Goal: Task Accomplishment & Management: Manage account settings

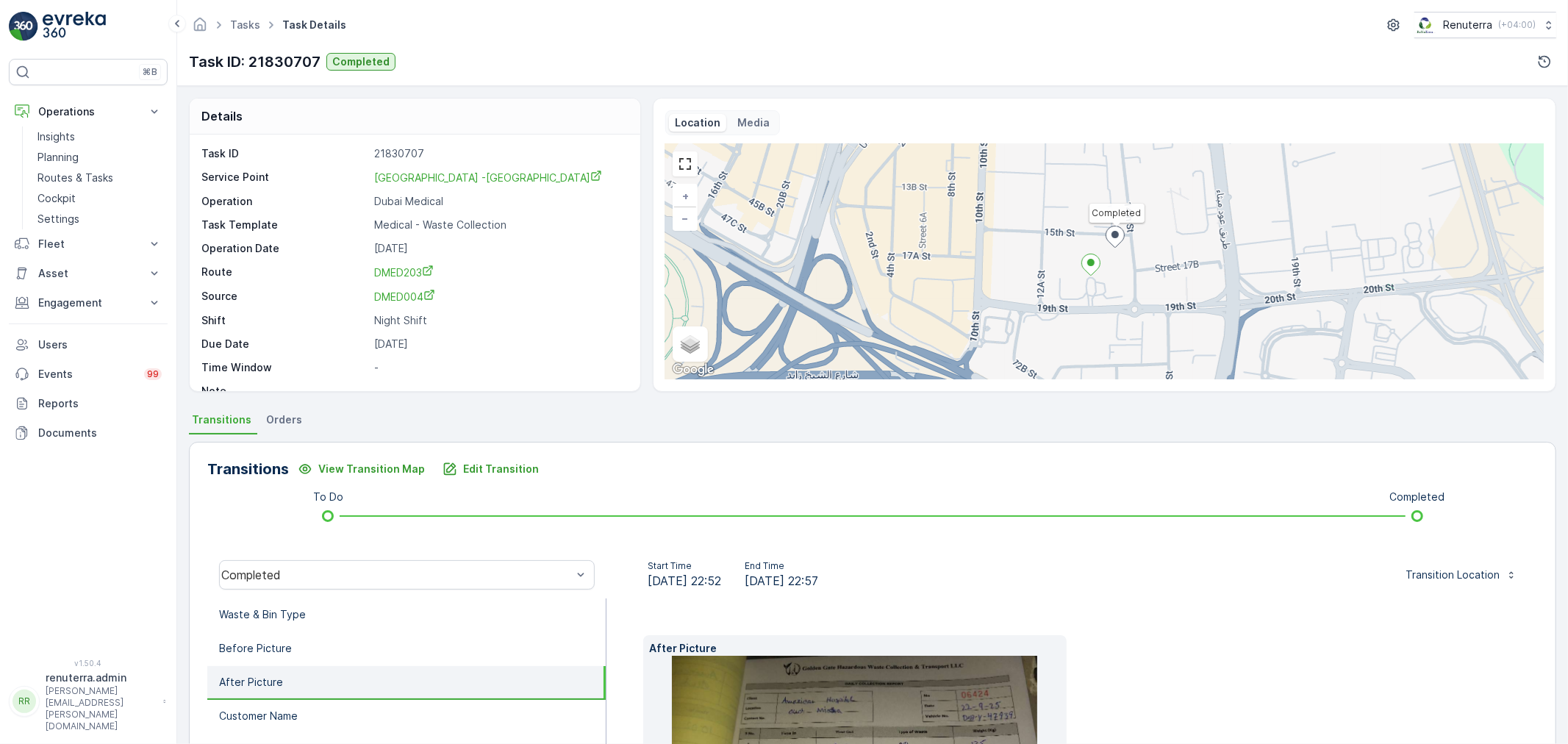
scroll to position [205, 0]
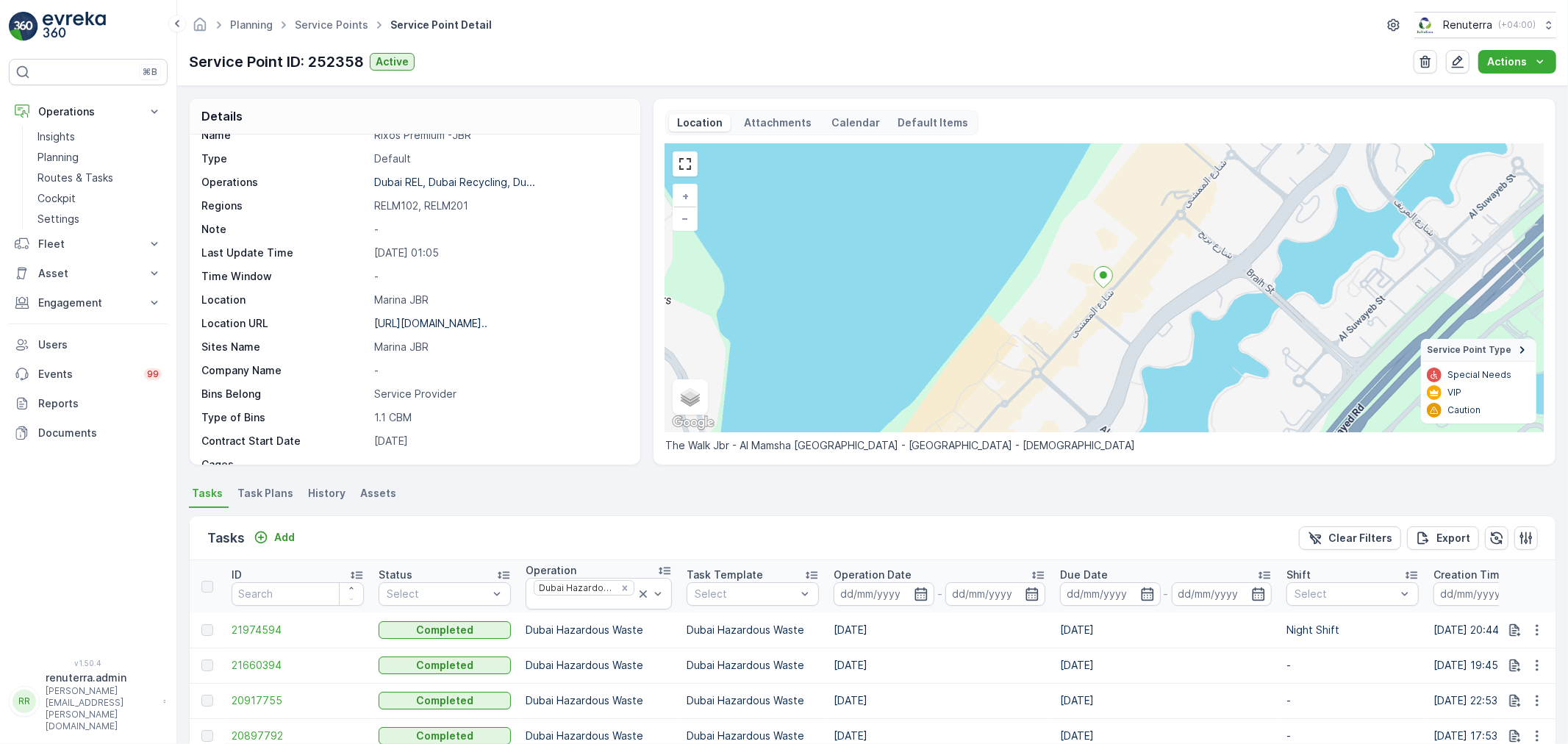
scroll to position [39, 0]
click at [68, 176] on p "Routes & Tasks" at bounding box center [75, 178] width 76 height 15
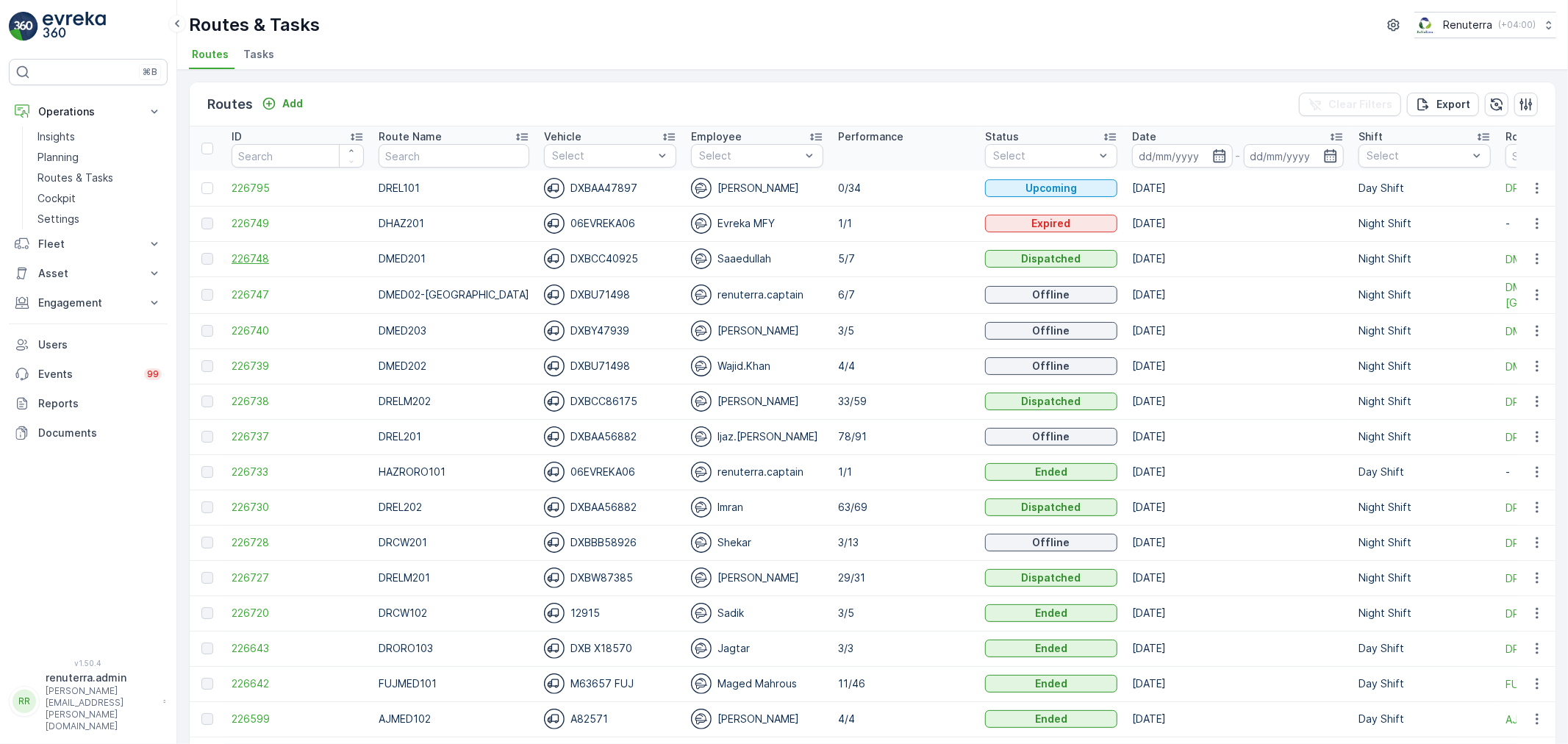
click at [249, 257] on span "226748" at bounding box center [297, 259] width 132 height 15
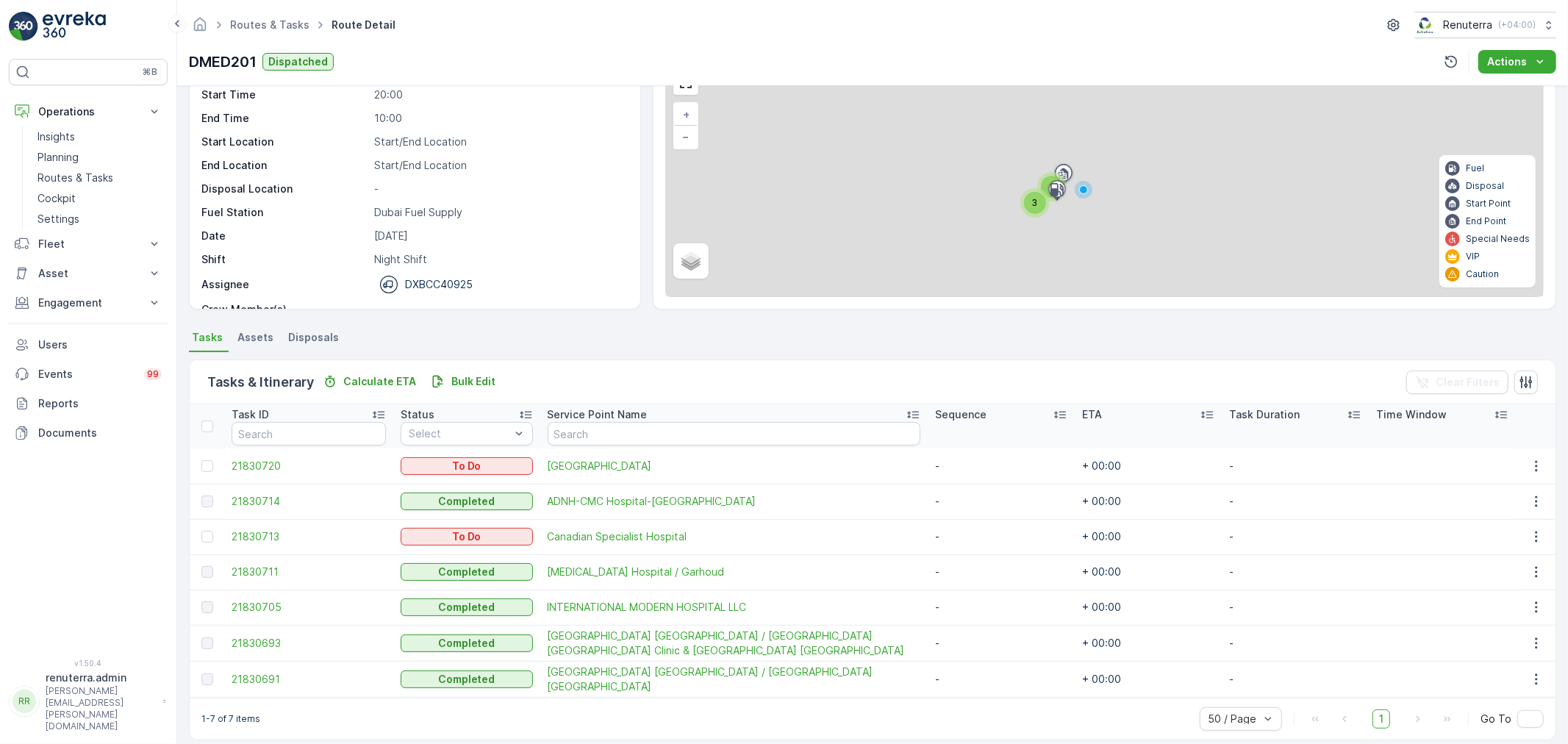
scroll to position [96, 0]
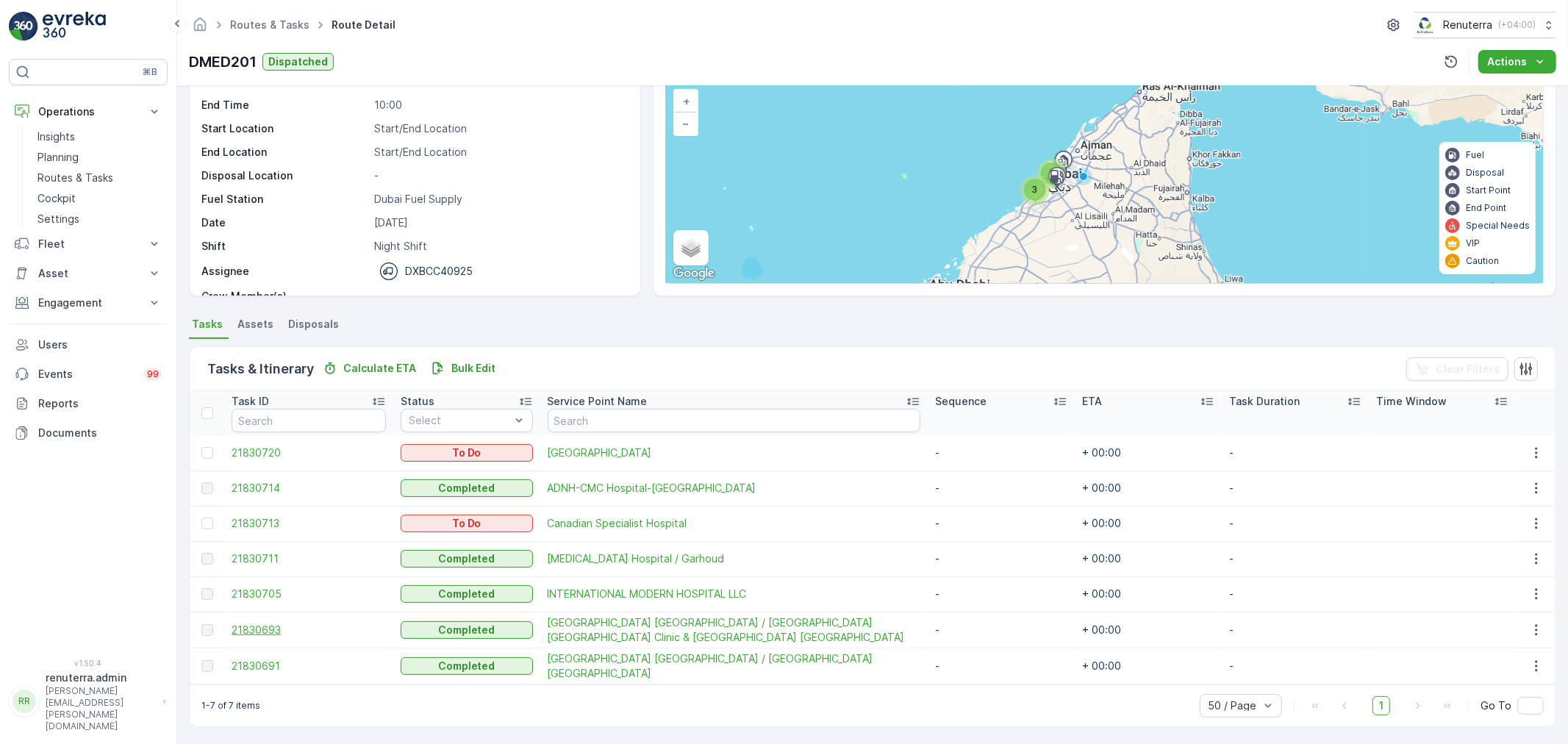
click at [243, 629] on span "21830693" at bounding box center [309, 630] width 154 height 15
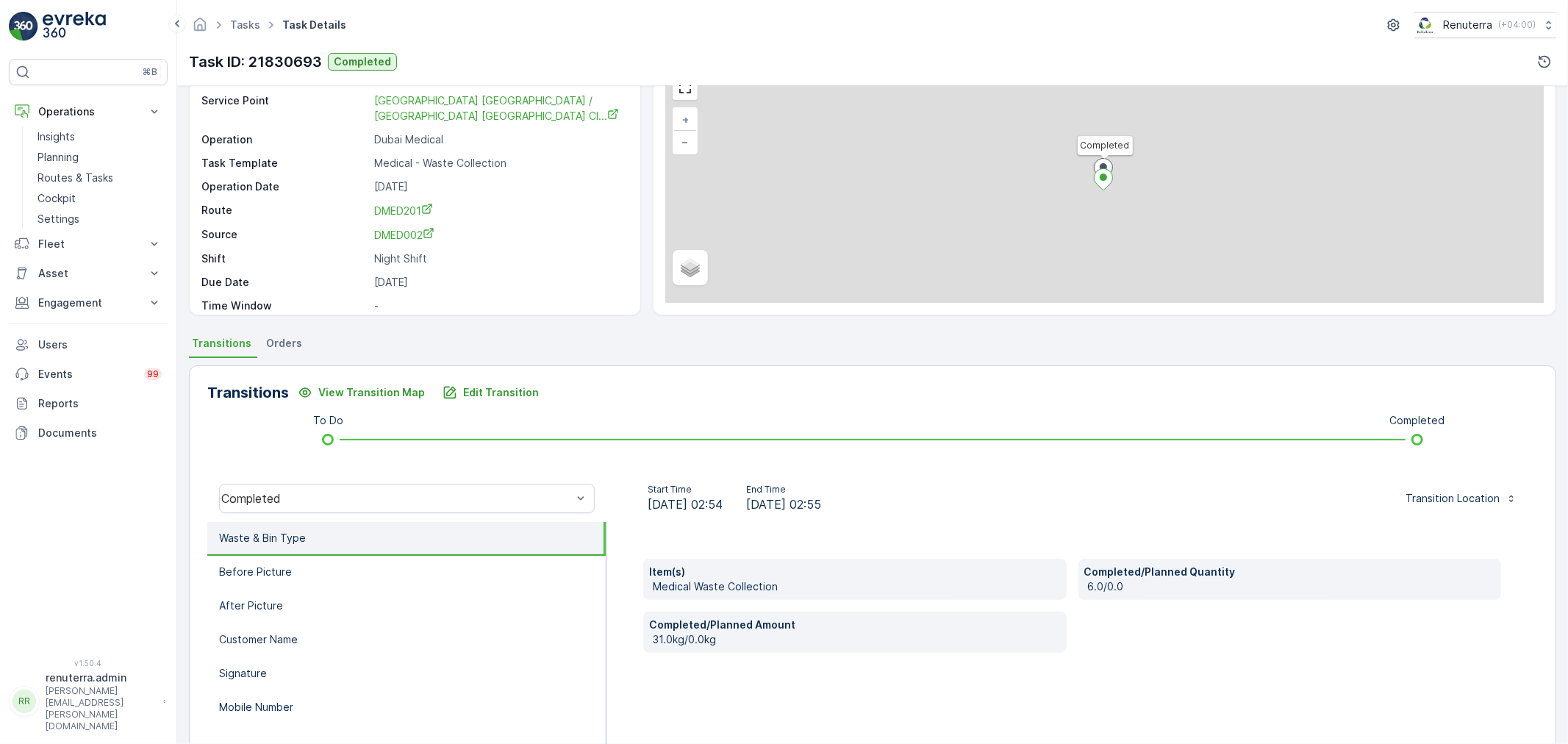
scroll to position [163, 0]
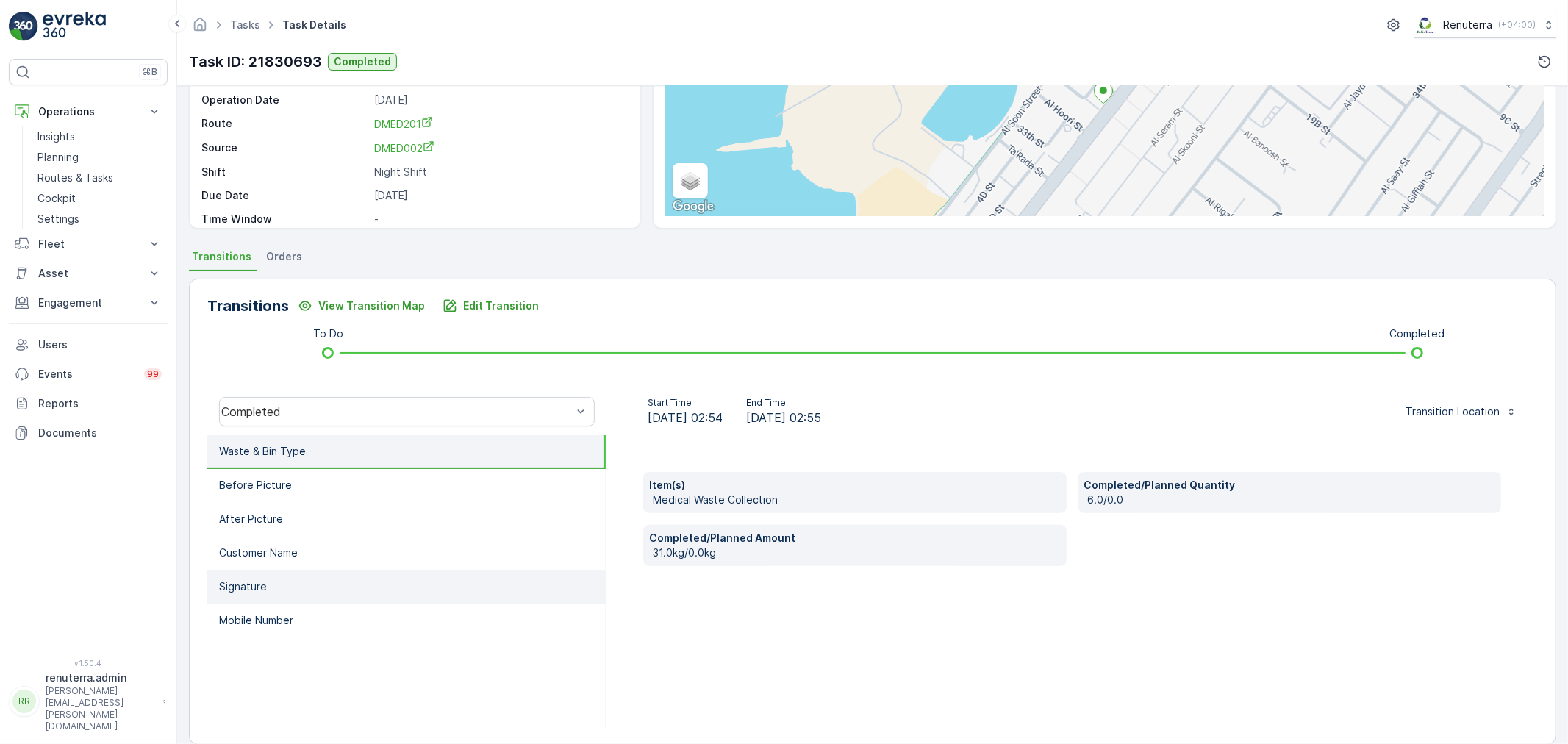
click at [254, 573] on li "Signature" at bounding box center [406, 587] width 399 height 34
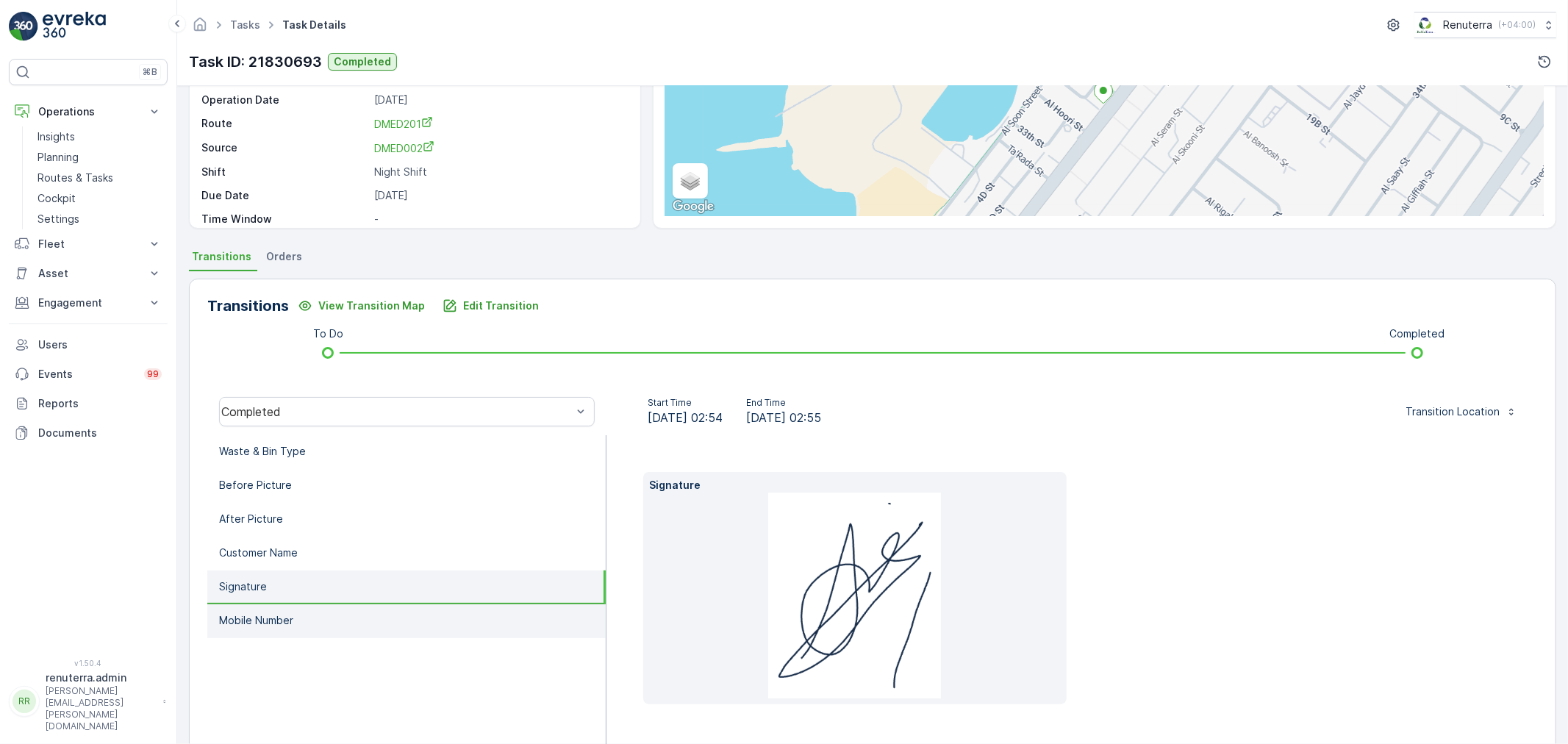
click at [245, 617] on p "Mobile Number" at bounding box center [256, 621] width 74 height 15
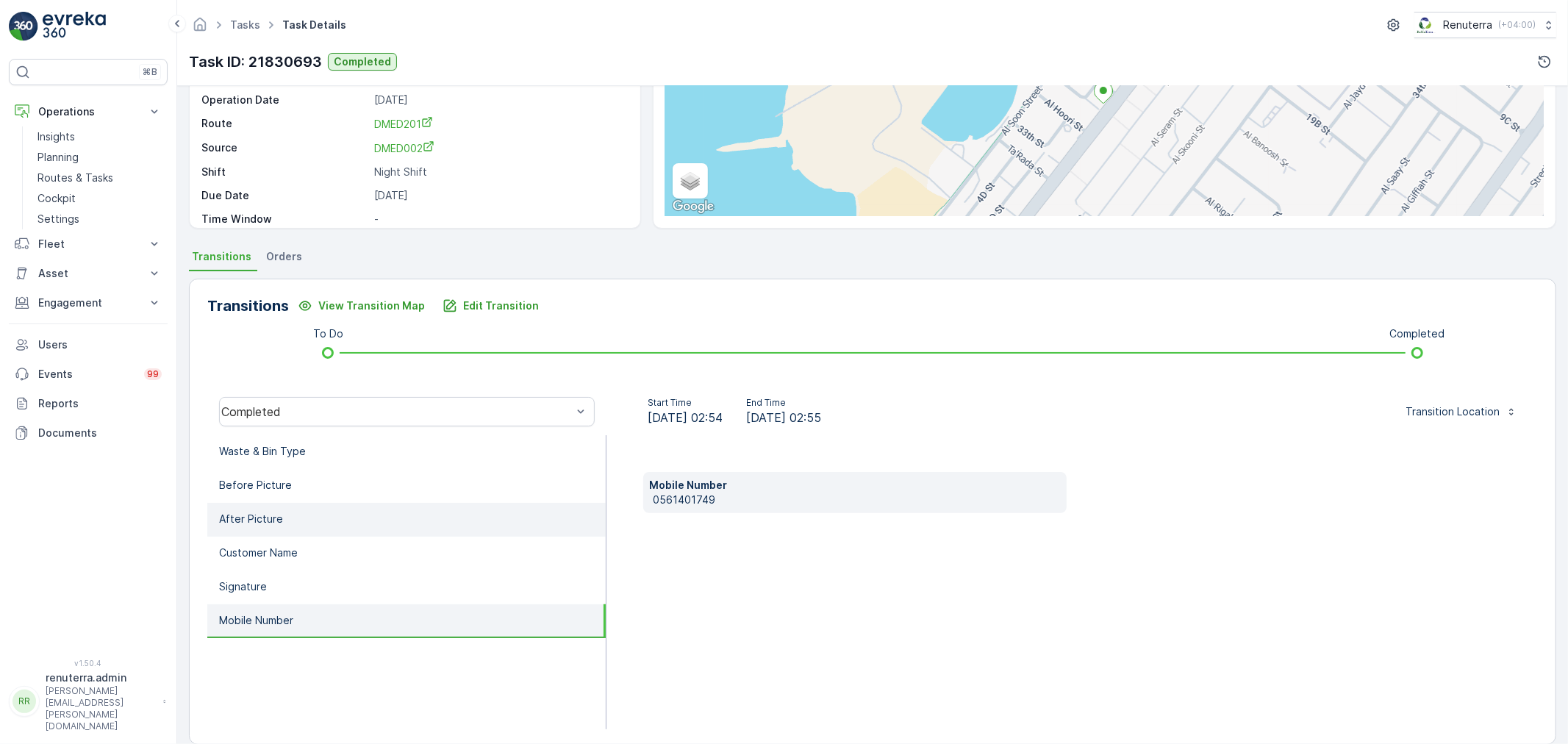
click at [278, 530] on li "After Picture" at bounding box center [406, 520] width 399 height 34
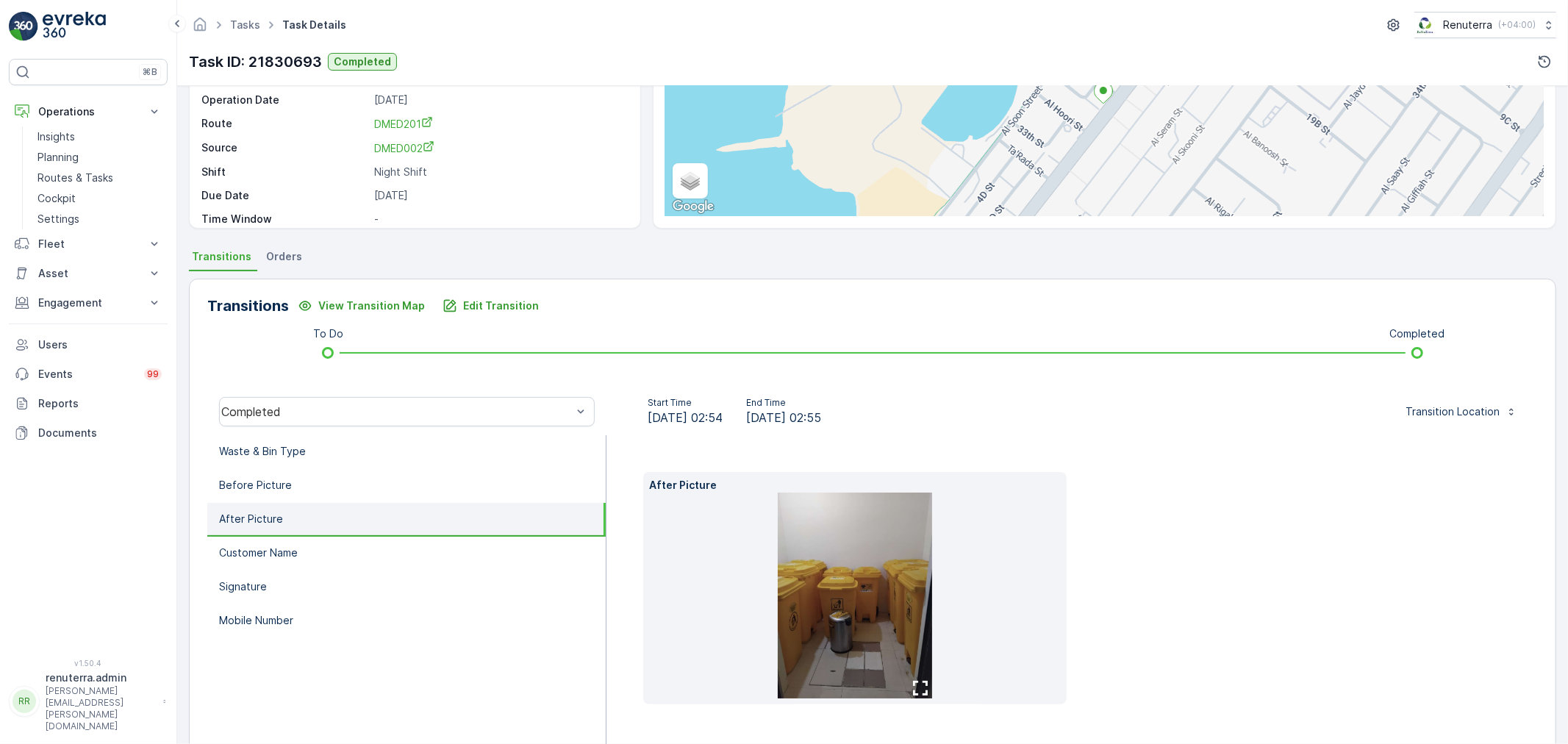
click at [283, 506] on li "After Picture" at bounding box center [406, 520] width 399 height 34
click at [289, 492] on li "Before Picture" at bounding box center [406, 486] width 399 height 34
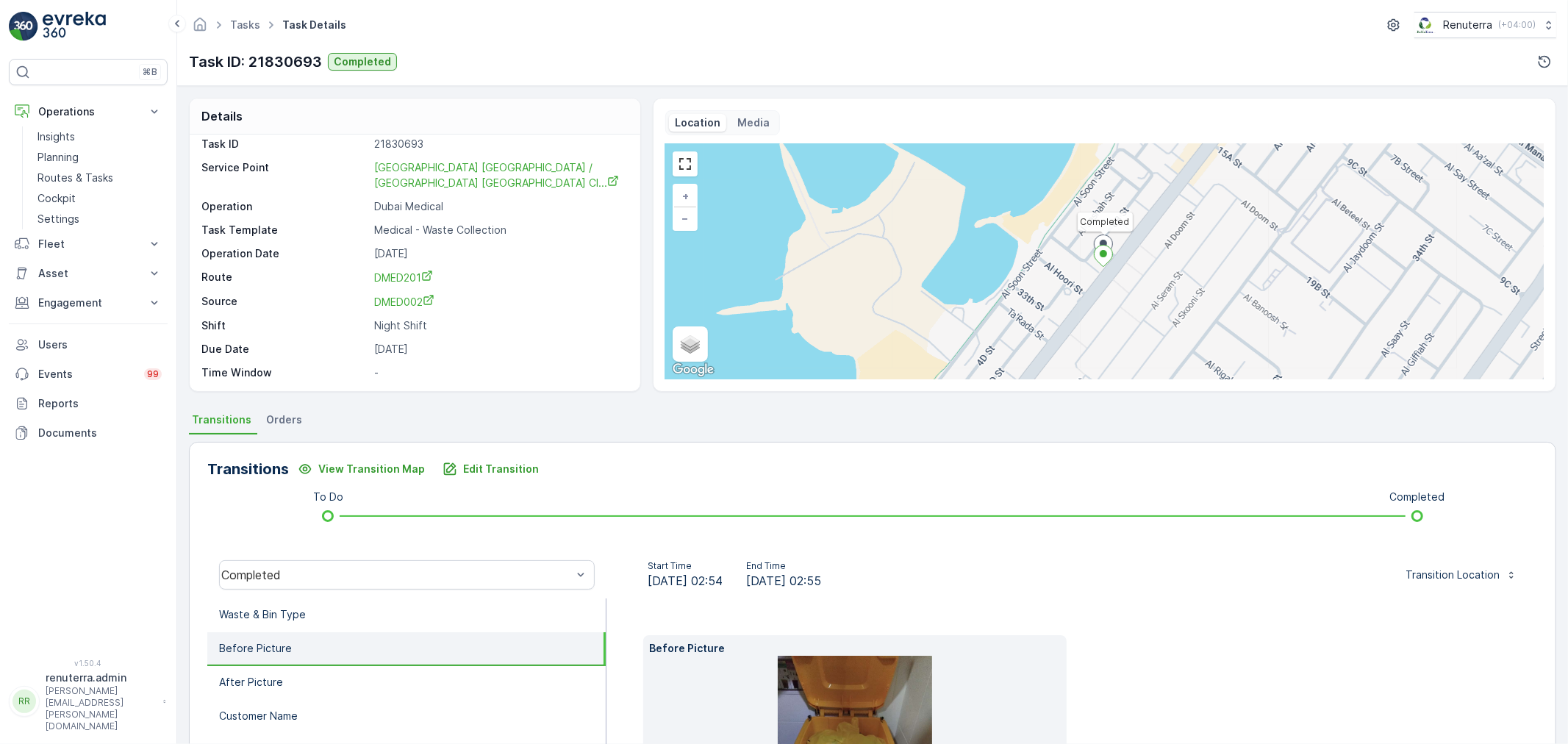
scroll to position [0, 0]
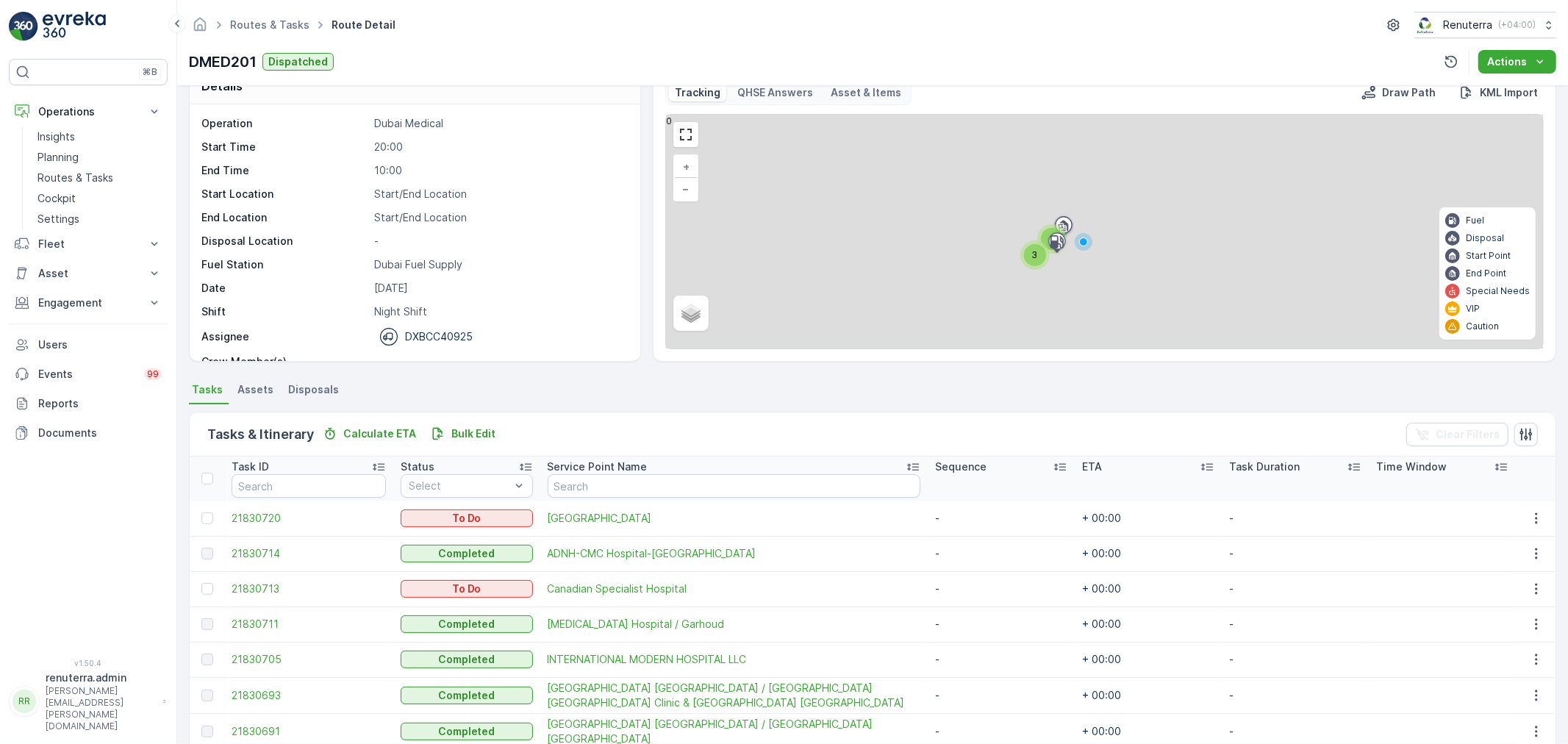
scroll to position [81, 0]
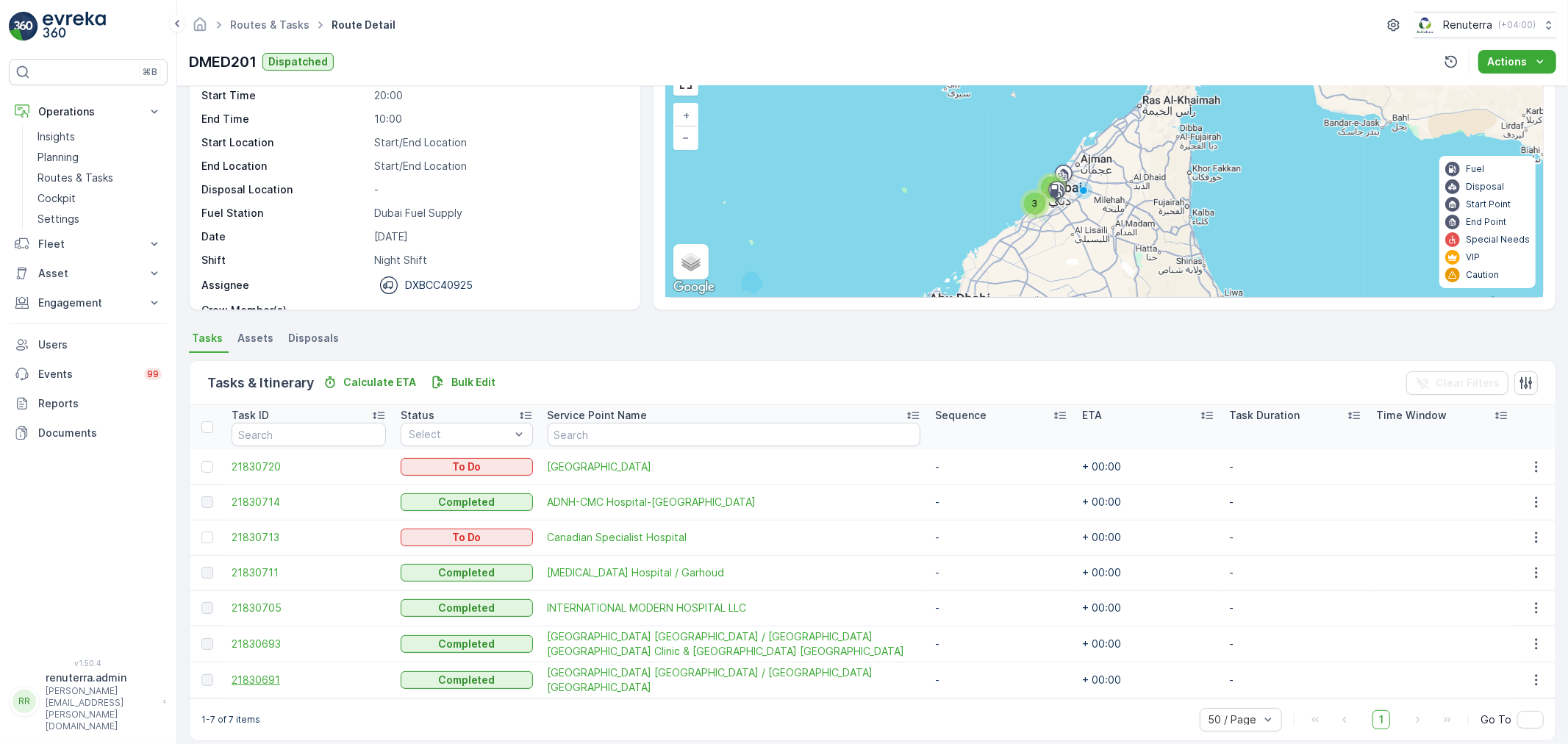
click at [261, 678] on span "21830691" at bounding box center [309, 680] width 154 height 15
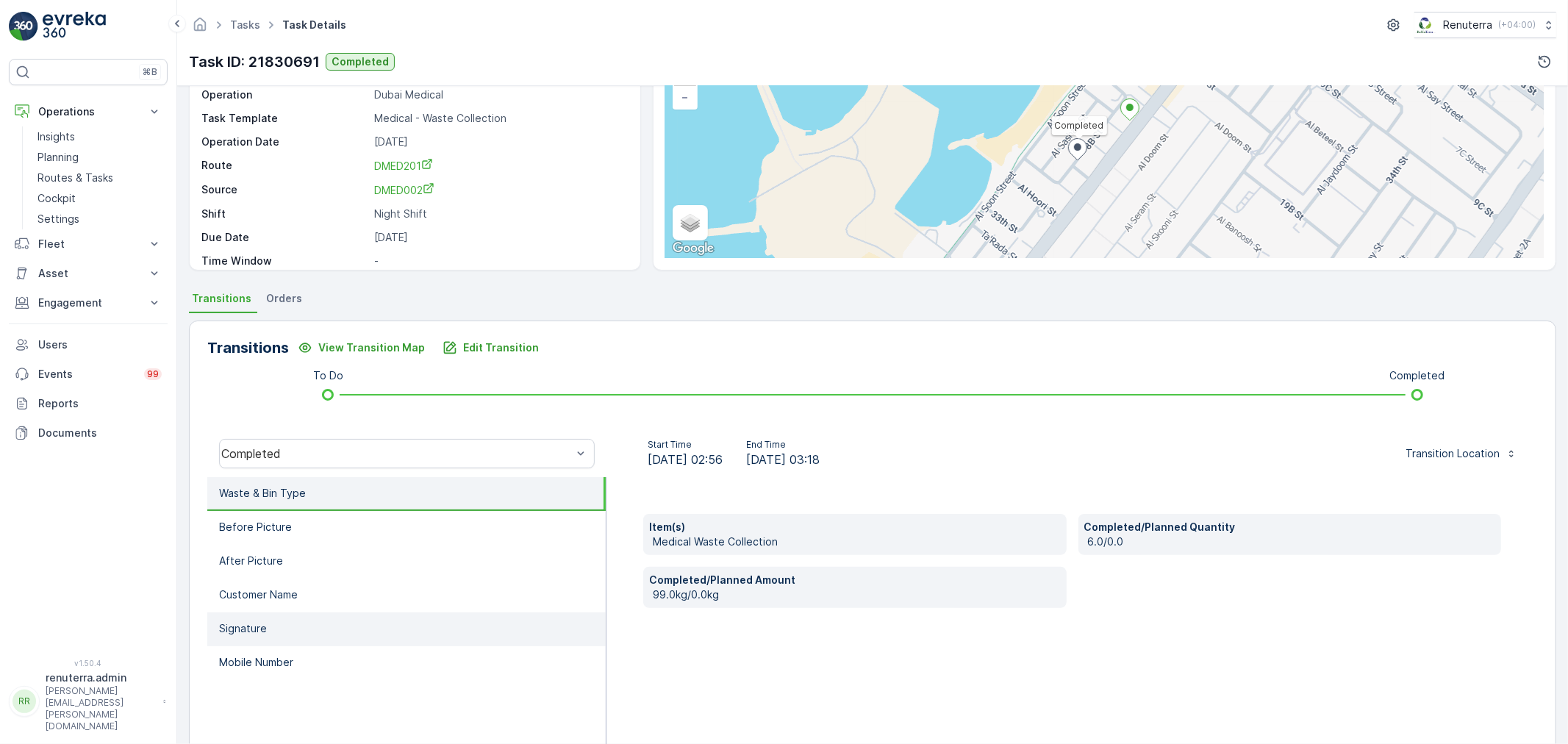
scroll to position [81, 0]
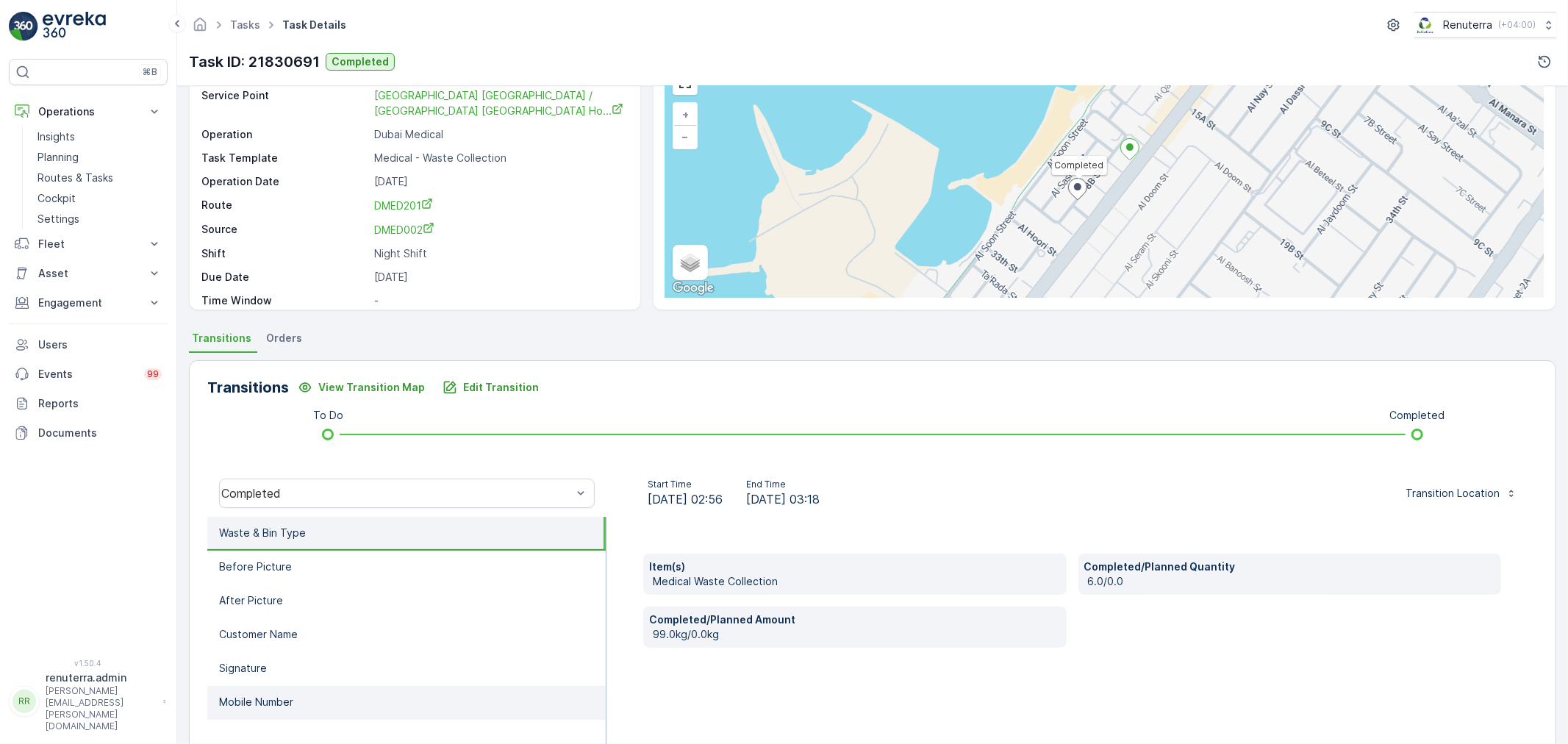
click at [300, 694] on li "Mobile Number" at bounding box center [406, 703] width 399 height 34
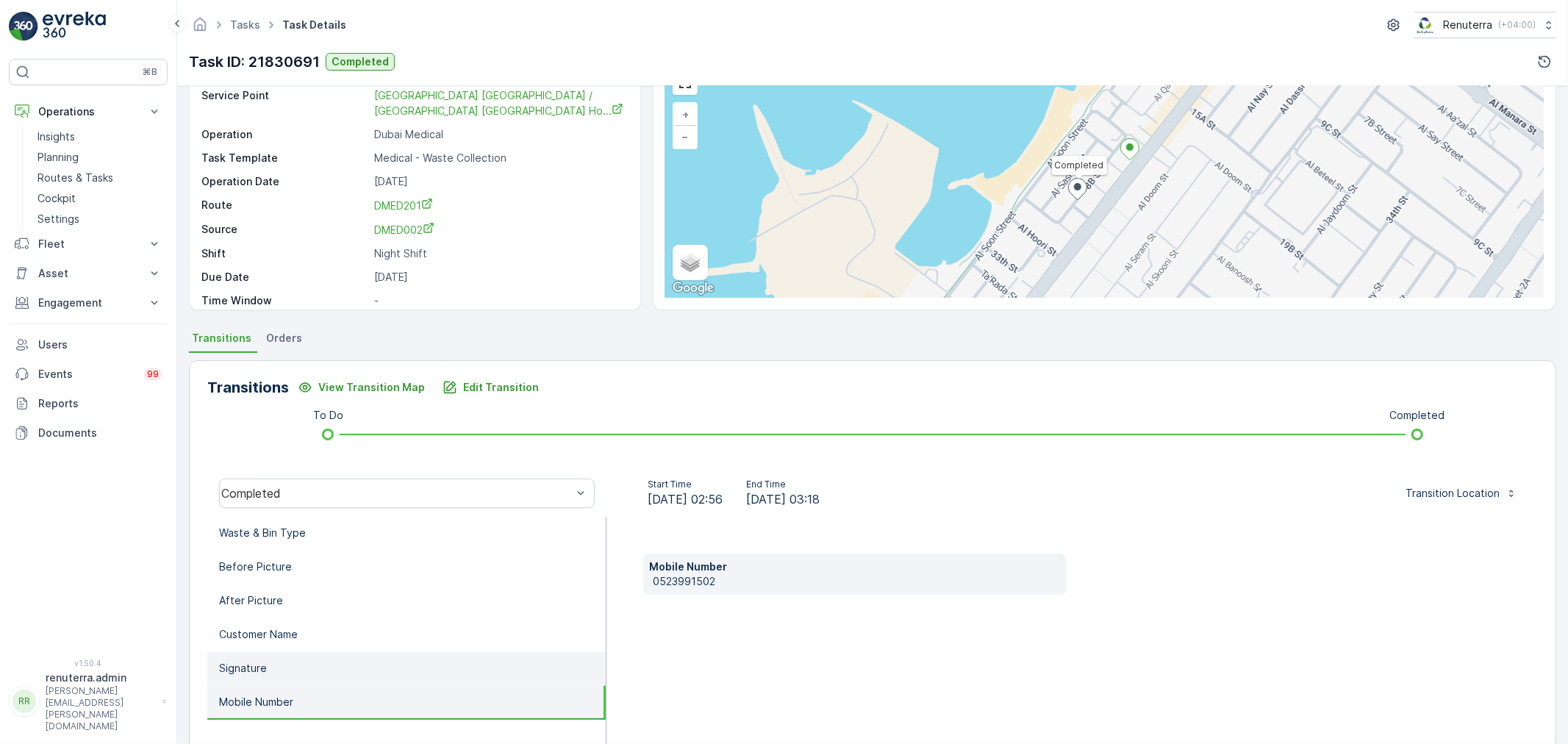
click at [299, 668] on li "Signature" at bounding box center [406, 669] width 399 height 34
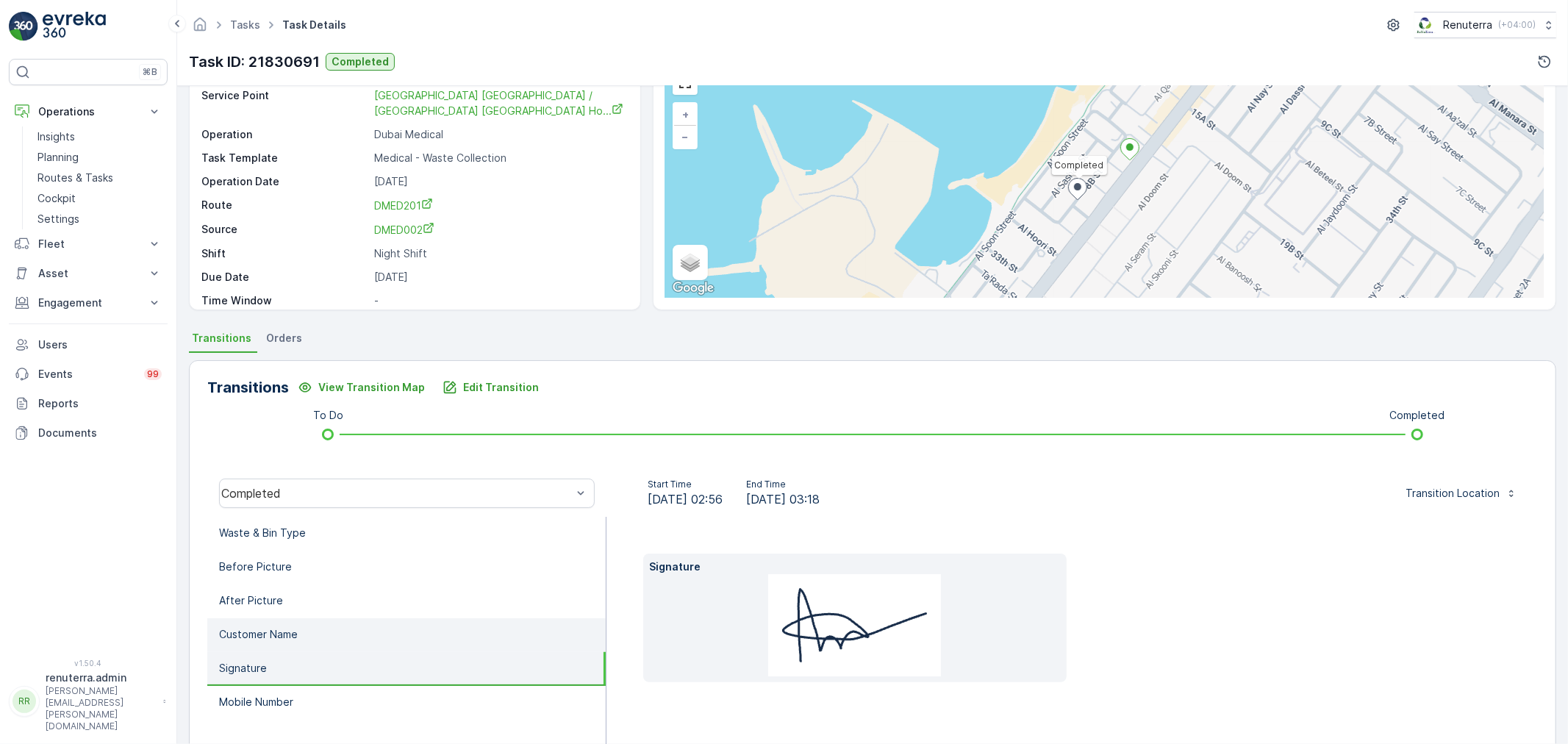
click at [314, 634] on li "Customer Name" at bounding box center [406, 635] width 399 height 34
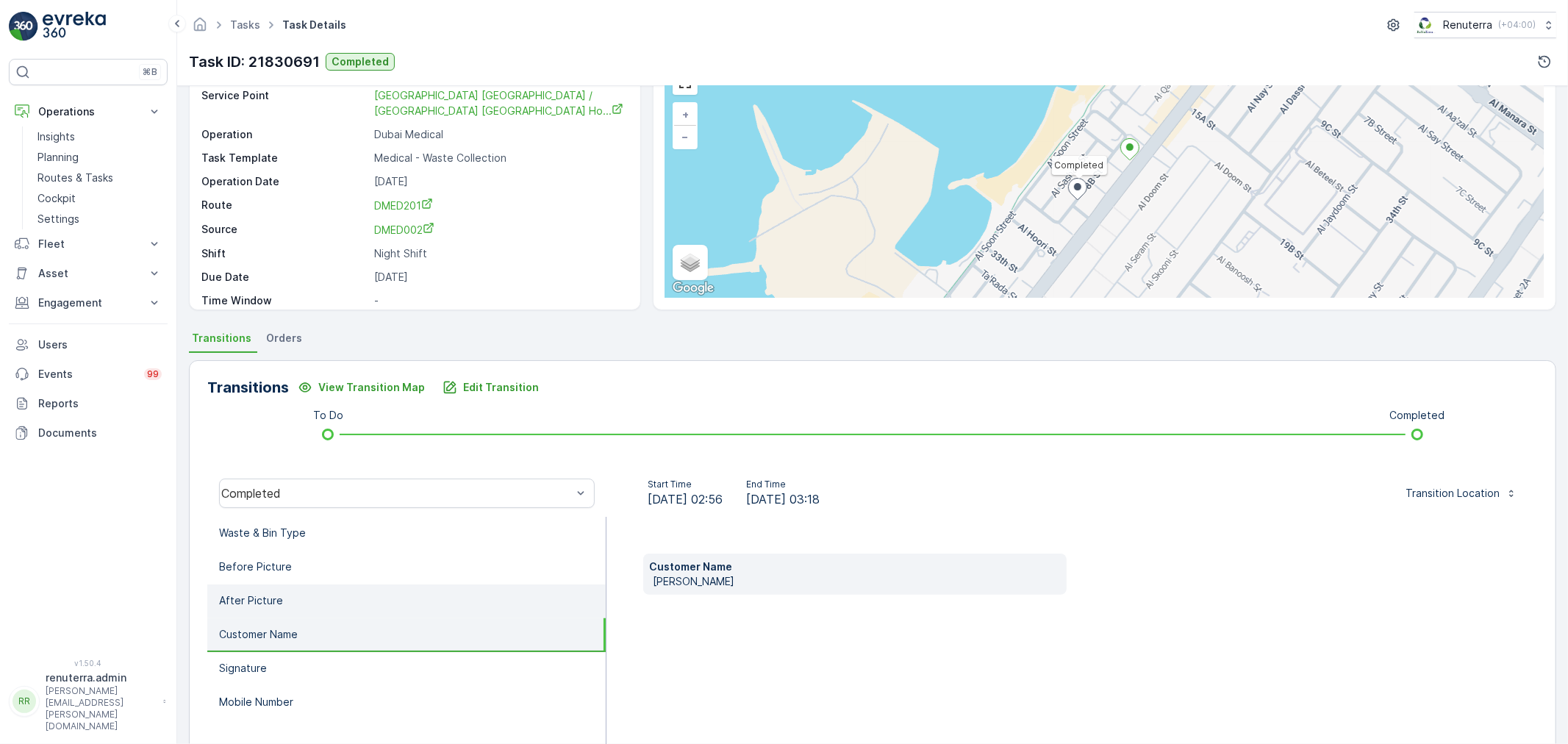
click at [318, 584] on li "After Picture" at bounding box center [406, 601] width 399 height 34
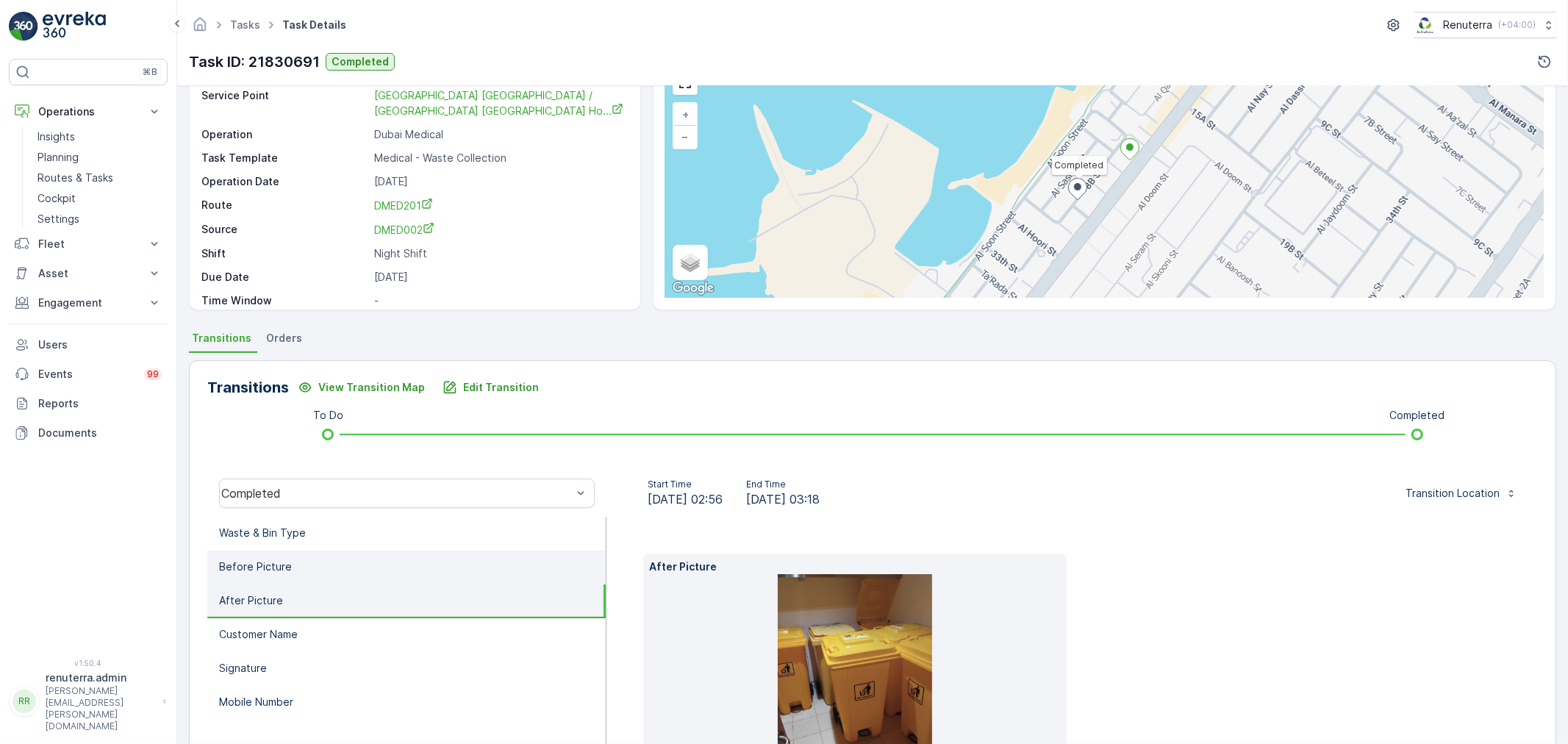
click at [329, 554] on li "Before Picture" at bounding box center [406, 568] width 399 height 34
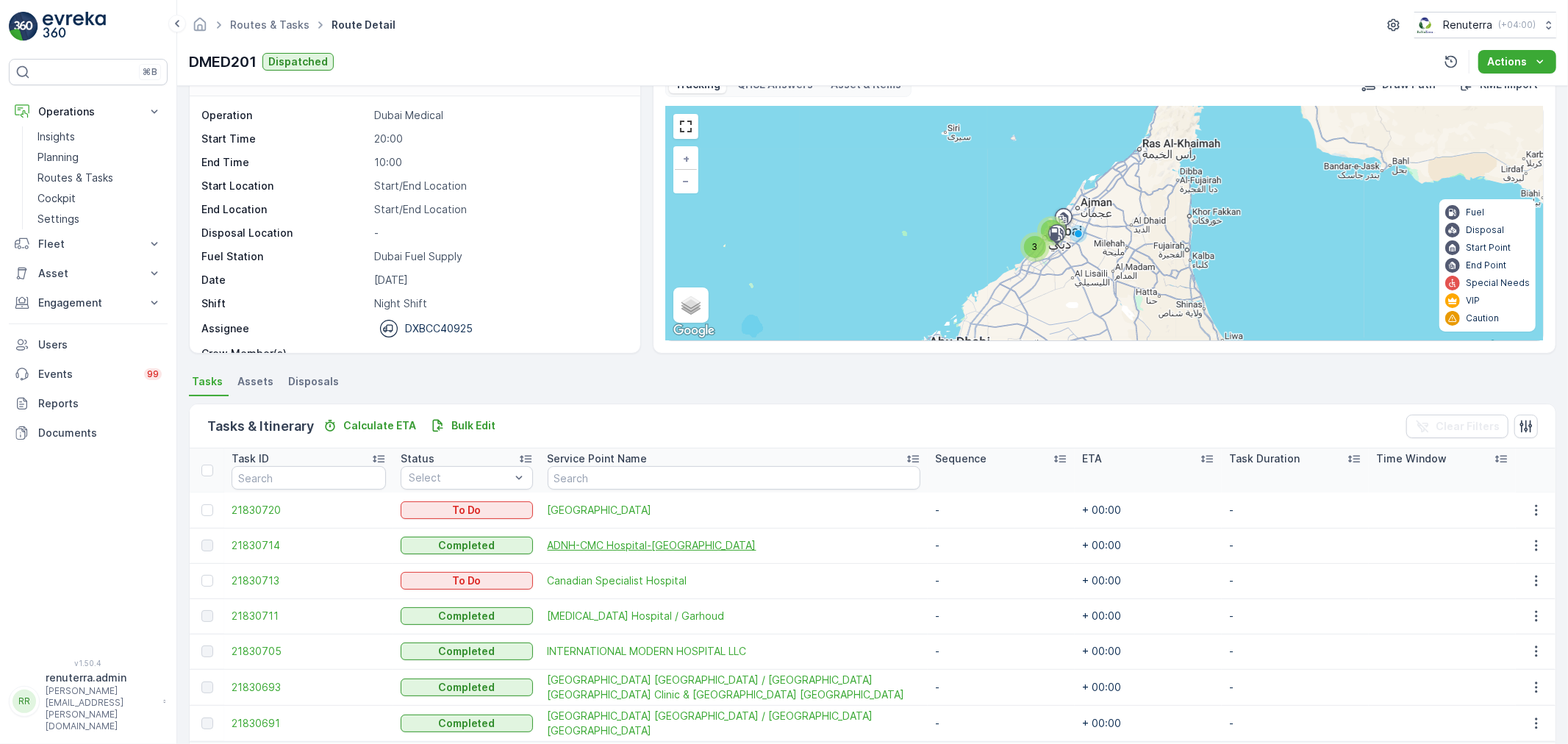
scroll to position [96, 0]
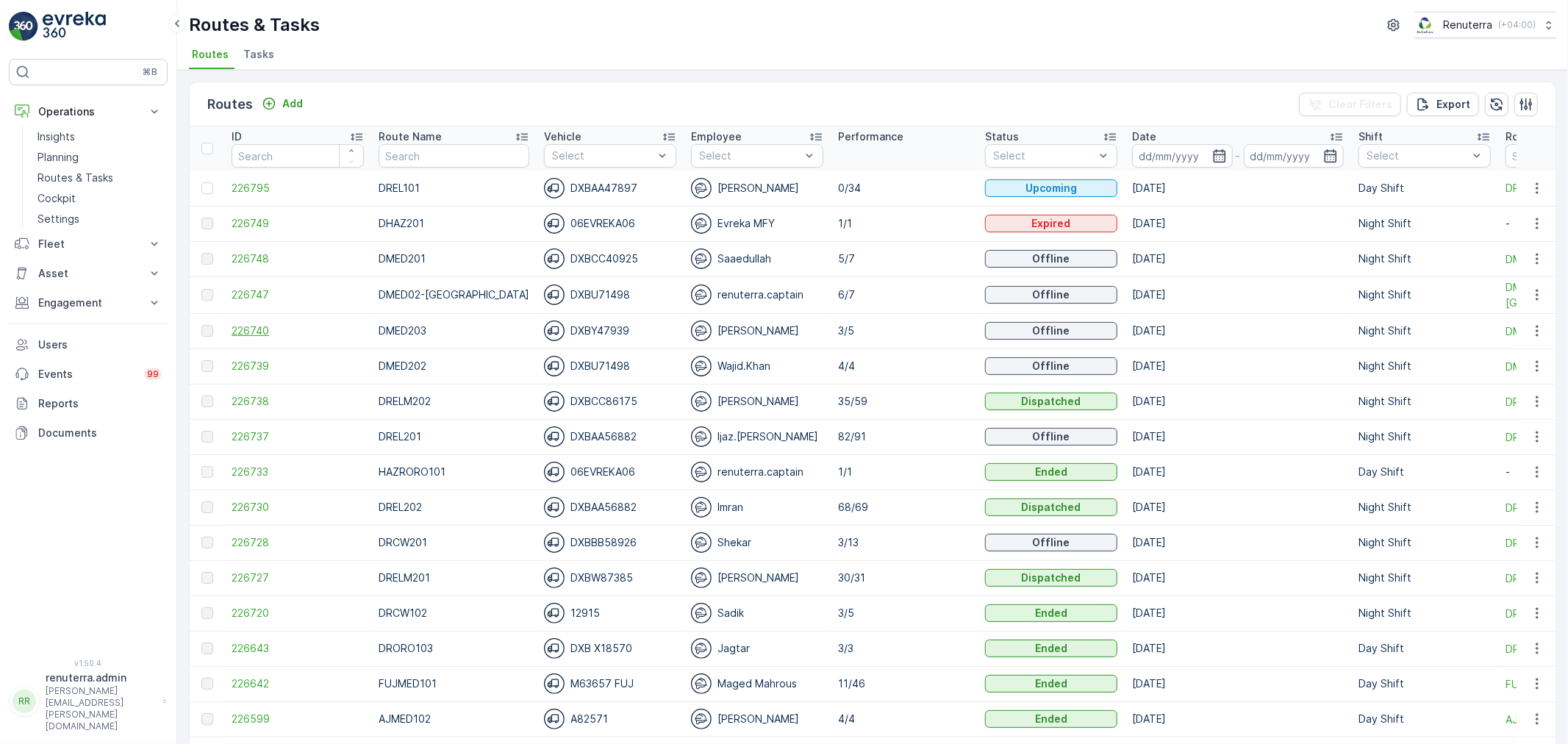
click at [255, 332] on span "226740" at bounding box center [297, 331] width 132 height 15
click at [262, 577] on span "226727" at bounding box center [297, 577] width 132 height 15
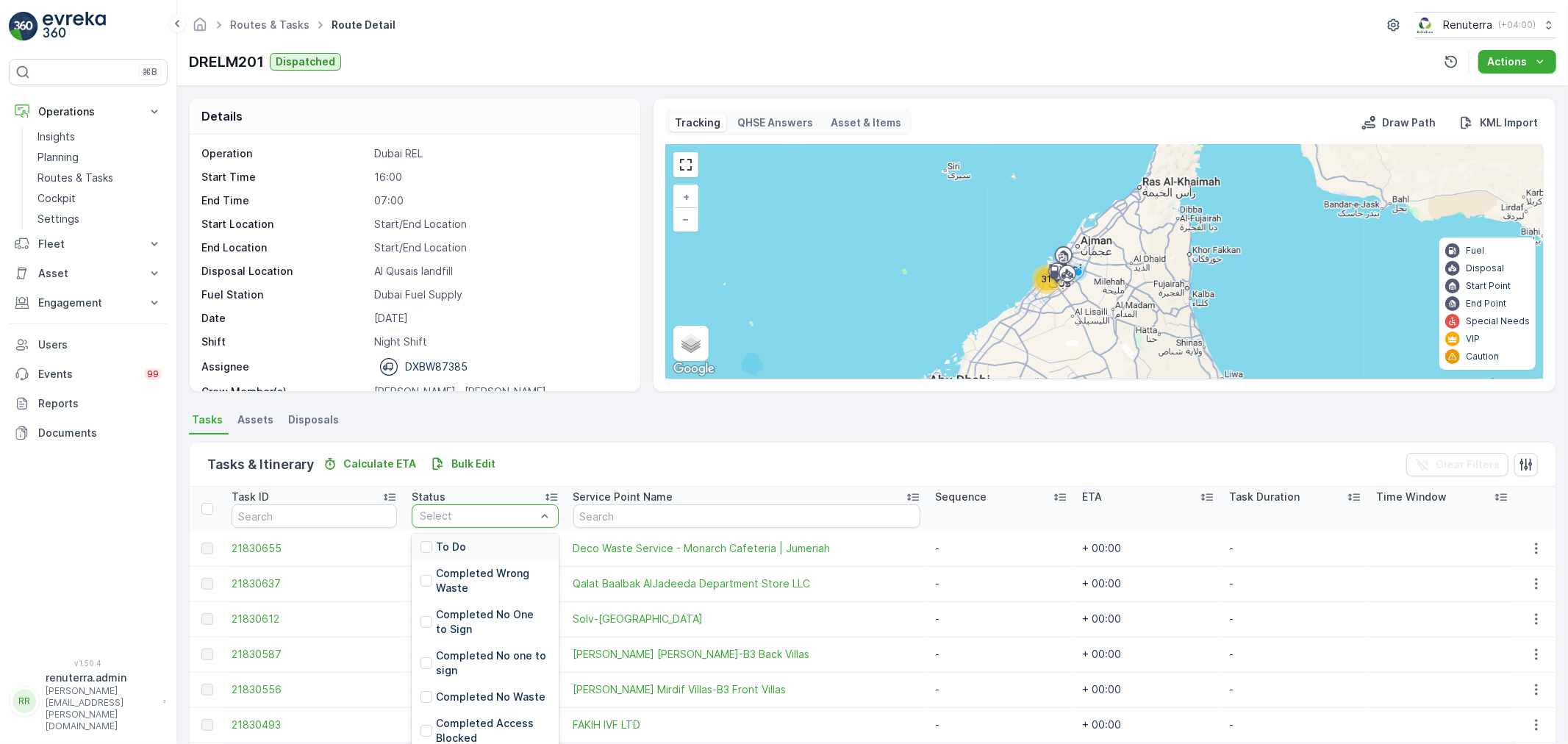
click at [475, 552] on div "To Do" at bounding box center [485, 547] width 147 height 27
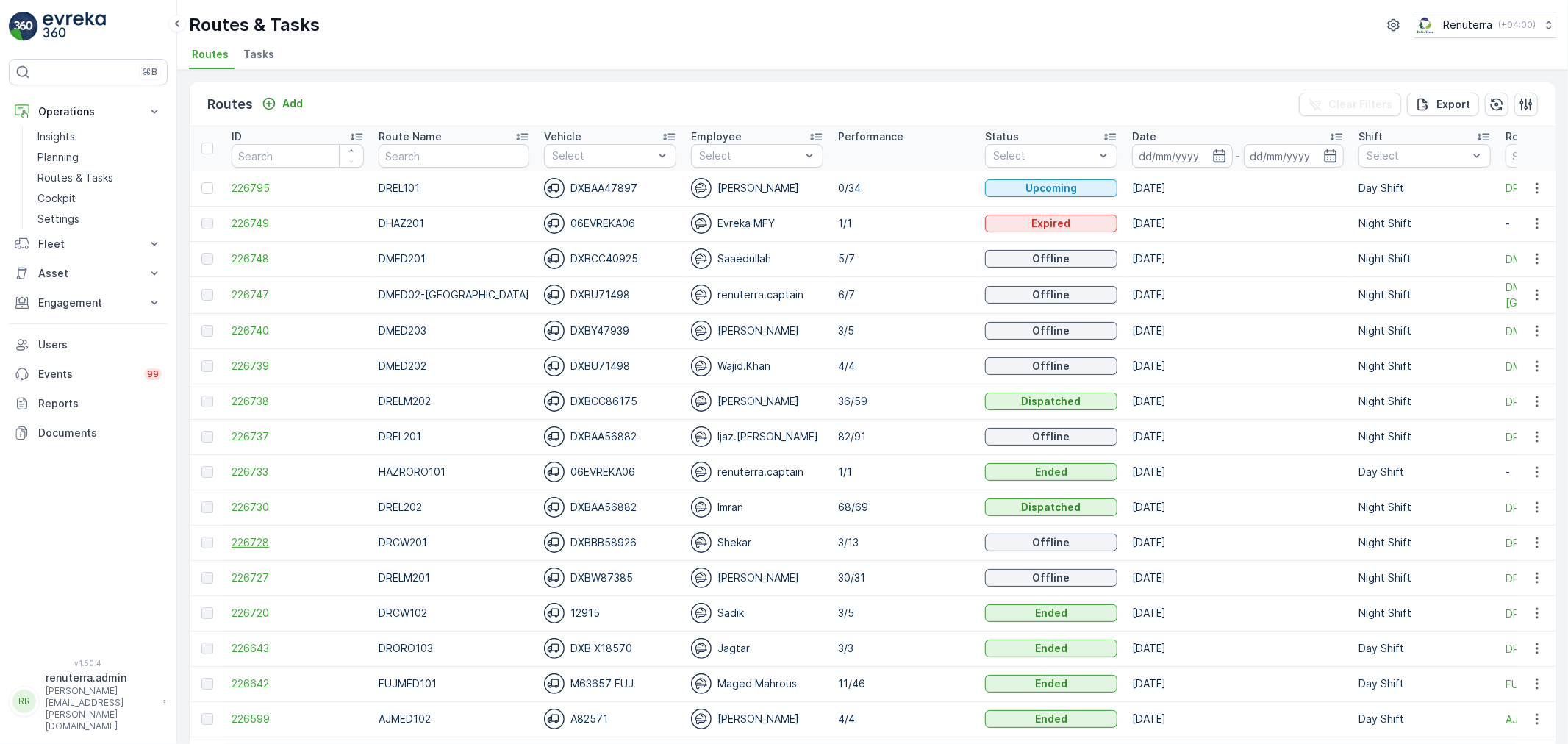
click at [259, 539] on span "226728" at bounding box center [297, 543] width 132 height 15
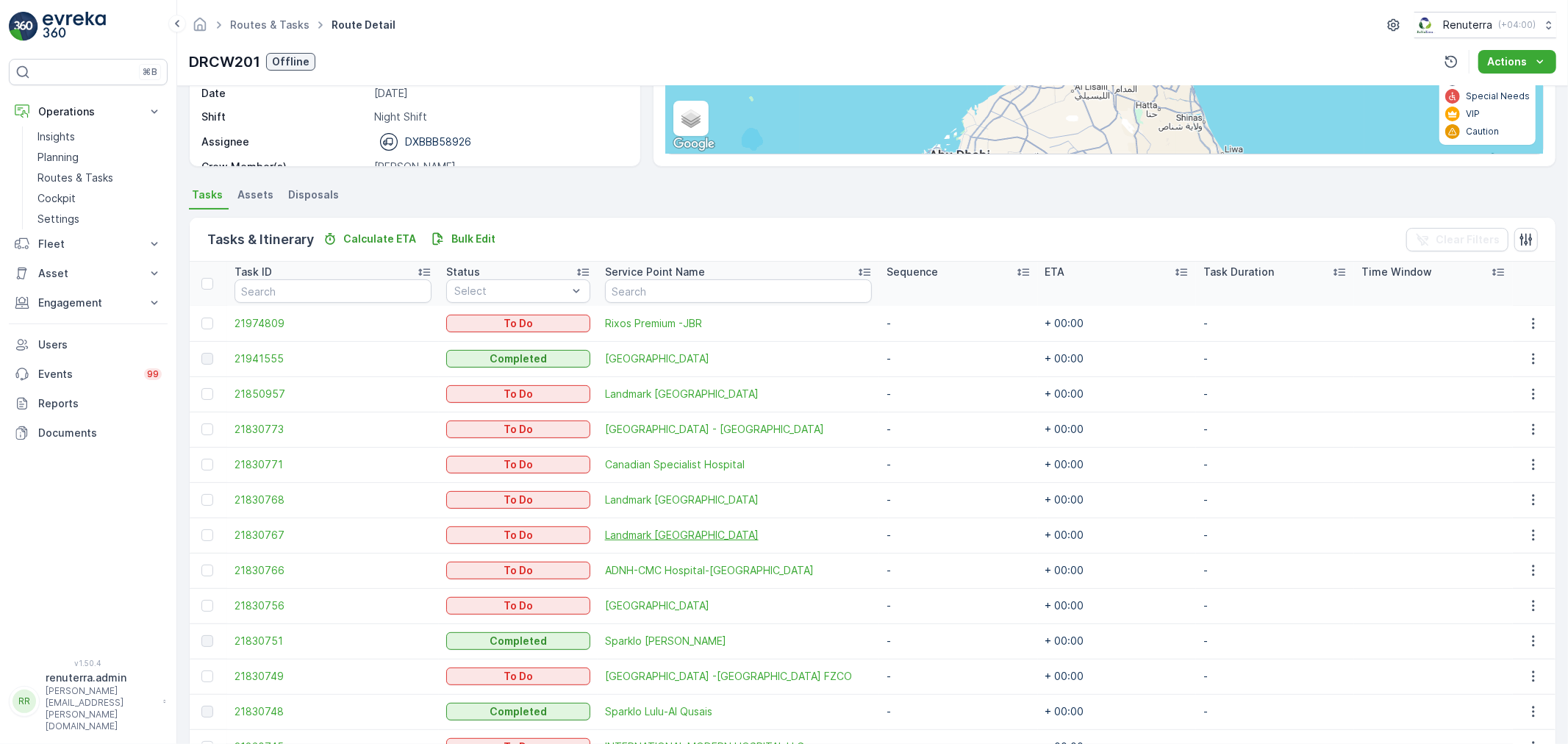
scroll to position [306, 0]
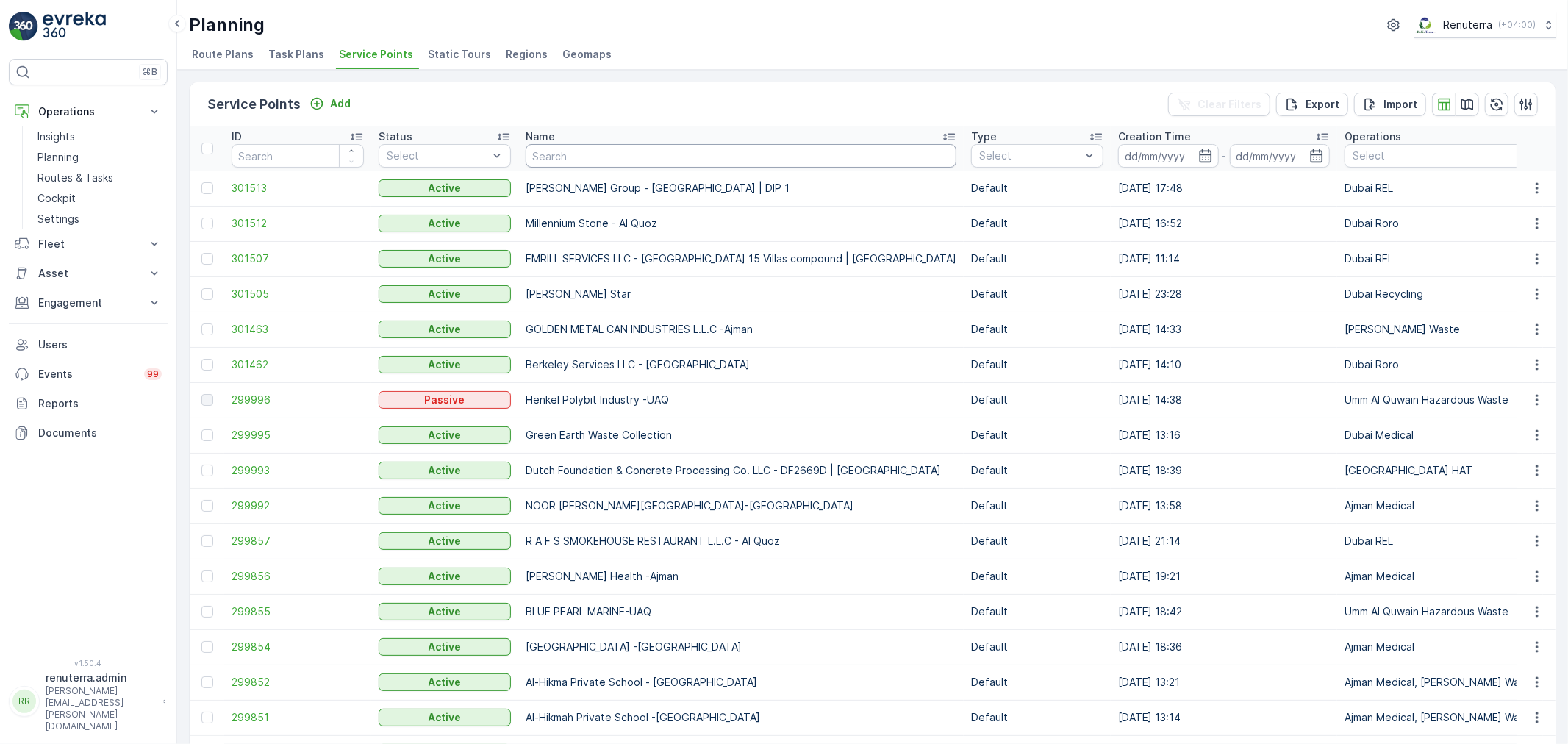
click at [577, 149] on input "text" at bounding box center [741, 155] width 431 height 24
type input "butin"
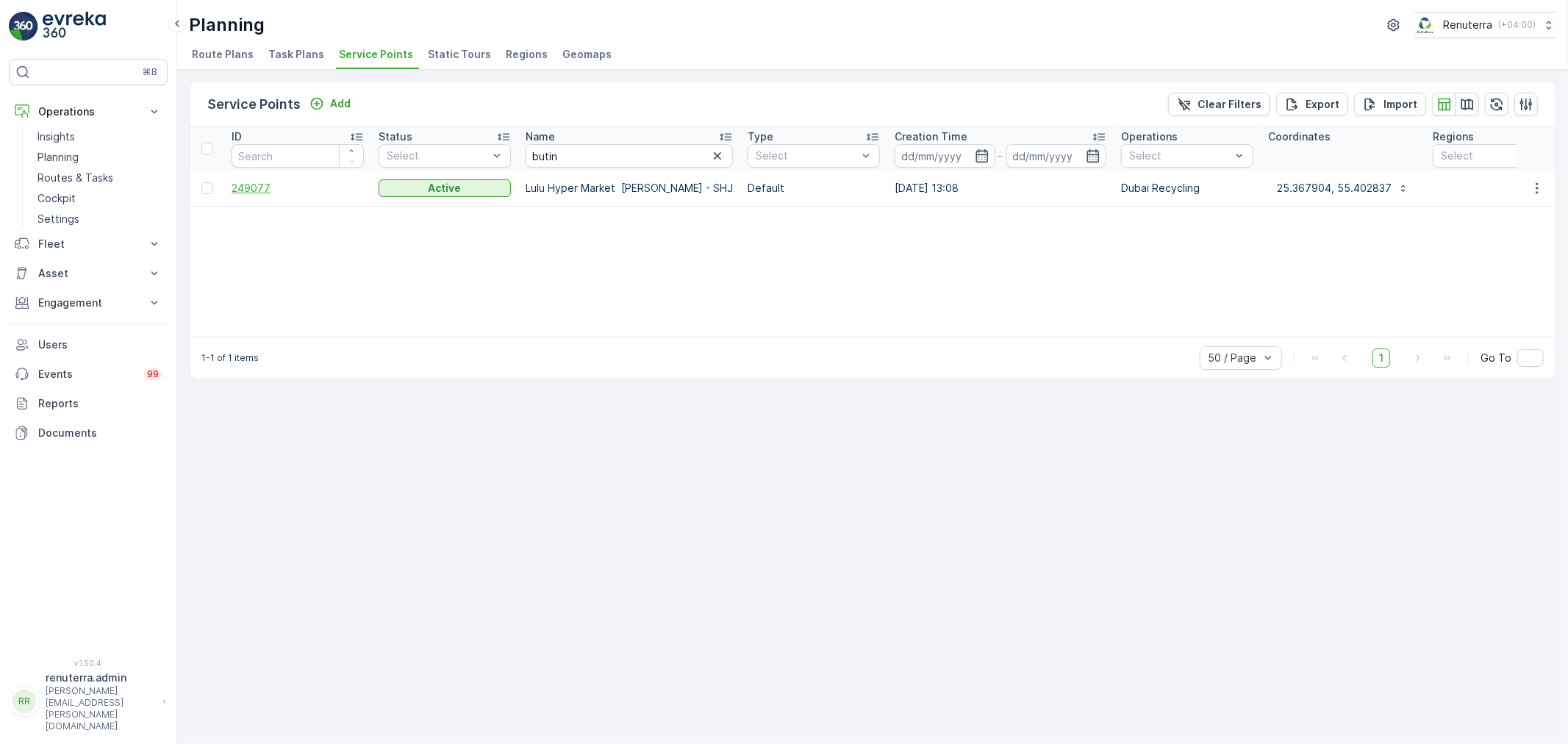
click at [239, 182] on span "249077" at bounding box center [297, 188] width 132 height 15
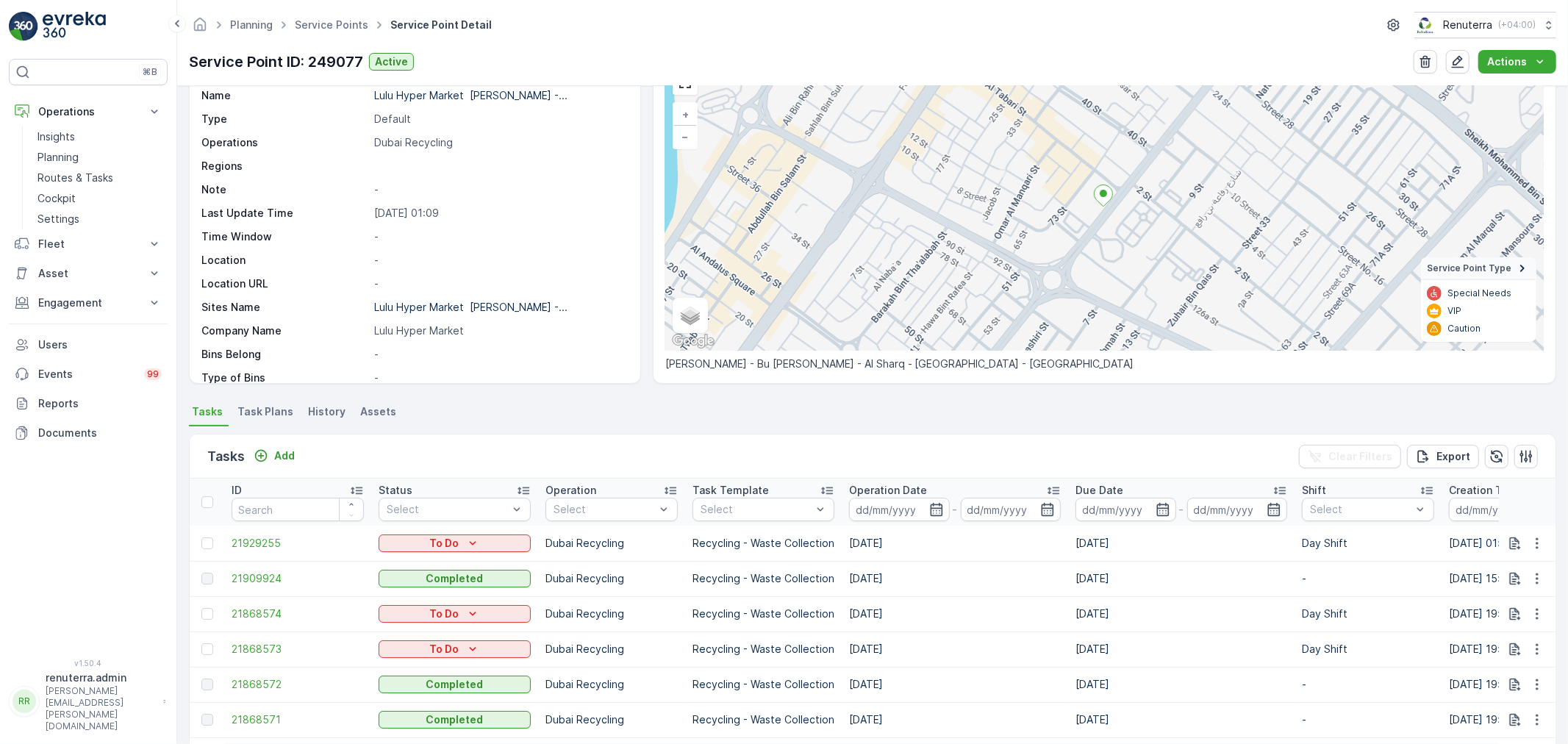
scroll to position [81, 0]
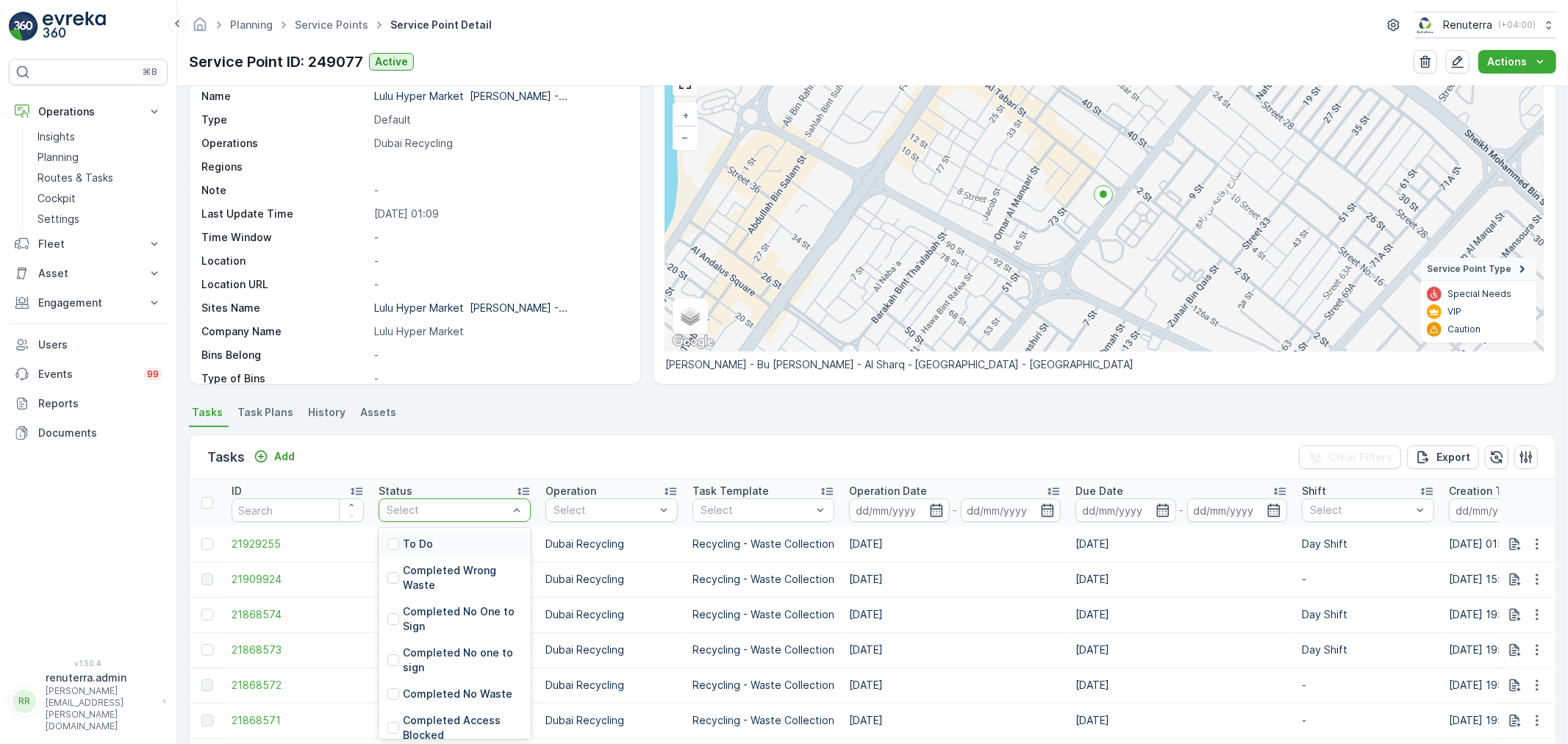
click at [422, 548] on p "To Do" at bounding box center [418, 544] width 30 height 15
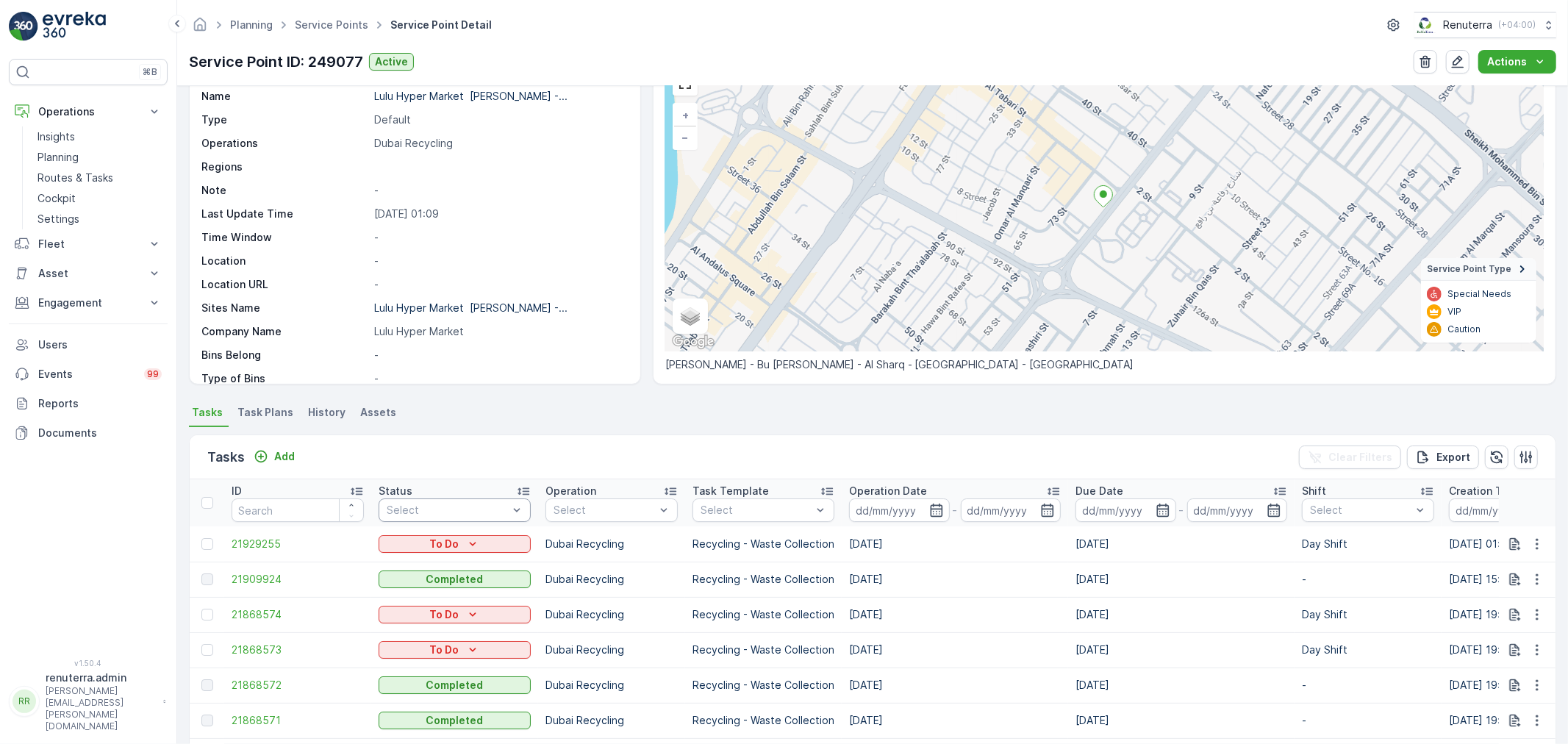
click at [422, 548] on div "To Do" at bounding box center [454, 544] width 141 height 15
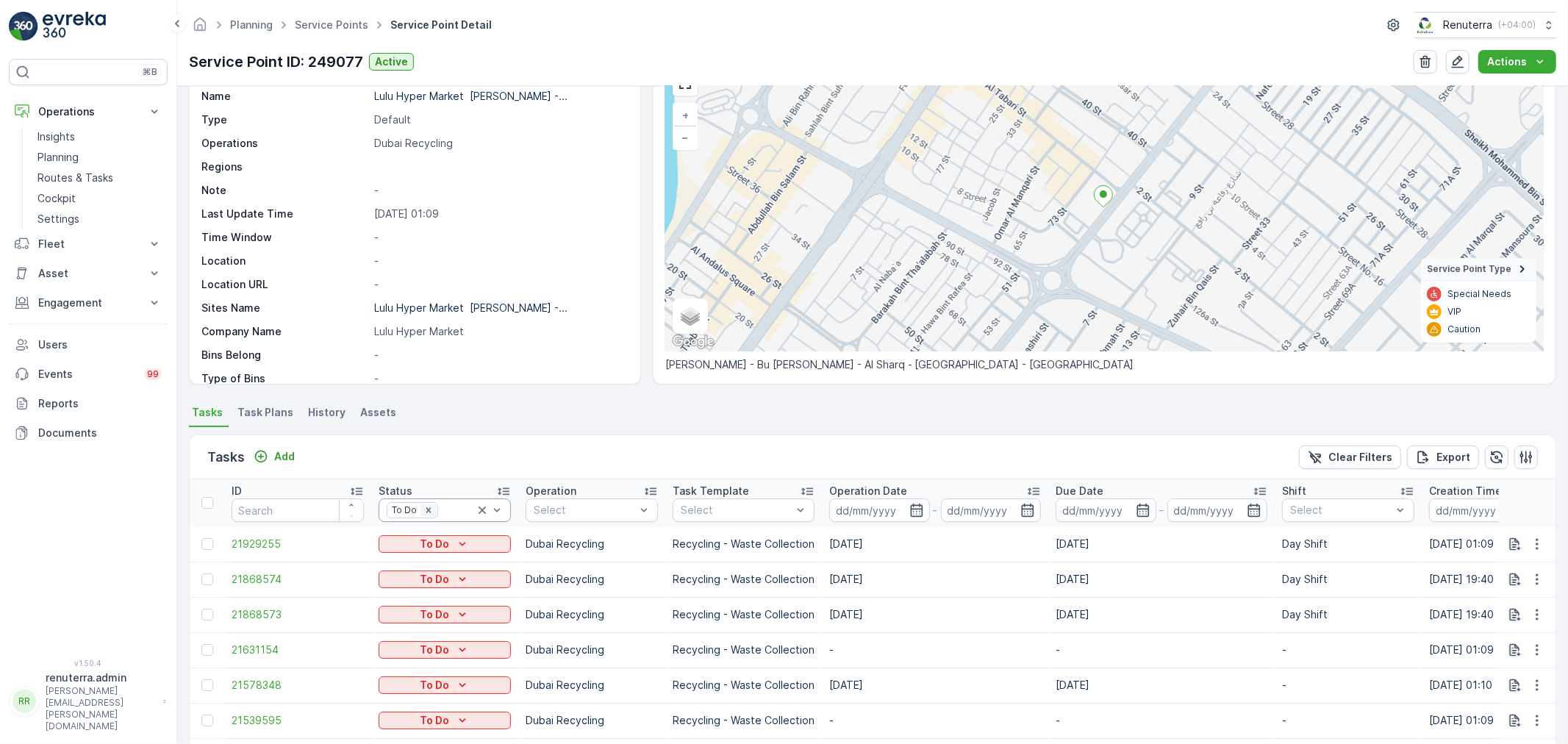
click at [430, 513] on icon "Remove To Do" at bounding box center [428, 510] width 11 height 11
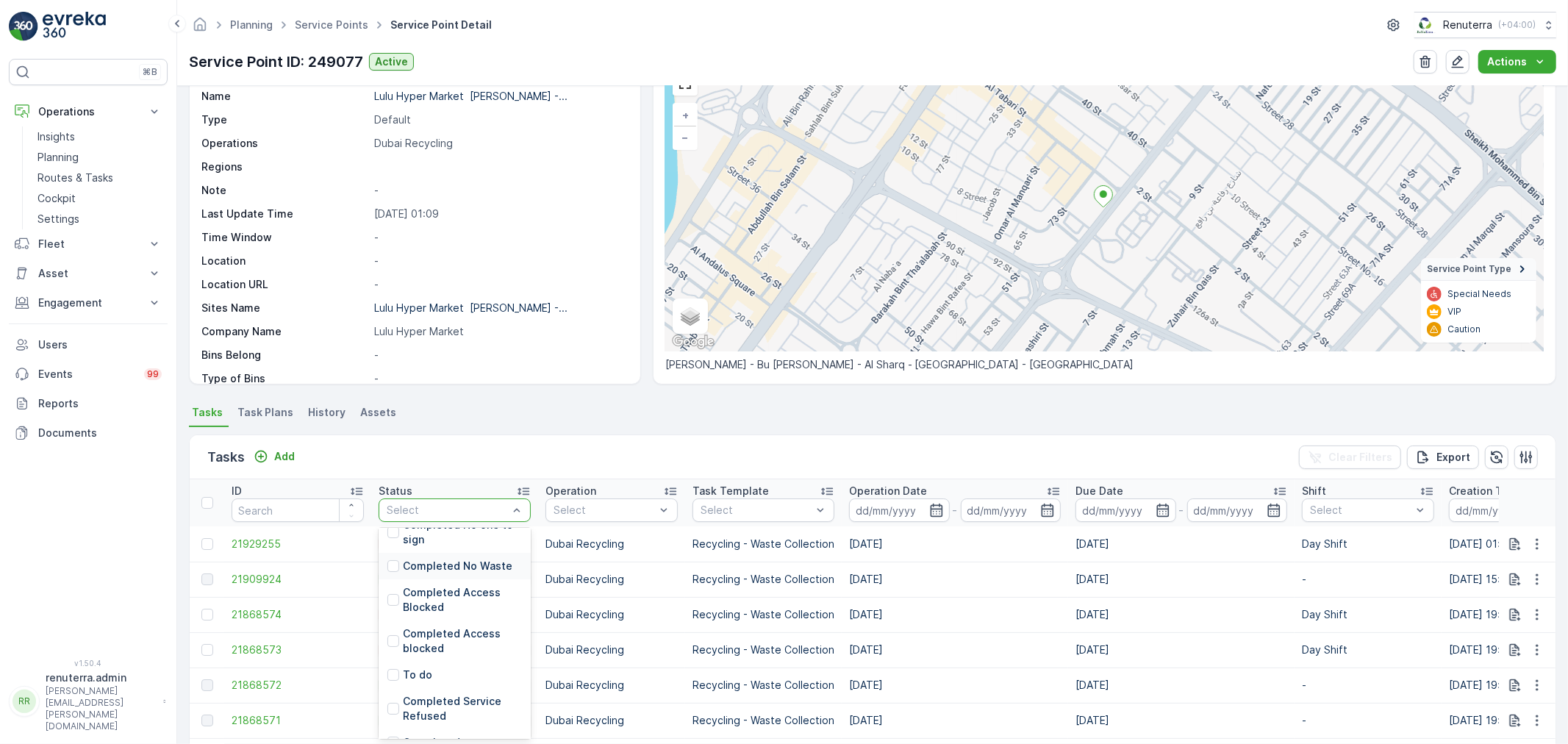
scroll to position [148, 0]
click at [448, 721] on p "Completed" at bounding box center [431, 723] width 58 height 15
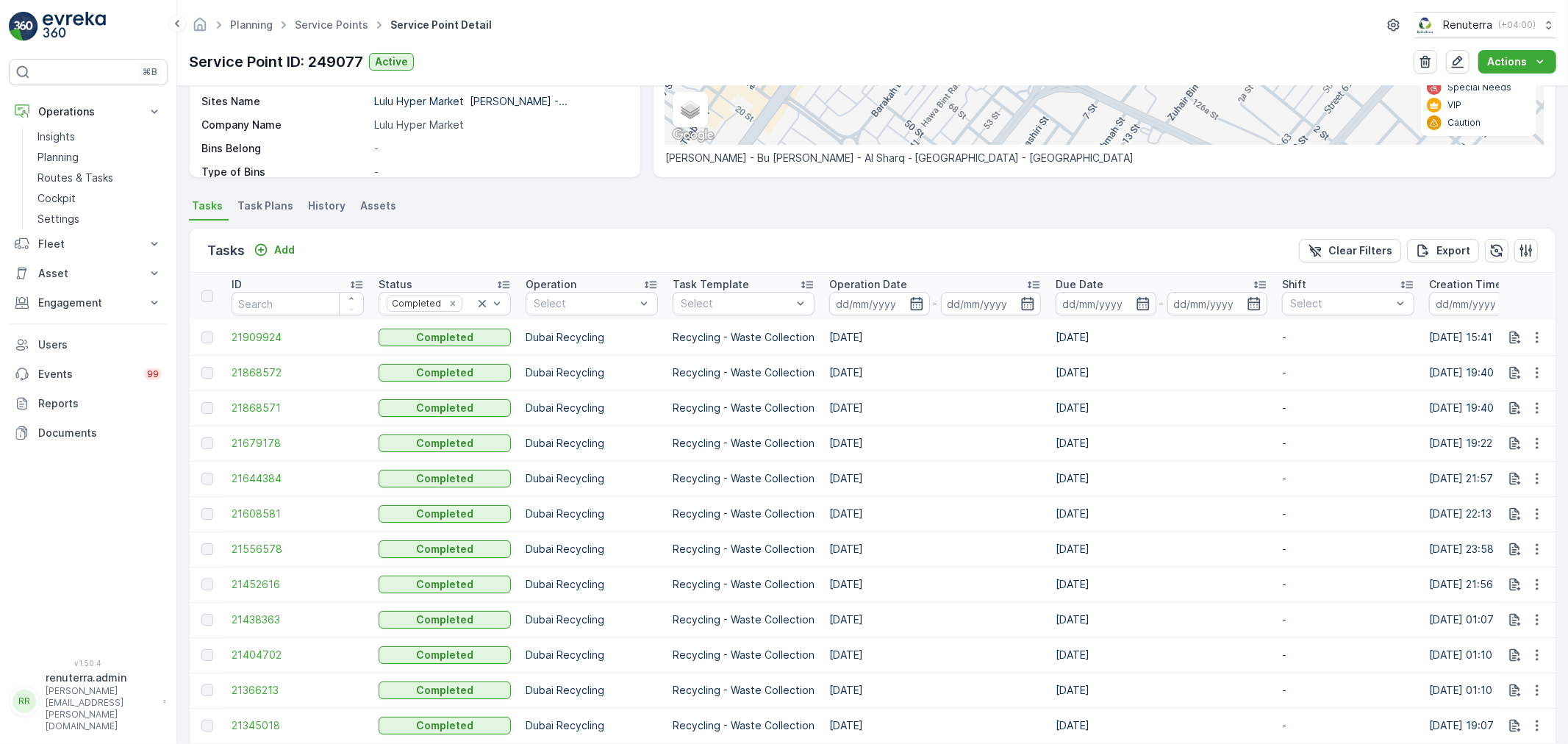
scroll to position [81, 0]
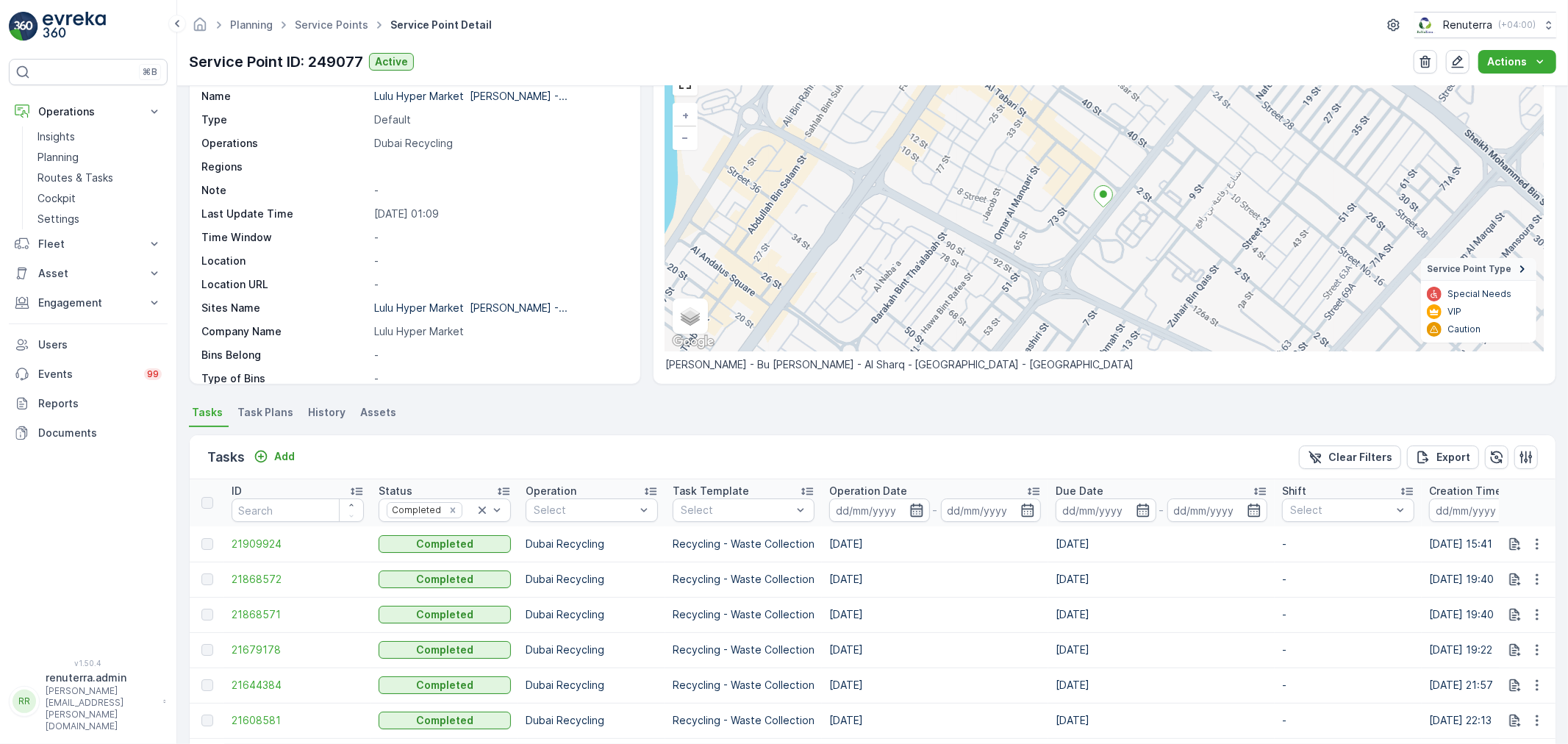
click at [916, 506] on icon "button" at bounding box center [916, 510] width 15 height 15
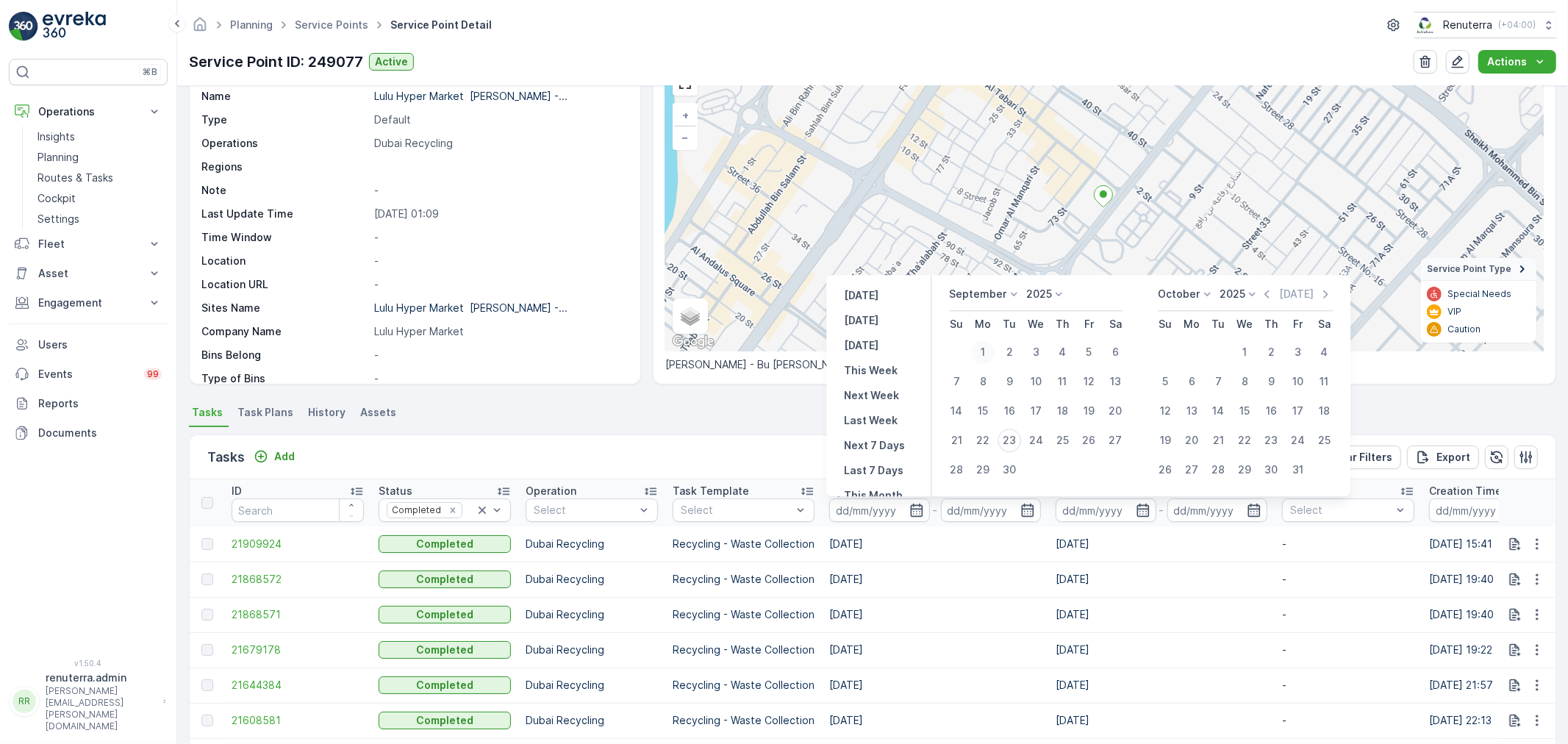
click at [980, 347] on div "1" at bounding box center [983, 352] width 24 height 24
type input "[DATE]"
click at [1208, 296] on icon at bounding box center [1207, 294] width 15 height 15
click at [1192, 364] on span "September" at bounding box center [1194, 368] width 56 height 15
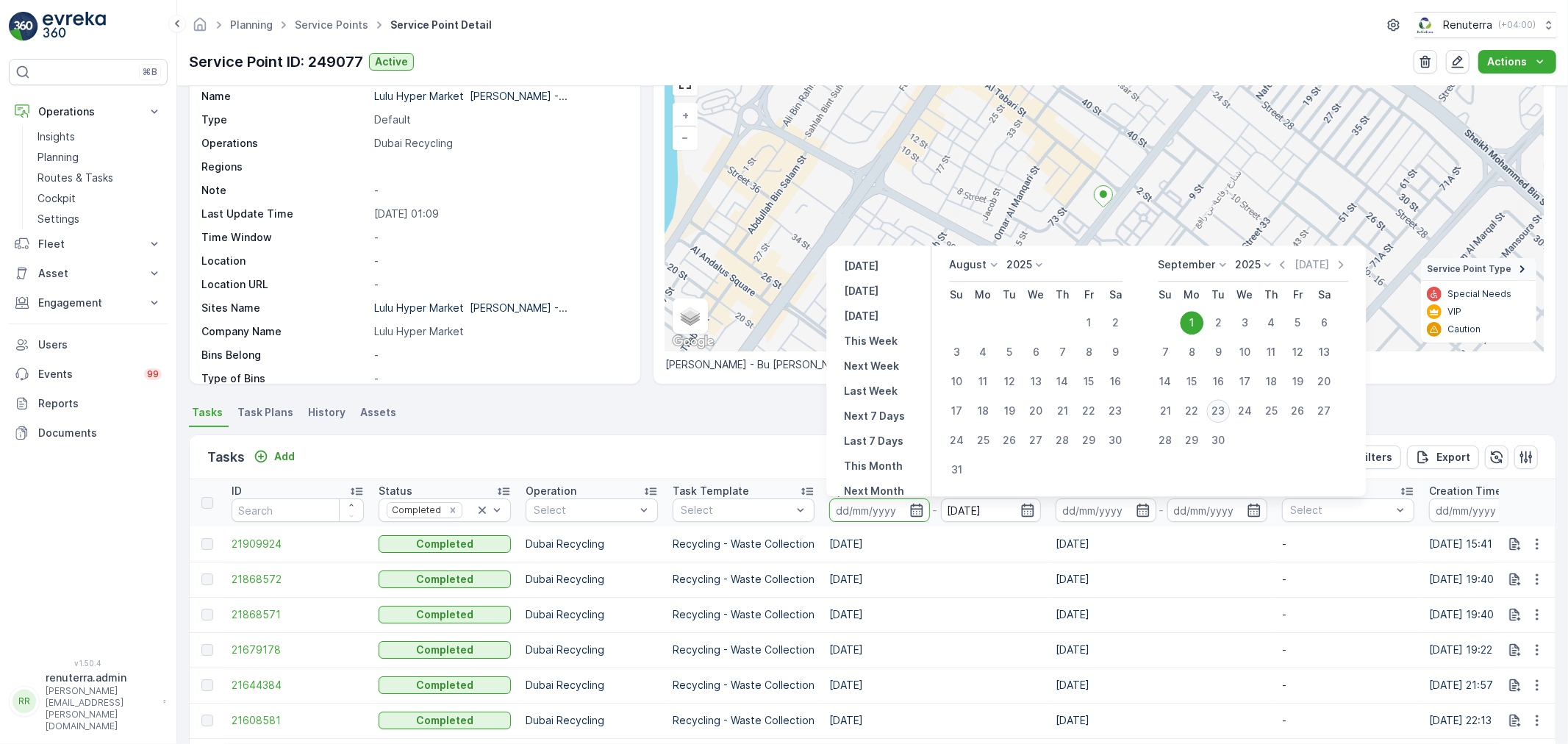
click at [1219, 414] on div "23" at bounding box center [1218, 410] width 24 height 24
type input "[DATE]"
click at [1219, 413] on div "23" at bounding box center [1218, 410] width 24 height 24
type input "[DATE]"
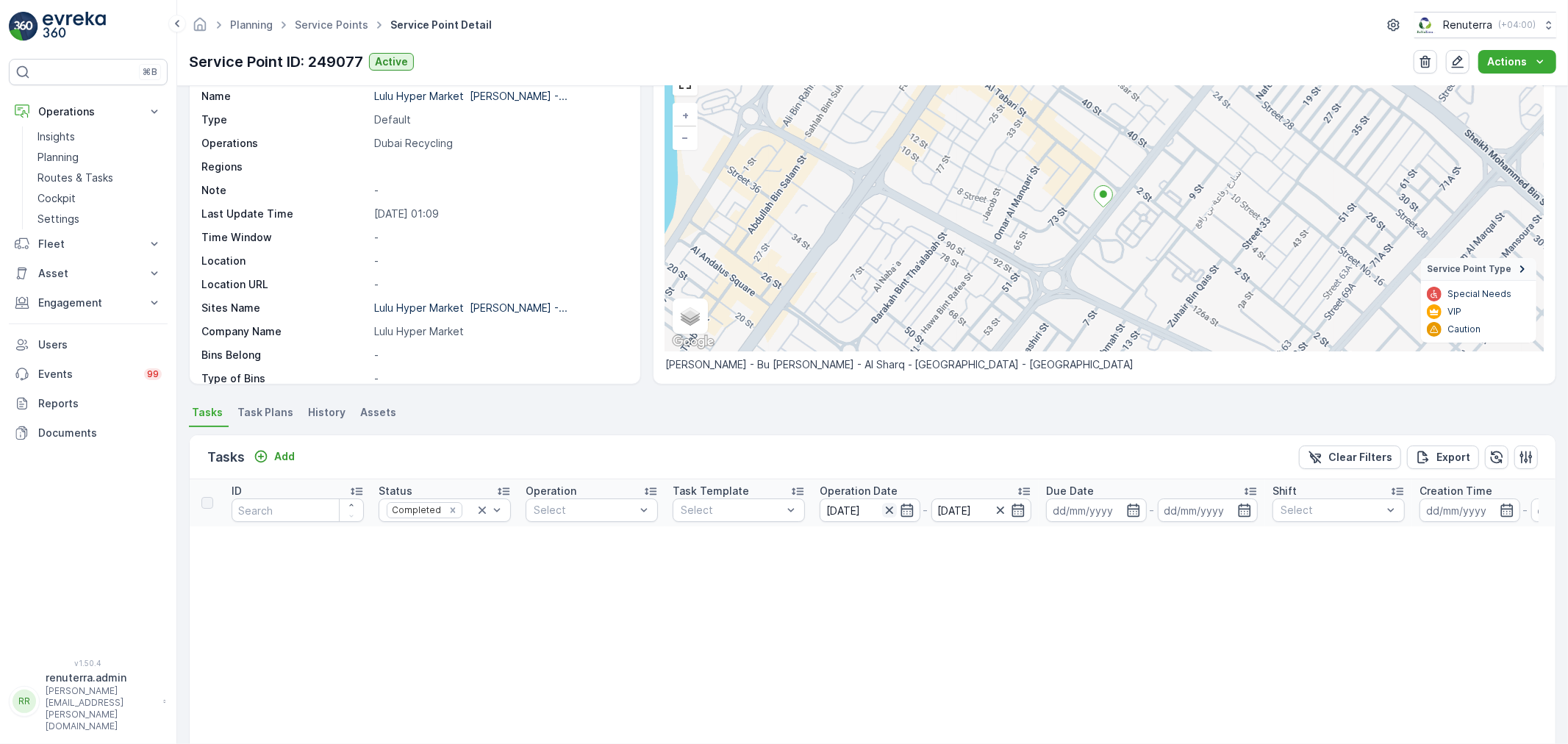
click at [890, 512] on icon "button" at bounding box center [890, 510] width 15 height 15
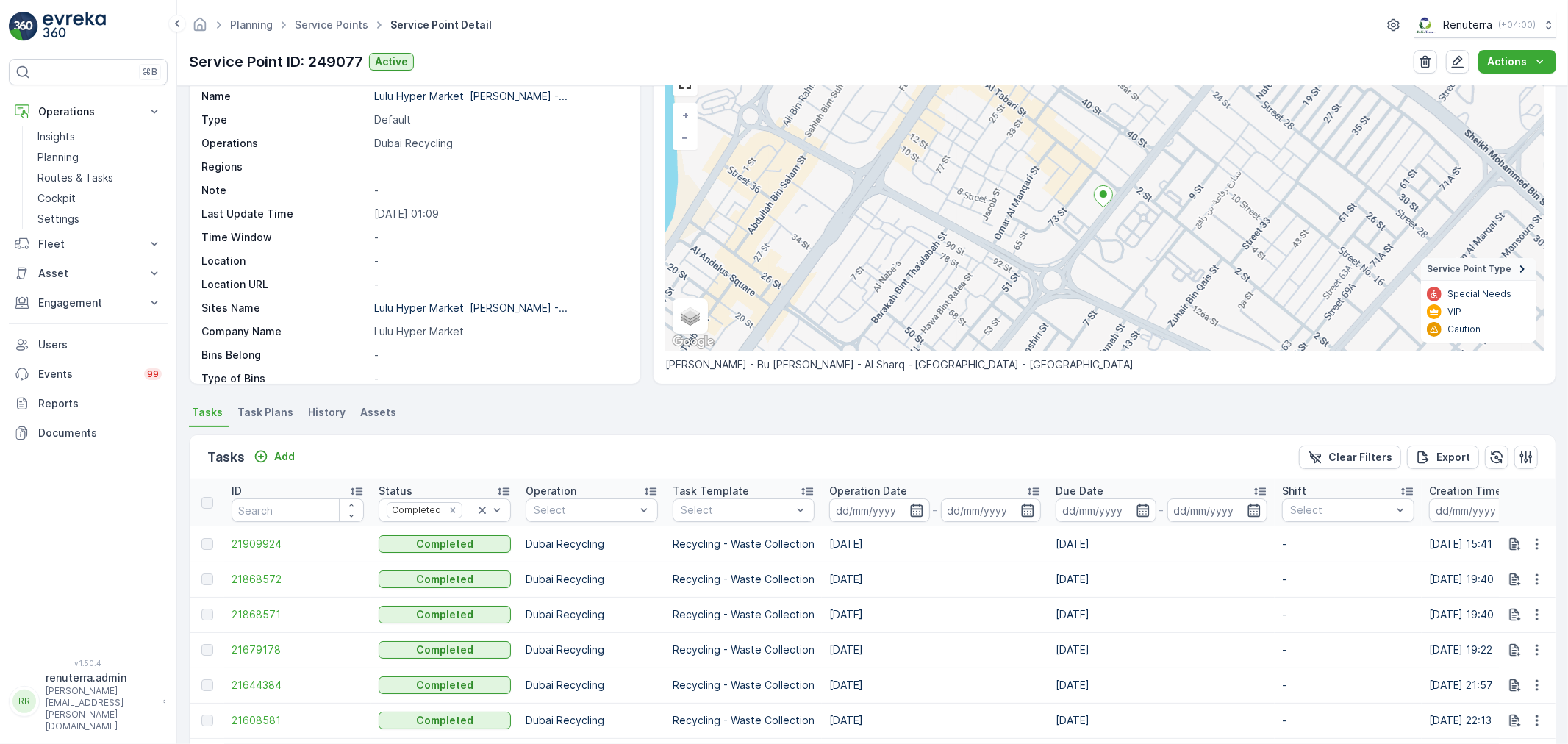
click at [912, 506] on icon "button" at bounding box center [916, 510] width 15 height 15
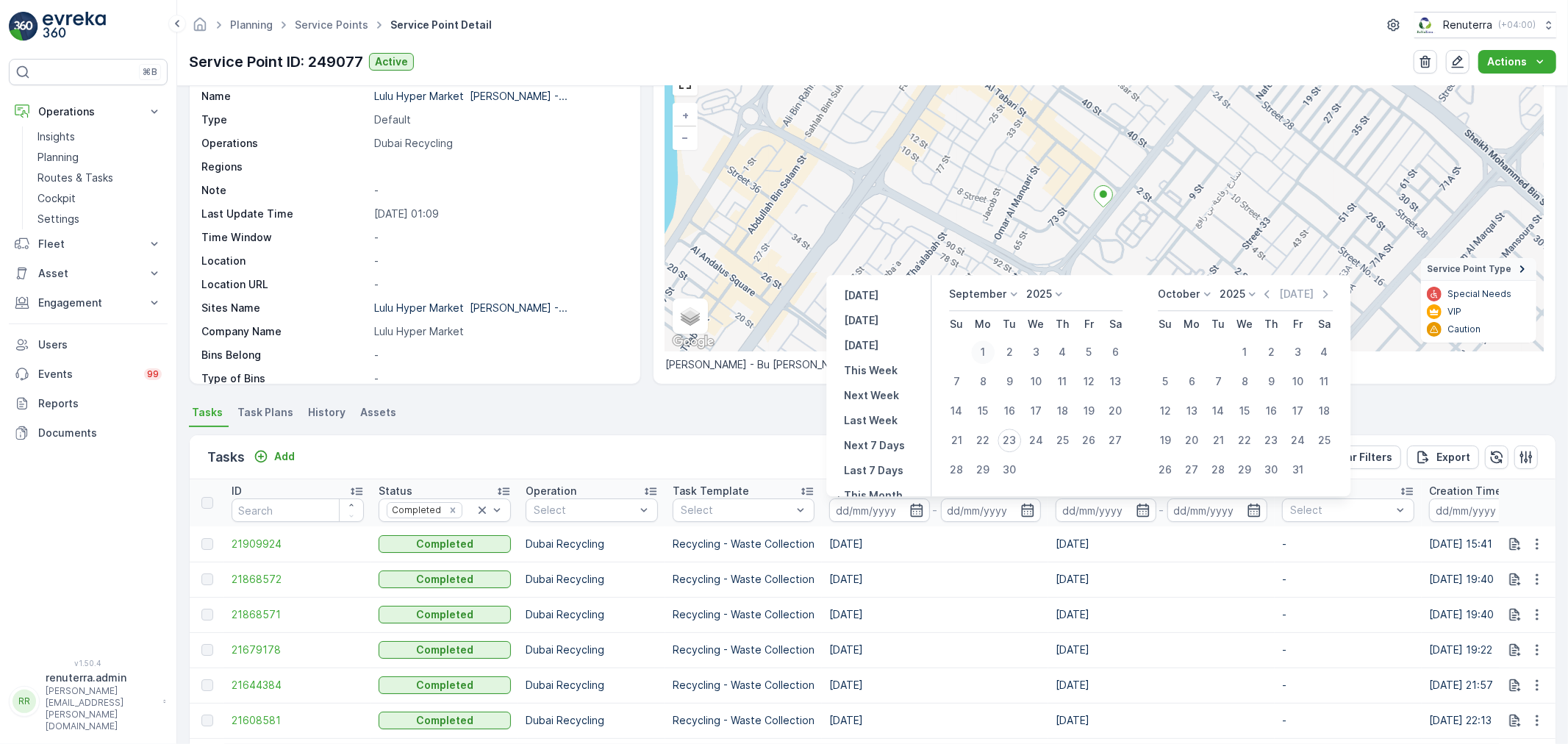
click at [990, 349] on div "1" at bounding box center [983, 352] width 24 height 24
type input "[DATE]"
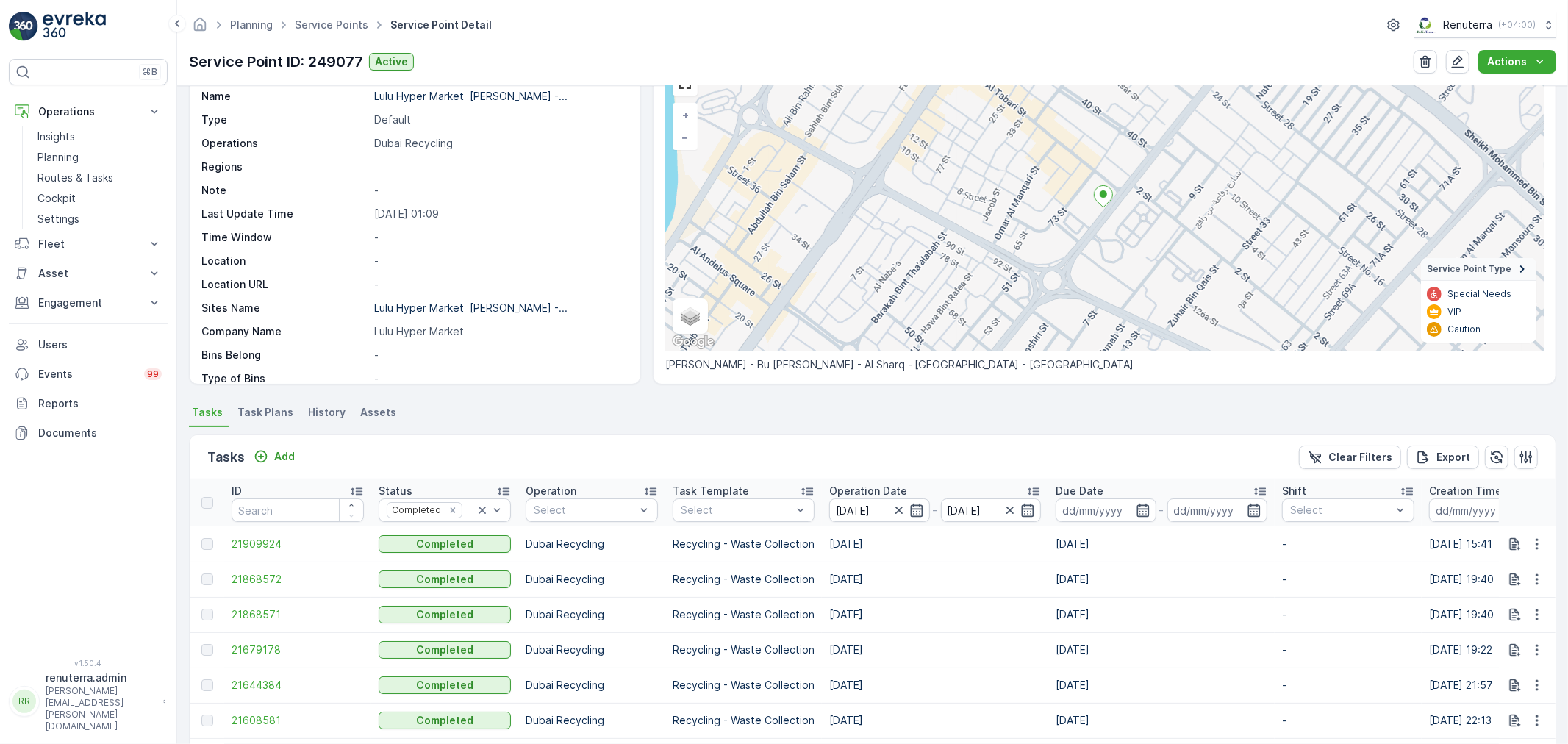
type input "[DATE]"
click at [968, 592] on td "21.09.2025" at bounding box center [935, 578] width 227 height 35
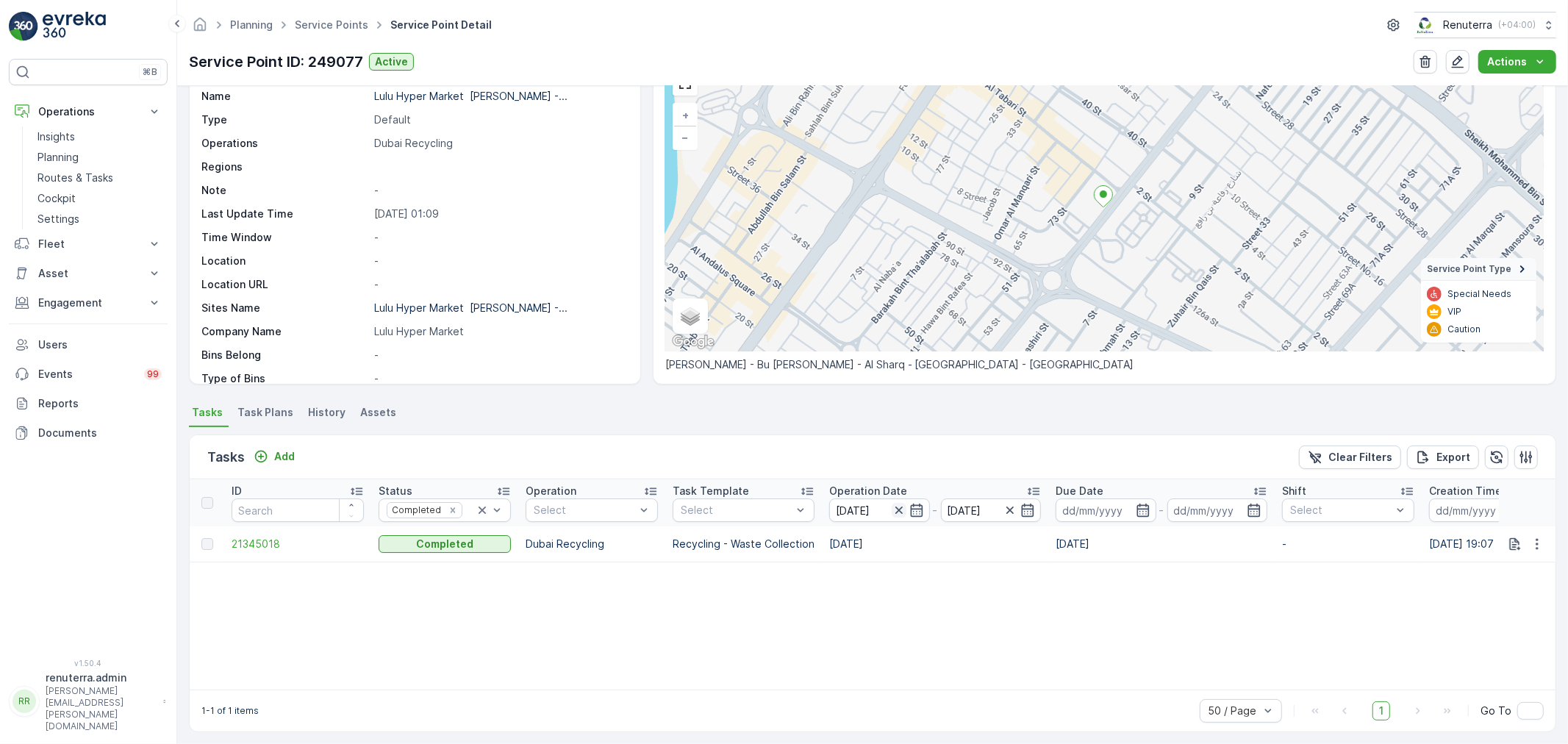
click at [901, 510] on icon "button" at bounding box center [899, 510] width 15 height 15
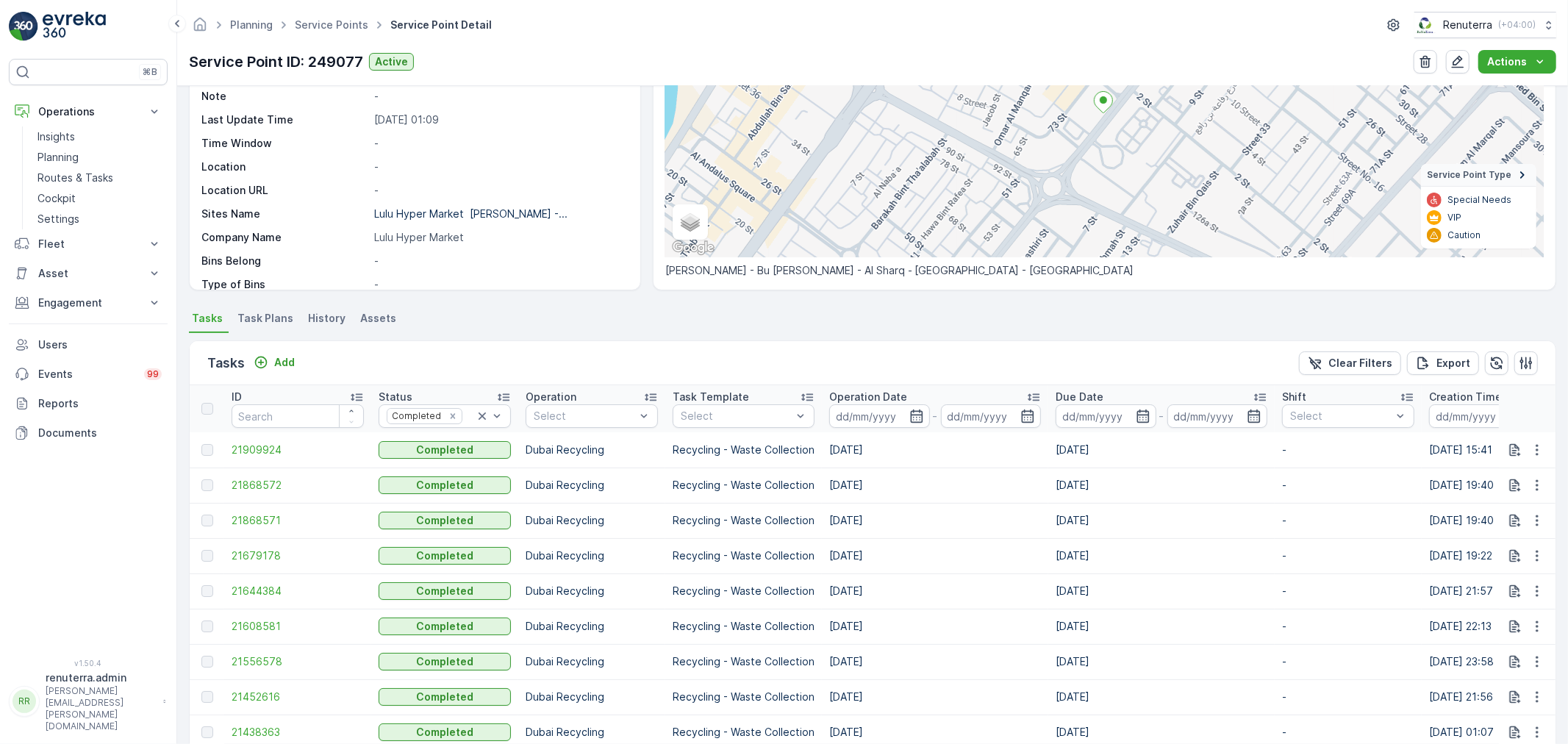
scroll to position [162, 0]
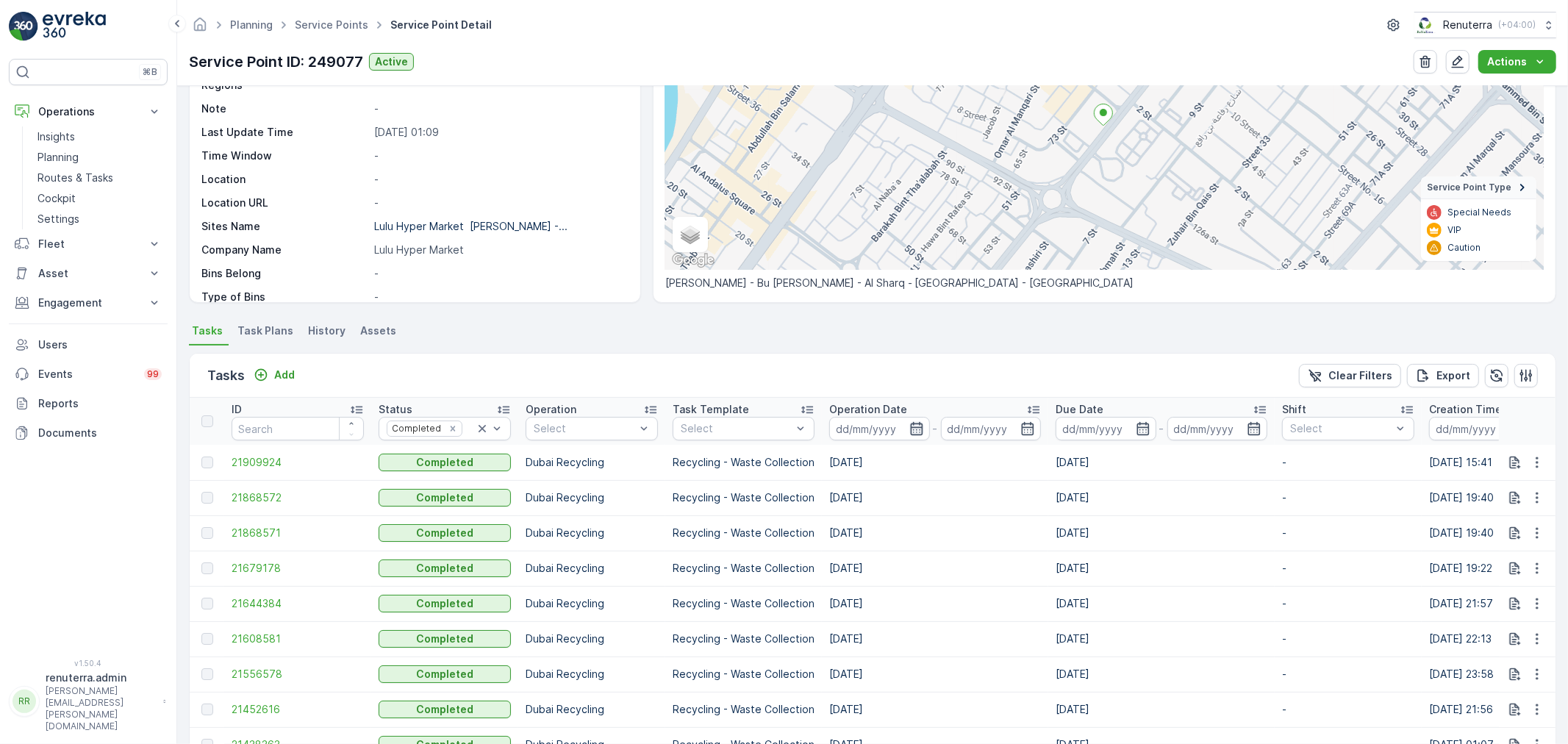
click at [913, 427] on icon "button" at bounding box center [916, 429] width 15 height 15
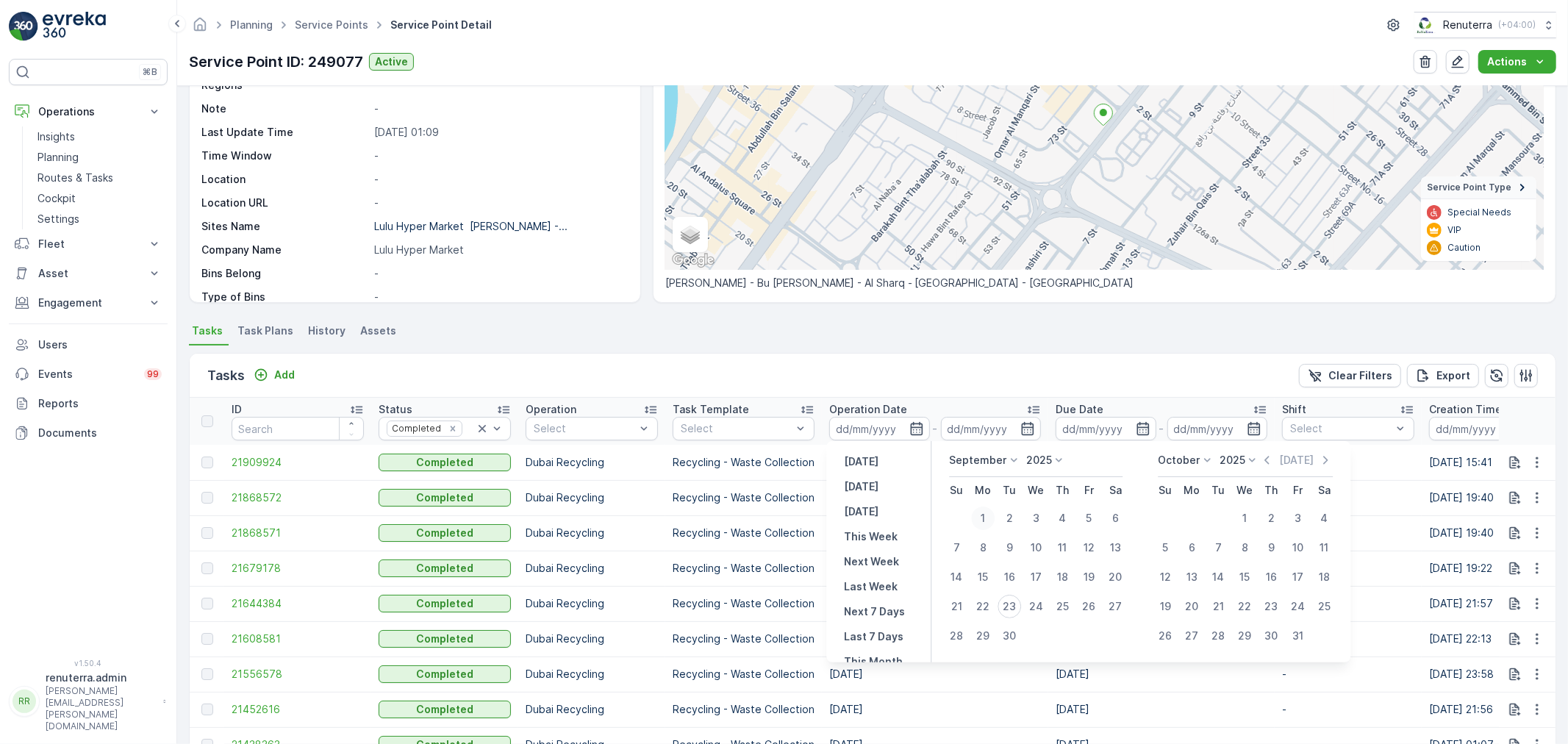
click at [990, 513] on div "1" at bounding box center [983, 518] width 24 height 24
type input "[DATE]"
click at [987, 515] on div "1" at bounding box center [983, 518] width 24 height 24
type input "[DATE]"
click at [987, 515] on div "1" at bounding box center [983, 518] width 24 height 24
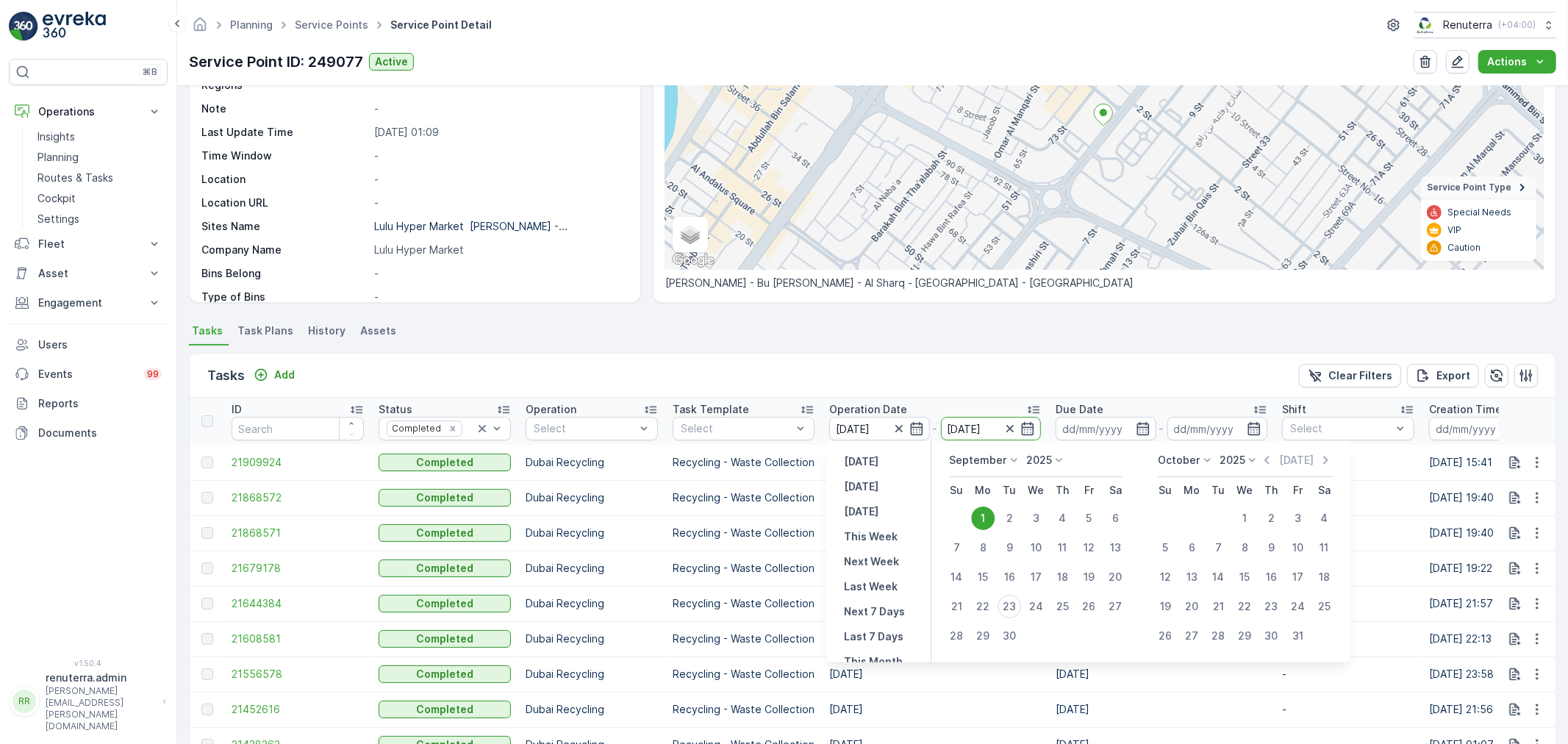
click at [987, 515] on td "[DATE]" at bounding box center [935, 532] width 227 height 35
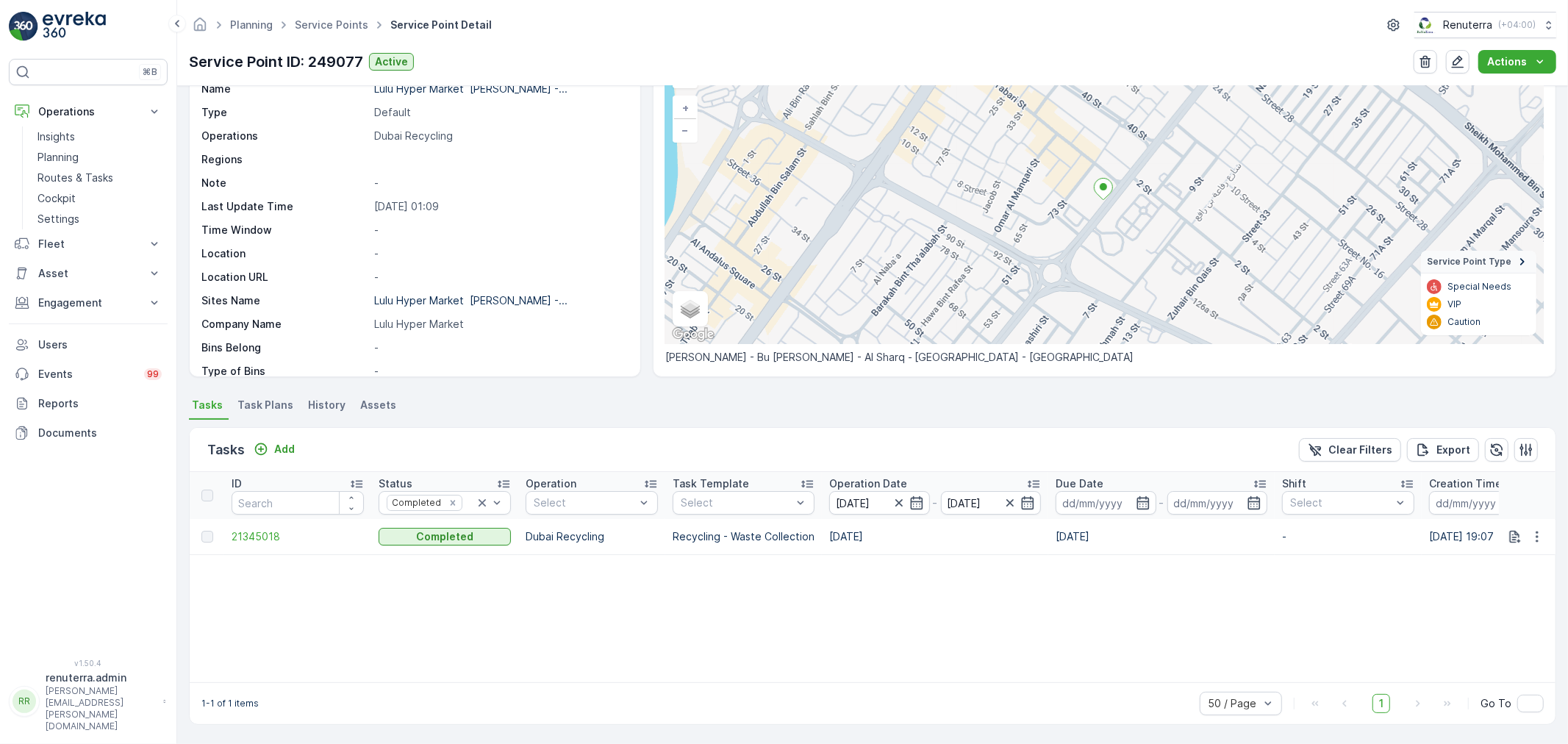
scroll to position [89, 0]
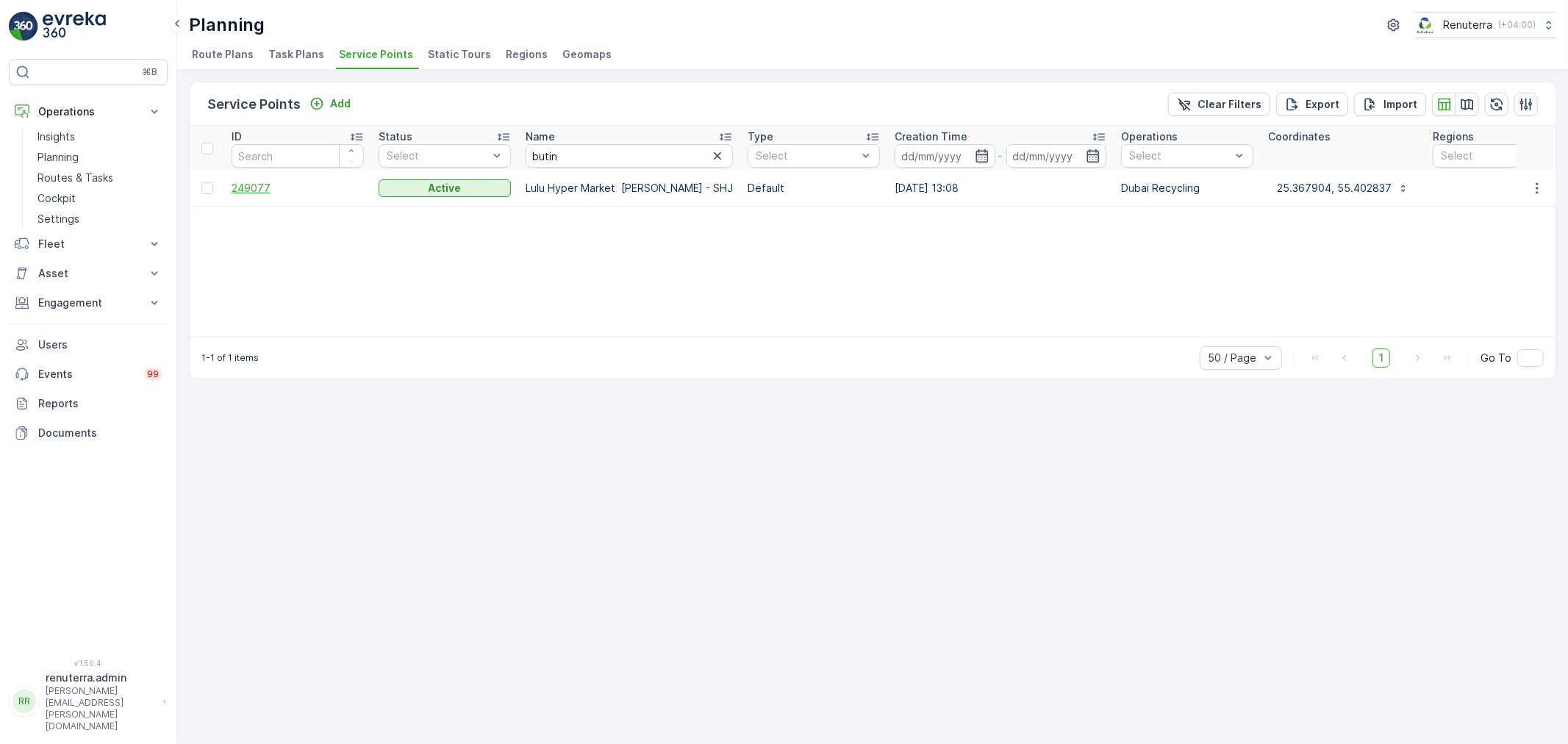
click at [278, 184] on span "249077" at bounding box center [297, 188] width 132 height 15
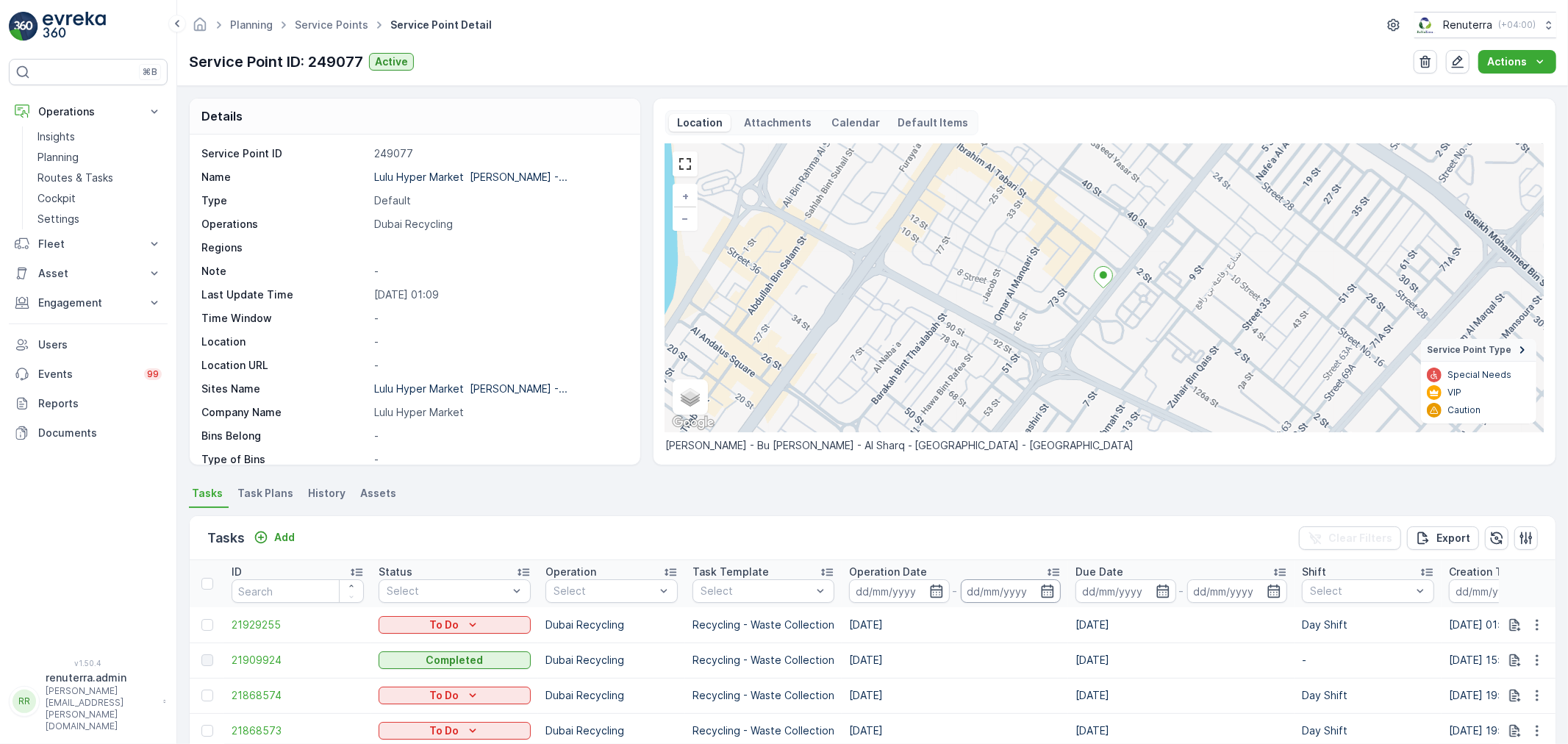
scroll to position [87, 0]
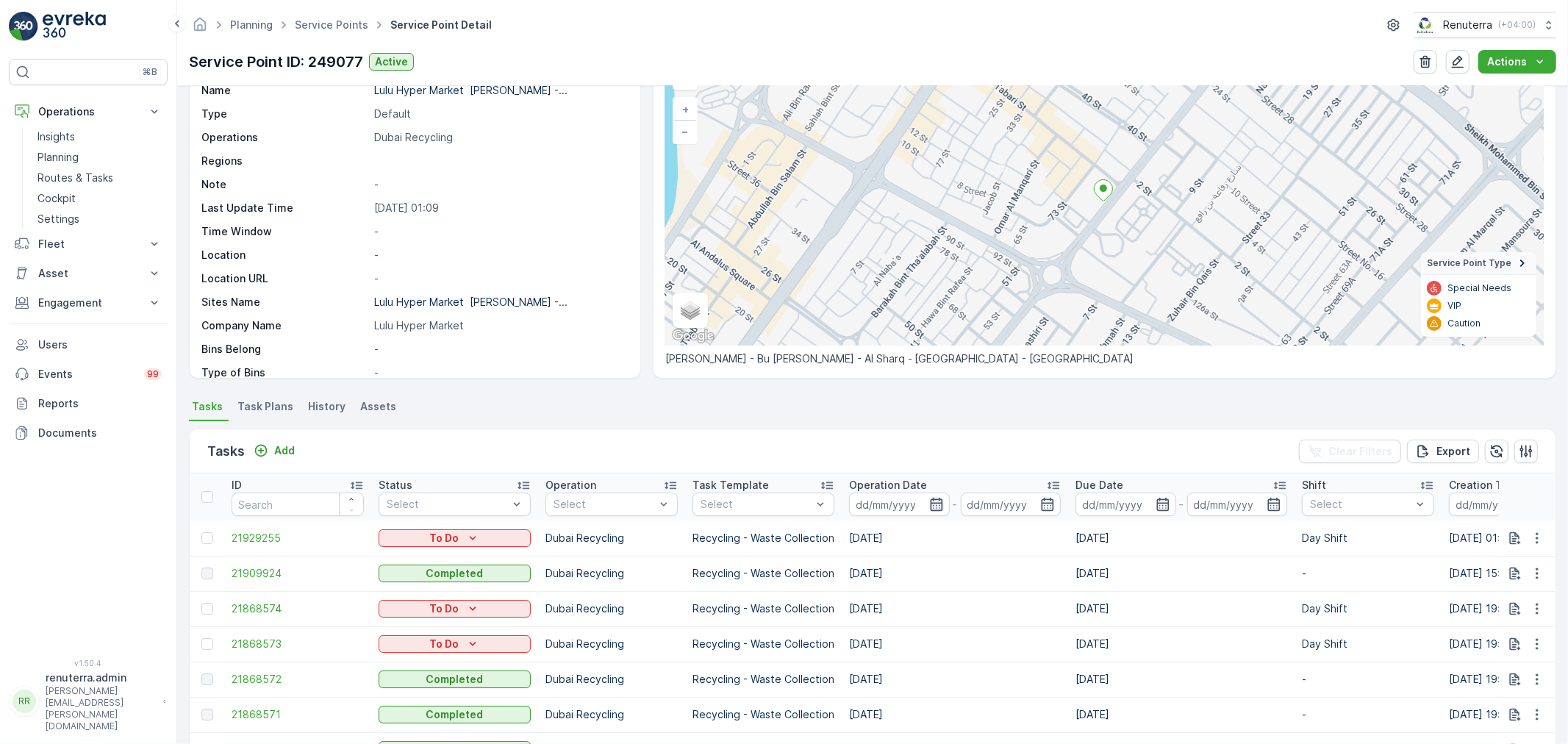
click at [929, 497] on icon "button" at bounding box center [937, 504] width 15 height 15
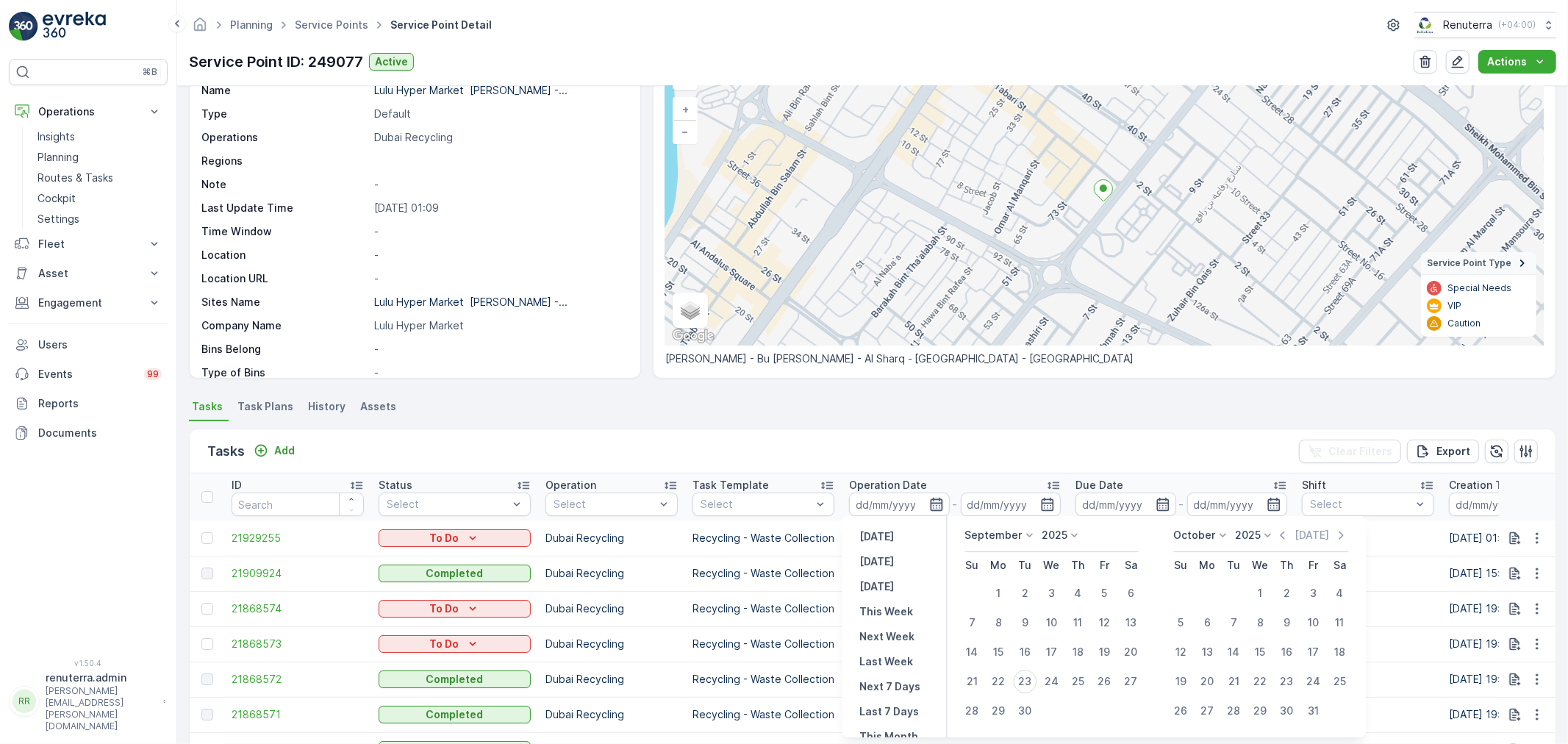
click at [929, 497] on icon "button" at bounding box center [937, 504] width 15 height 15
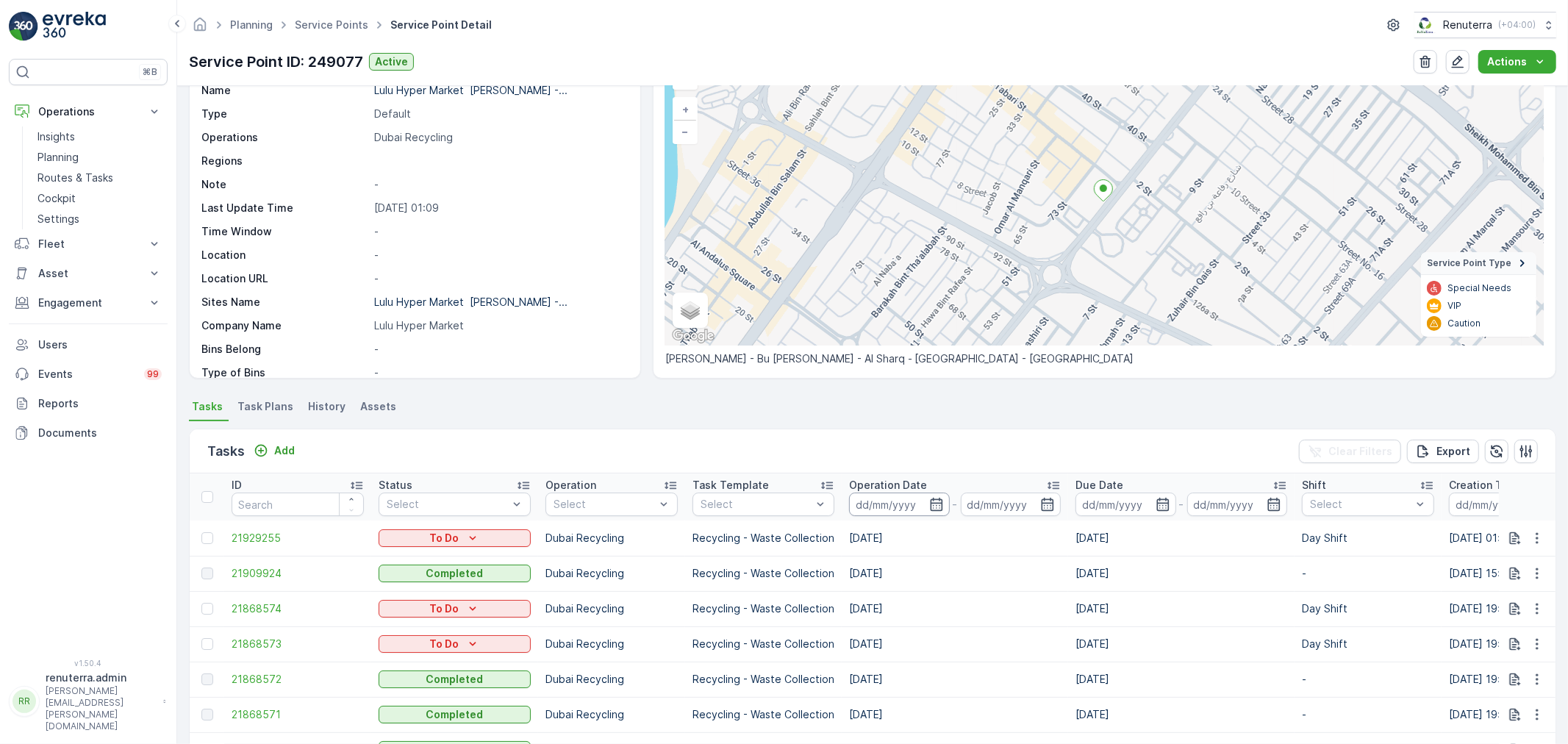
click at [849, 508] on input at bounding box center [899, 504] width 101 height 24
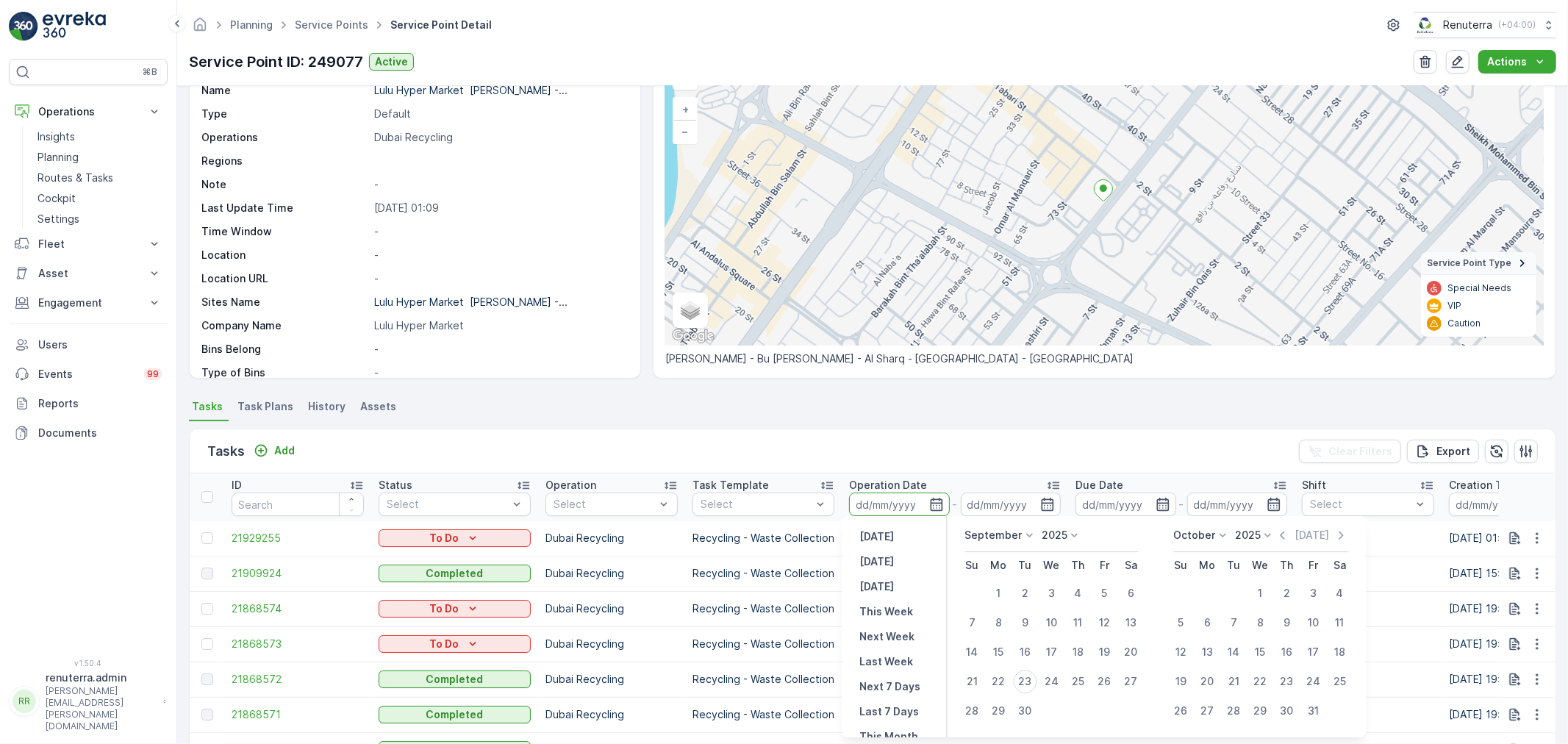
click at [859, 506] on input at bounding box center [899, 504] width 101 height 24
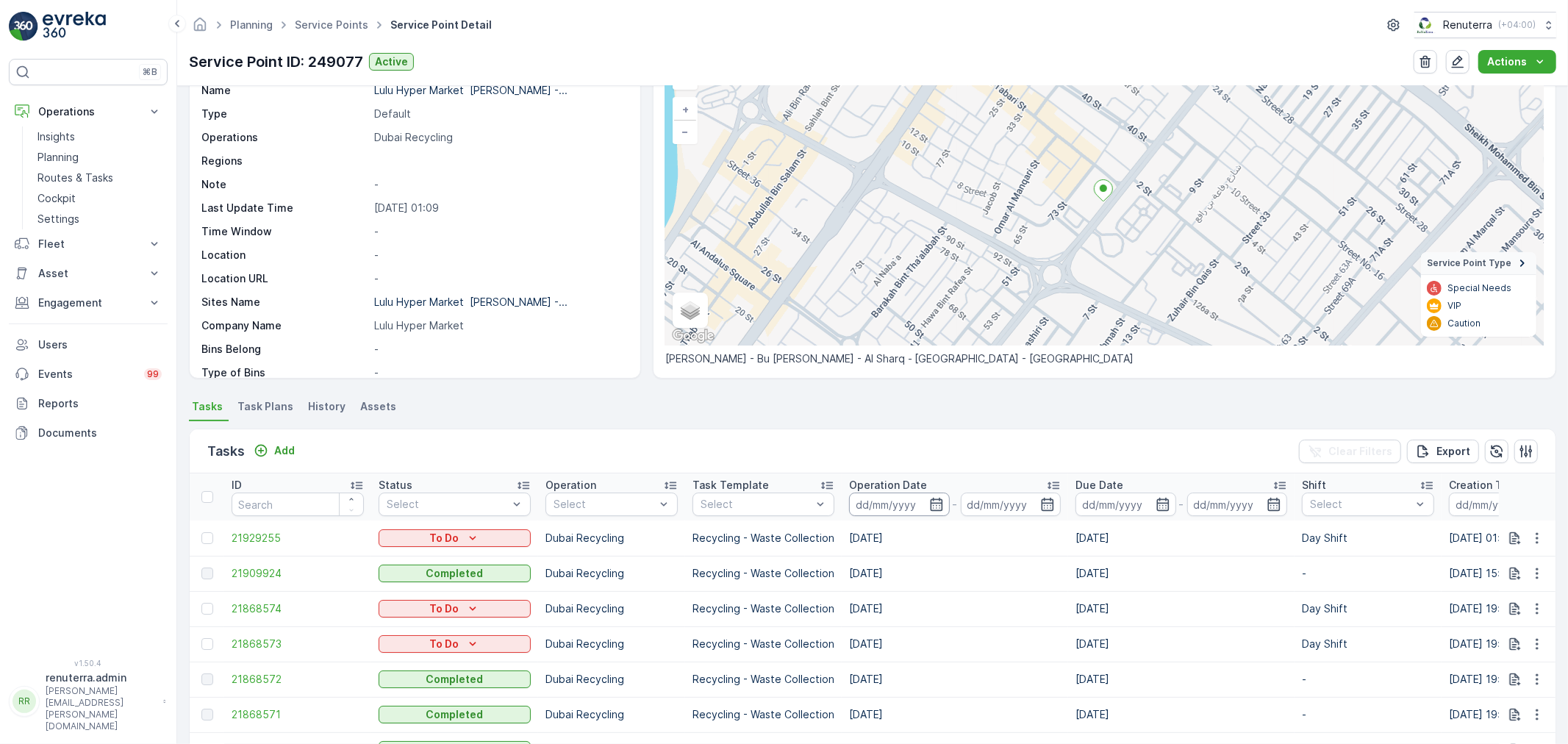
click at [859, 506] on input at bounding box center [899, 504] width 101 height 24
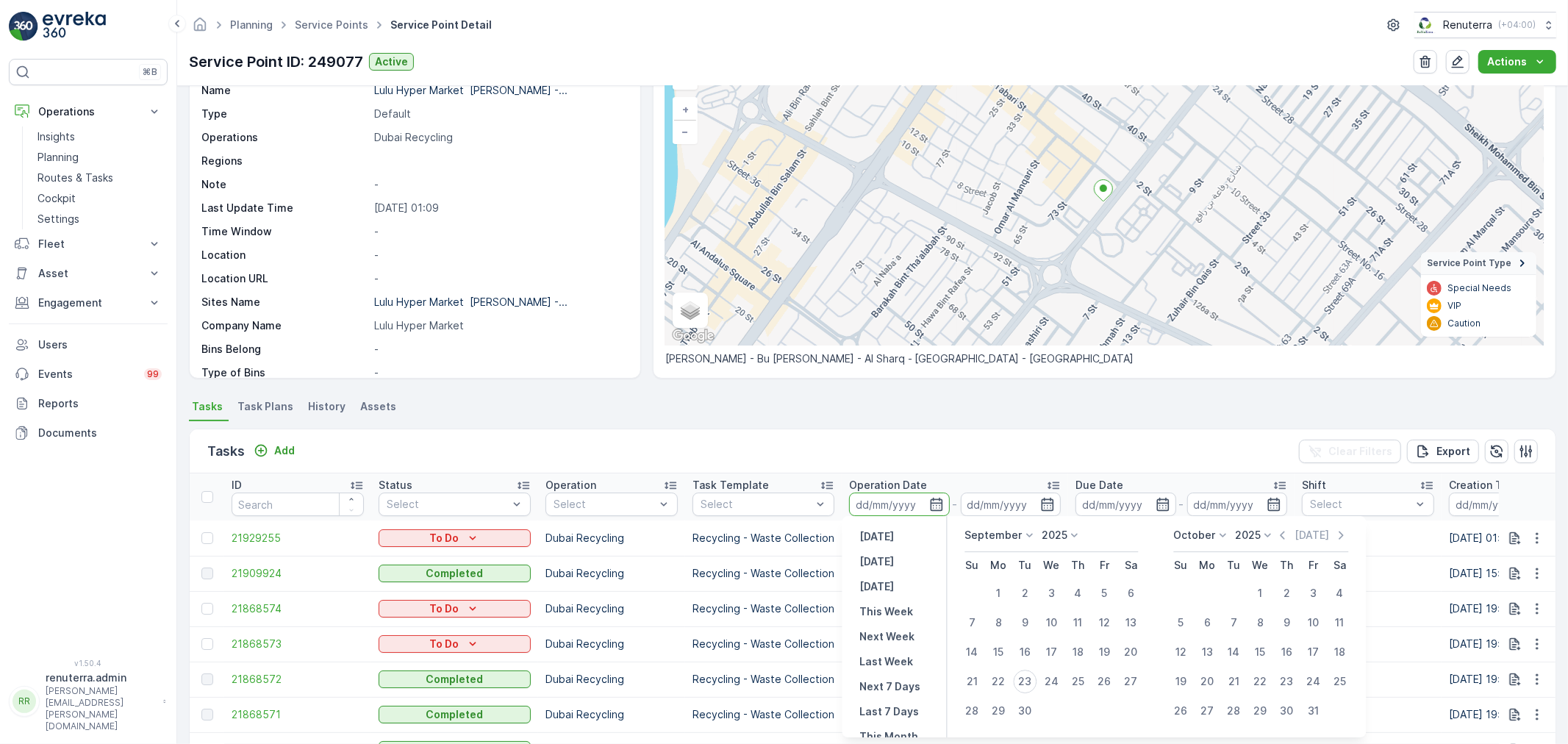
click at [983, 590] on td at bounding box center [972, 593] width 27 height 29
click at [991, 590] on div "1" at bounding box center [998, 593] width 24 height 24
type input "[DATE]"
click at [1024, 496] on div "[DATE]" at bounding box center [1011, 504] width 101 height 24
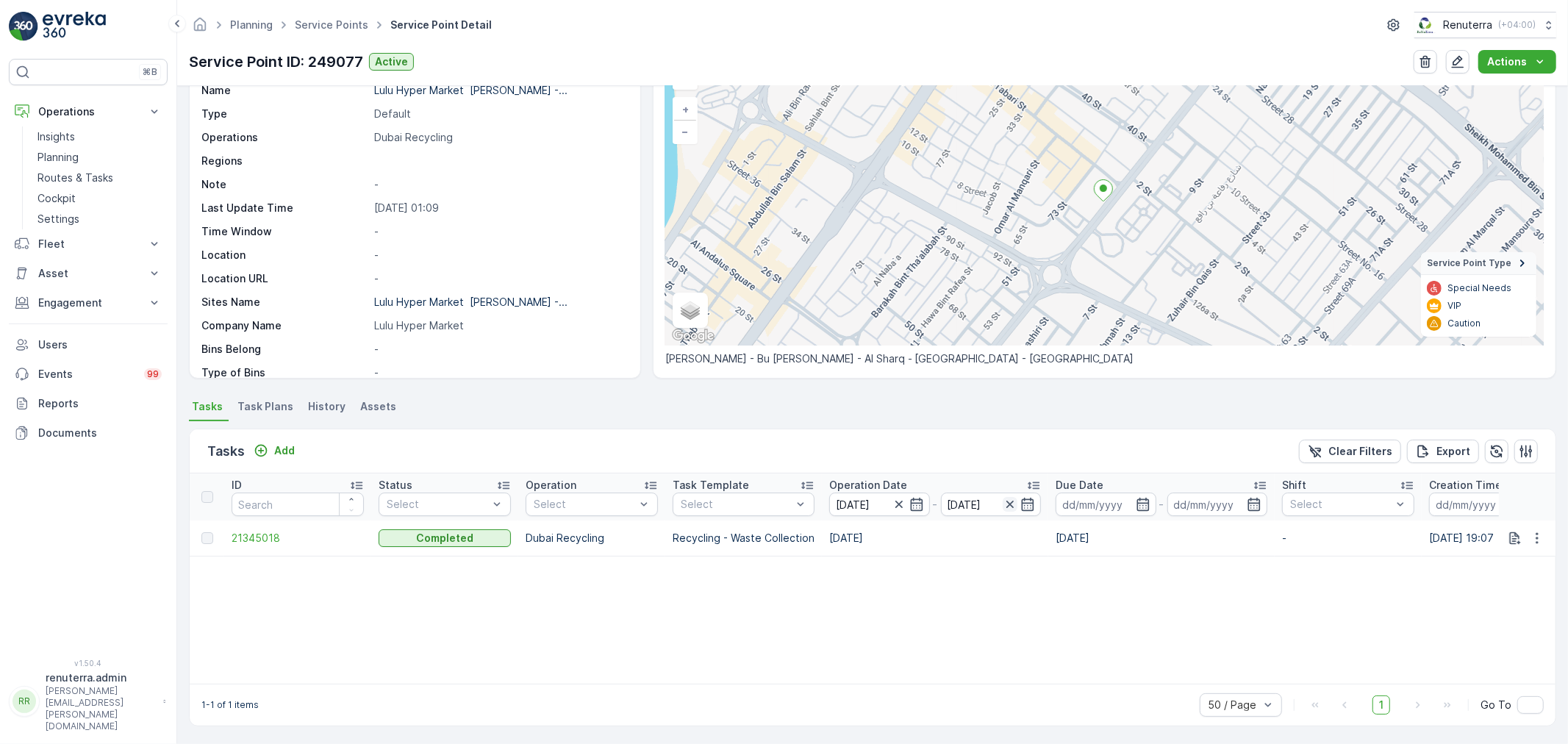
click at [1003, 499] on icon "button" at bounding box center [1010, 504] width 15 height 15
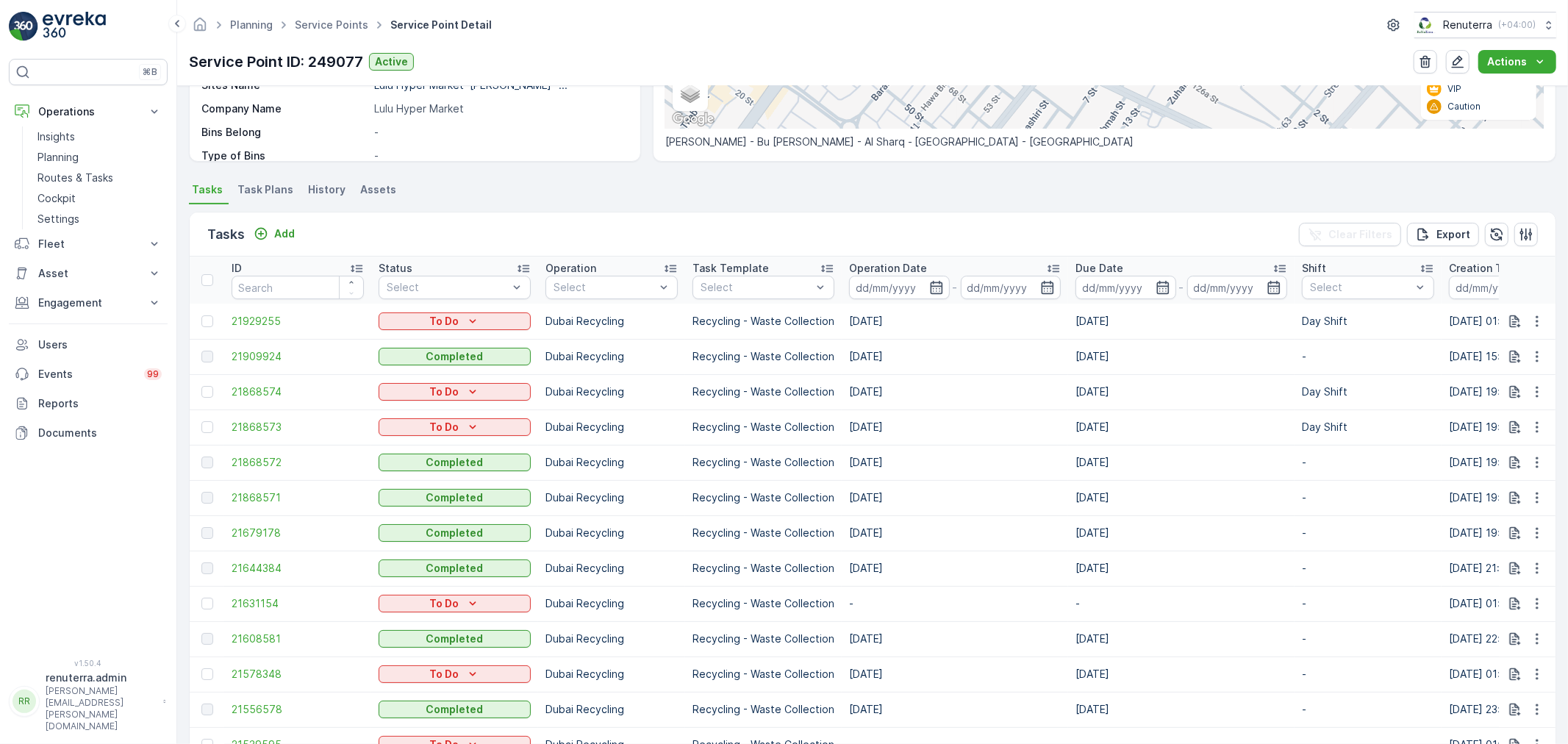
scroll to position [332, 0]
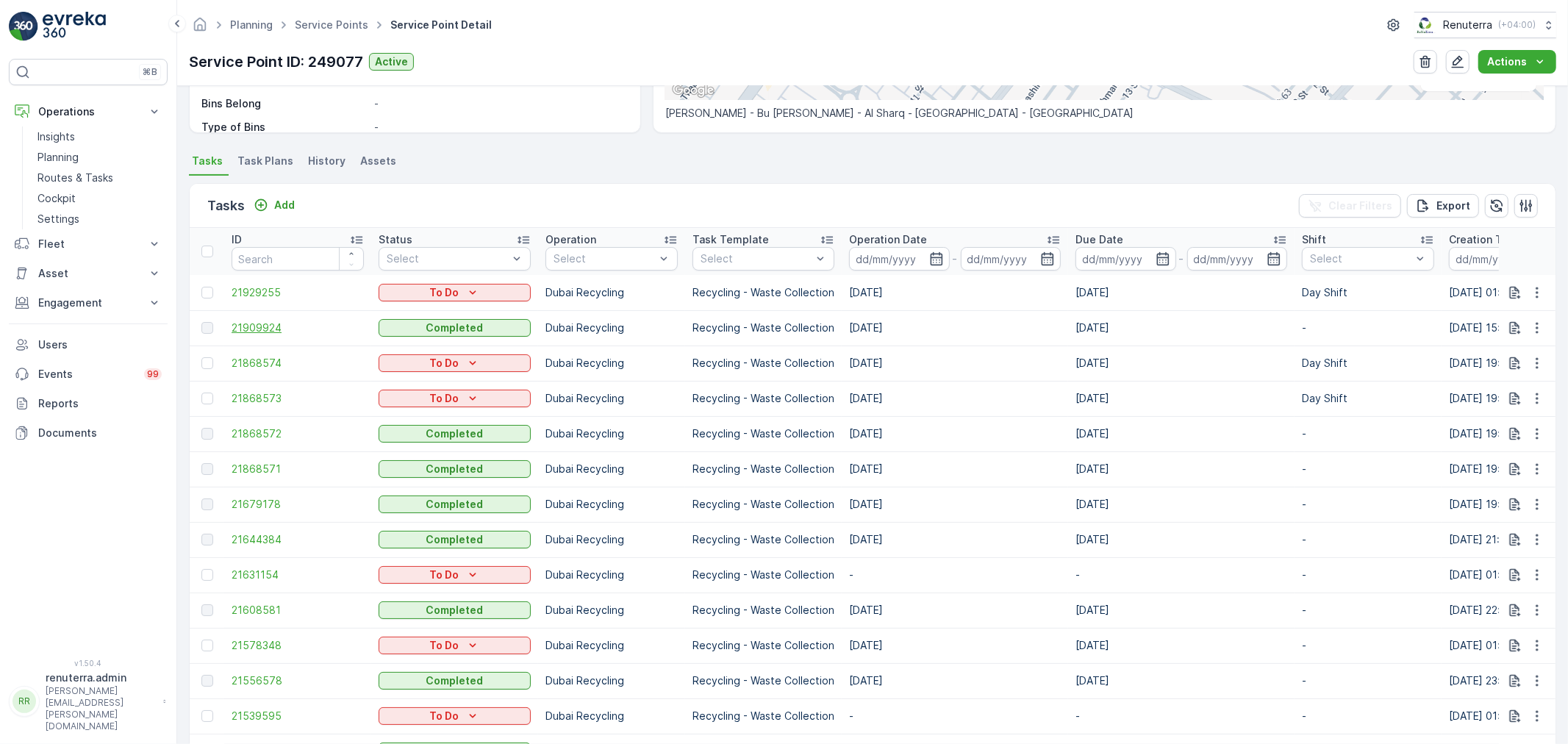
click at [275, 322] on span "21909924" at bounding box center [297, 328] width 132 height 15
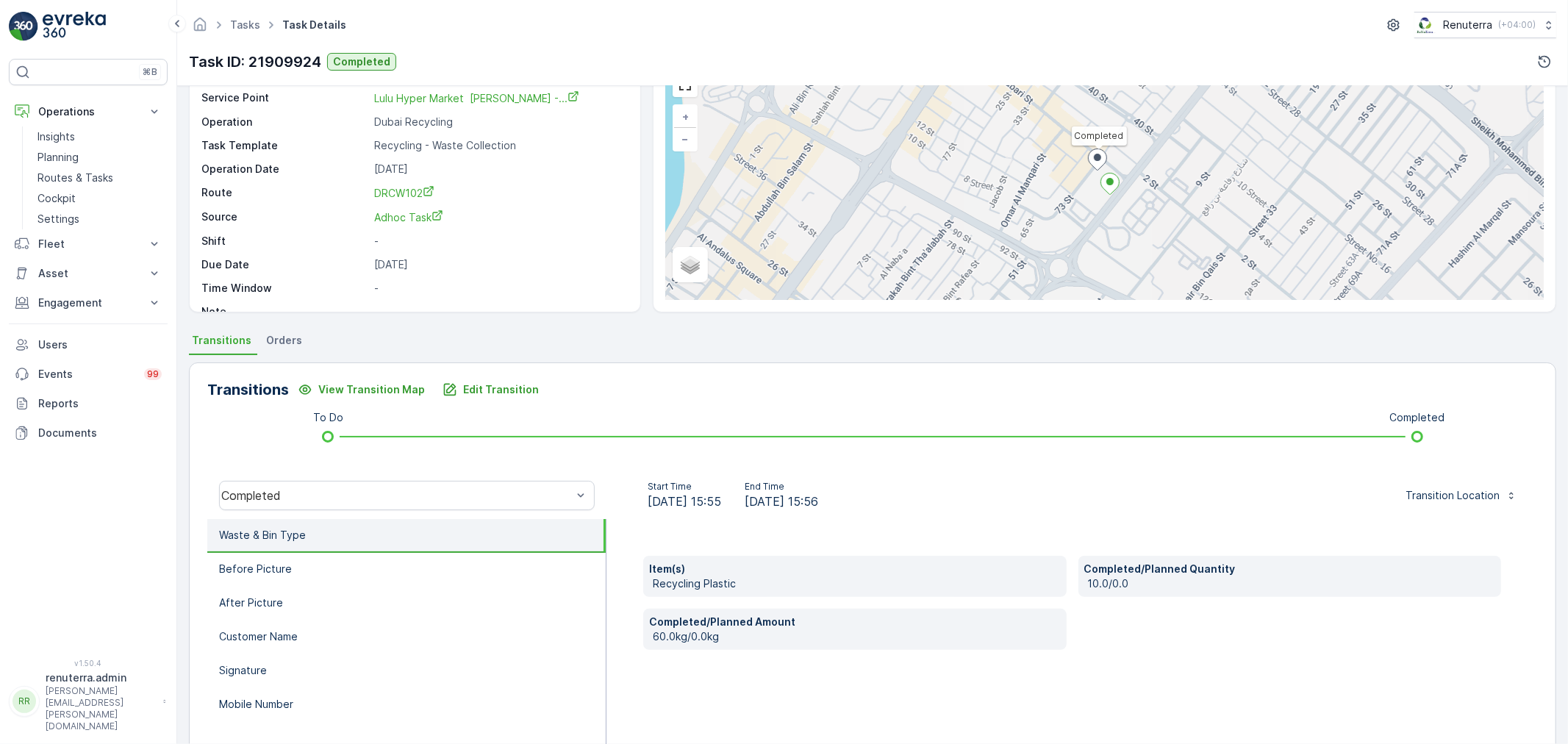
scroll to position [81, 0]
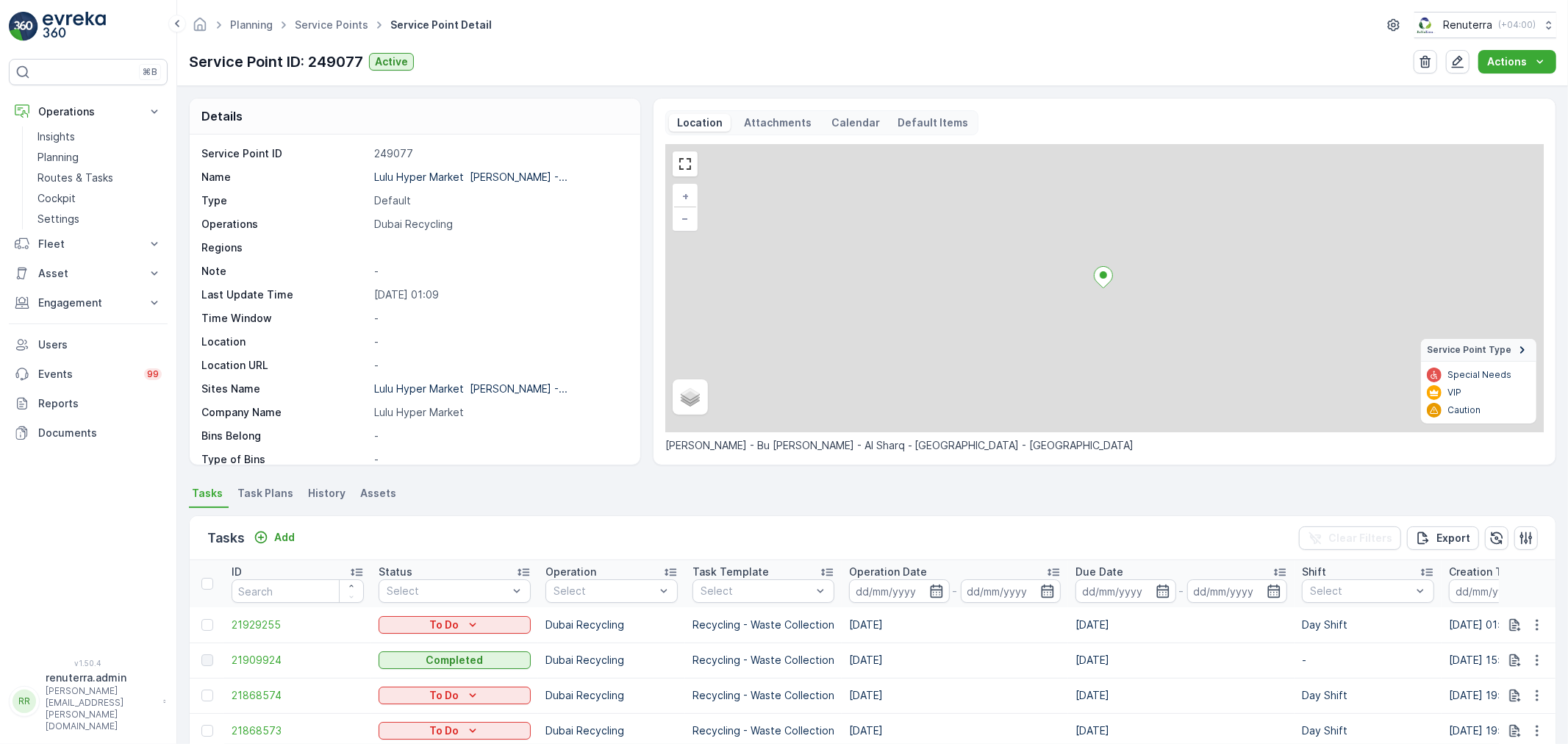
scroll to position [408, 0]
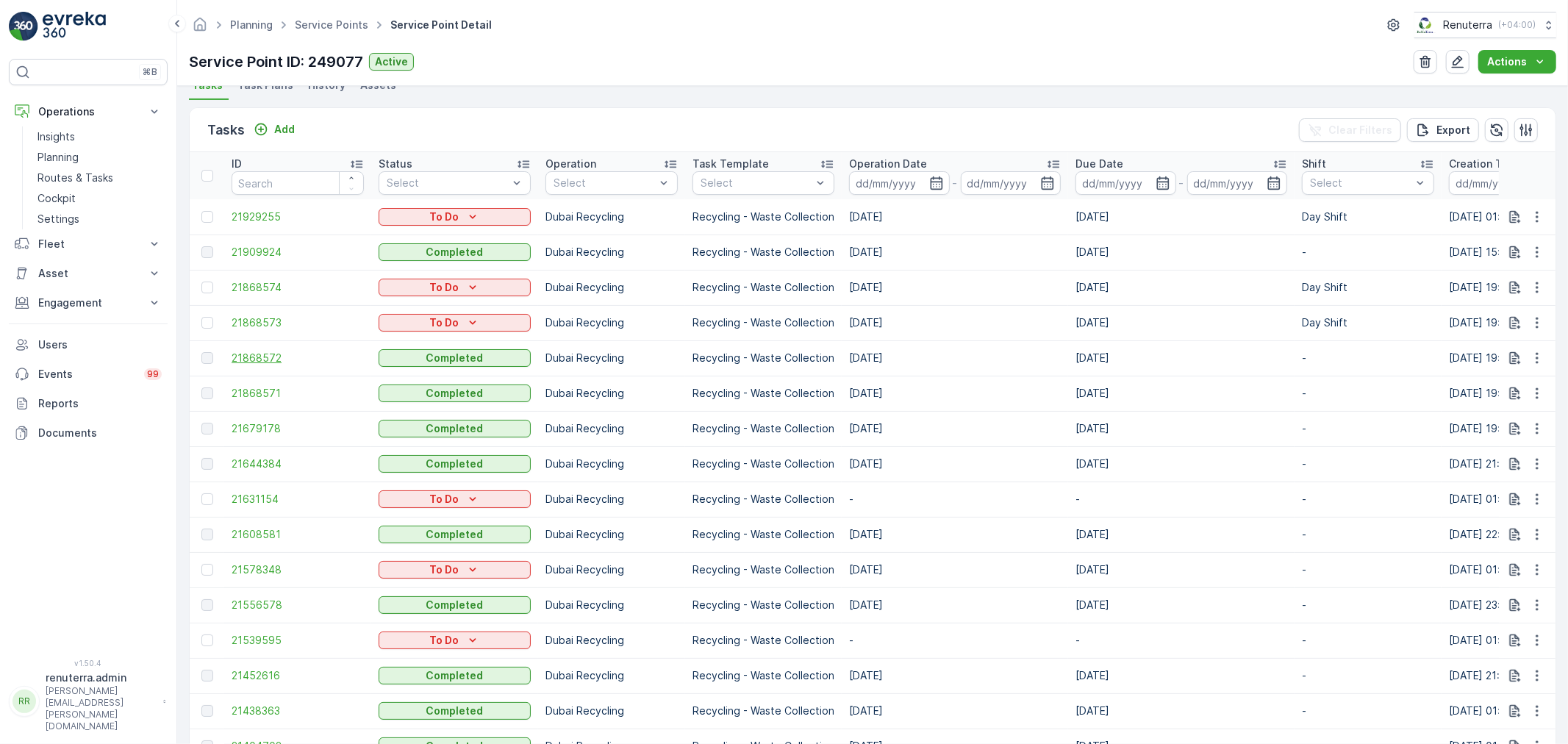
click at [256, 353] on span "21868572" at bounding box center [297, 358] width 132 height 15
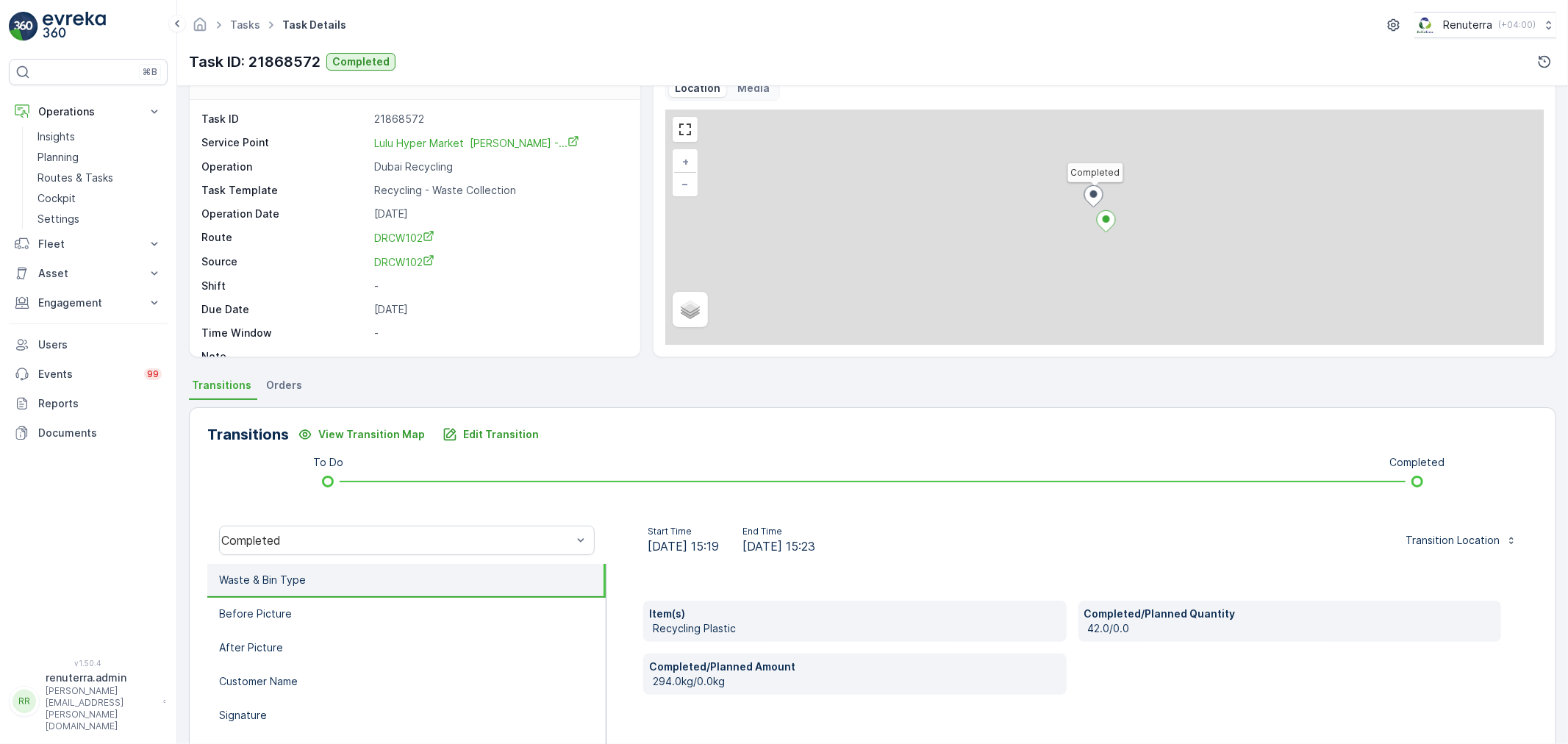
scroll to position [81, 0]
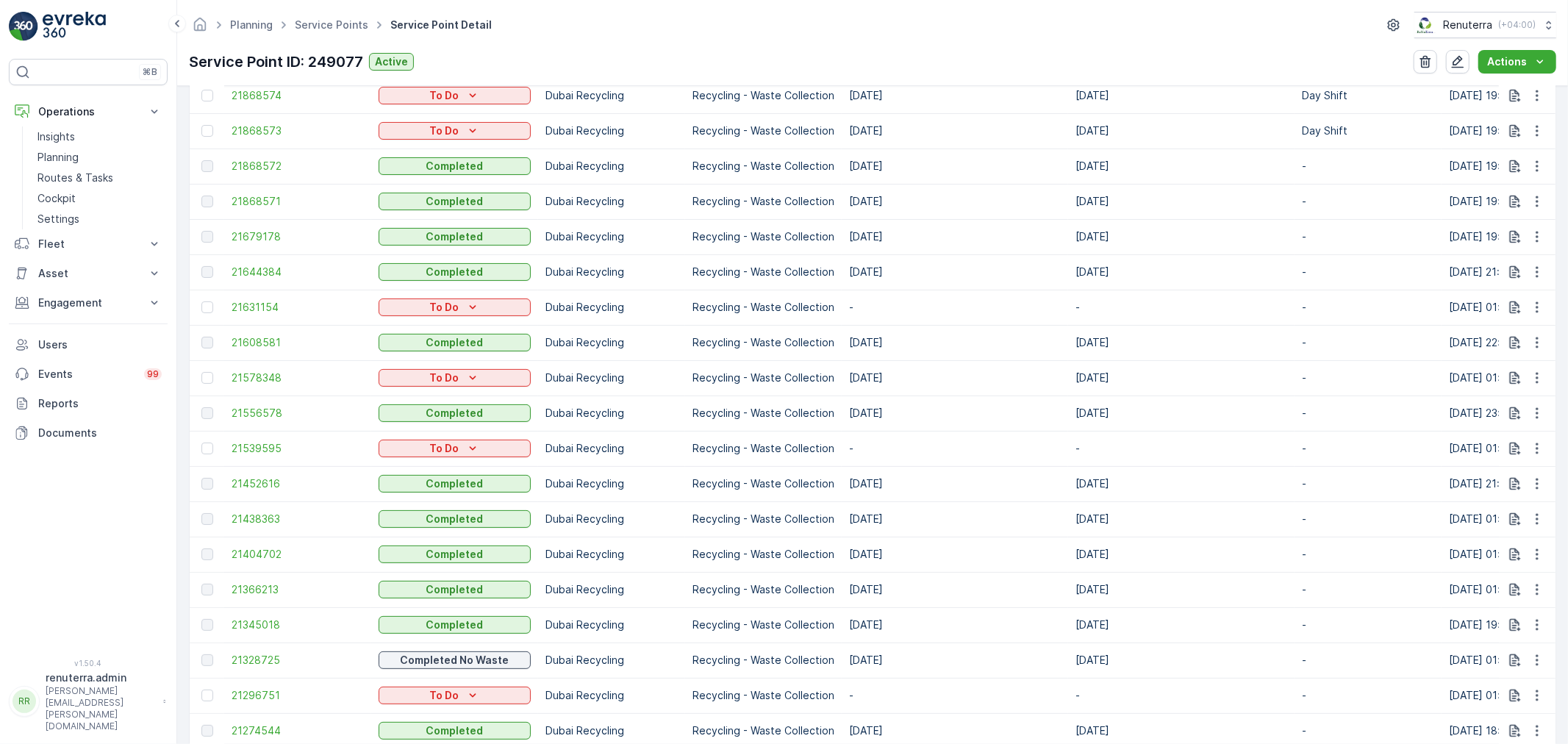
scroll to position [653, 0]
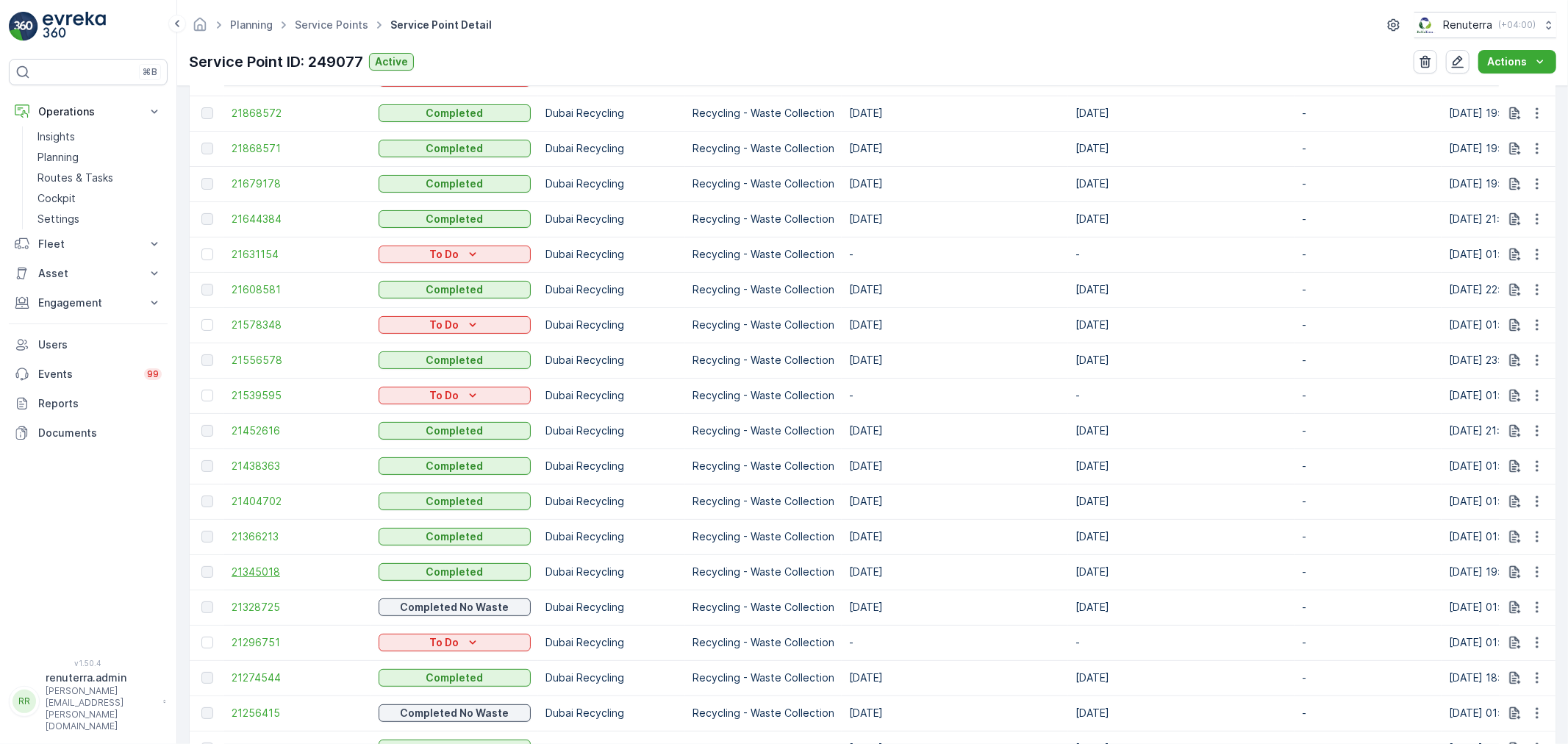
click at [280, 568] on span "21345018" at bounding box center [297, 572] width 132 height 15
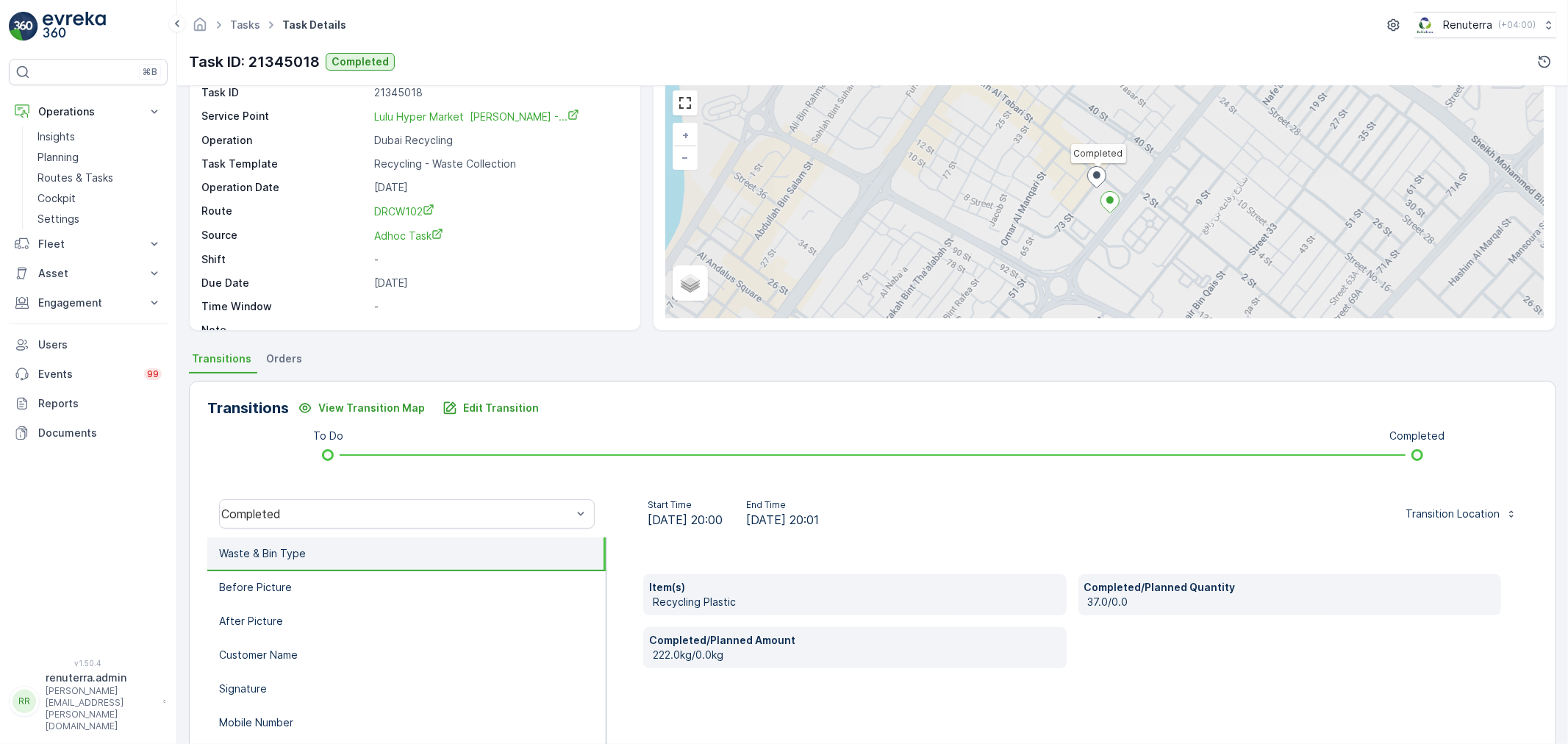
scroll to position [81, 0]
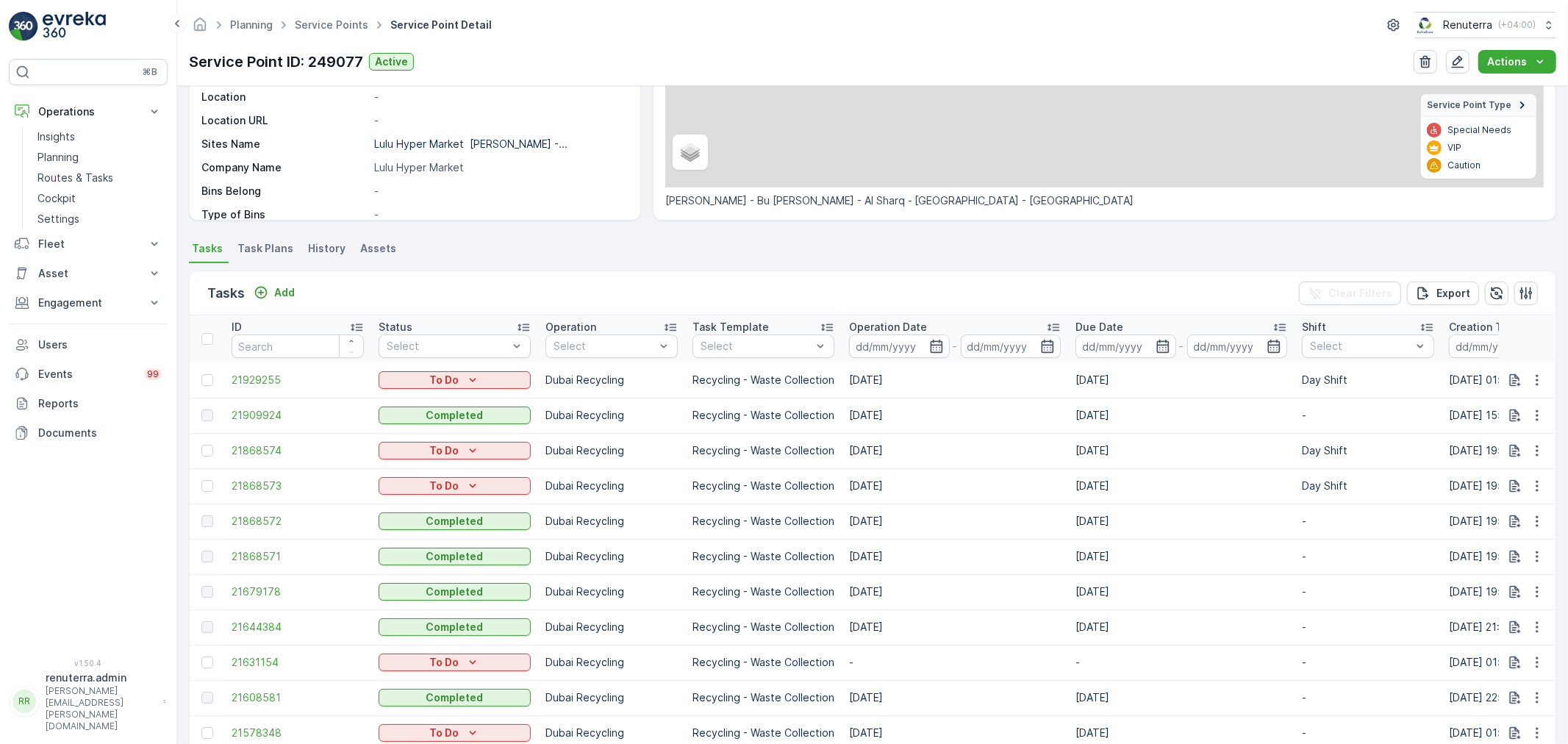
scroll to position [571, 0]
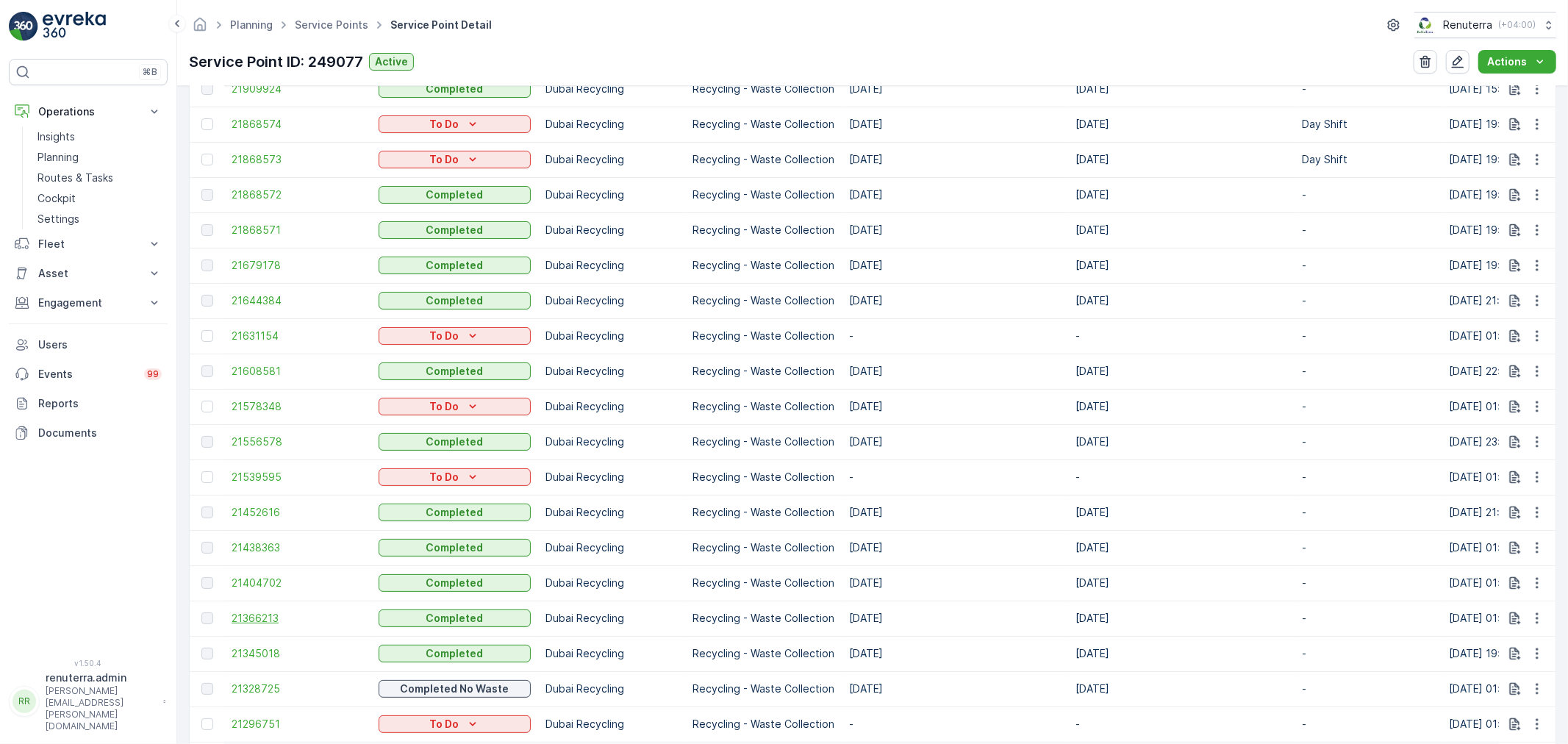
click at [246, 616] on span "21366213" at bounding box center [297, 618] width 132 height 15
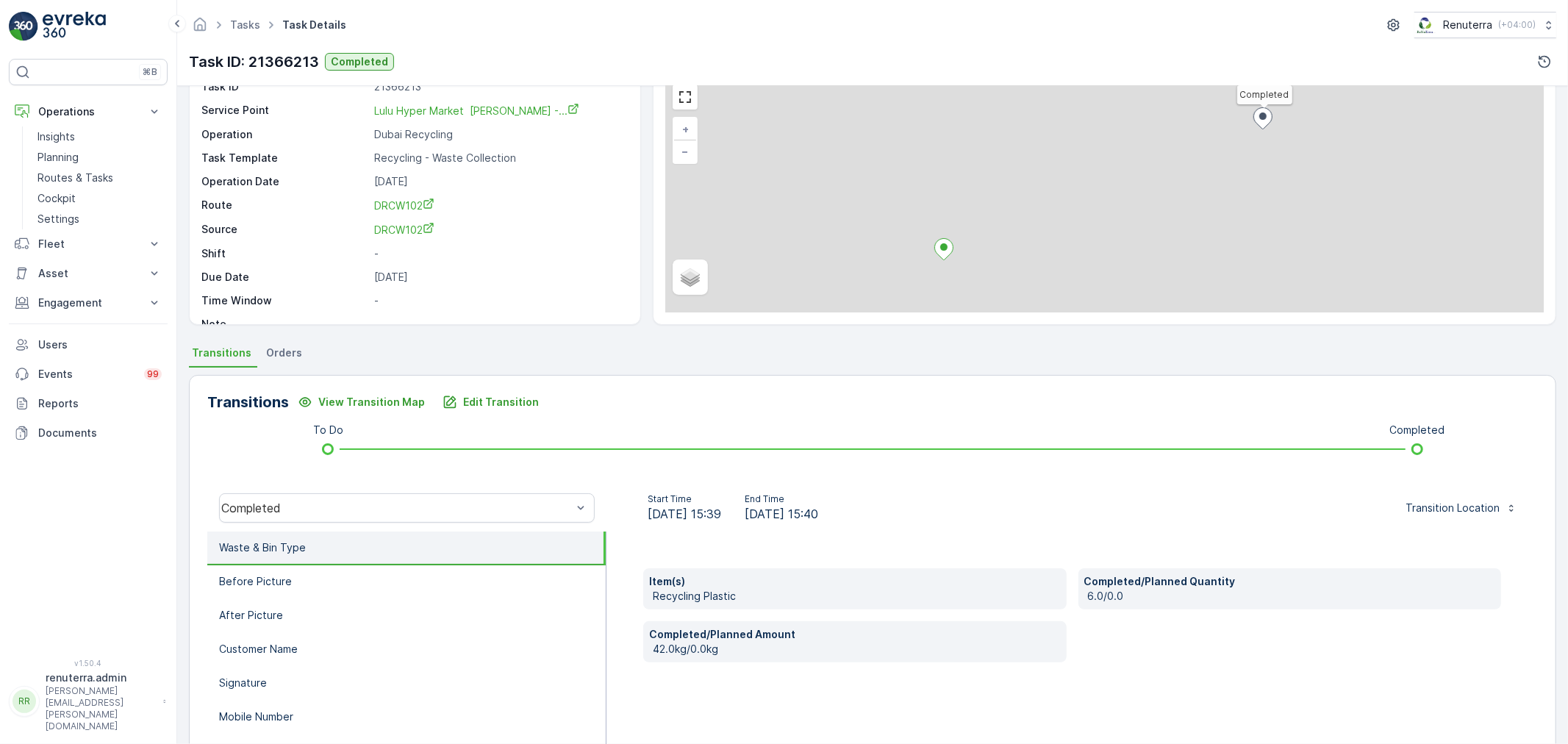
scroll to position [163, 0]
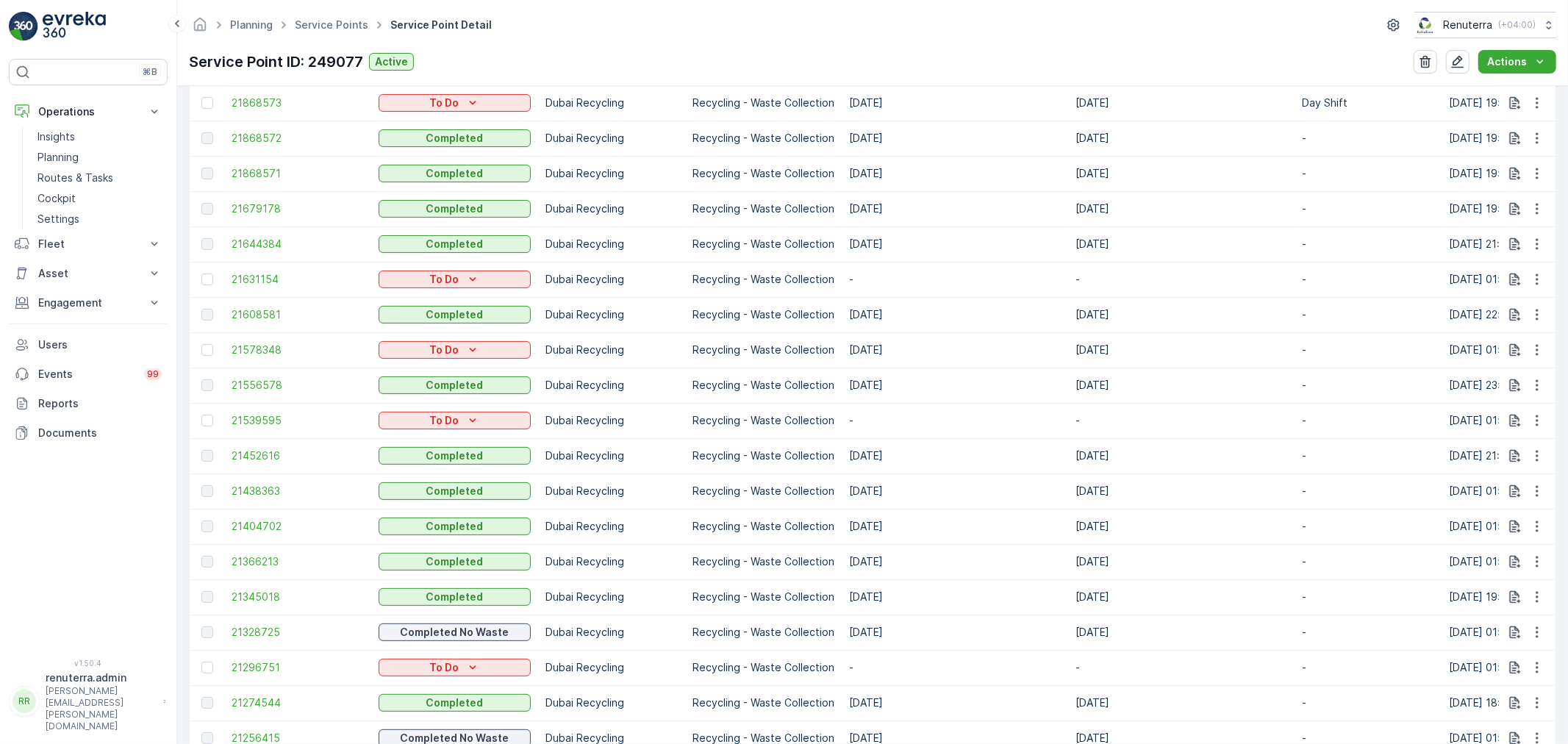
scroll to position [659, 0]
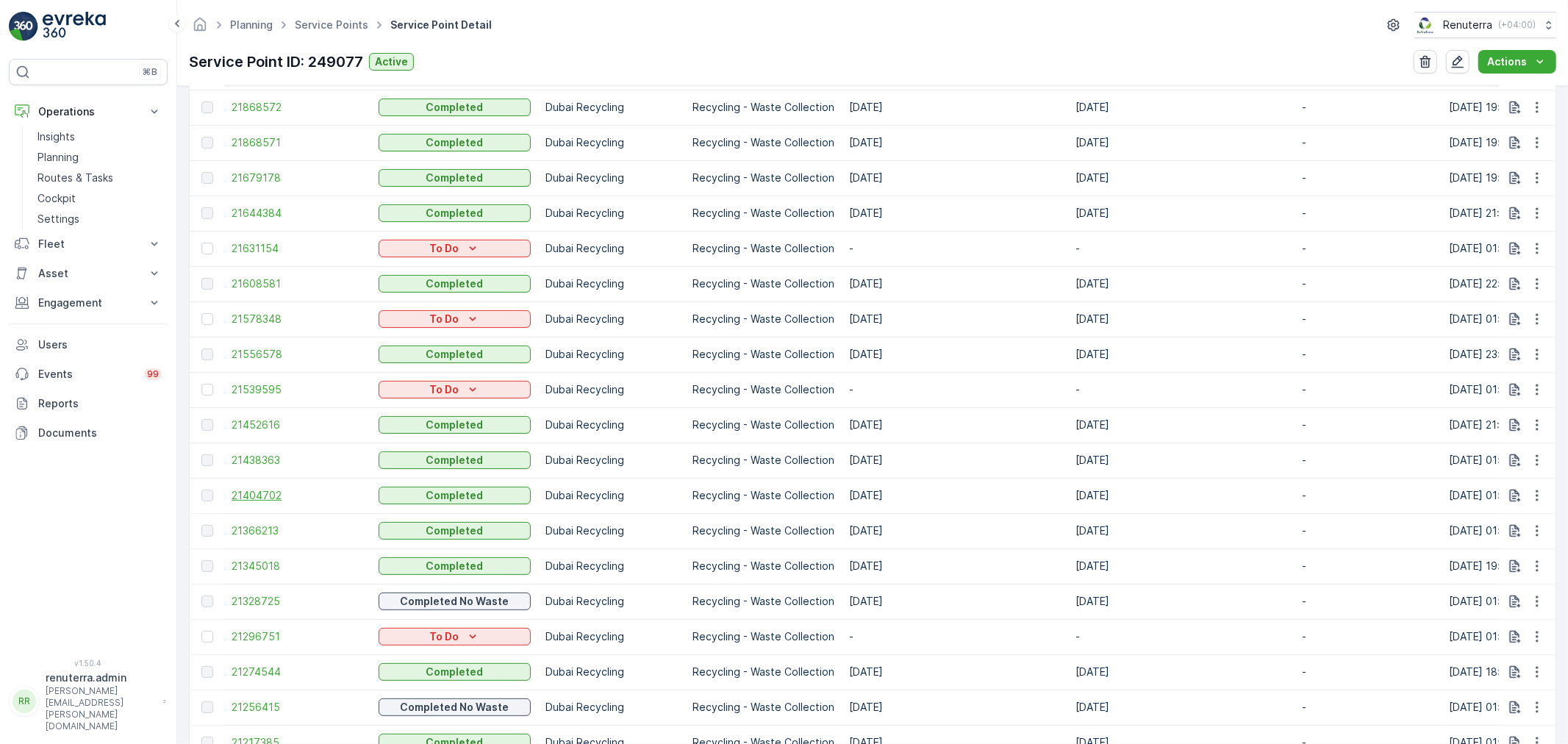
click at [252, 493] on span "21404702" at bounding box center [297, 495] width 132 height 15
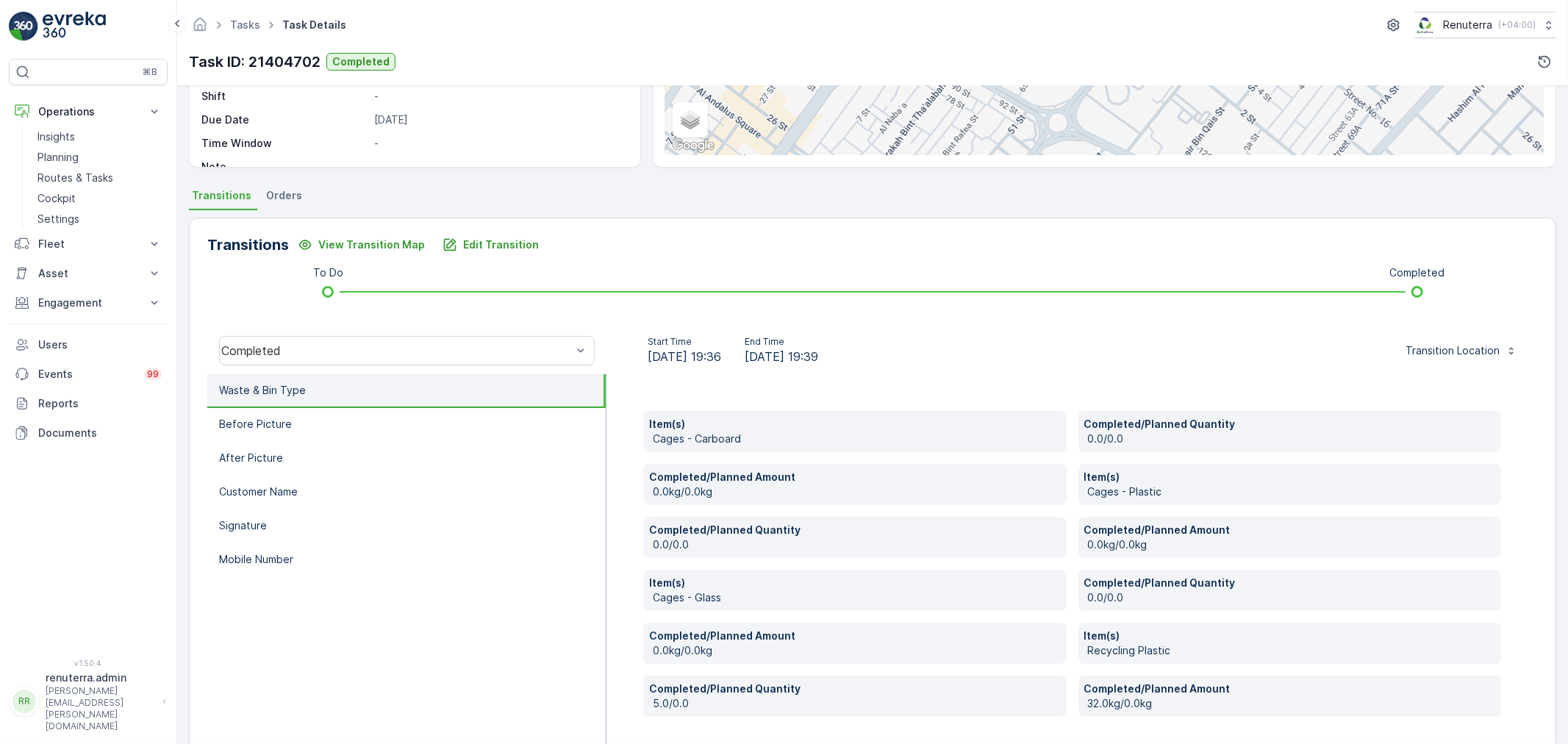
scroll to position [279, 0]
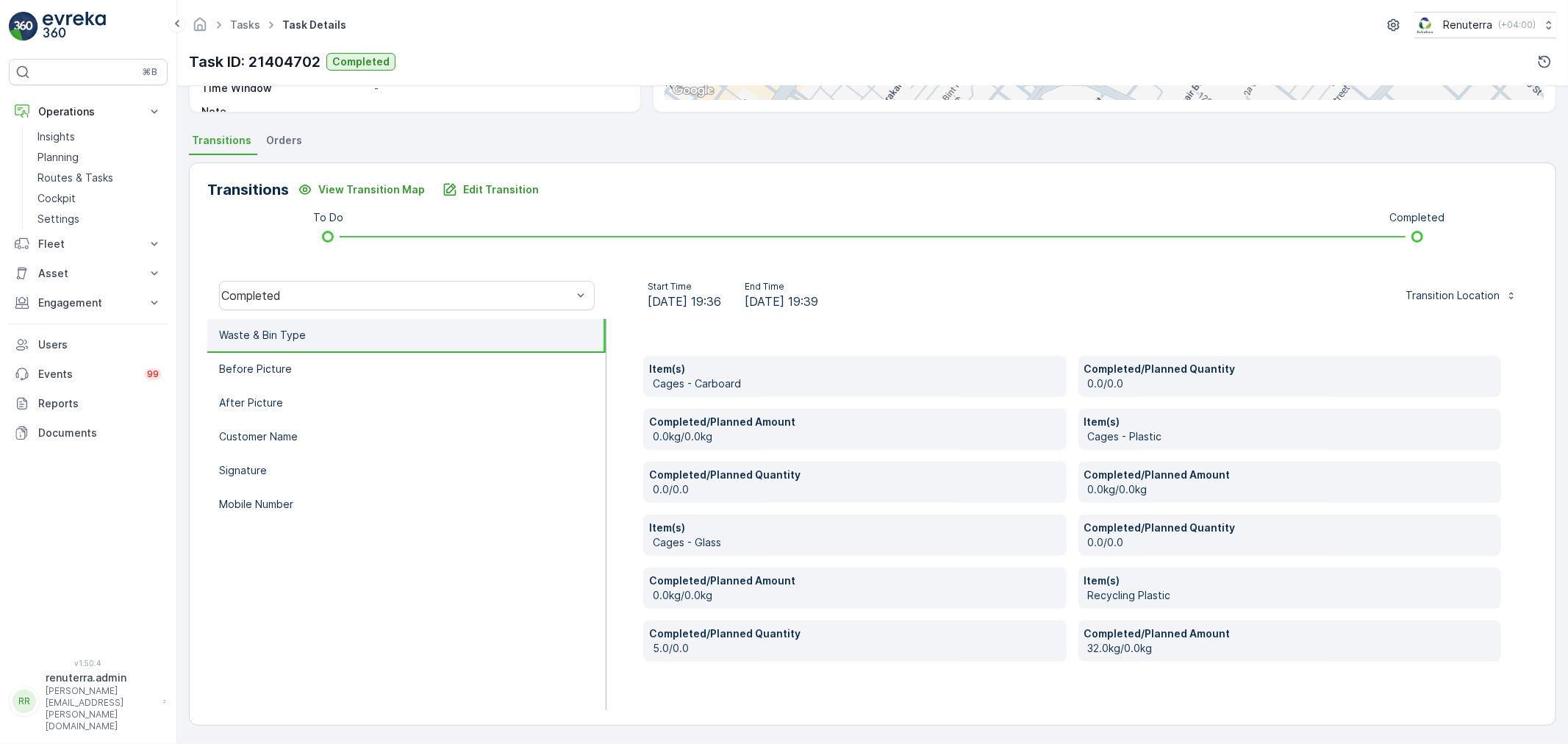
click at [509, 176] on div "Transitions View Transition Map Edit Transition To Do Completed Completed Start…" at bounding box center [873, 443] width 1367 height 563
drag, startPoint x: 297, startPoint y: 495, endPoint x: 353, endPoint y: 480, distance: 58.0
click at [297, 494] on li "Mobile Number" at bounding box center [406, 505] width 399 height 34
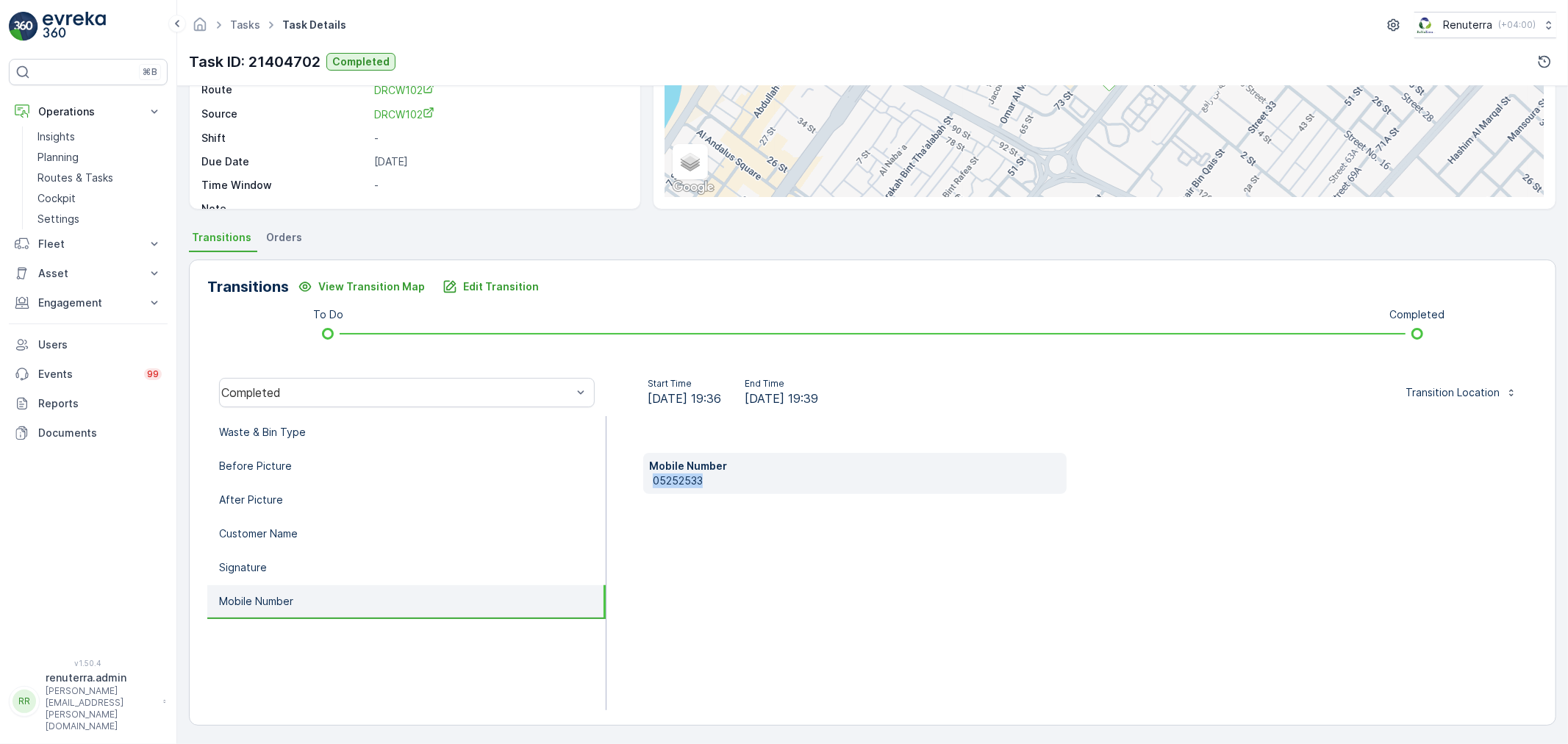
drag, startPoint x: 651, startPoint y: 479, endPoint x: 759, endPoint y: 479, distance: 108.0
click at [759, 479] on div "Mobile Number 05252533" at bounding box center [855, 473] width 423 height 41
copy p "05252533"
click at [518, 283] on p "Edit Transition" at bounding box center [500, 287] width 76 height 15
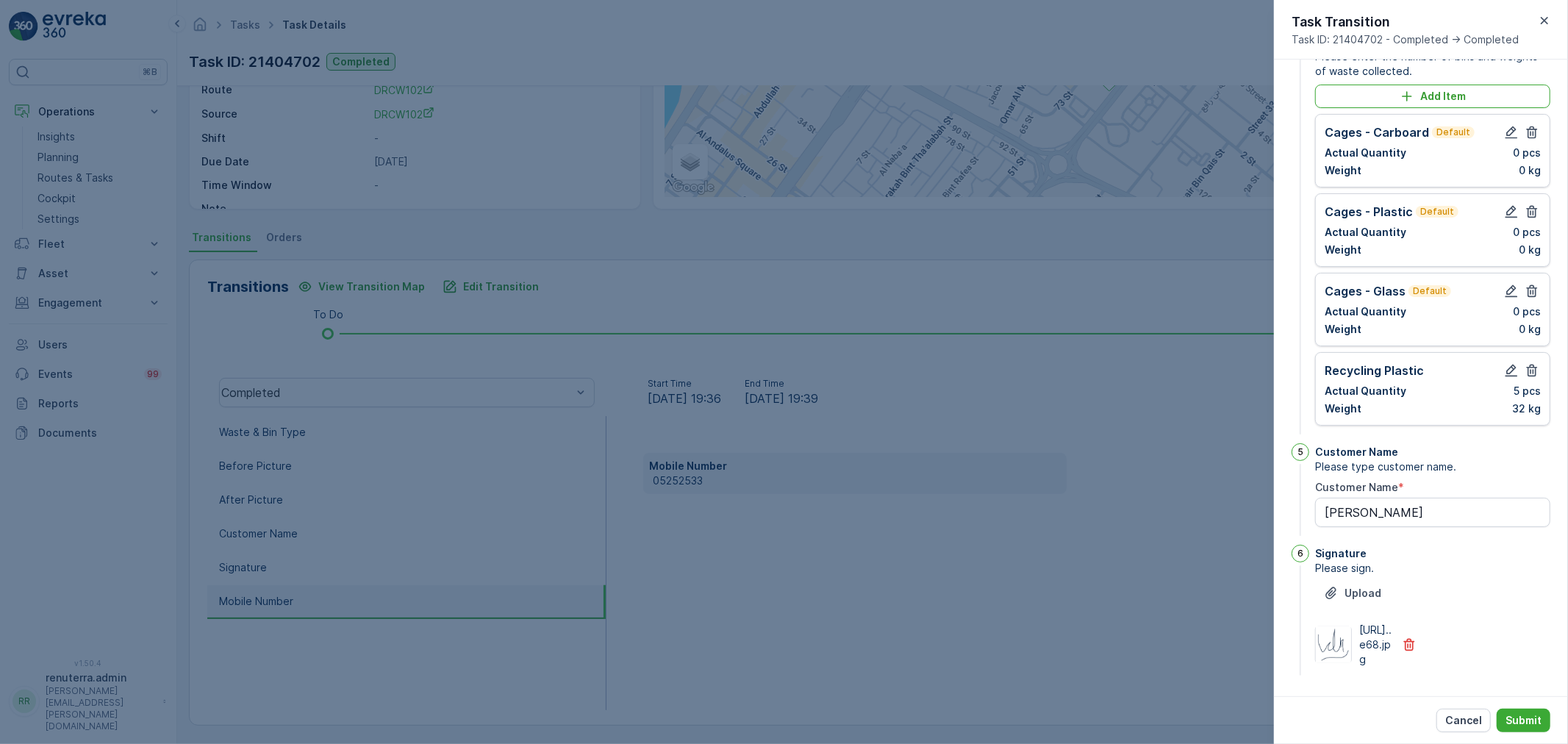
scroll to position [443, 0]
click at [1531, 298] on icon "button" at bounding box center [1532, 291] width 15 height 15
click at [1532, 285] on icon "button" at bounding box center [1533, 291] width 11 height 12
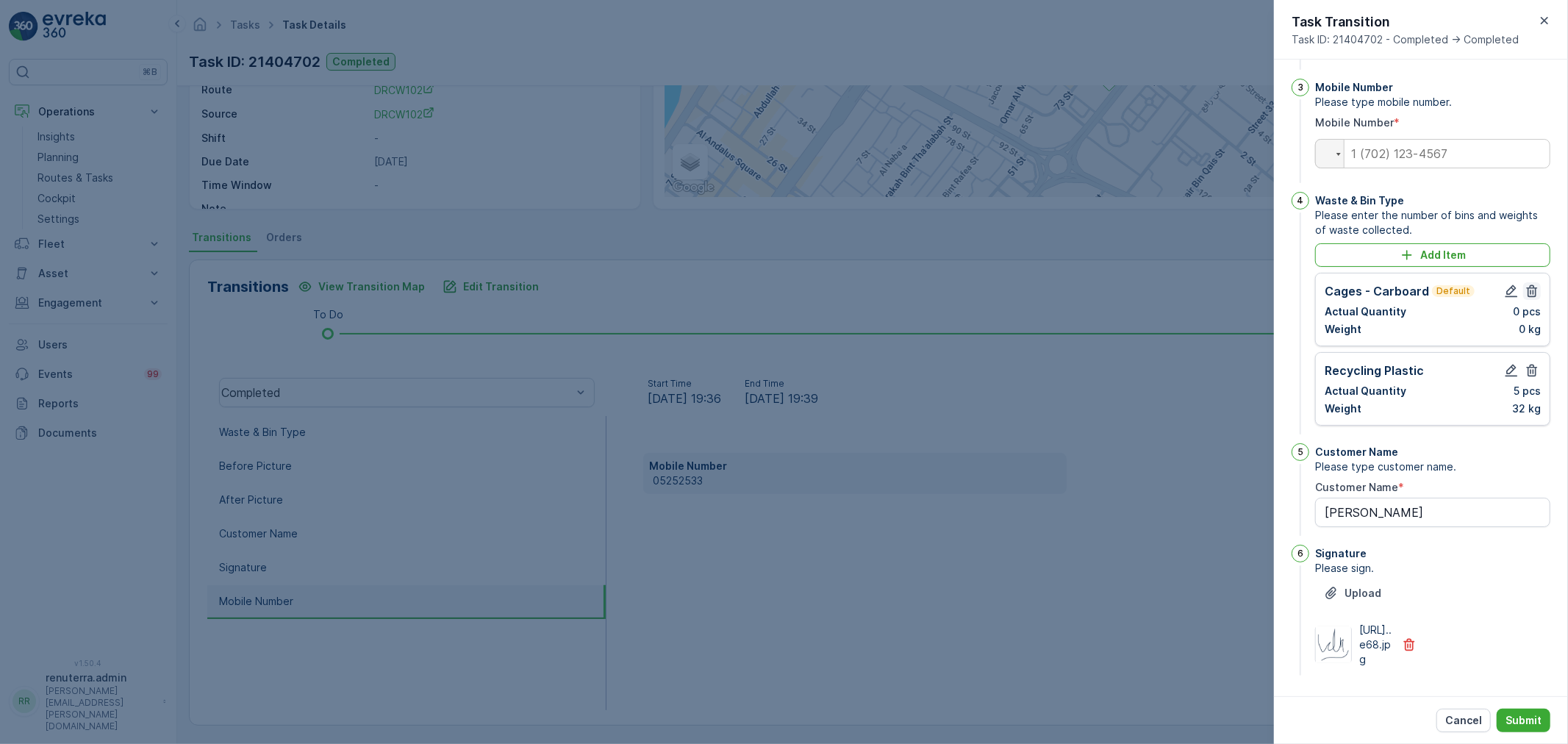
click at [1527, 283] on icon "button" at bounding box center [1532, 291] width 15 height 15
type Name "lulu butina"
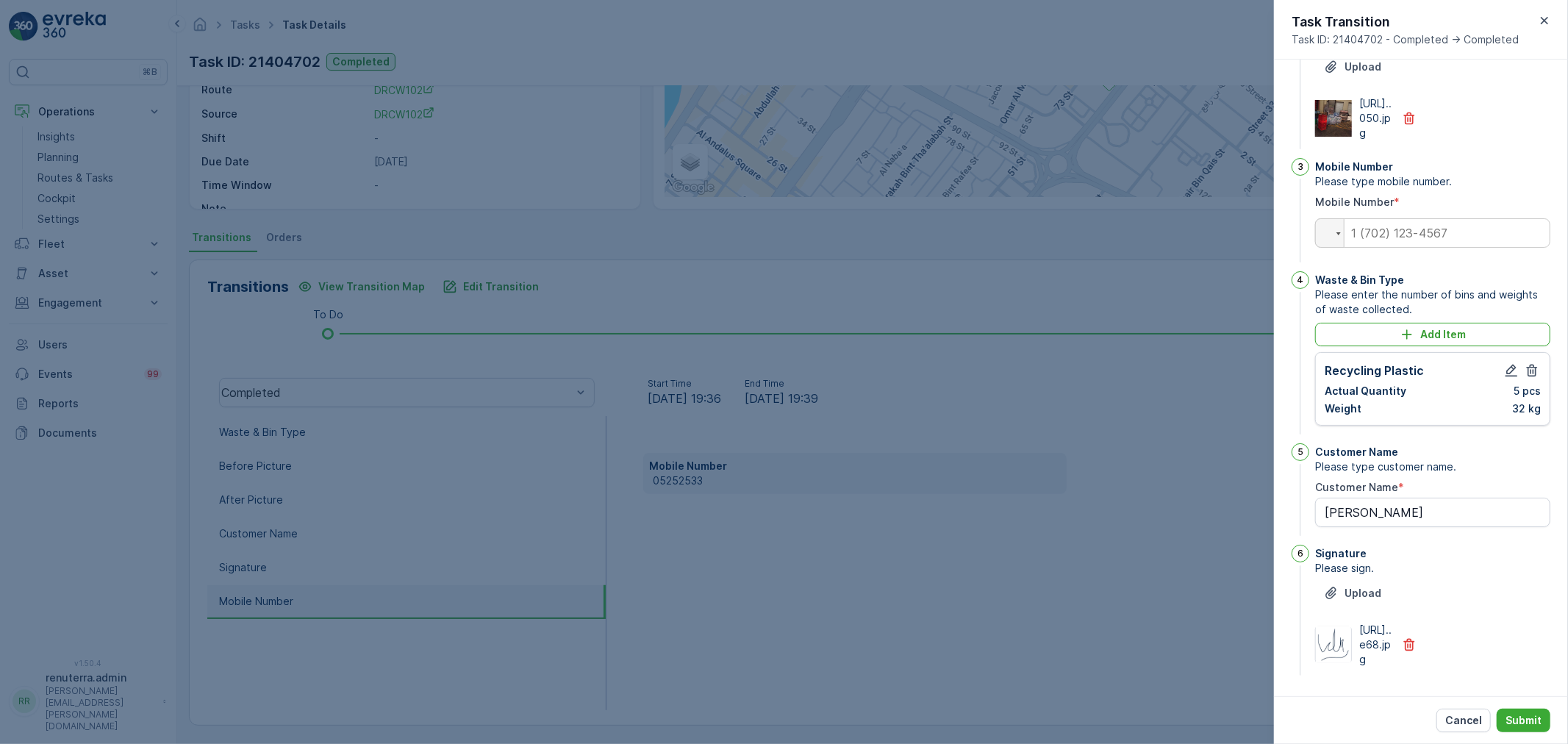
scroll to position [287, 0]
click at [1390, 218] on input "tel" at bounding box center [1433, 233] width 236 height 29
type Name "lulu butina"
paste input "05252533"
type input "05252533"
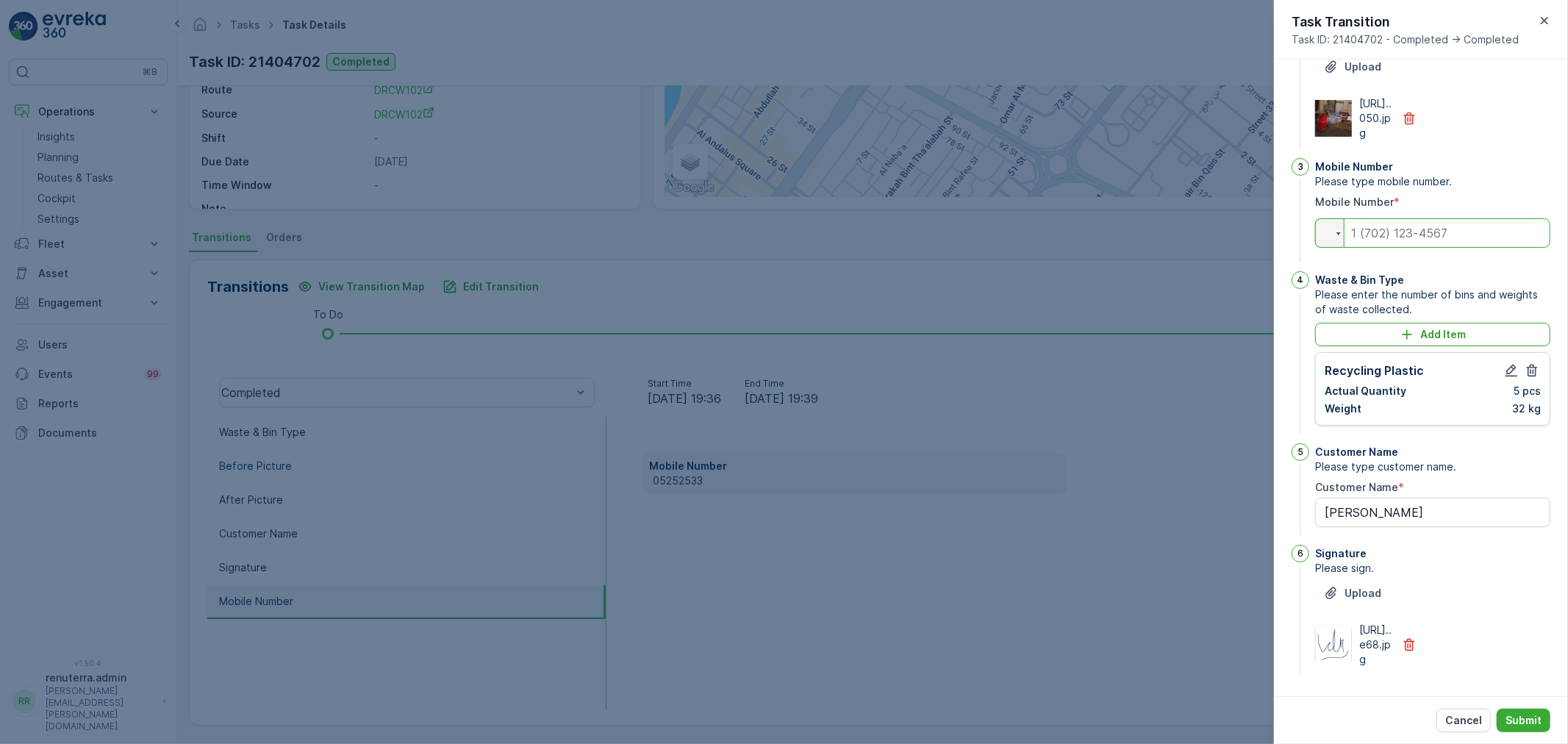
type Name "lulu butina"
type input "05252533"
type Name "lulu butina"
type input "052525335"
type Name "lulu butina"
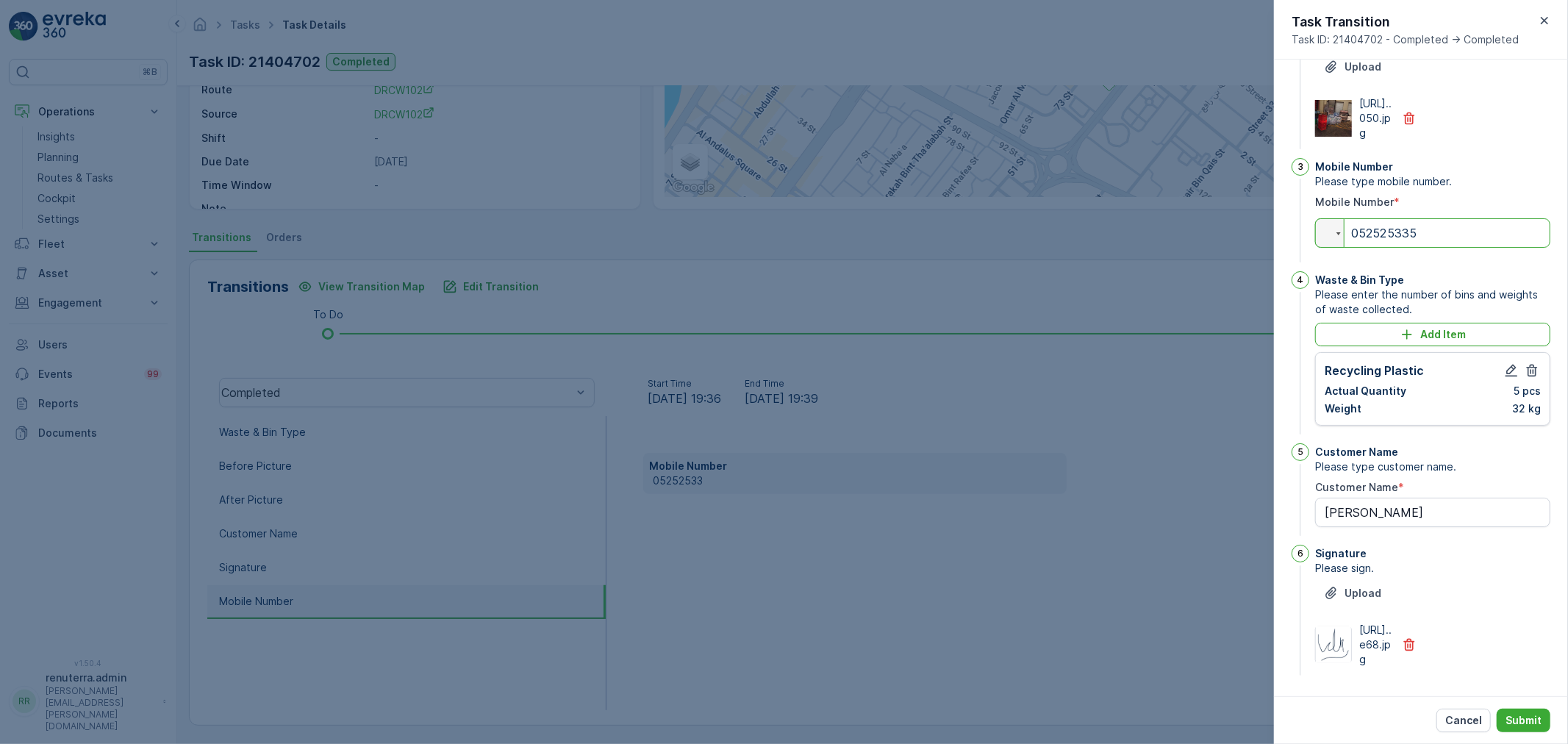
type input "0525253358"
type Name "lulu butina"
type input "05252533587"
type Name "lulu butina"
type input "05252533587"
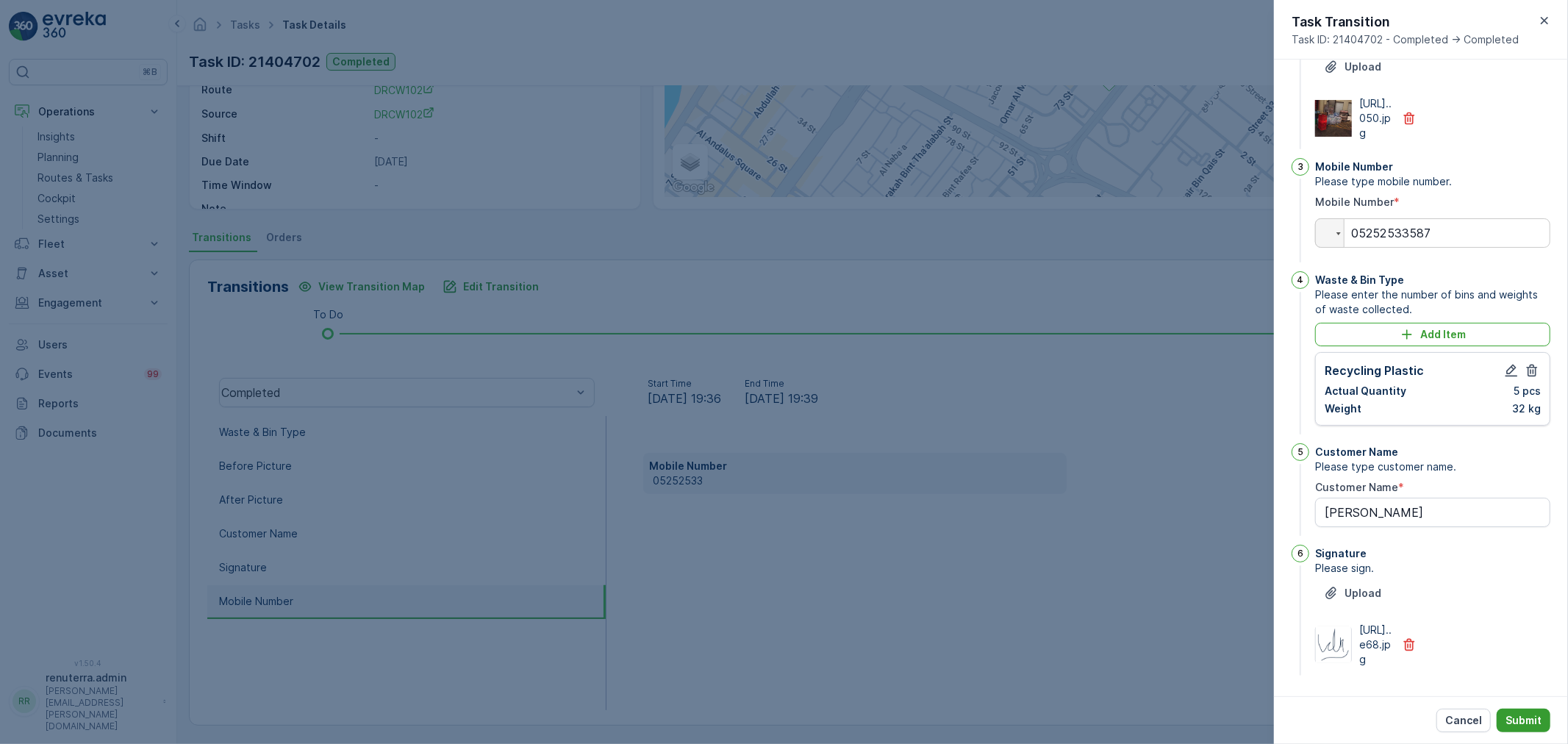
click at [1539, 716] on p "Submit" at bounding box center [1523, 720] width 36 height 15
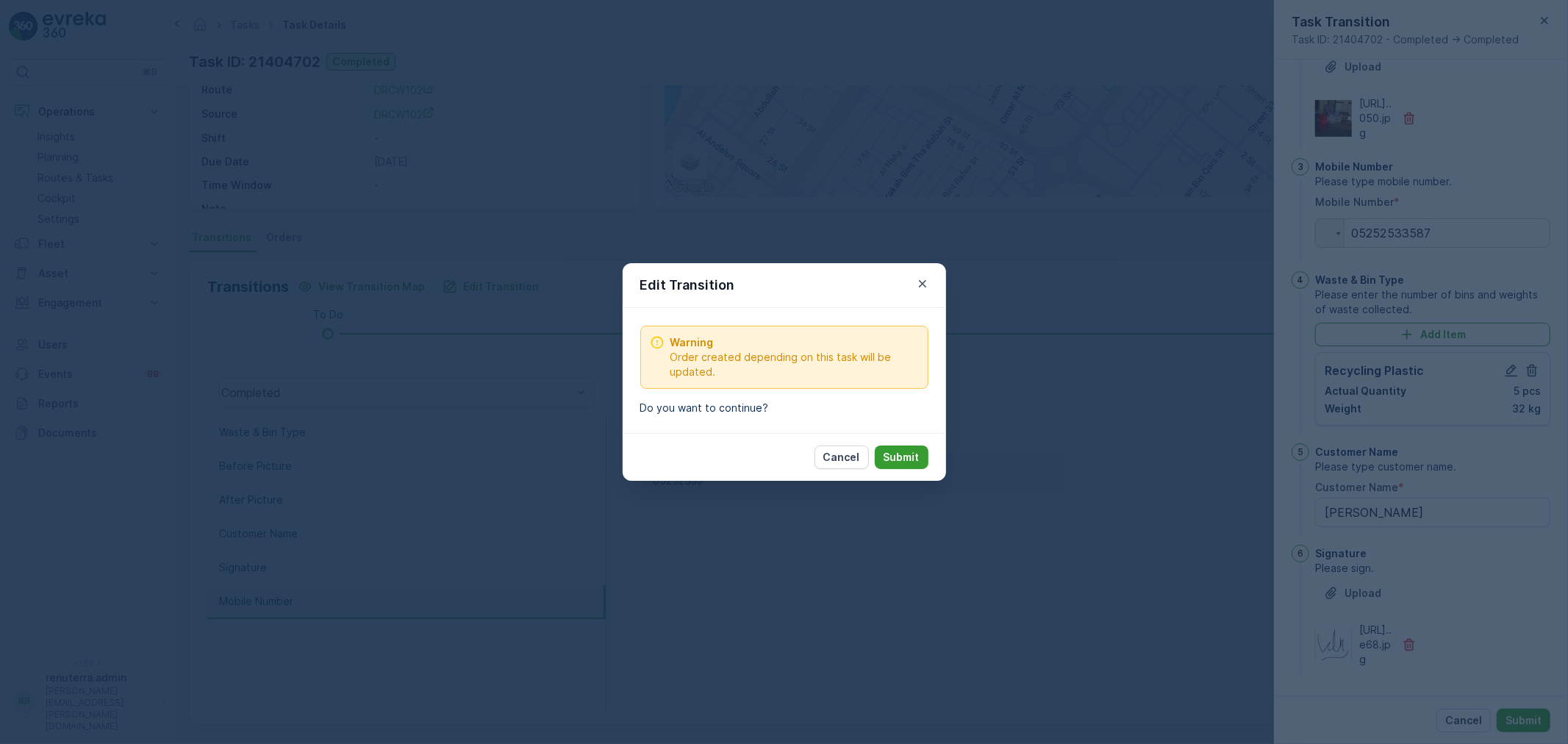
click at [916, 457] on p "Submit" at bounding box center [902, 457] width 36 height 15
type Name "lulu butina"
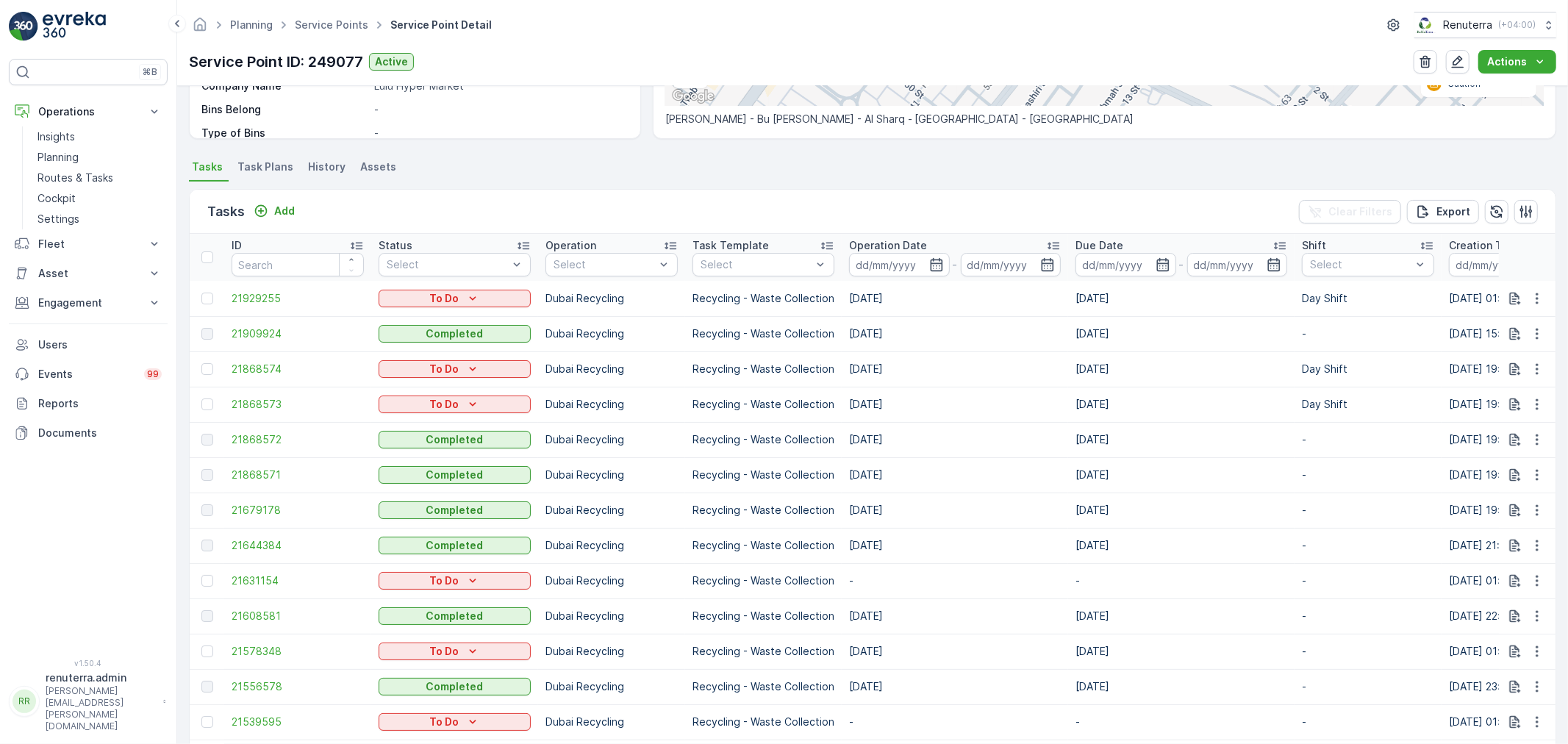
scroll to position [490, 0]
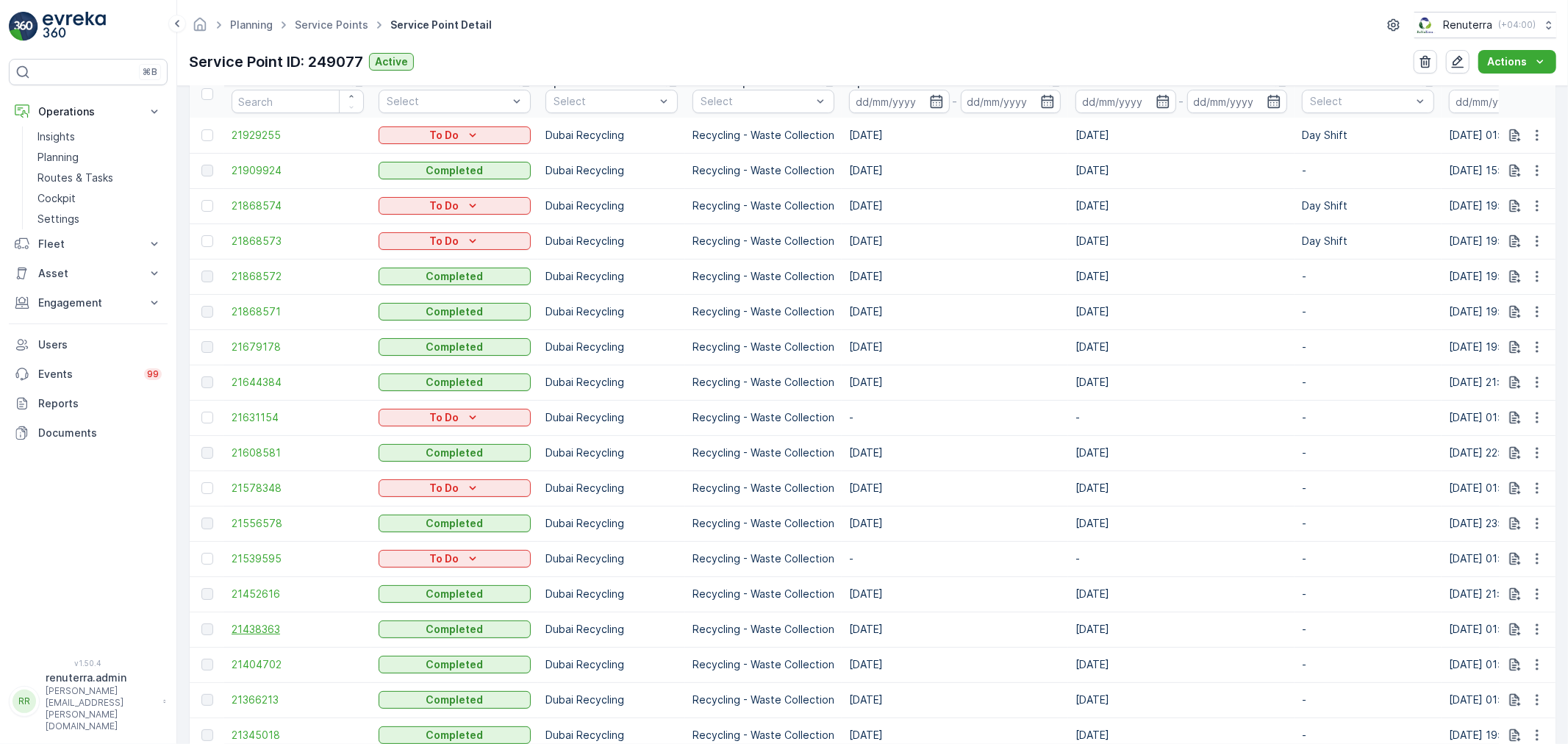
click at [267, 630] on span "21438363" at bounding box center [297, 629] width 132 height 15
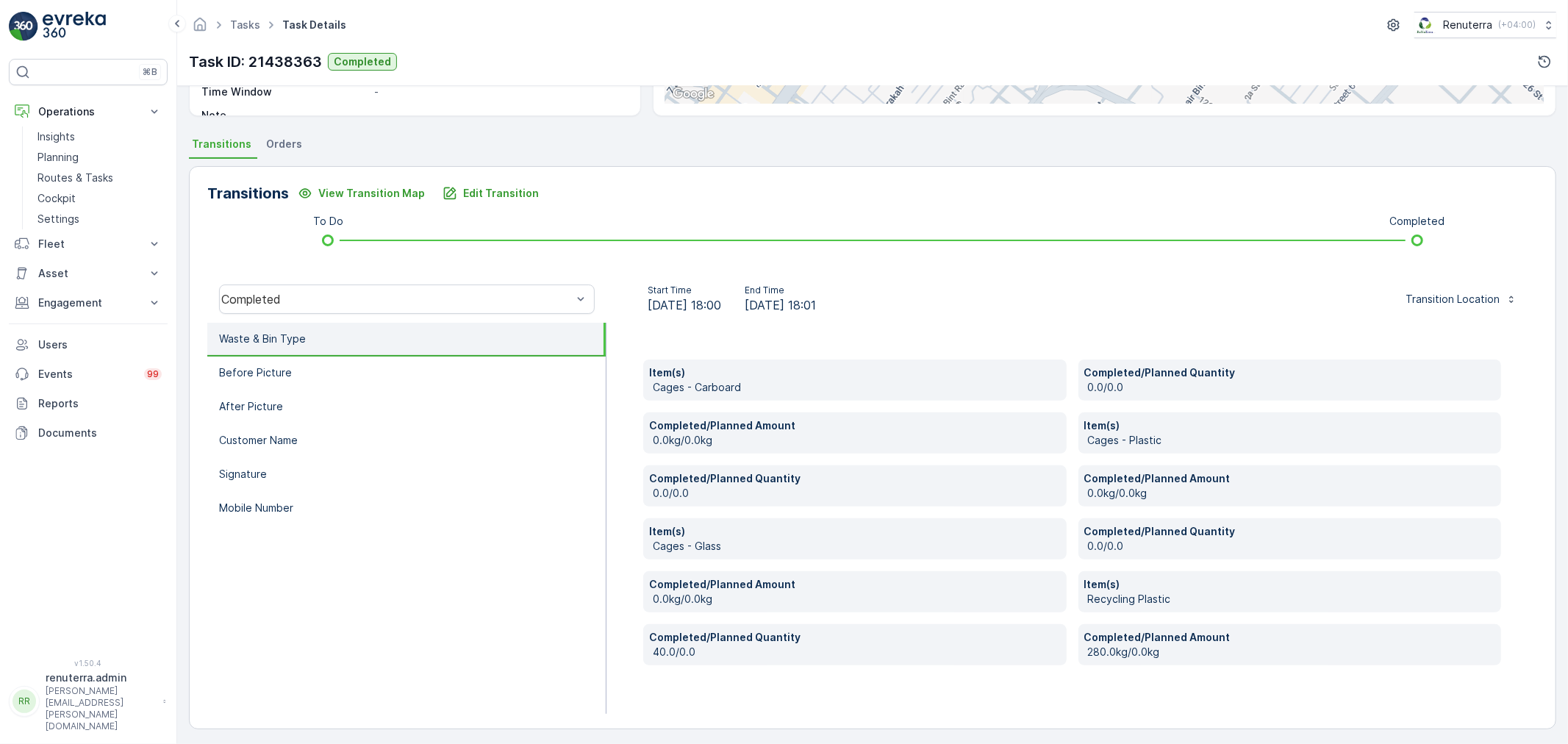
scroll to position [279, 0]
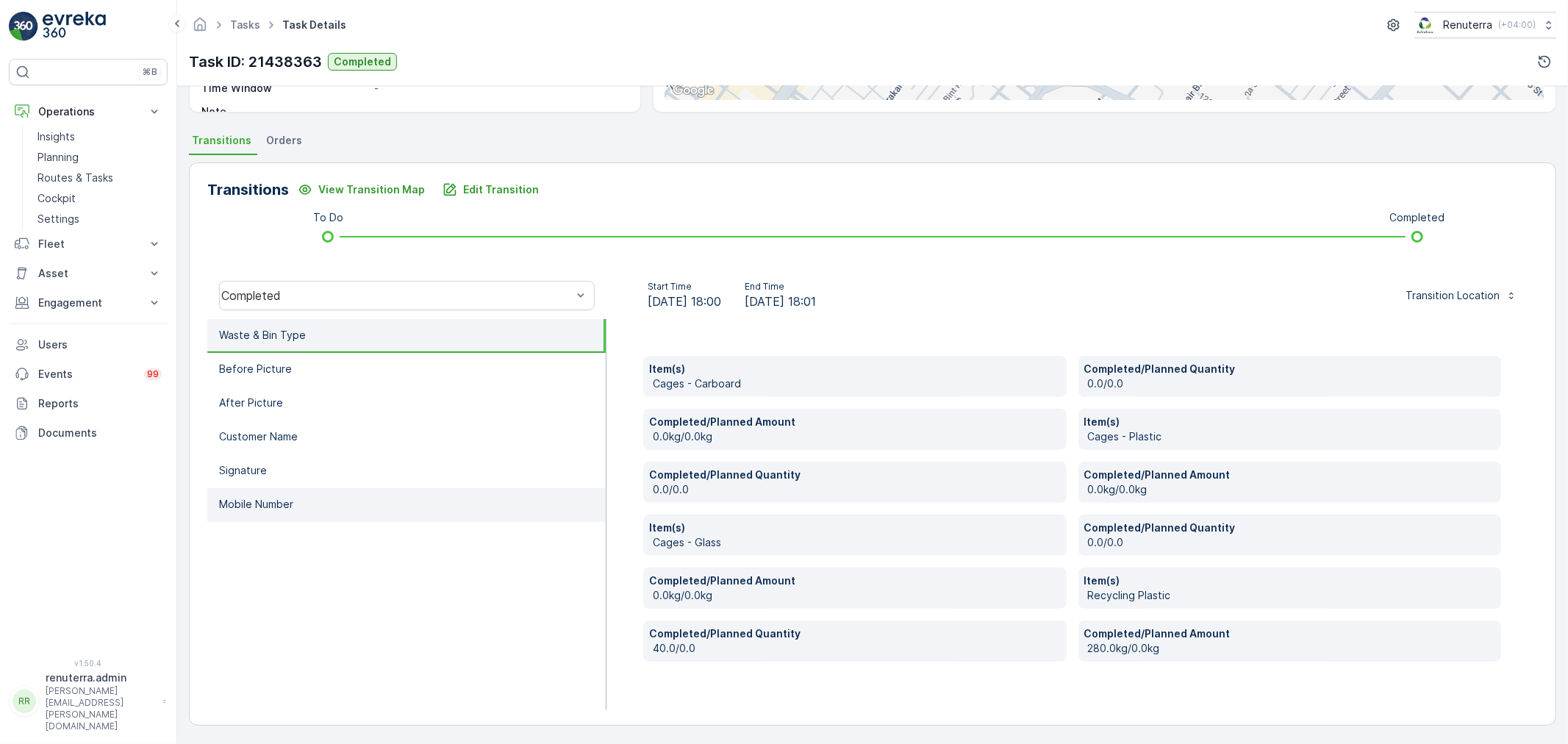
drag, startPoint x: 271, startPoint y: 522, endPoint x: 300, endPoint y: 499, distance: 37.0
click at [275, 519] on ul "Waste & Bin Type Before Picture After Picture Customer Name Signature Mobile Nu…" at bounding box center [406, 514] width 399 height 391
click at [300, 499] on li "Mobile Number" at bounding box center [406, 505] width 399 height 34
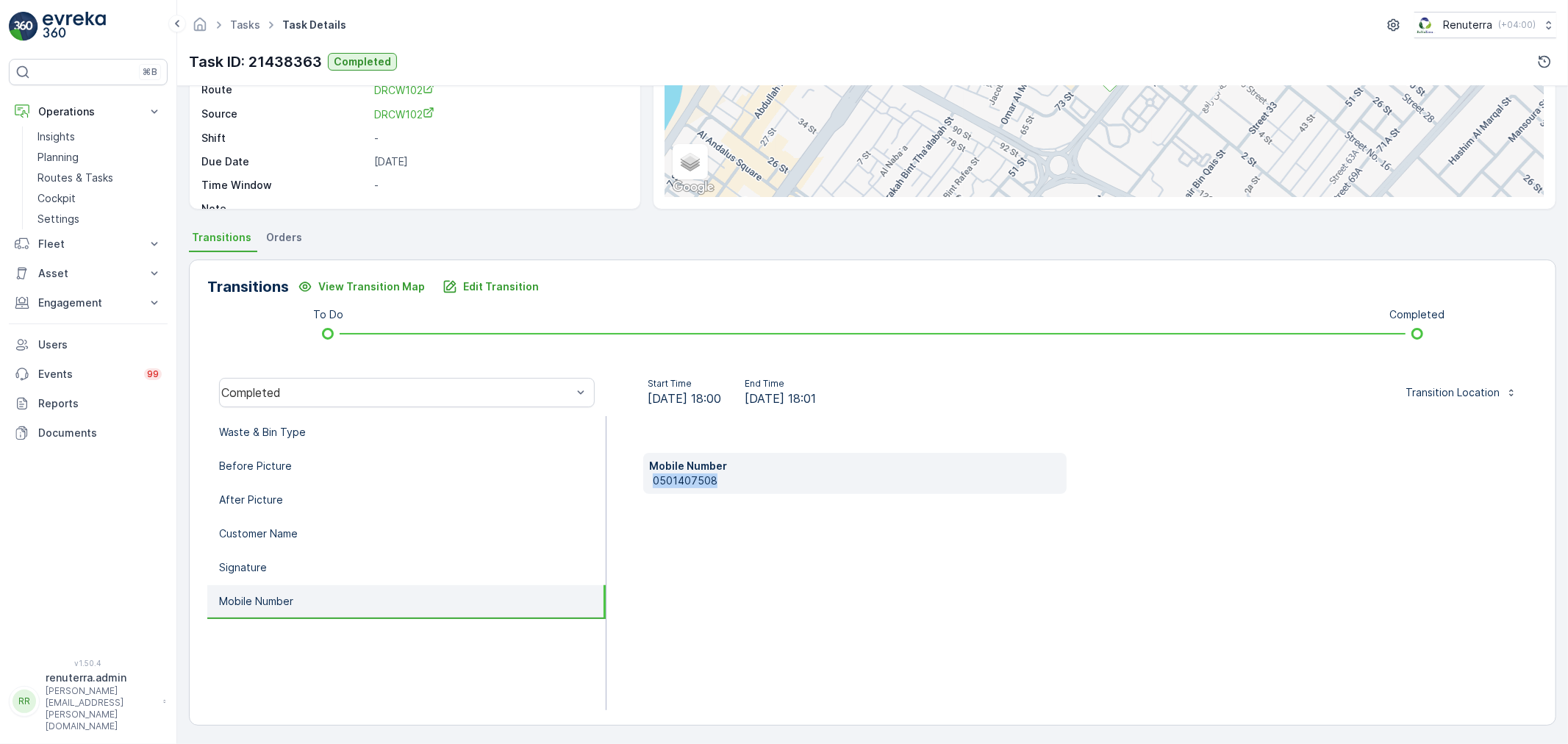
drag, startPoint x: 642, startPoint y: 481, endPoint x: 695, endPoint y: 476, distance: 53.2
click at [743, 476] on div "Mobile Number 0501407508" at bounding box center [855, 473] width 423 height 41
copy p "0501407508"
click at [518, 300] on div "Transitions View Transition Map Edit Transition To Do Completed Completed Start…" at bounding box center [873, 492] width 1367 height 466
click at [515, 296] on button "Edit Transition" at bounding box center [491, 286] width 114 height 24
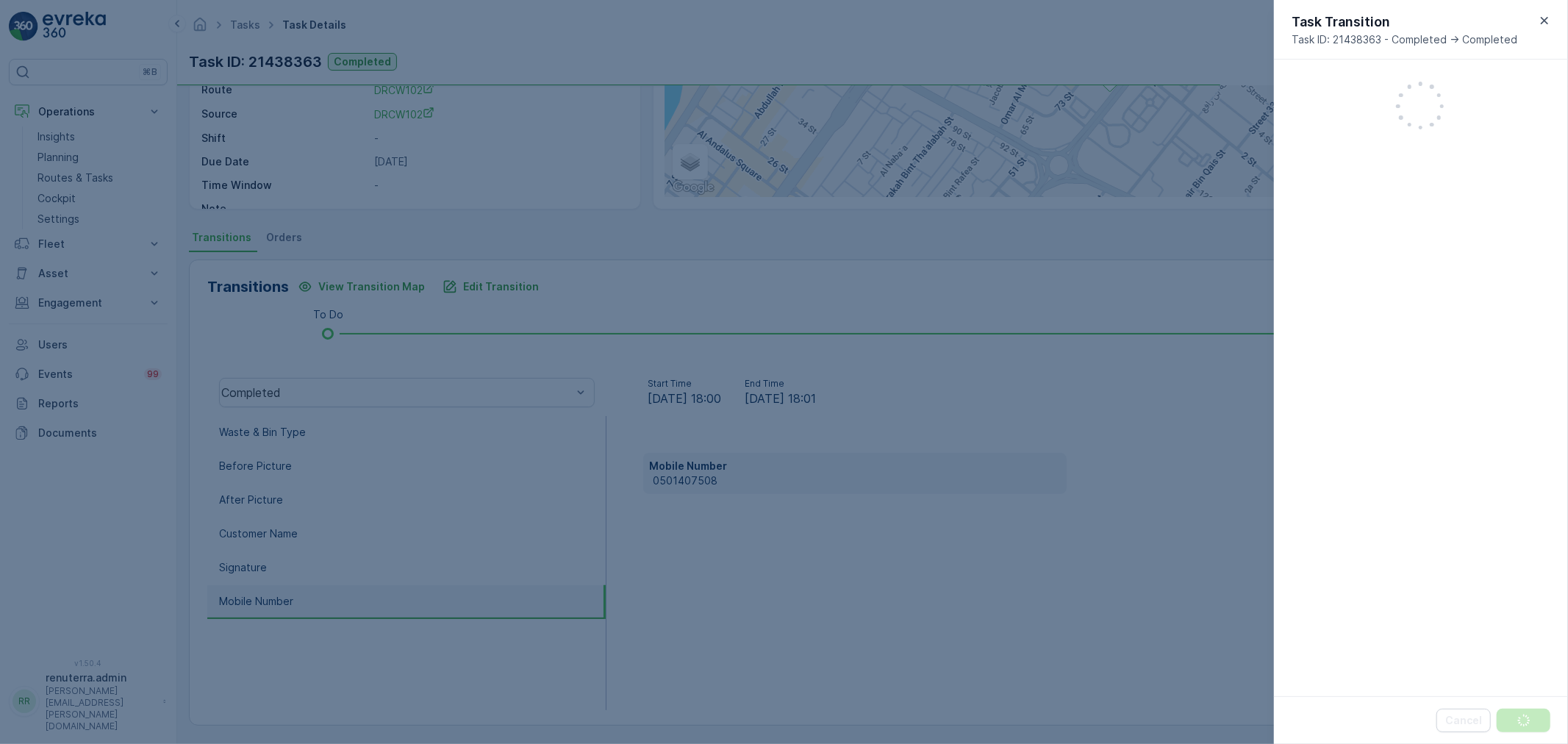
scroll to position [525, 0]
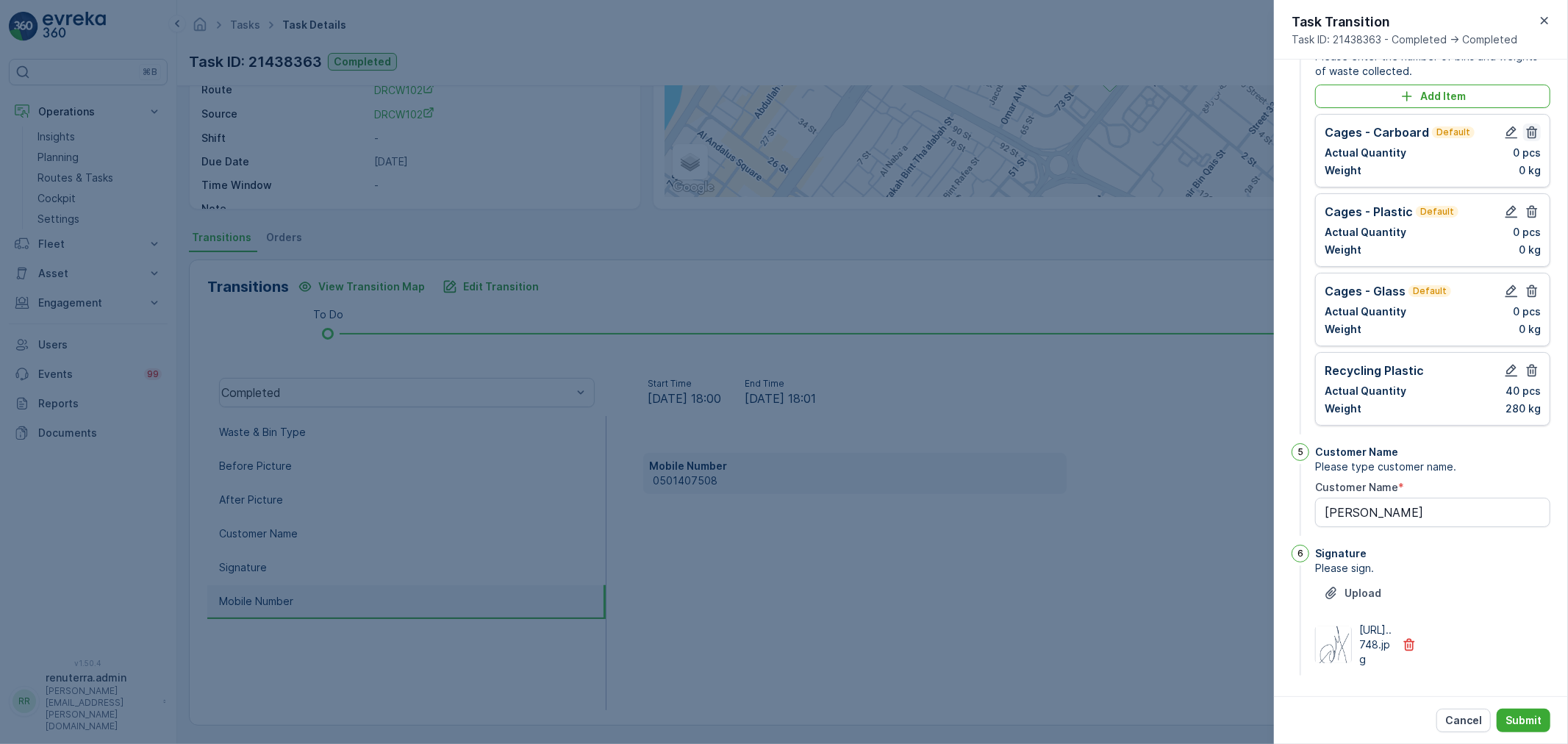
click at [1533, 123] on button "button" at bounding box center [1532, 132] width 18 height 18
drag, startPoint x: 1527, startPoint y: 164, endPoint x: 1527, endPoint y: 184, distance: 20.0
click at [1527, 193] on div "Cages - Plastic Default Actual Quantity 0 pcs Weight 0 kg" at bounding box center [1433, 230] width 236 height 74
click at [1527, 205] on icon "button" at bounding box center [1532, 212] width 15 height 15
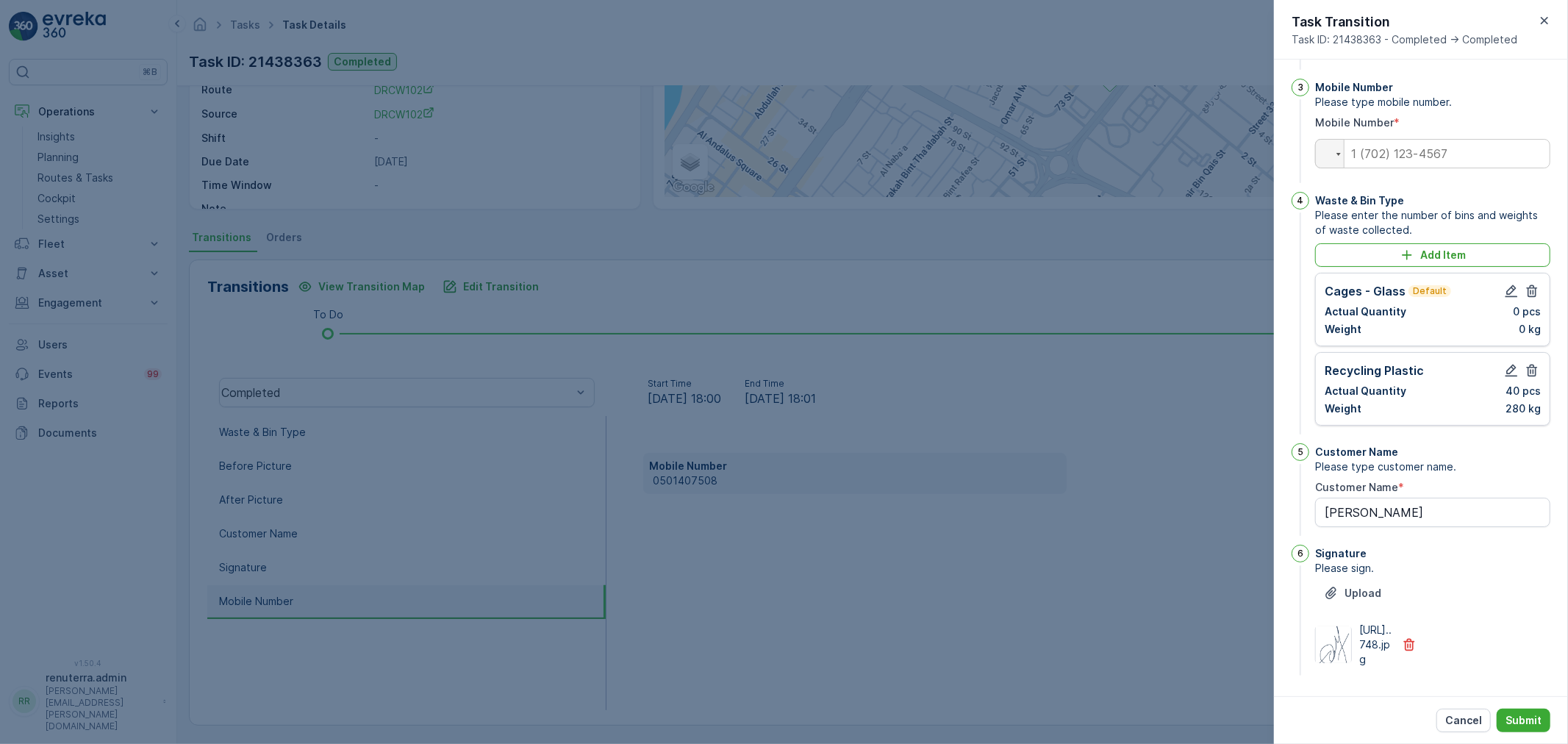
click at [1525, 283] on icon "button" at bounding box center [1532, 291] width 15 height 15
type Name "lulu butina"
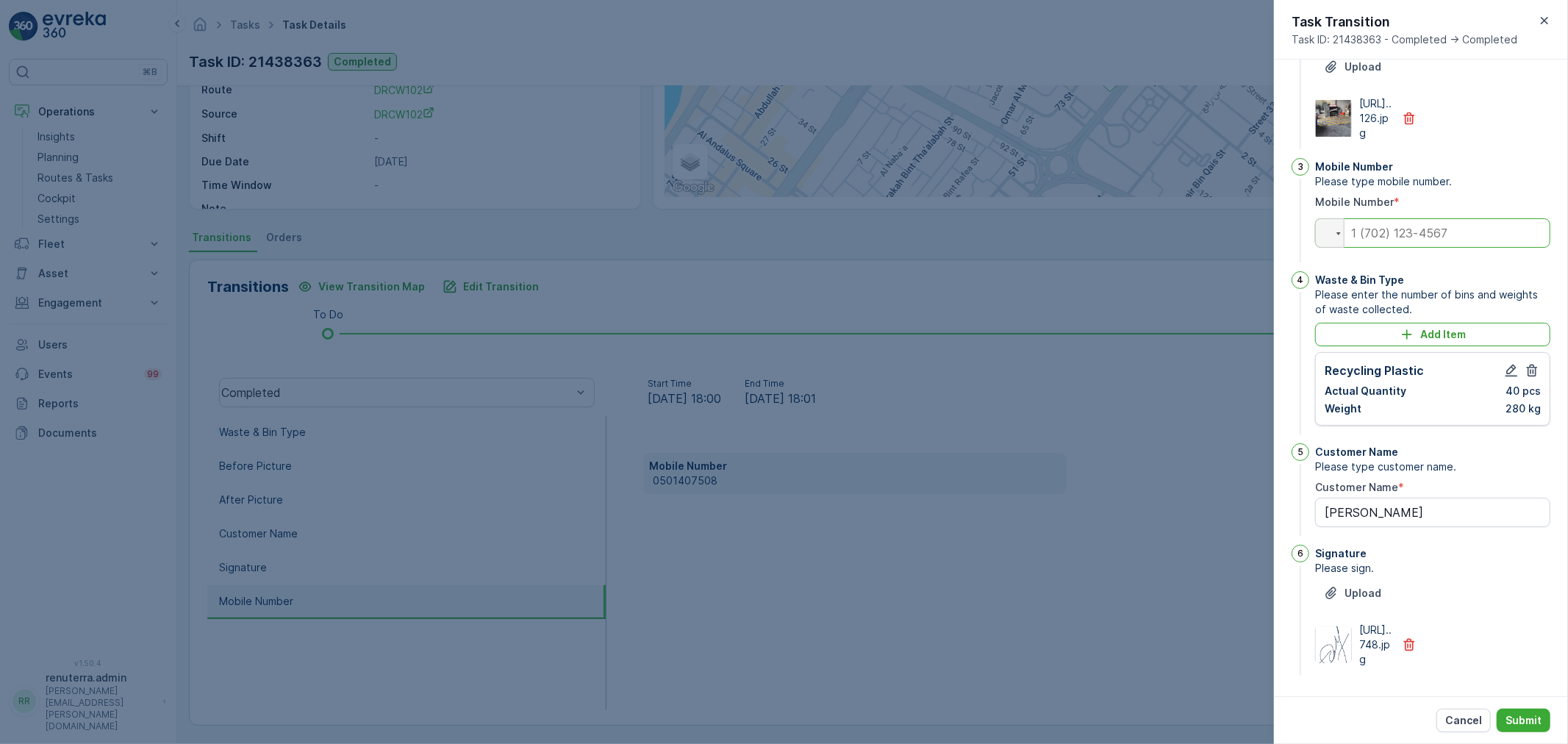
click at [1406, 218] on input "tel" at bounding box center [1433, 233] width 236 height 29
paste input "0501407508"
type input "0501407508"
type Name "lulu butina"
type input "0501407508"
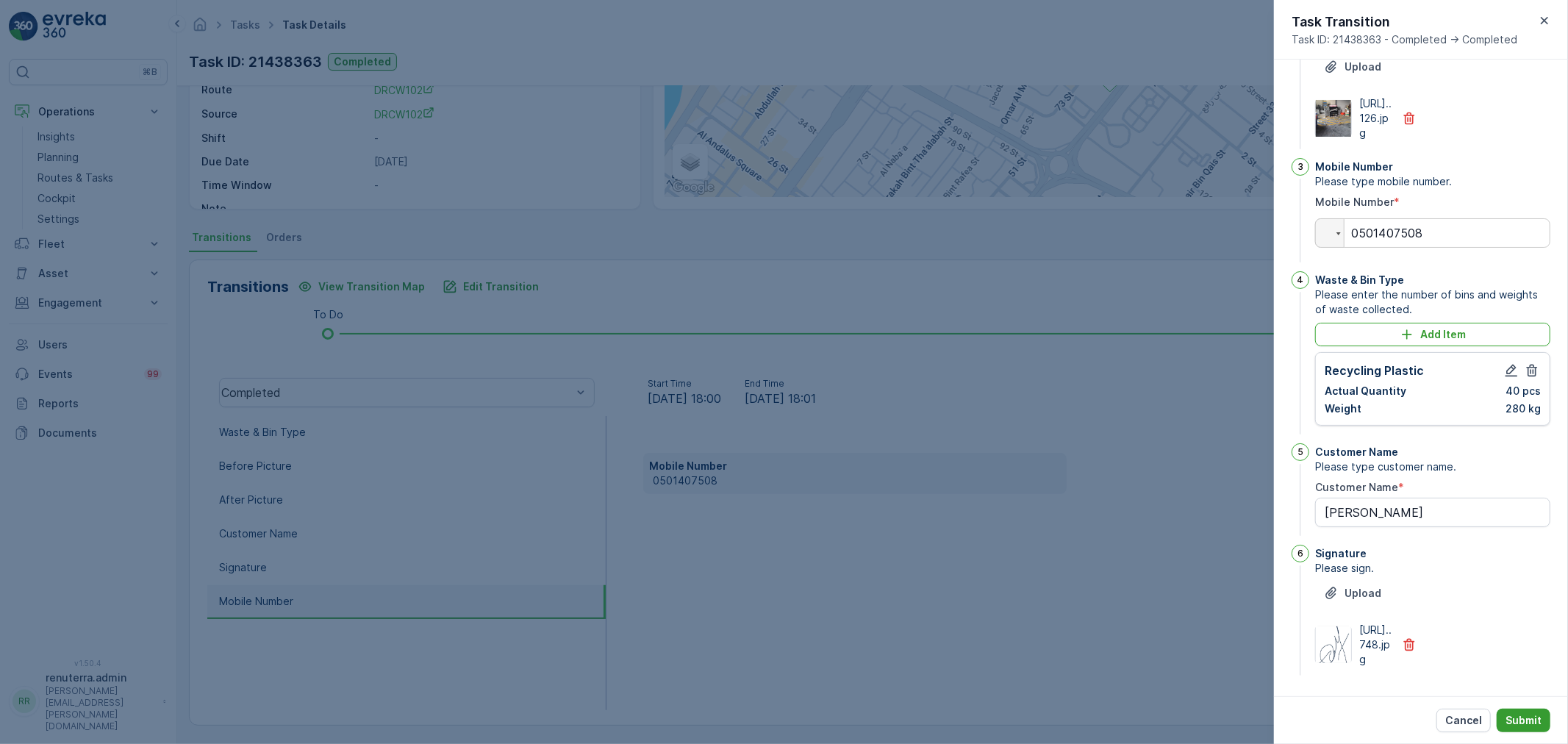
click at [1516, 713] on p "Submit" at bounding box center [1523, 720] width 36 height 15
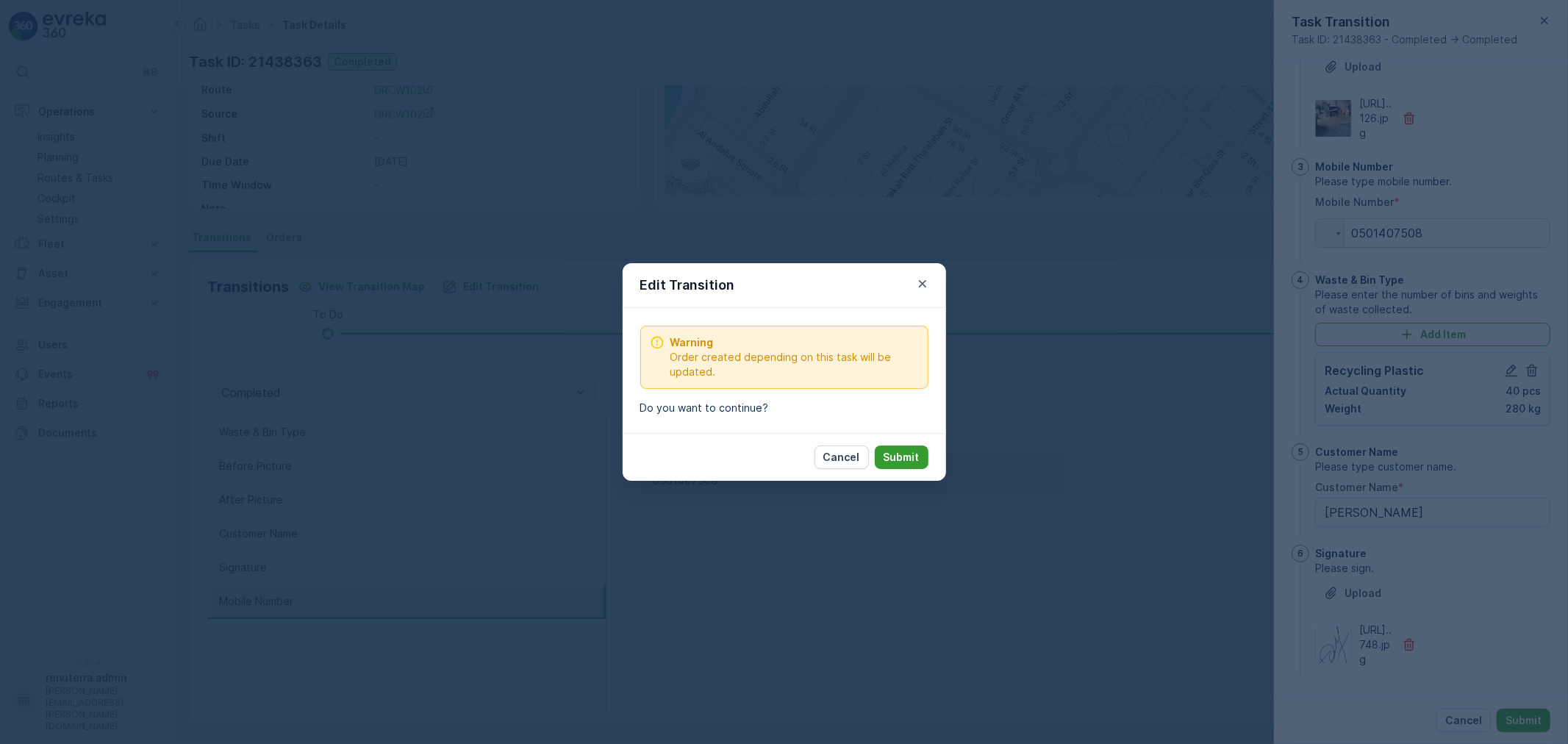
click at [894, 461] on p "Submit" at bounding box center [902, 457] width 36 height 15
type Name "lulu butina"
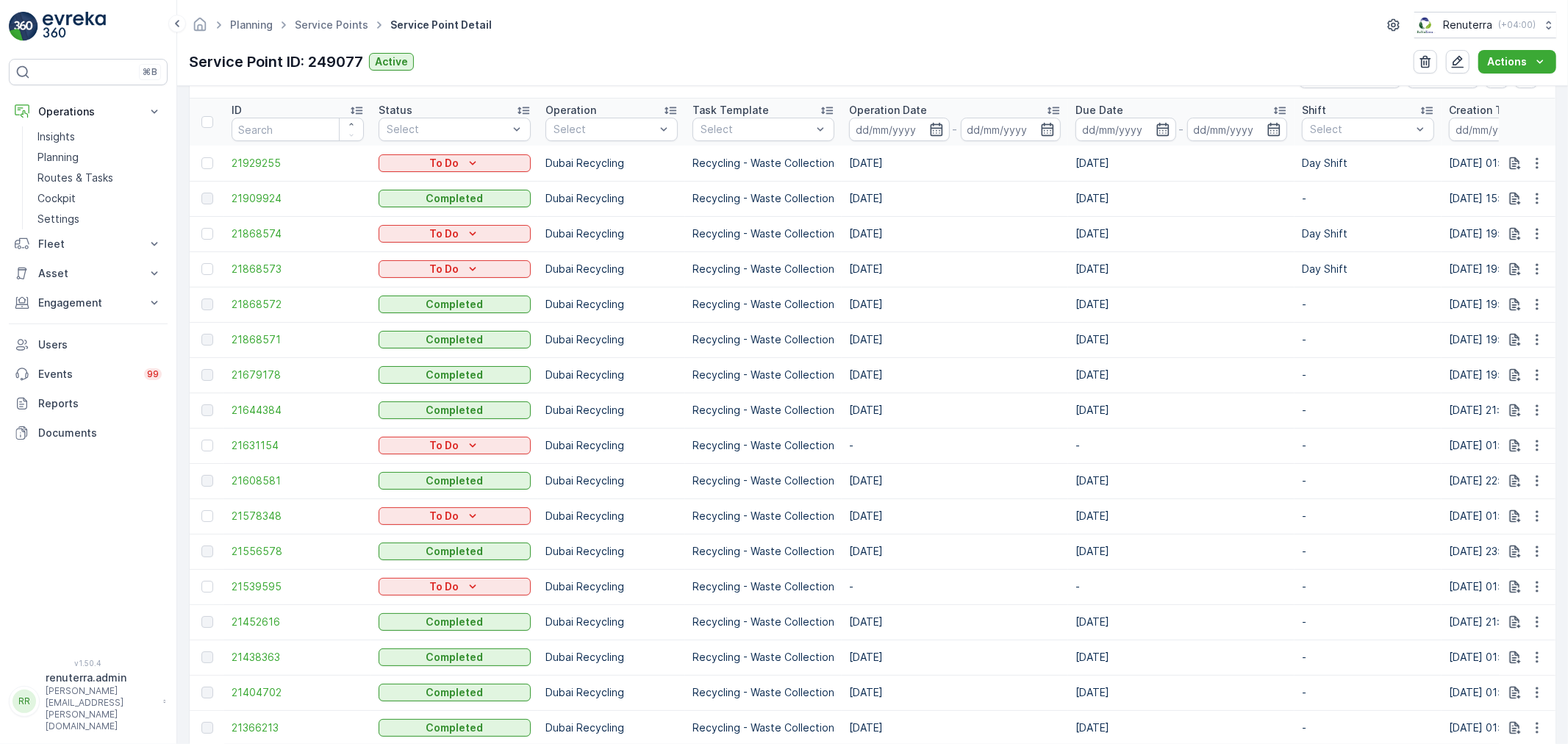
scroll to position [490, 0]
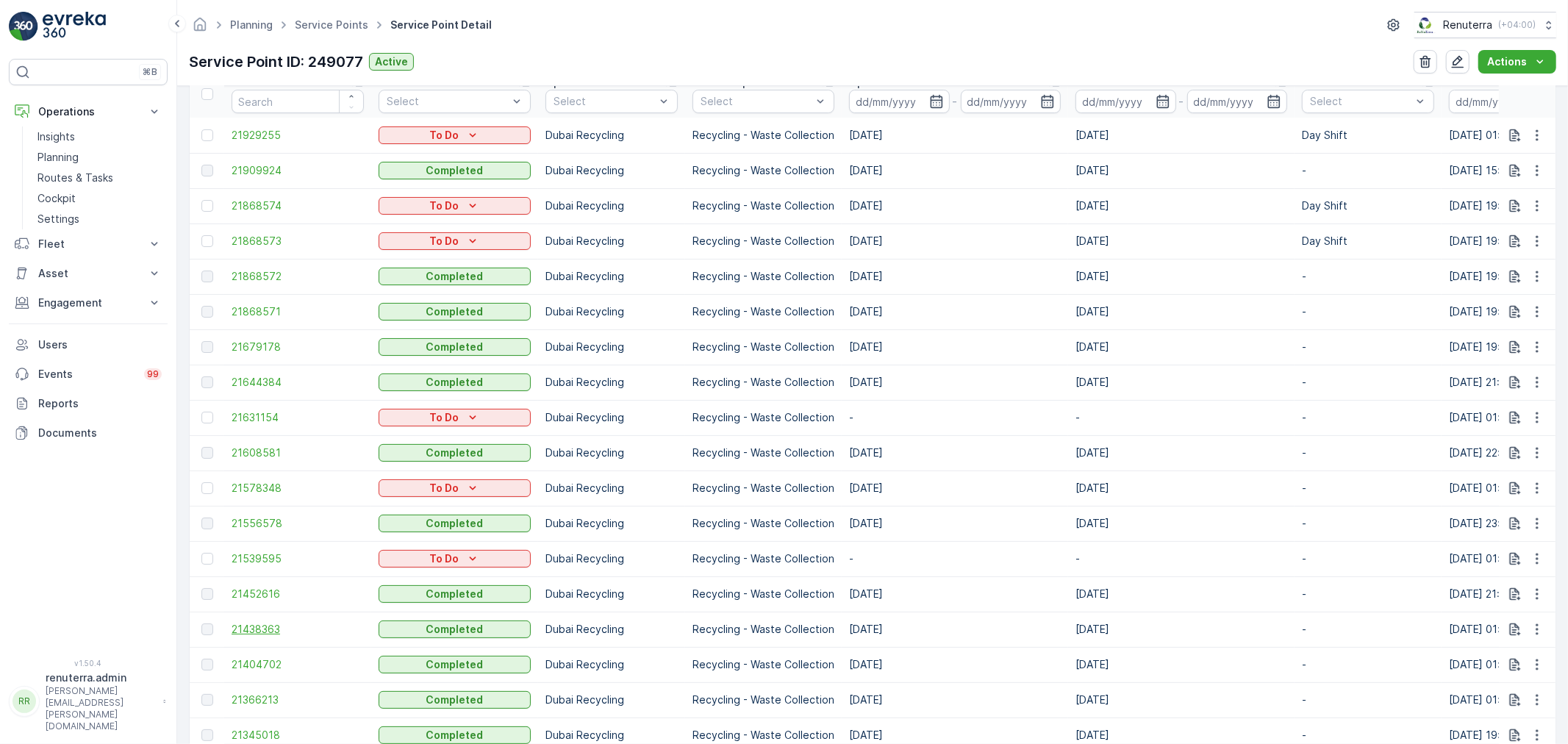
click at [270, 626] on span "21438363" at bounding box center [297, 629] width 132 height 15
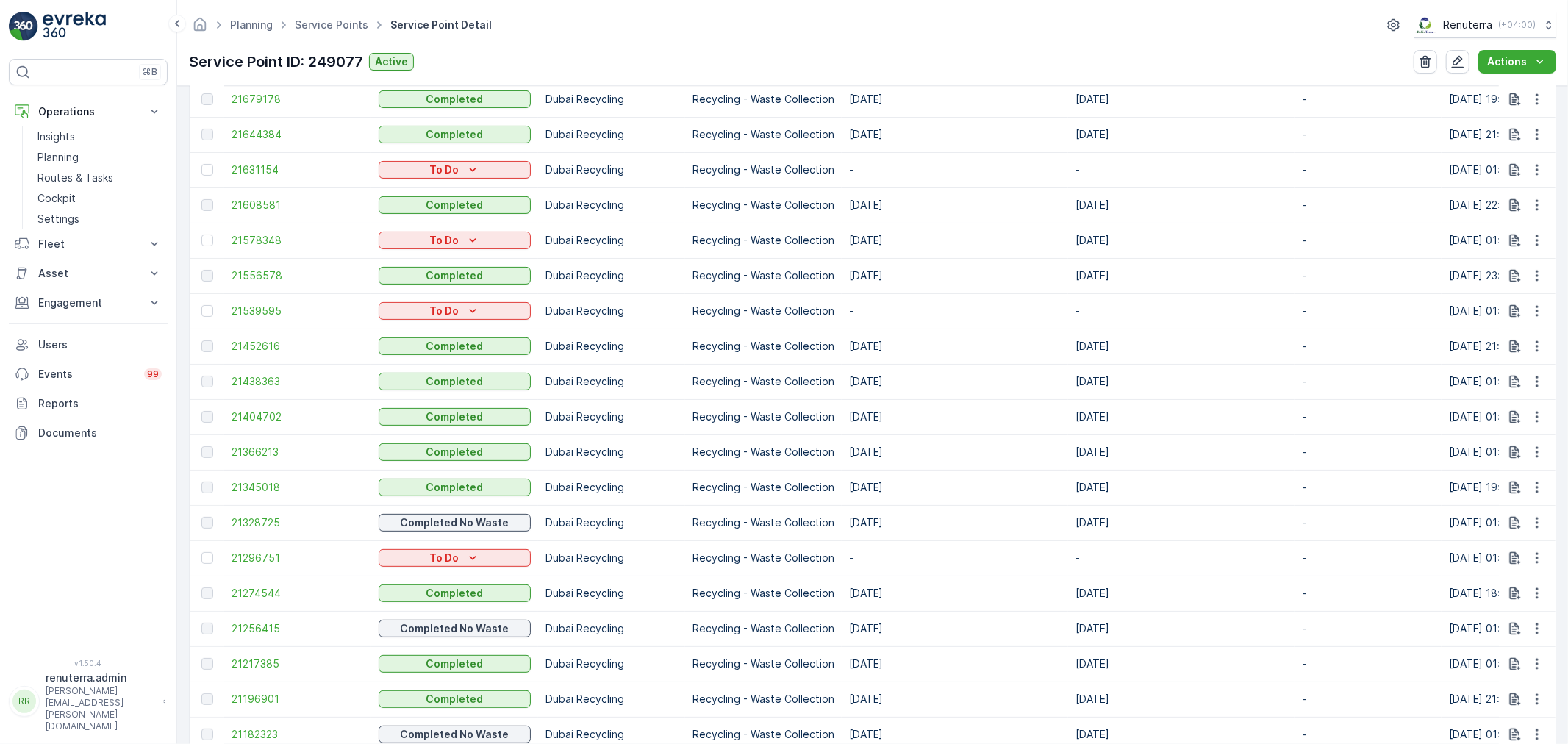
scroll to position [735, 0]
click at [274, 353] on span "21452616" at bounding box center [297, 348] width 132 height 15
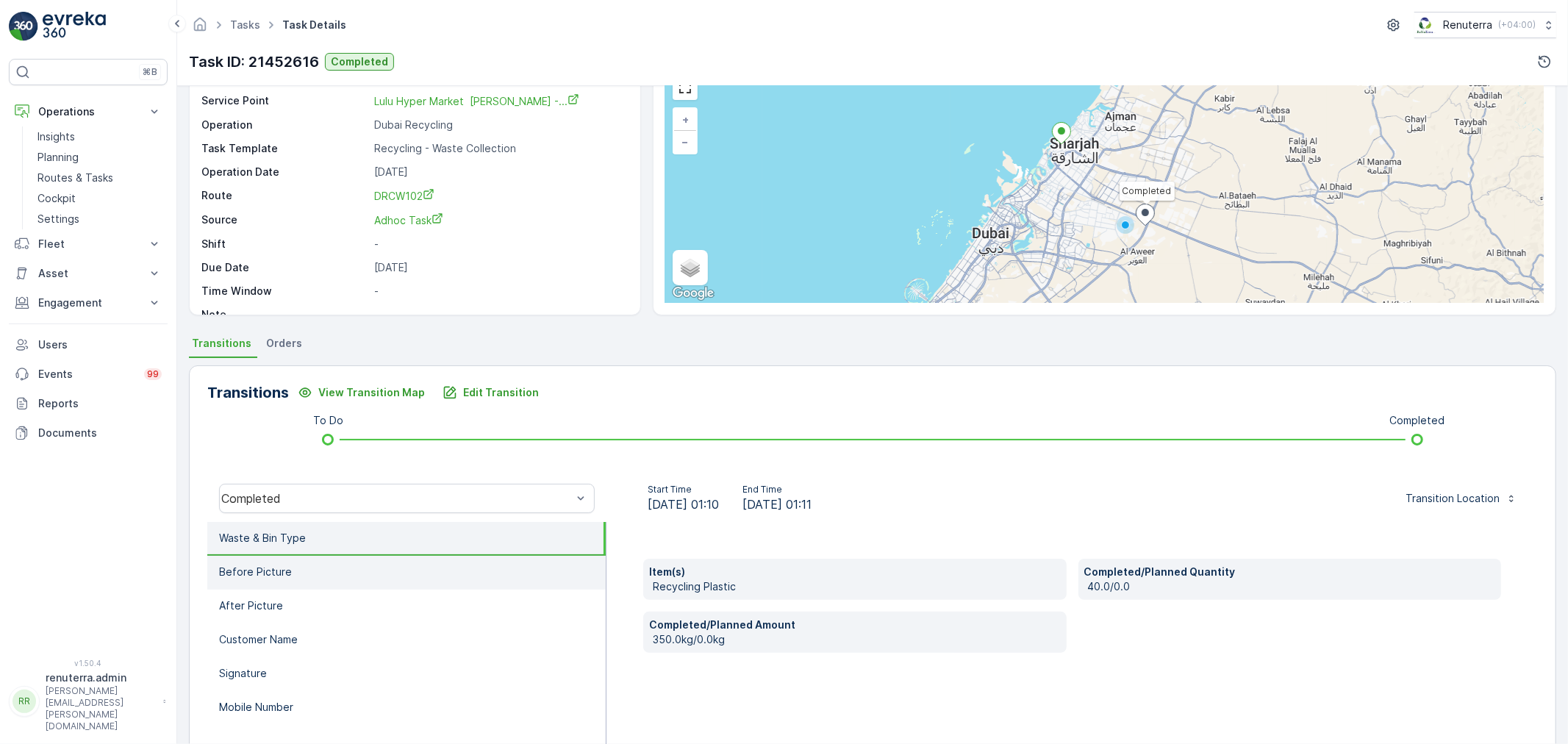
scroll to position [19, 0]
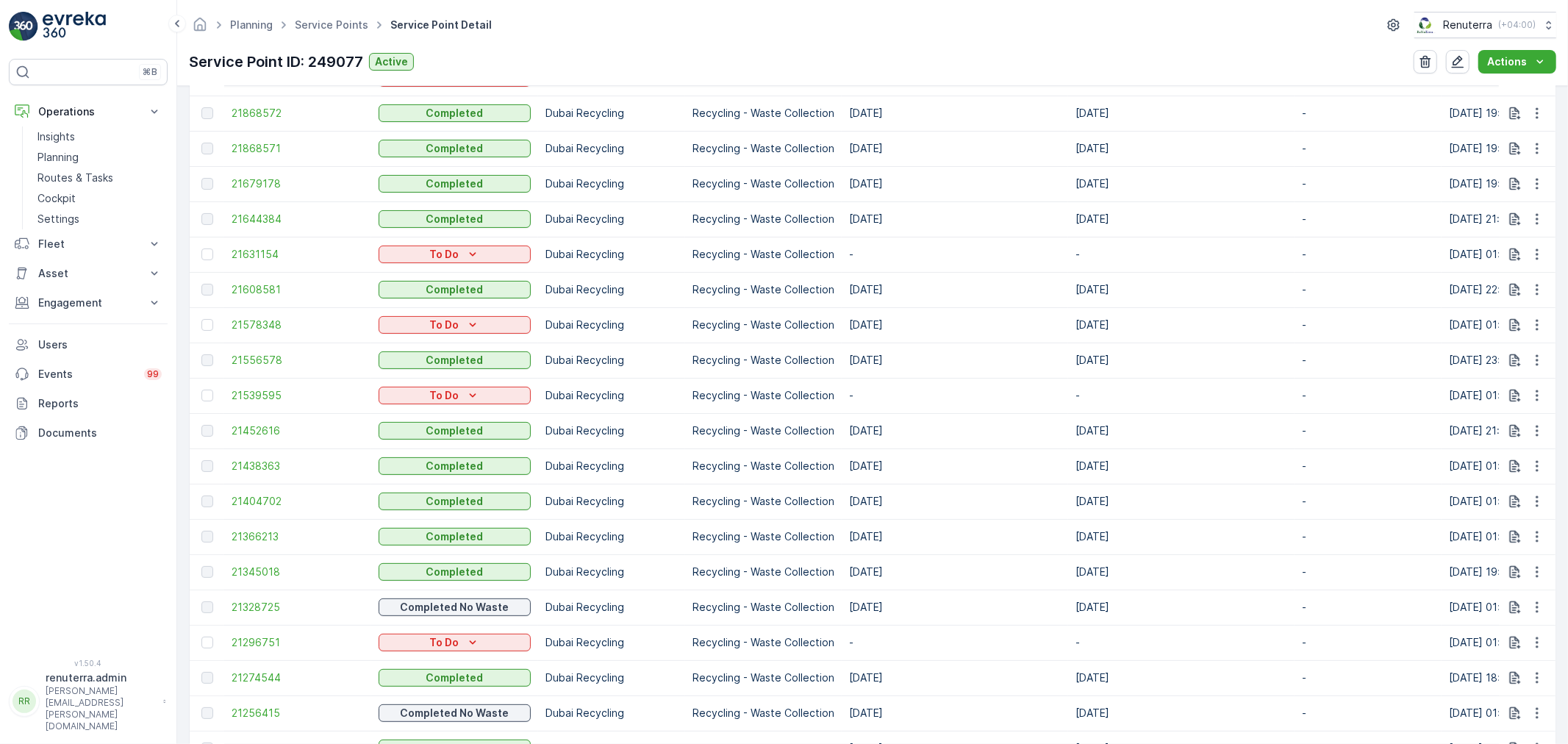
scroll to position [571, 0]
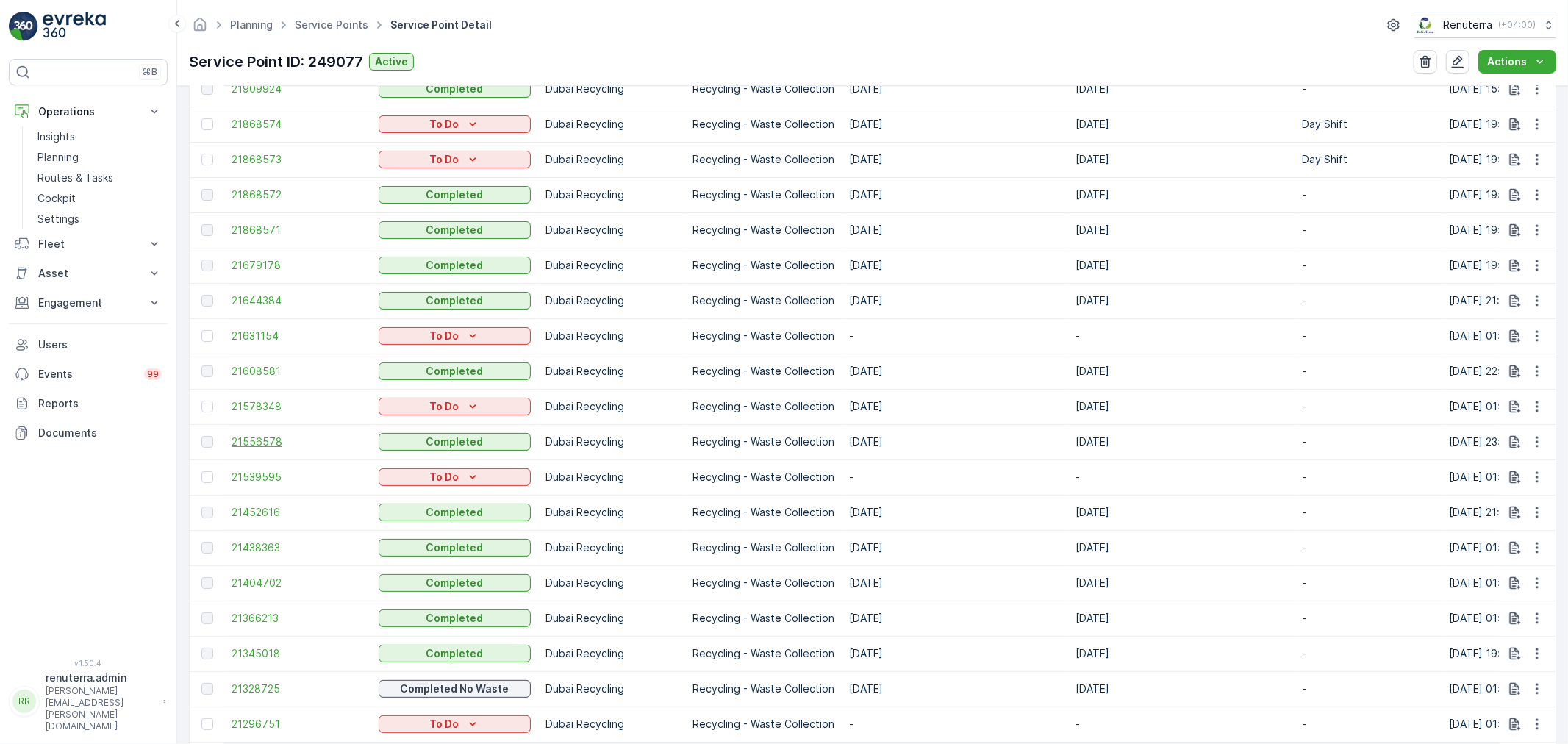
click at [251, 437] on span "21556578" at bounding box center [297, 442] width 132 height 15
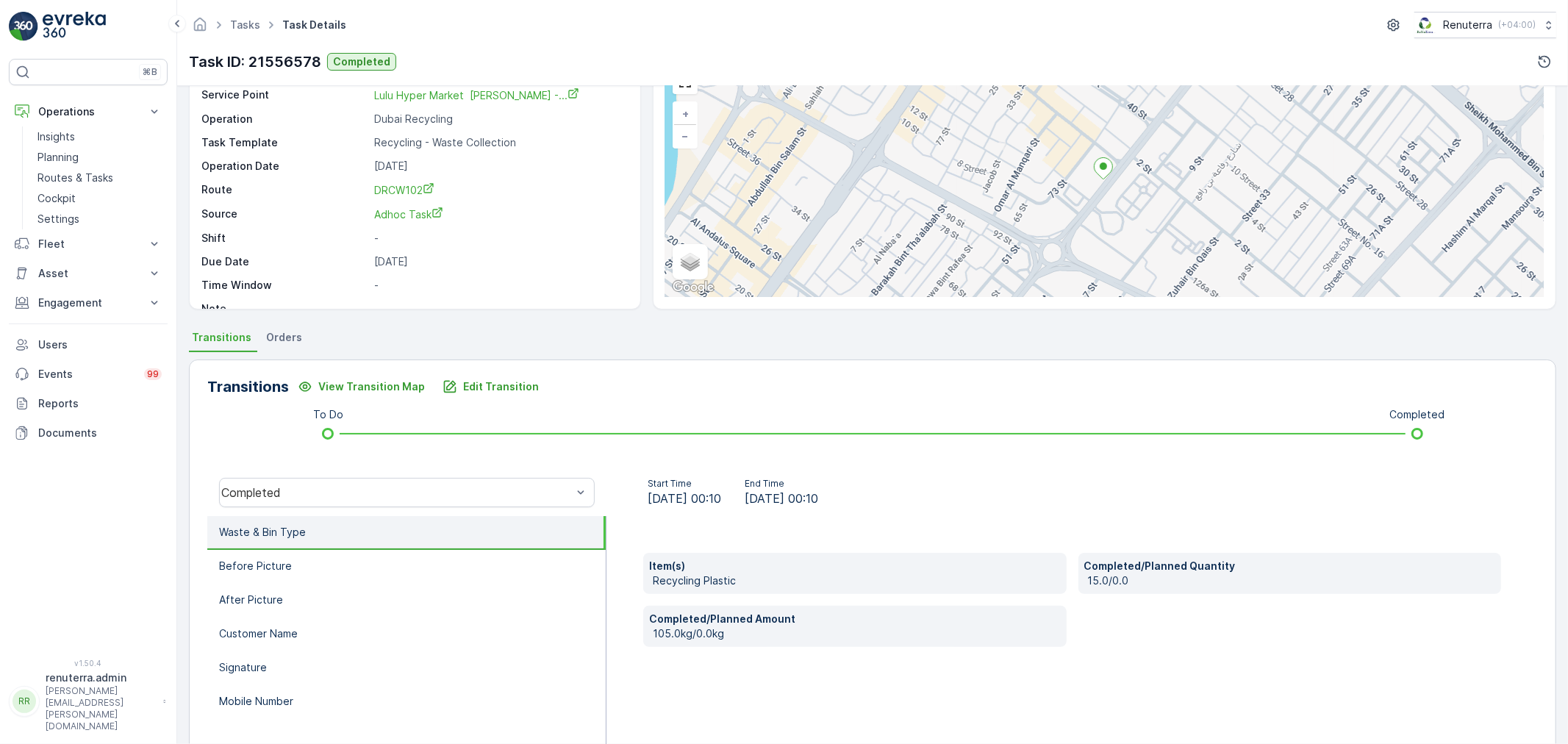
scroll to position [81, 0]
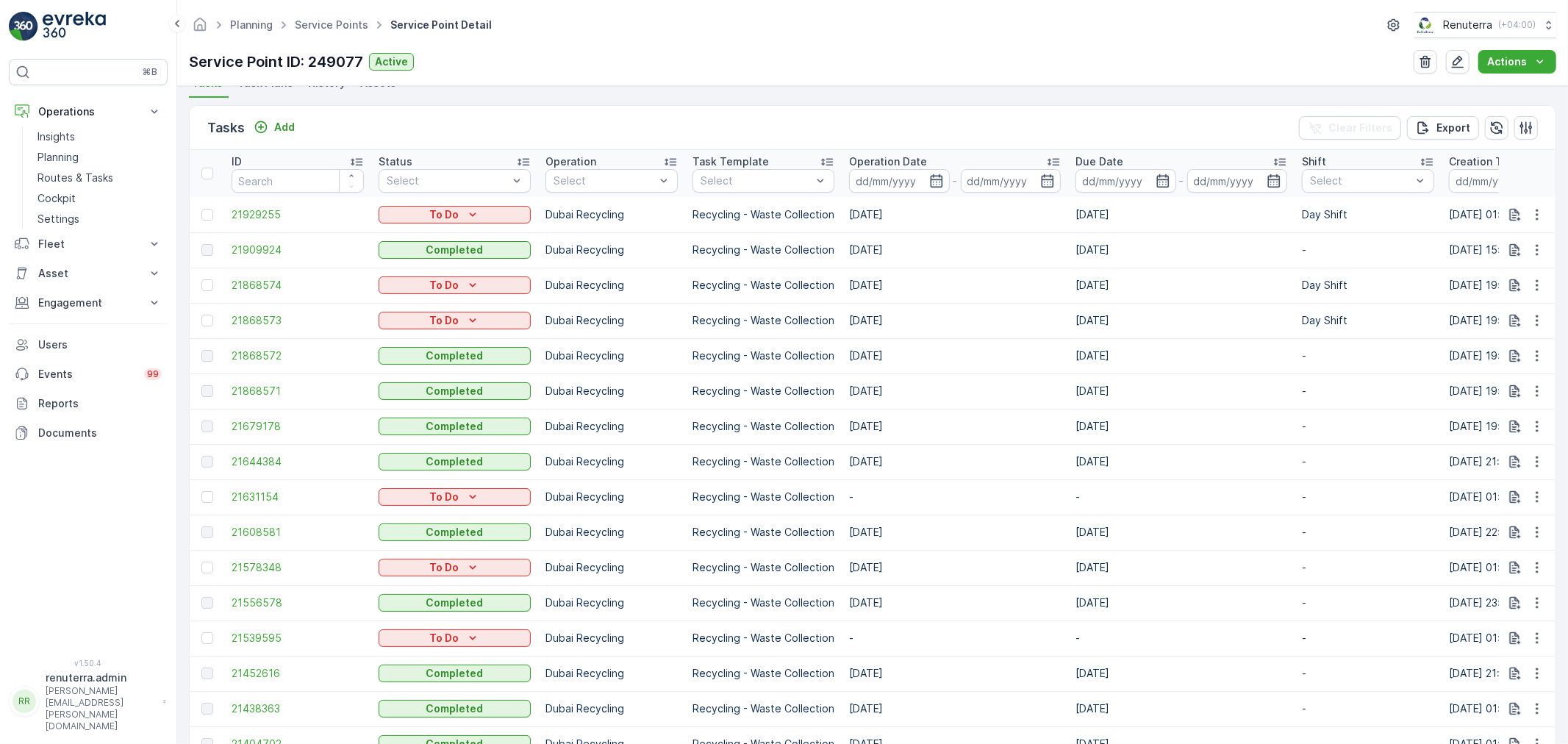
scroll to position [408, 0]
click at [283, 461] on span "21644384" at bounding box center [297, 464] width 132 height 15
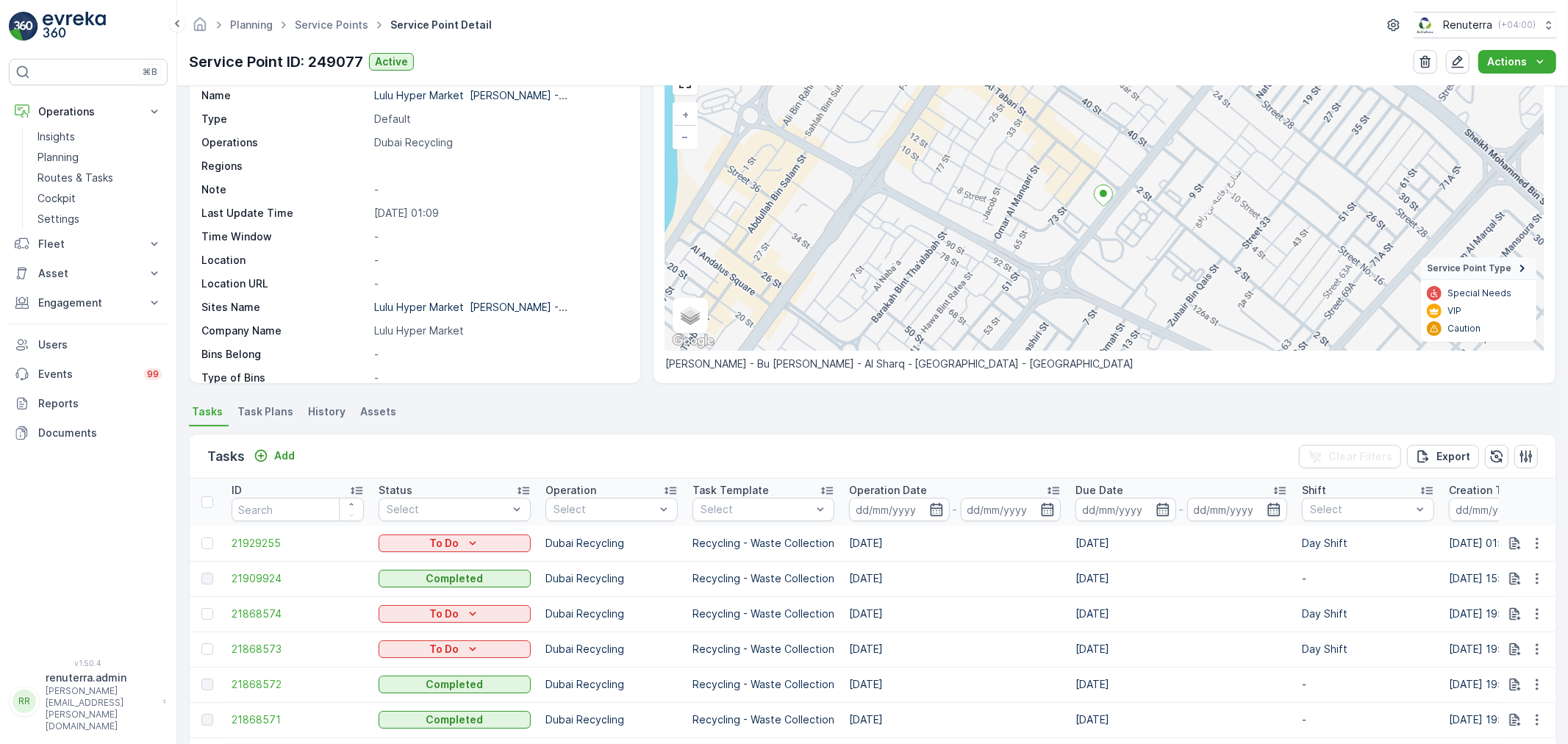
scroll to position [327, 0]
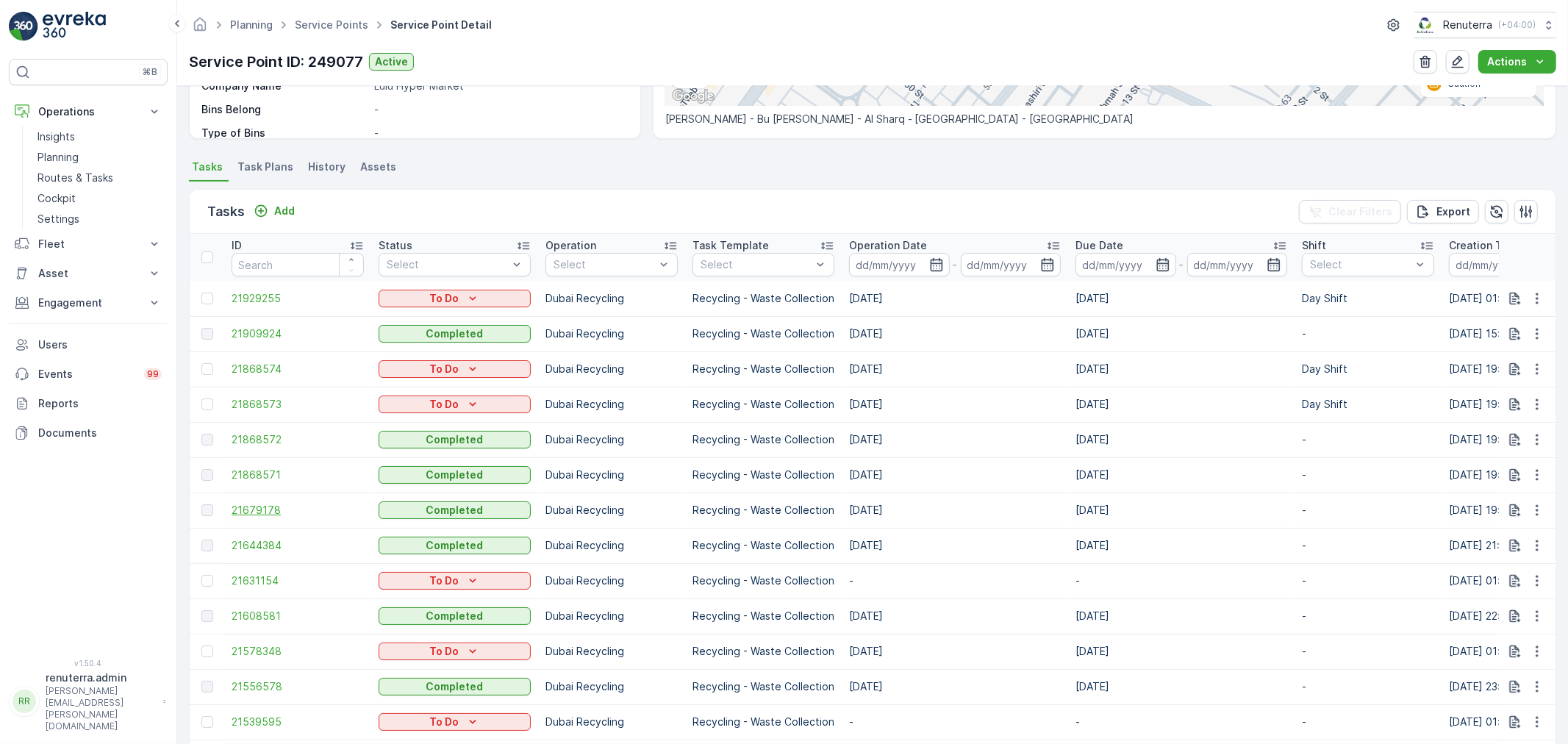
click at [265, 516] on span "21679178" at bounding box center [297, 510] width 132 height 15
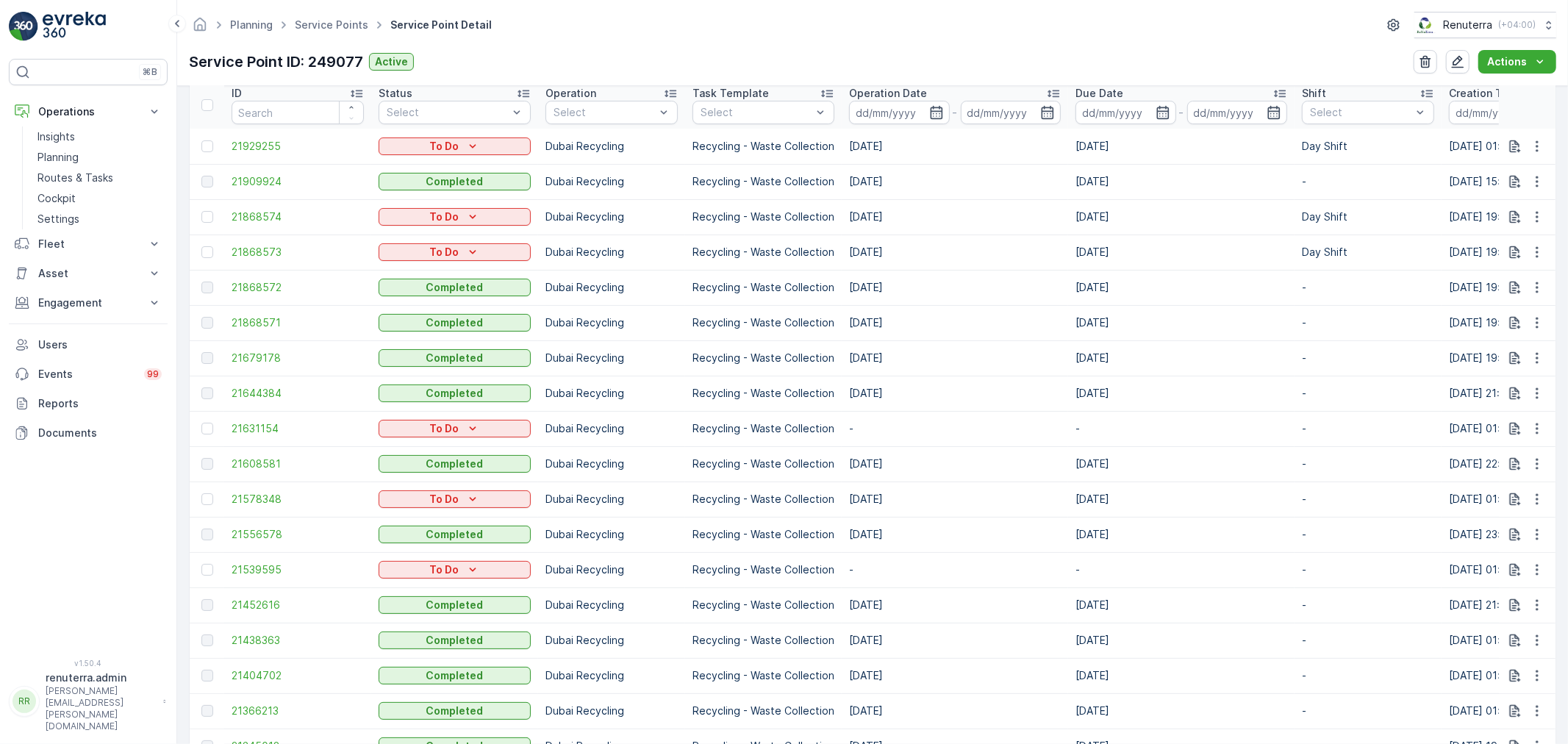
scroll to position [408, 0]
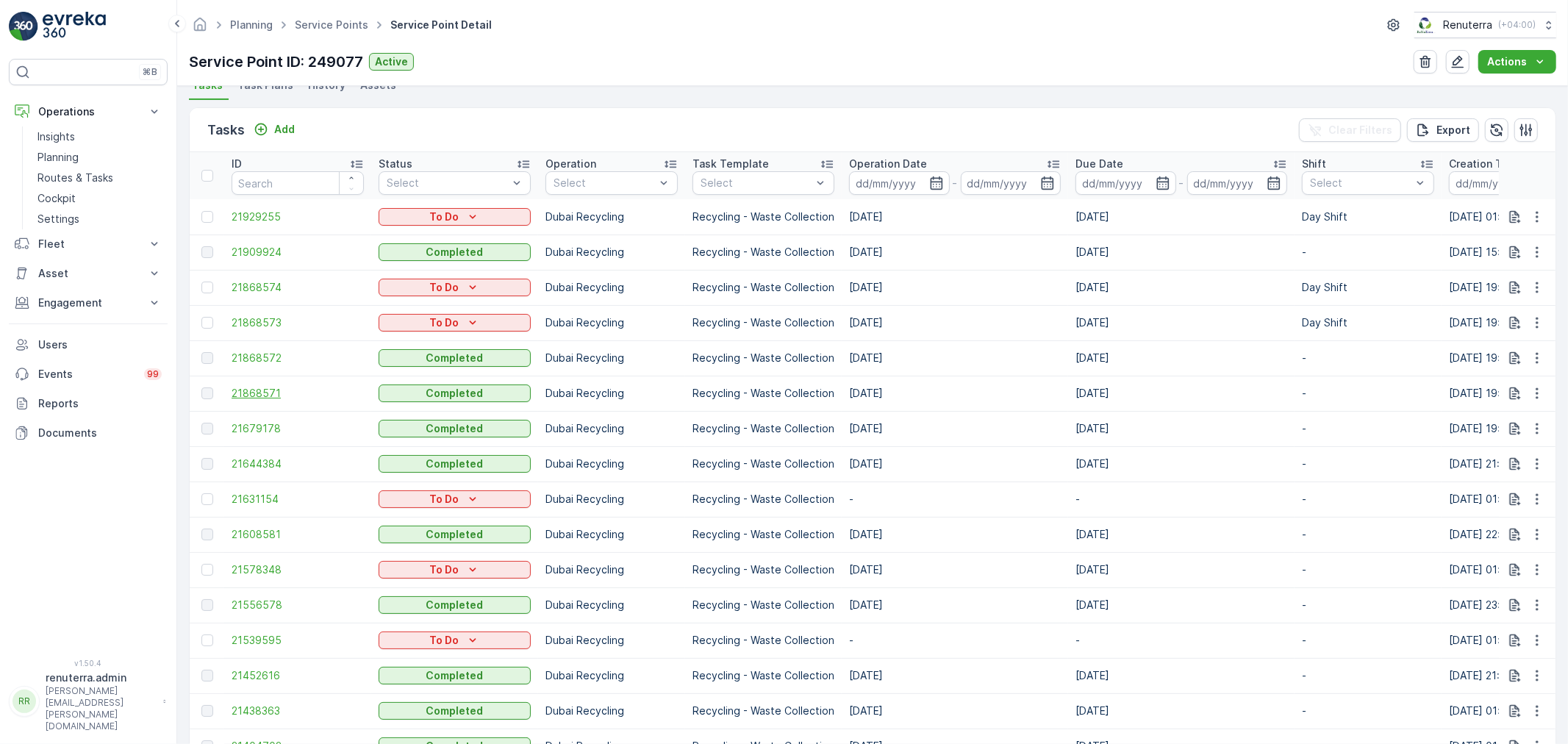
click at [261, 394] on span "21868571" at bounding box center [297, 393] width 132 height 15
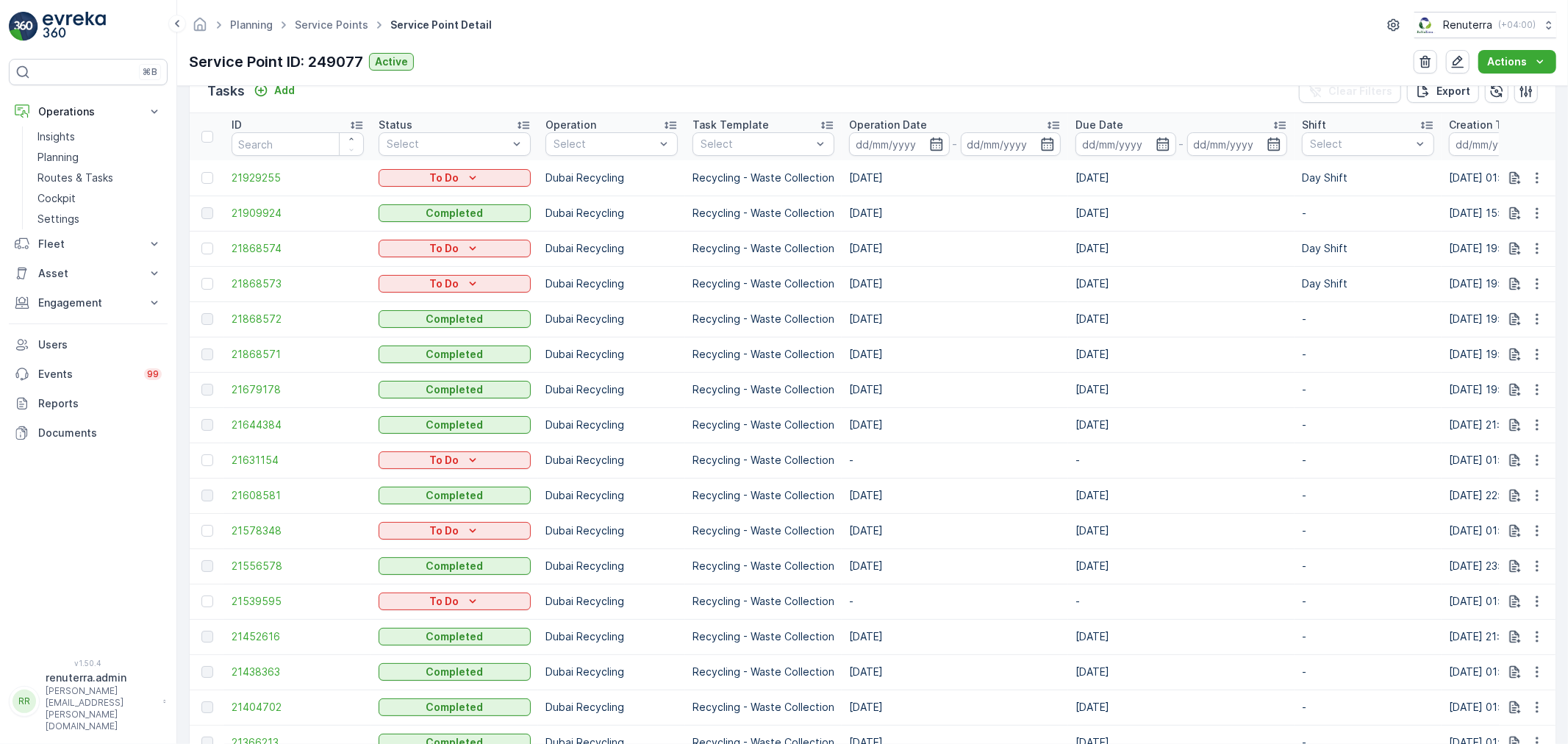
scroll to position [408, 0]
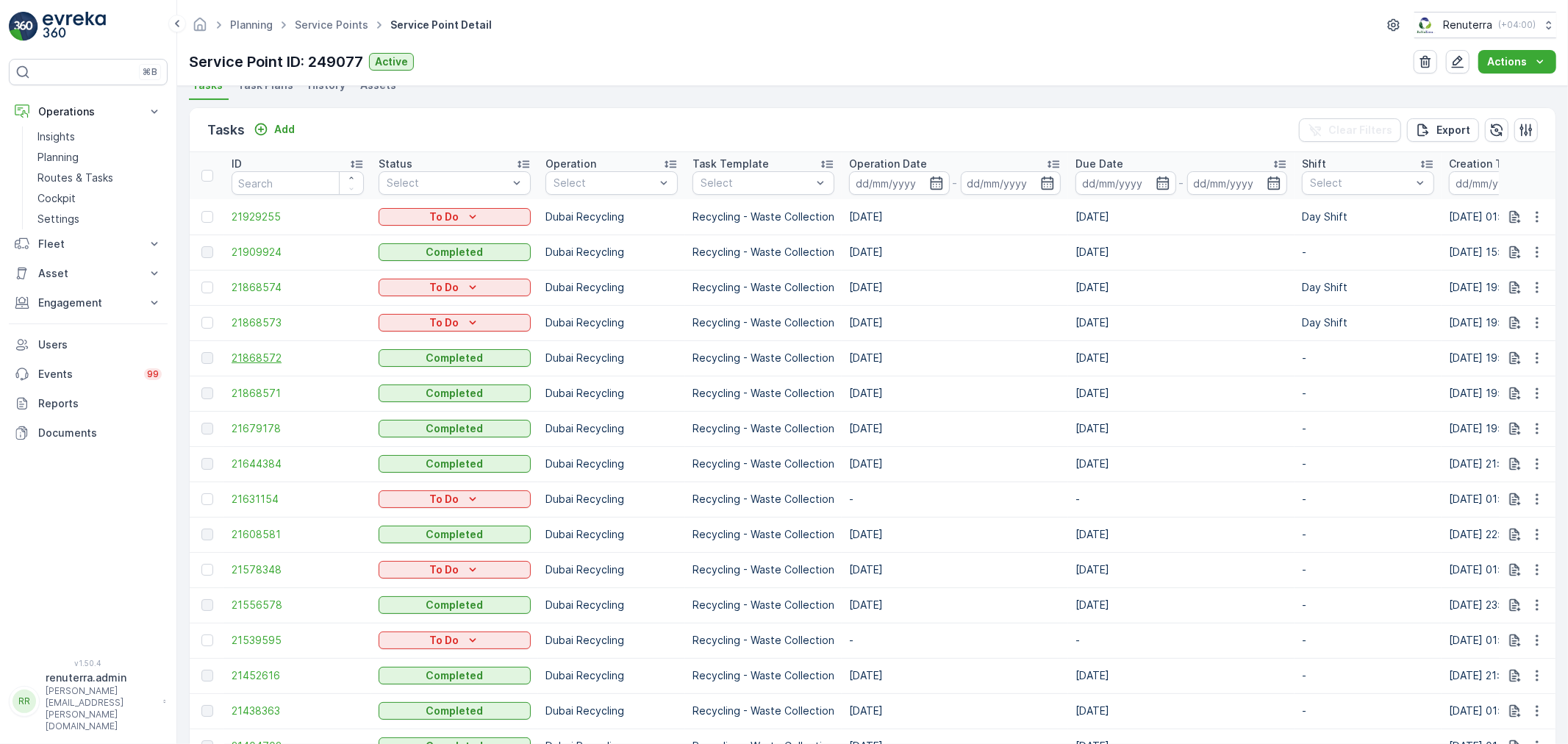
click at [278, 351] on span "21868572" at bounding box center [297, 358] width 132 height 15
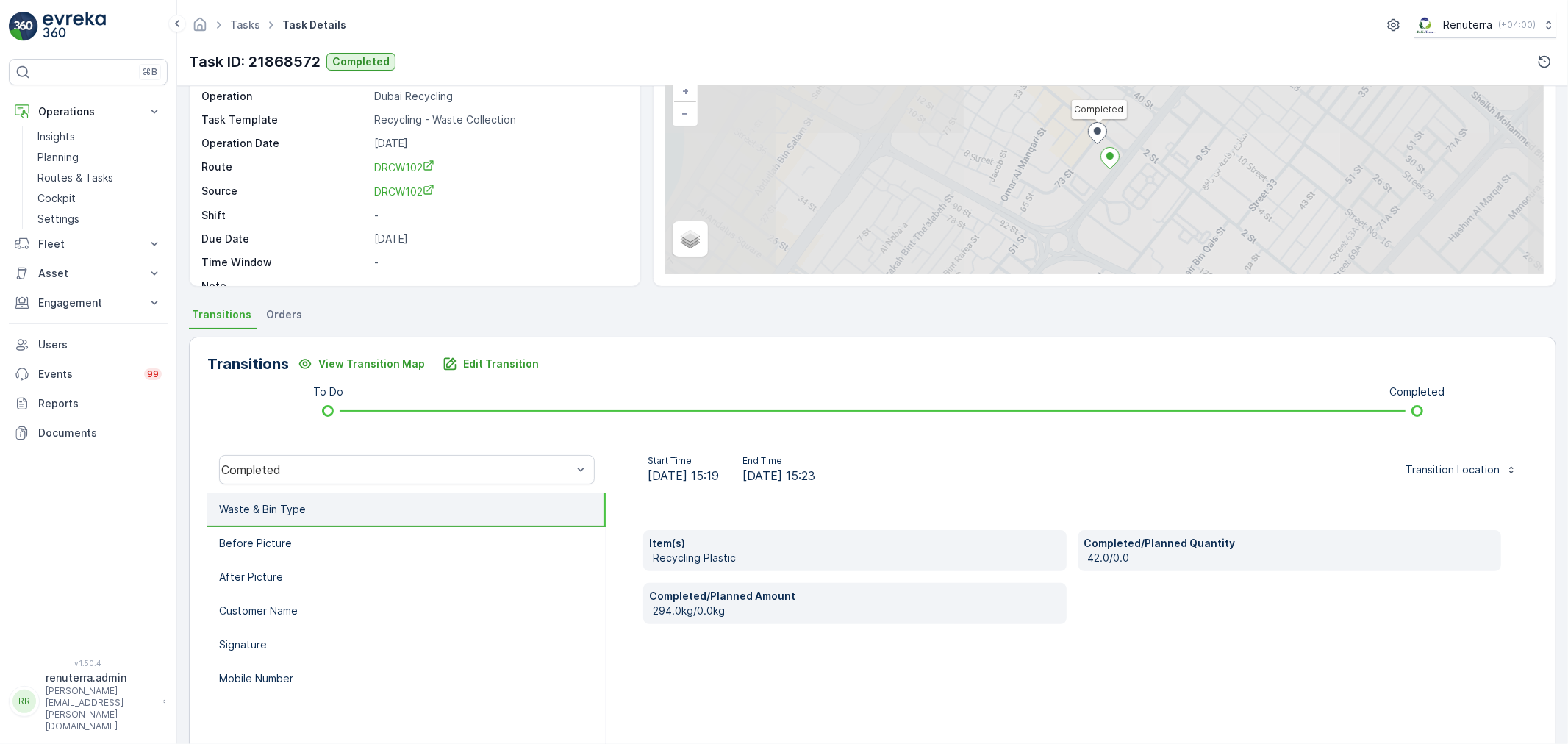
scroll to position [163, 0]
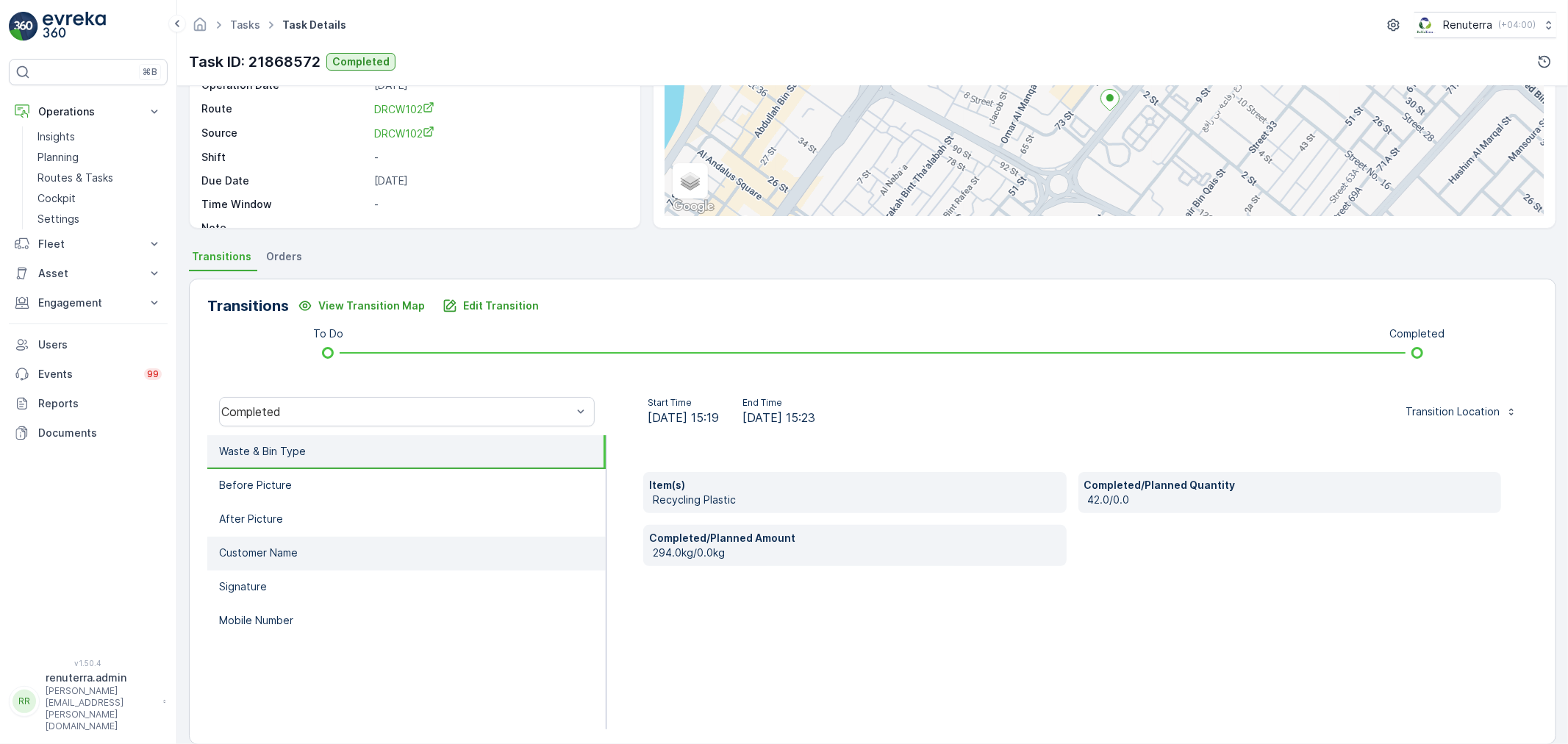
click at [276, 561] on li "Customer Name" at bounding box center [406, 554] width 399 height 34
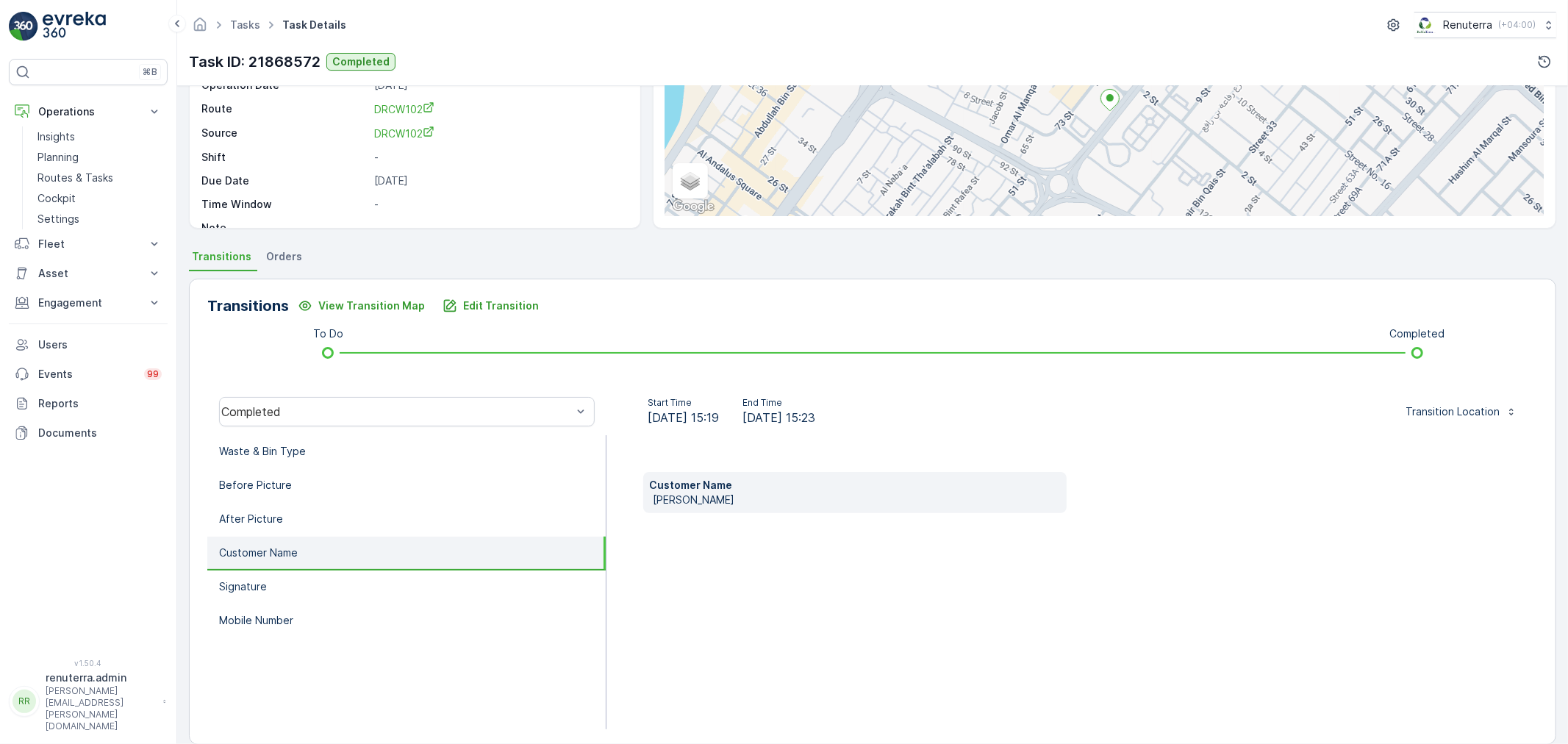
drag, startPoint x: 267, startPoint y: 598, endPoint x: 249, endPoint y: 634, distance: 40.2
click at [266, 599] on li "Signature" at bounding box center [406, 587] width 399 height 34
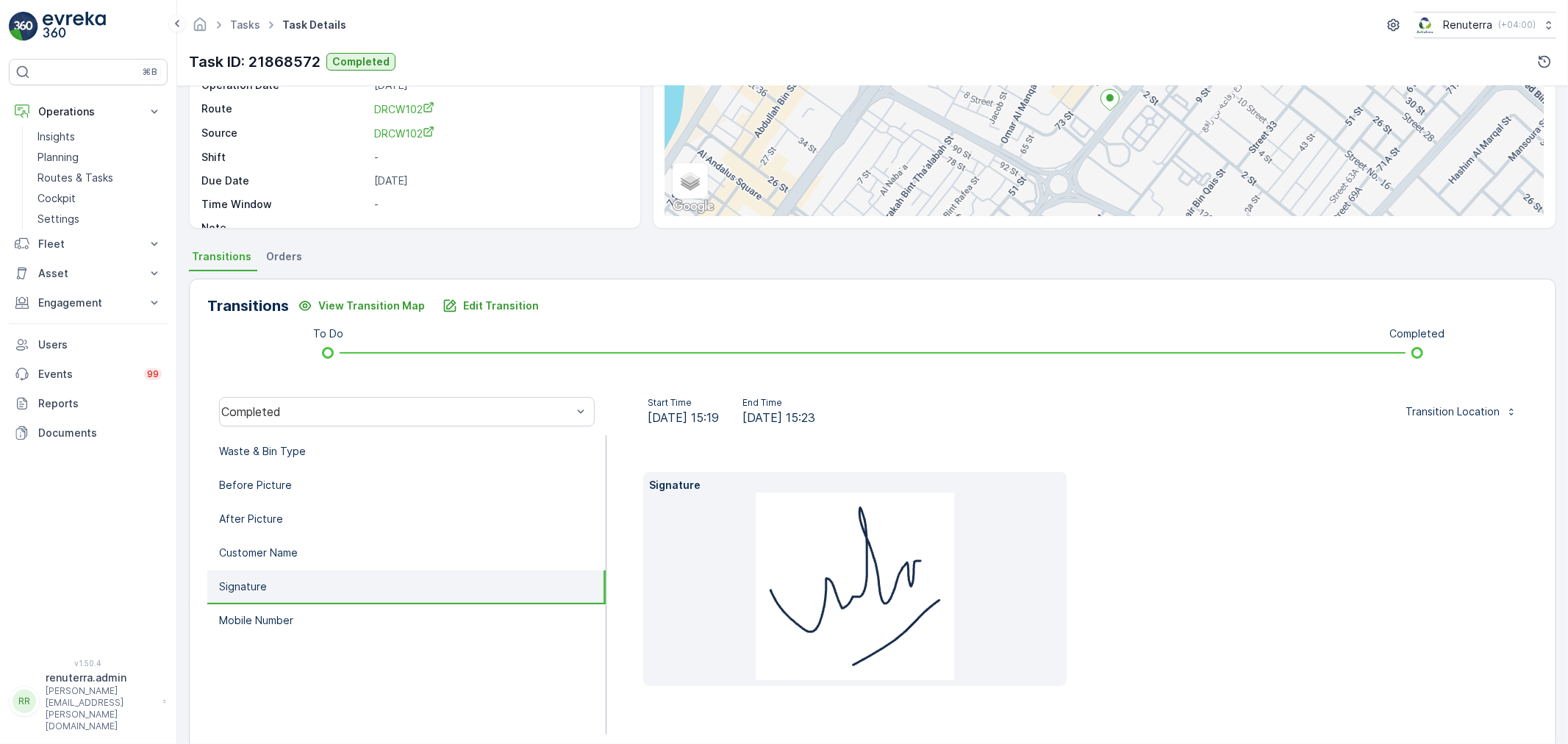
click at [248, 634] on ul "Waste & Bin Type Before Picture After Picture Customer Name Signature Mobile Nu…" at bounding box center [406, 585] width 399 height 299
click at [256, 627] on li "Mobile Number" at bounding box center [406, 621] width 399 height 34
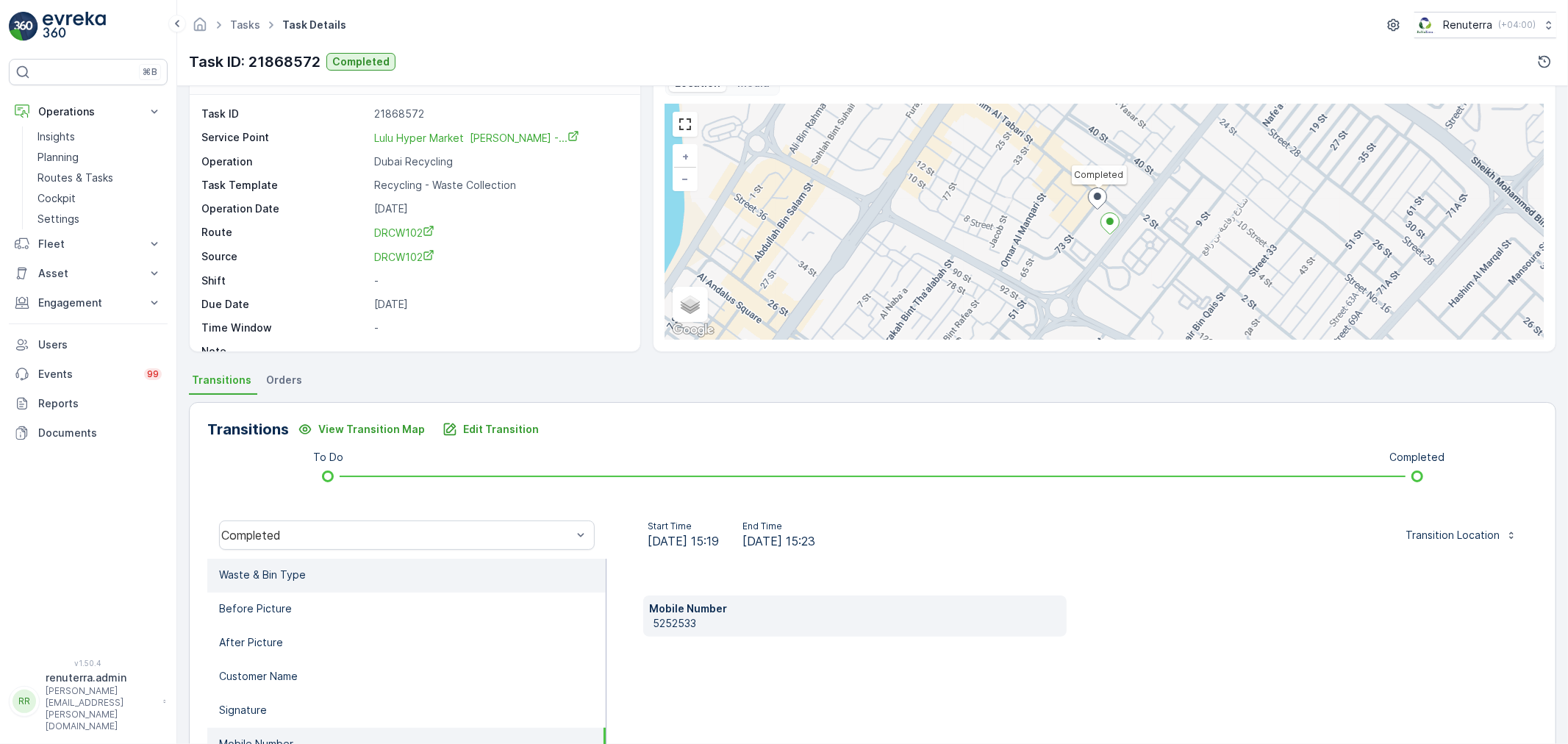
scroll to position [0, 0]
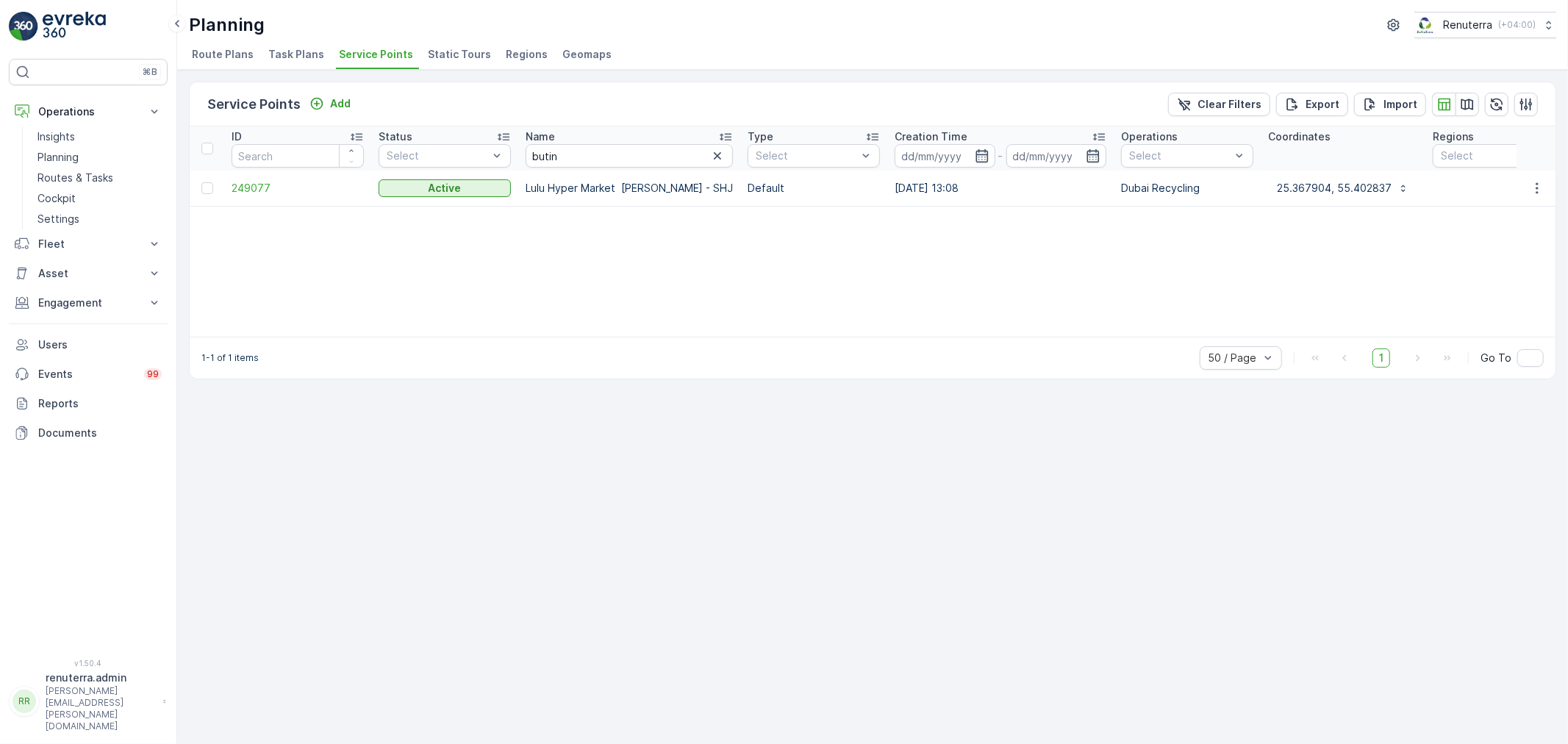
click at [710, 155] on icon "button" at bounding box center [717, 156] width 15 height 15
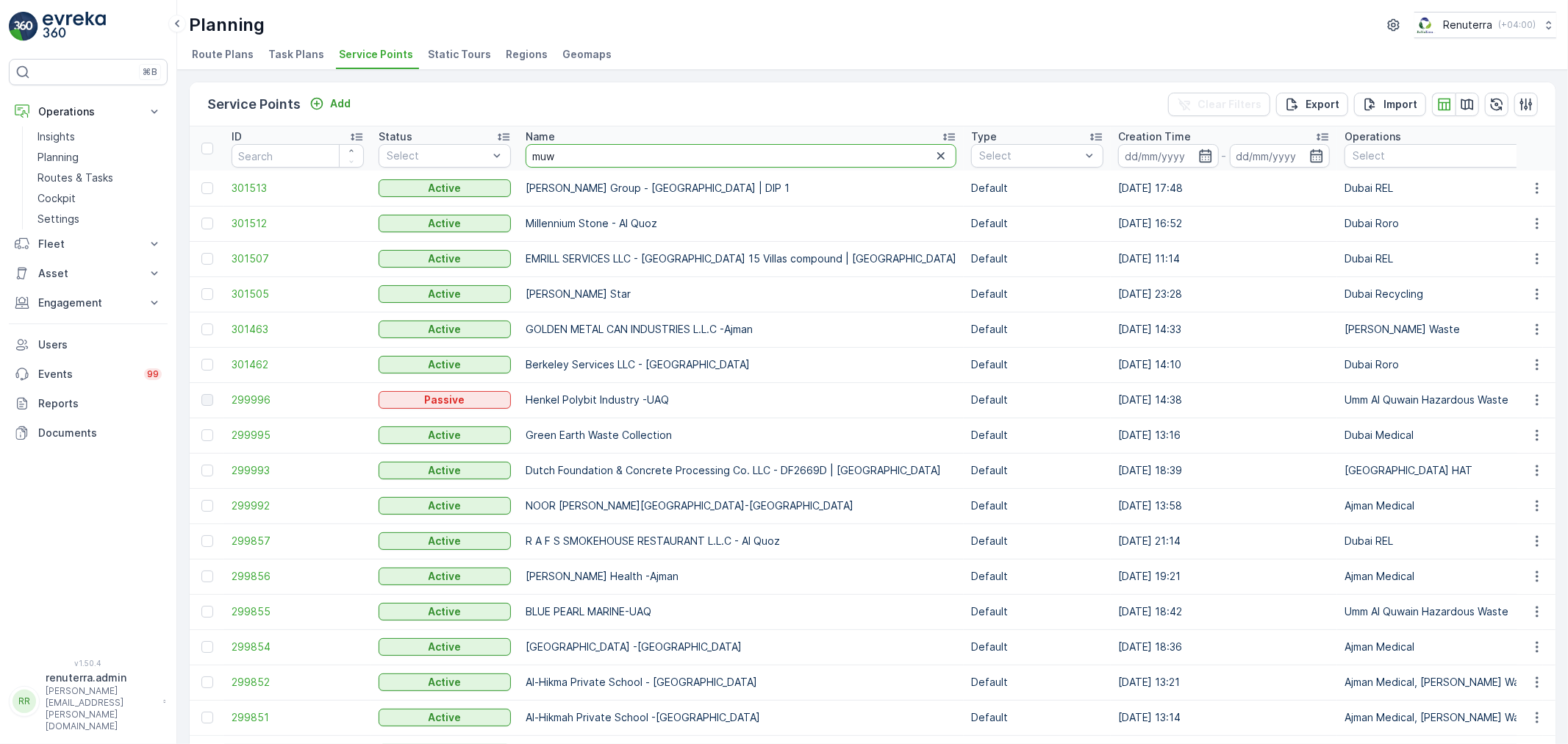
type input "muwe"
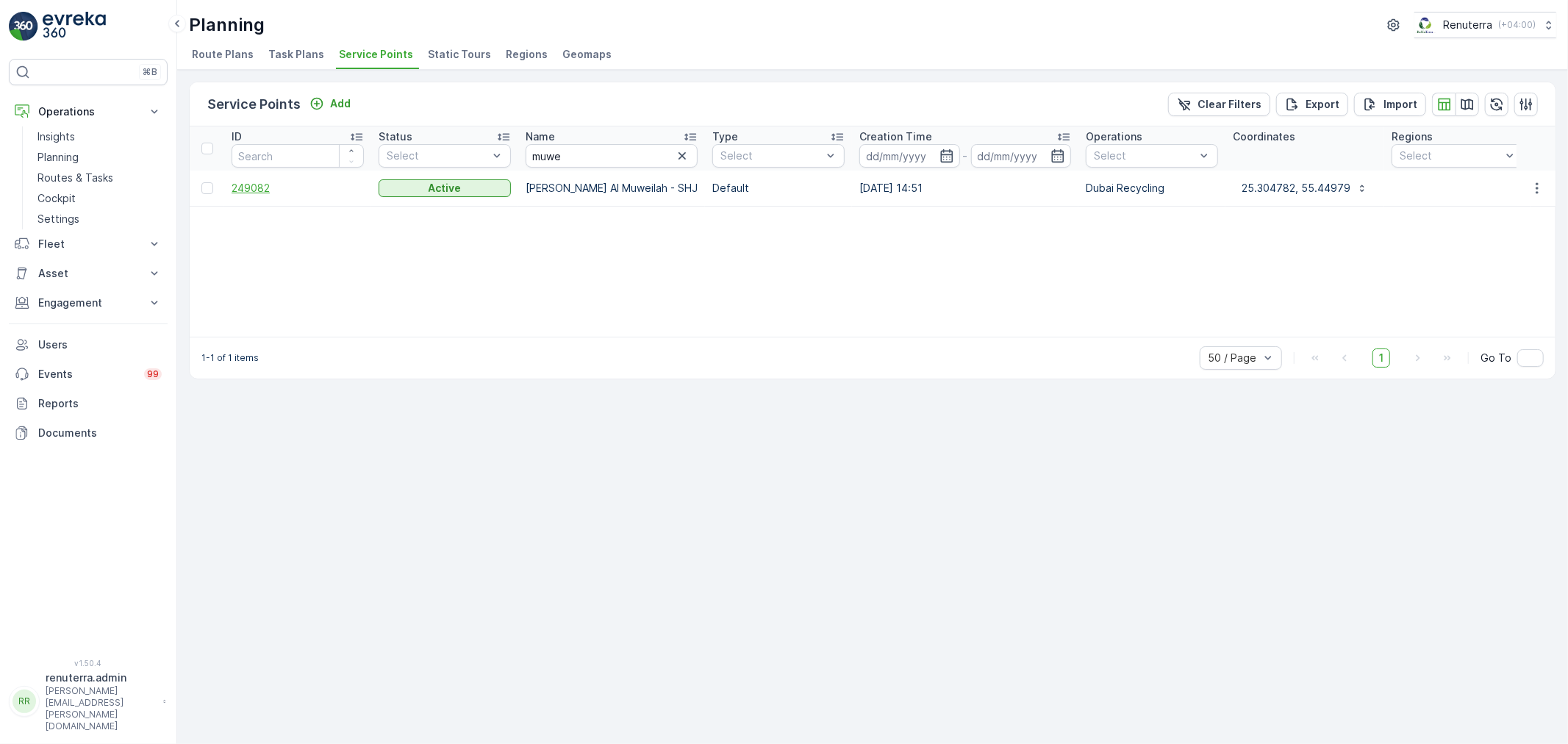
click at [252, 185] on span "249082" at bounding box center [297, 188] width 132 height 15
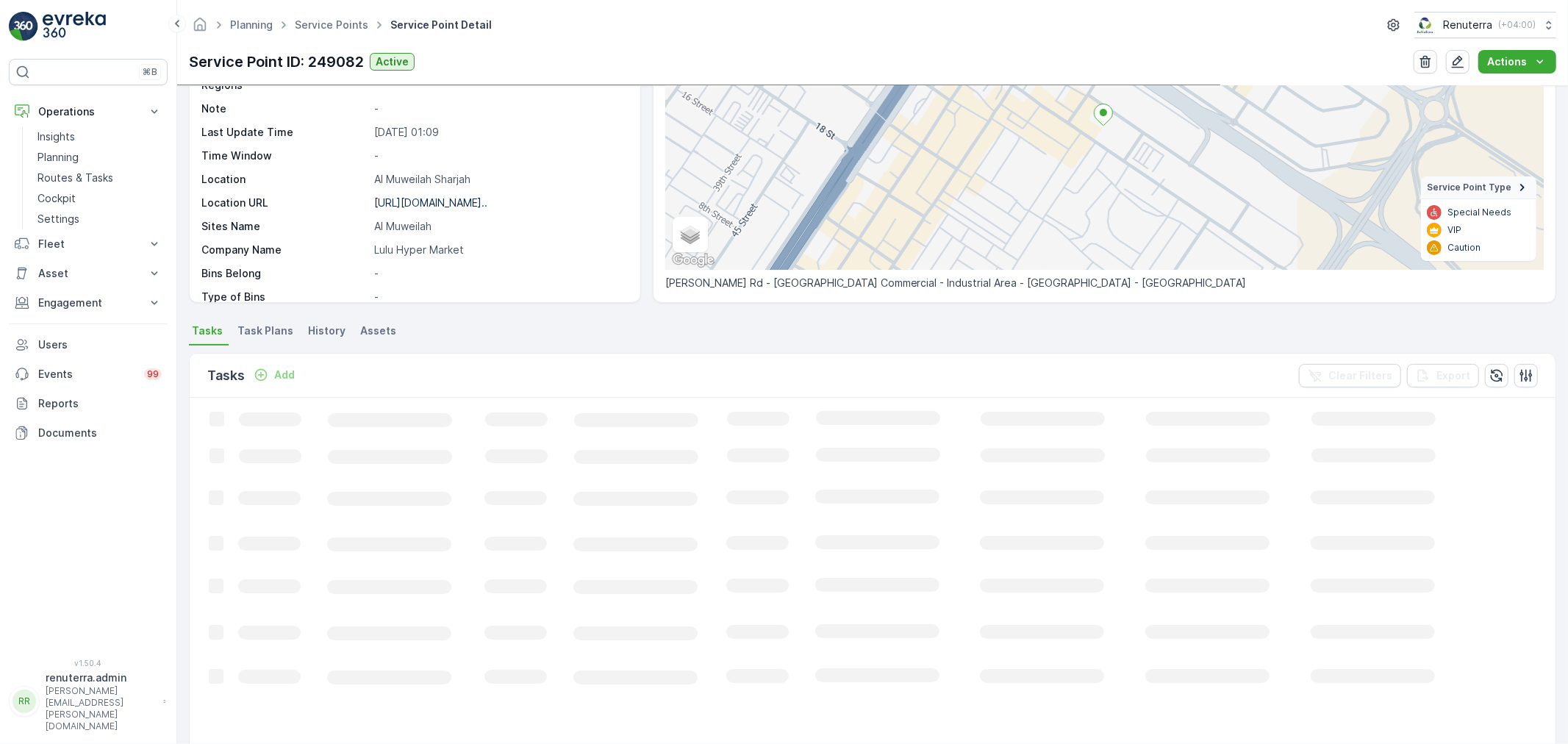
scroll to position [163, 0]
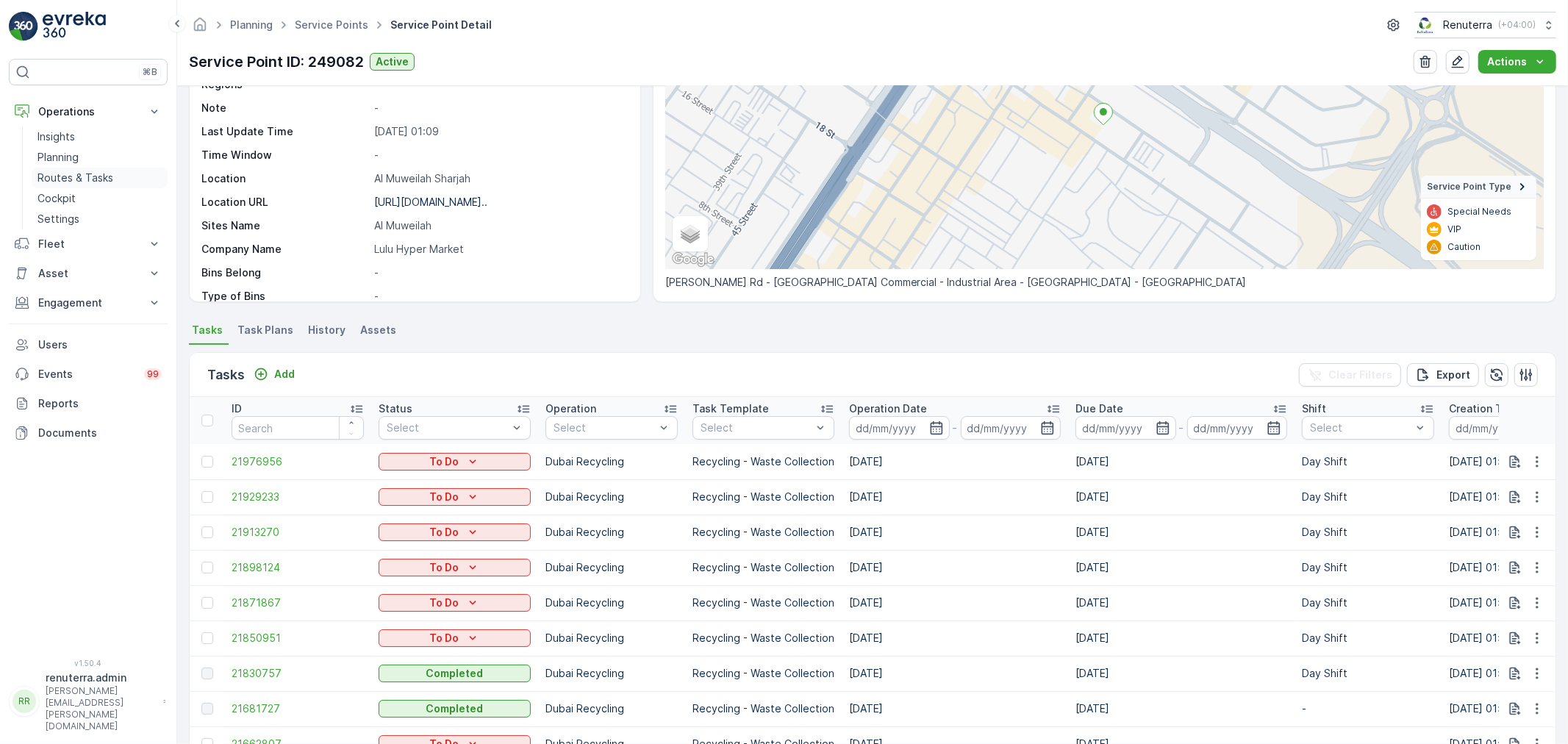
click at [104, 174] on p "Routes & Tasks" at bounding box center [75, 178] width 76 height 15
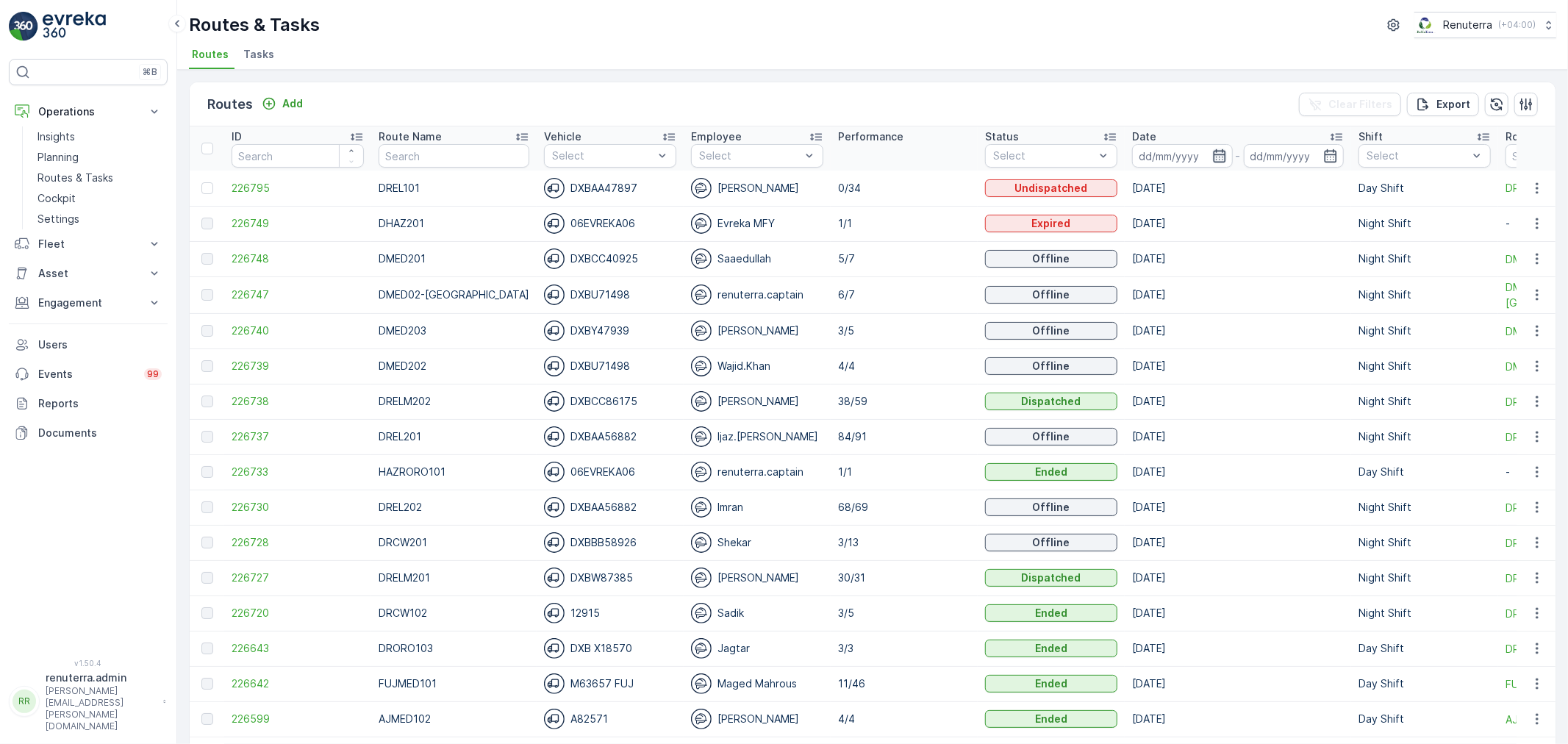
click at [1212, 155] on icon "button" at bounding box center [1219, 156] width 15 height 15
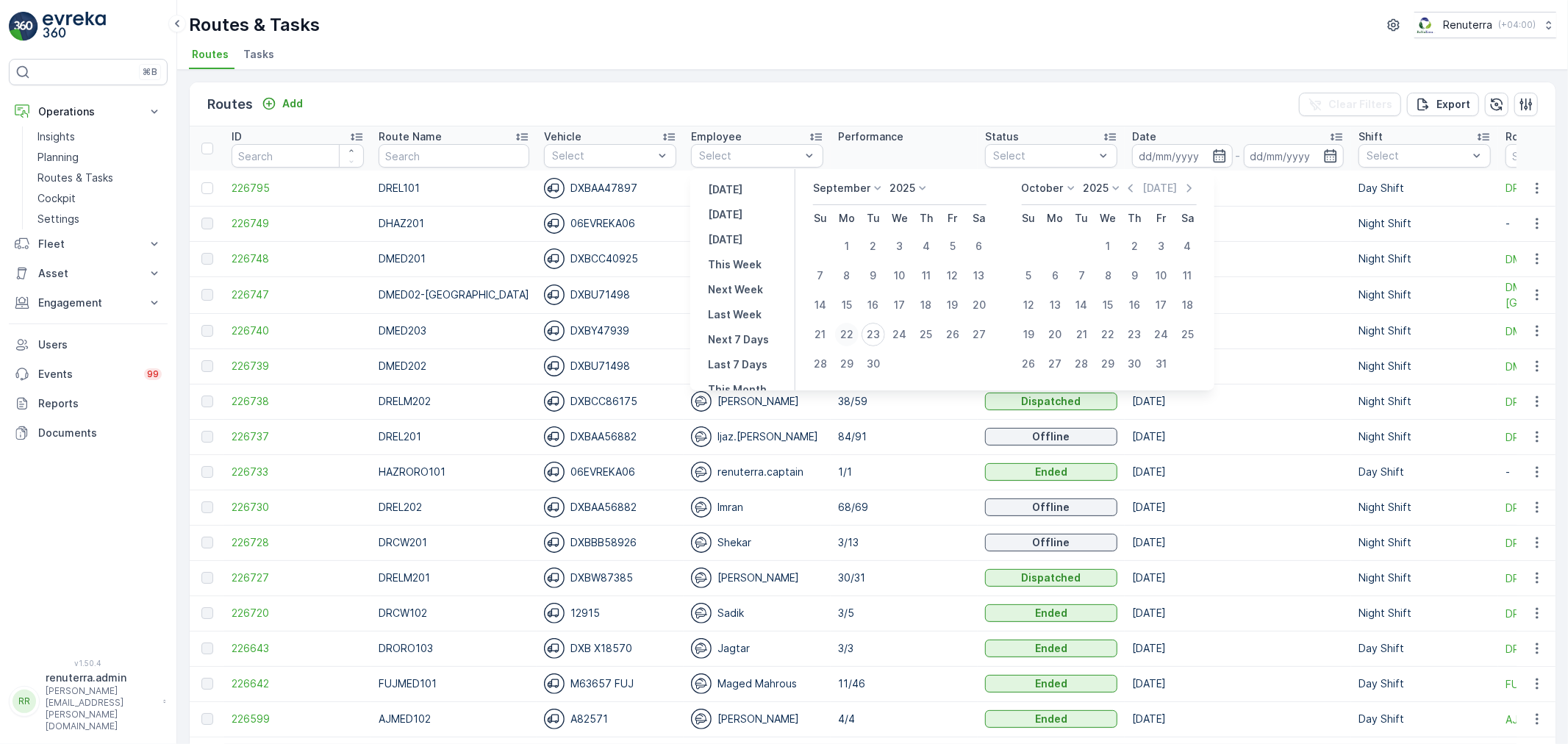
click at [851, 331] on div "22" at bounding box center [847, 334] width 24 height 24
type input "22.09.2025"
click at [851, 331] on div "22" at bounding box center [847, 334] width 24 height 24
type input "22.09.2025"
click at [851, 331] on div "22" at bounding box center [847, 334] width 24 height 24
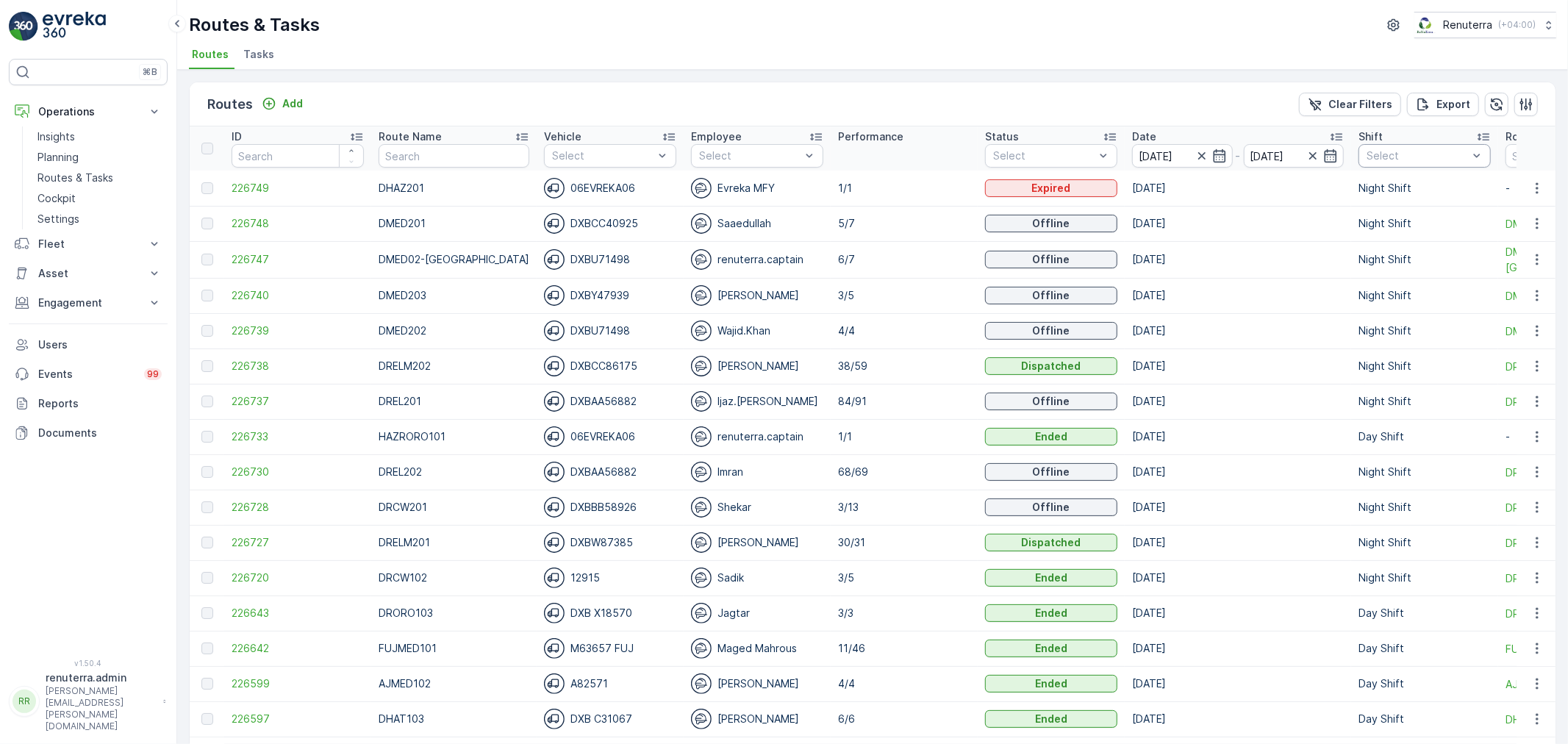
click at [1382, 214] on td "Night Shift" at bounding box center [1424, 223] width 147 height 35
drag, startPoint x: 1386, startPoint y: 152, endPoint x: 1377, endPoint y: 221, distance: 69.6
click at [1383, 263] on p "Night Shift" at bounding box center [1410, 263] width 54 height 15
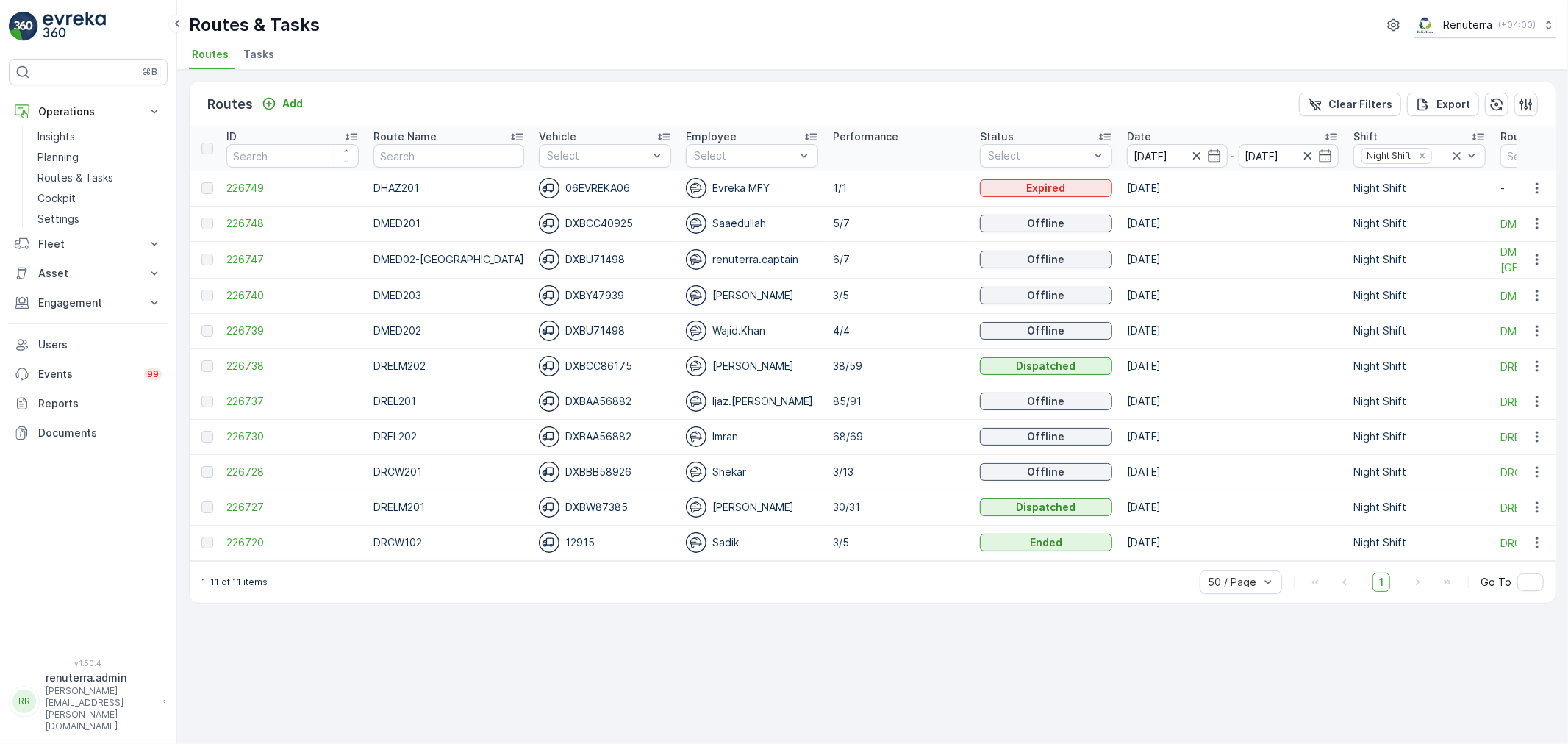
scroll to position [0, 4]
click at [259, 296] on span "226740" at bounding box center [294, 296] width 132 height 15
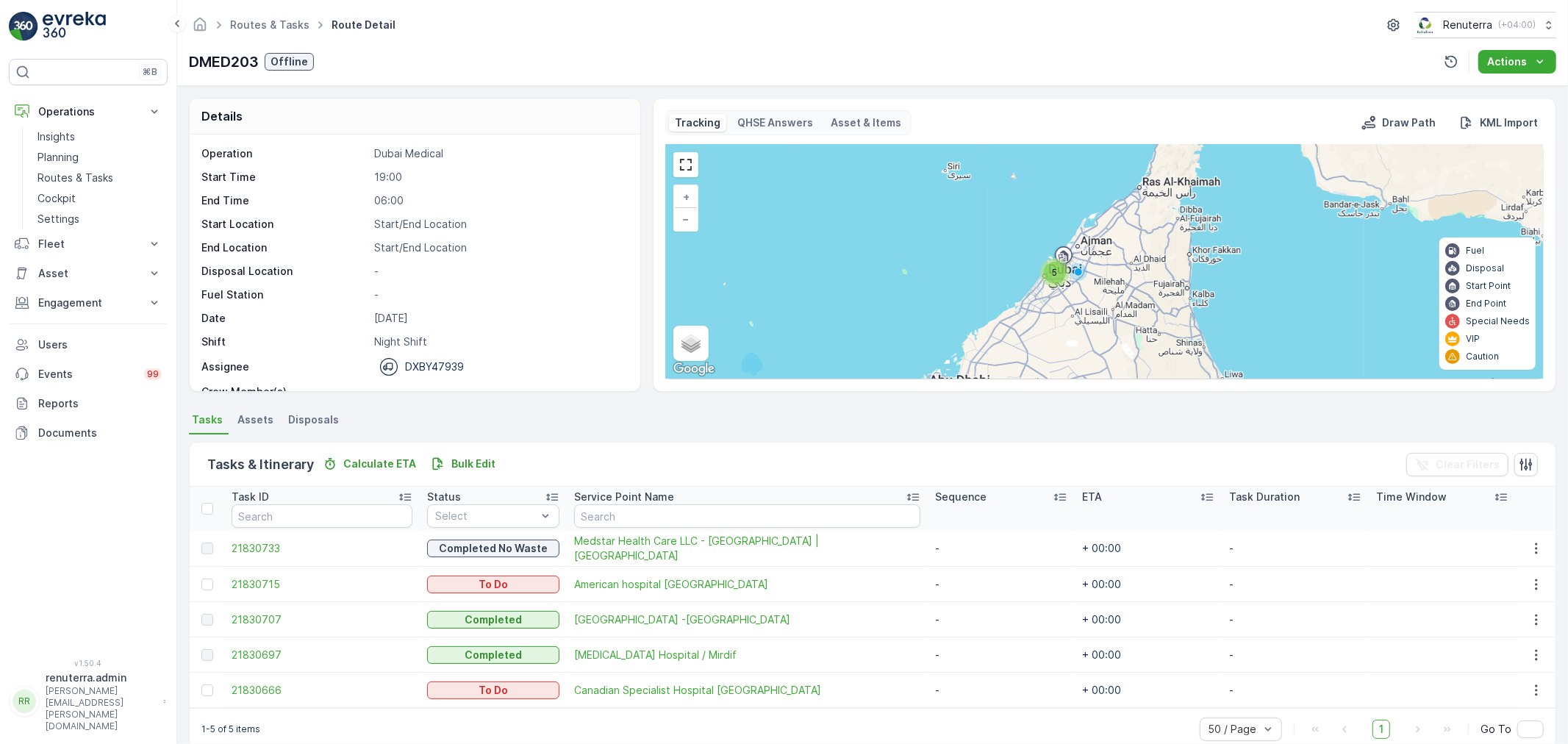
drag, startPoint x: 203, startPoint y: 583, endPoint x: 206, endPoint y: 596, distance: 13.3
click at [204, 583] on div at bounding box center [207, 584] width 11 height 11
click at [201, 578] on input "checkbox" at bounding box center [201, 578] width 0 height 0
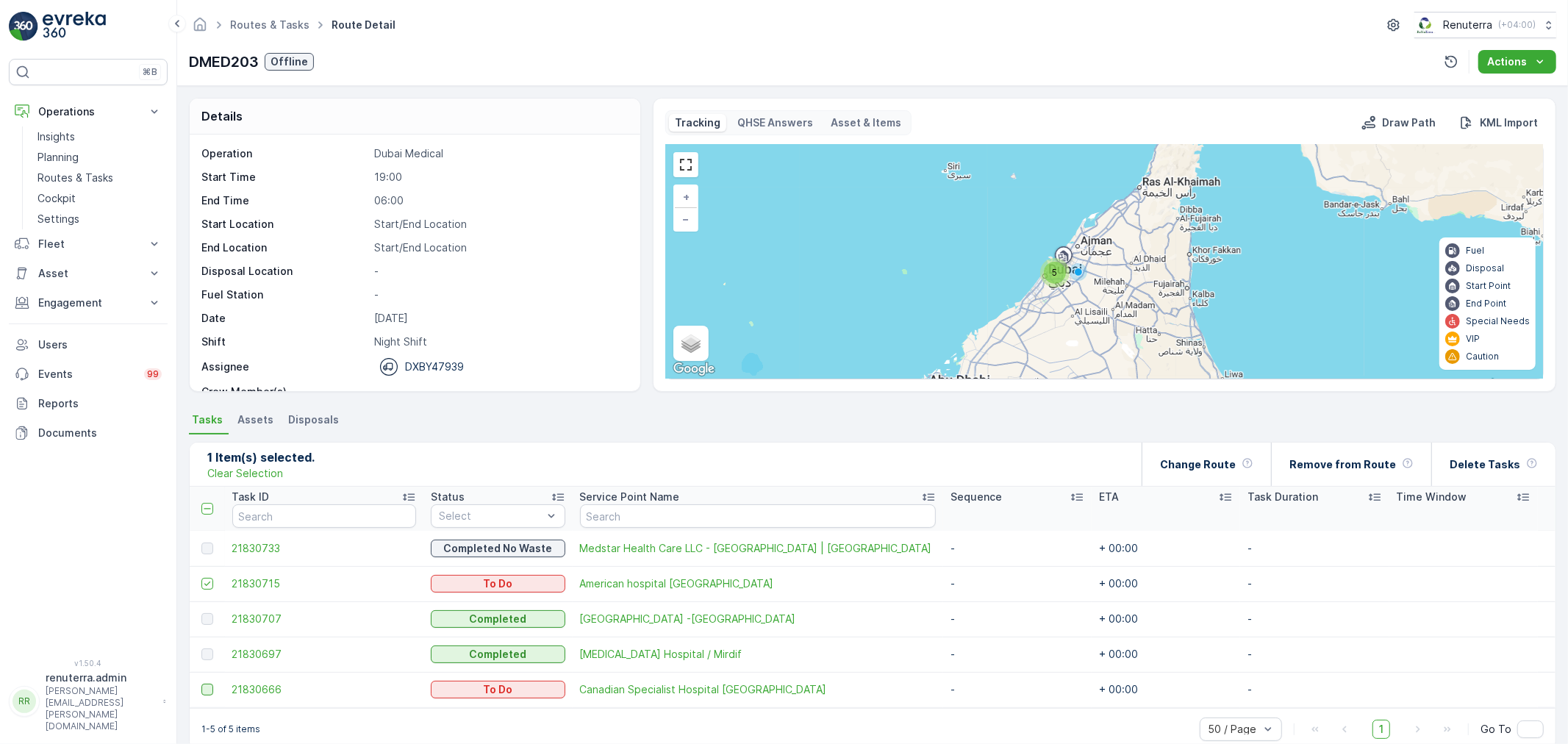
click at [204, 685] on div at bounding box center [207, 690] width 11 height 11
click at [201, 684] on input "checkbox" at bounding box center [201, 684] width 0 height 0
click at [1221, 469] on p "Change Route" at bounding box center [1198, 465] width 76 height 15
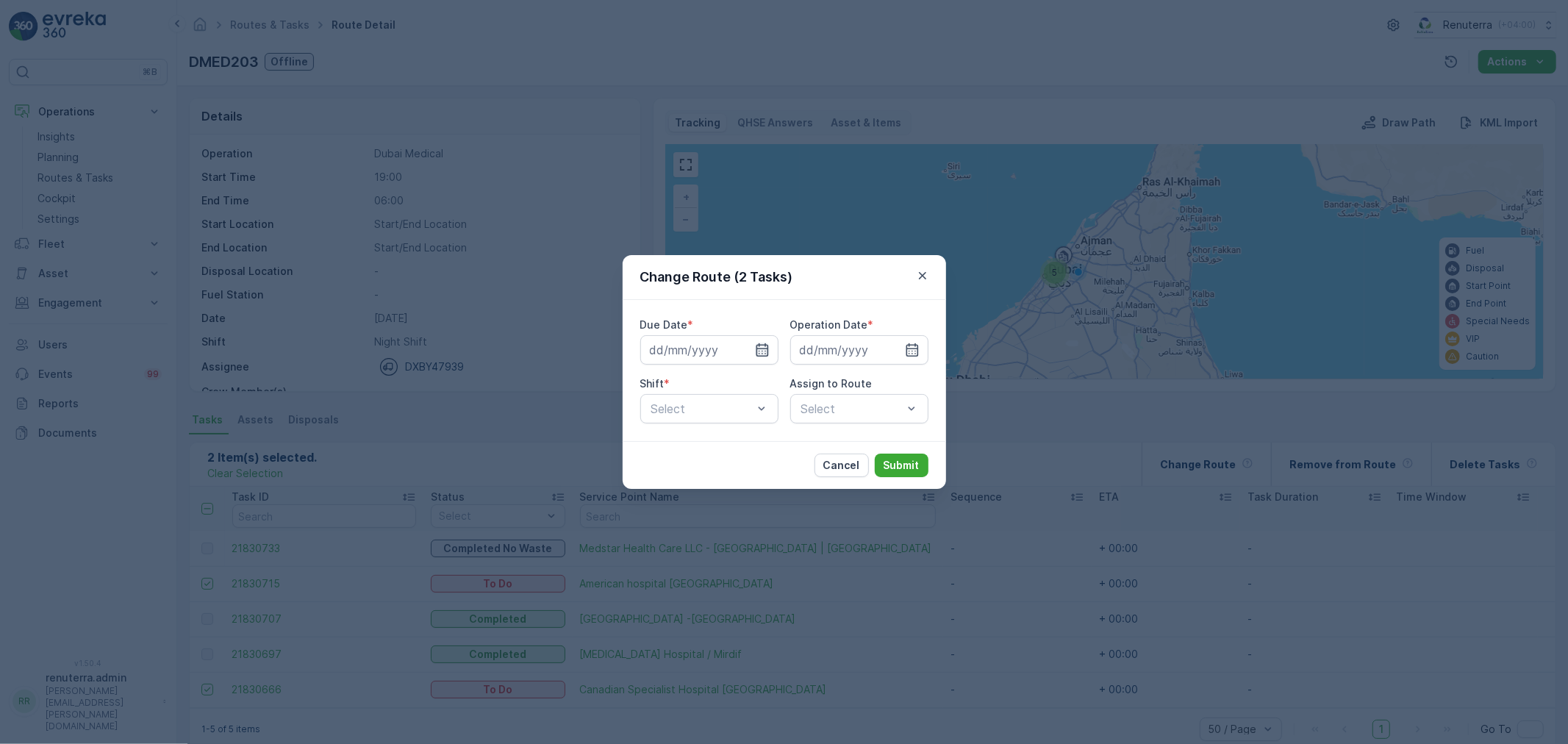
click at [760, 346] on icon "button" at bounding box center [762, 350] width 15 height 15
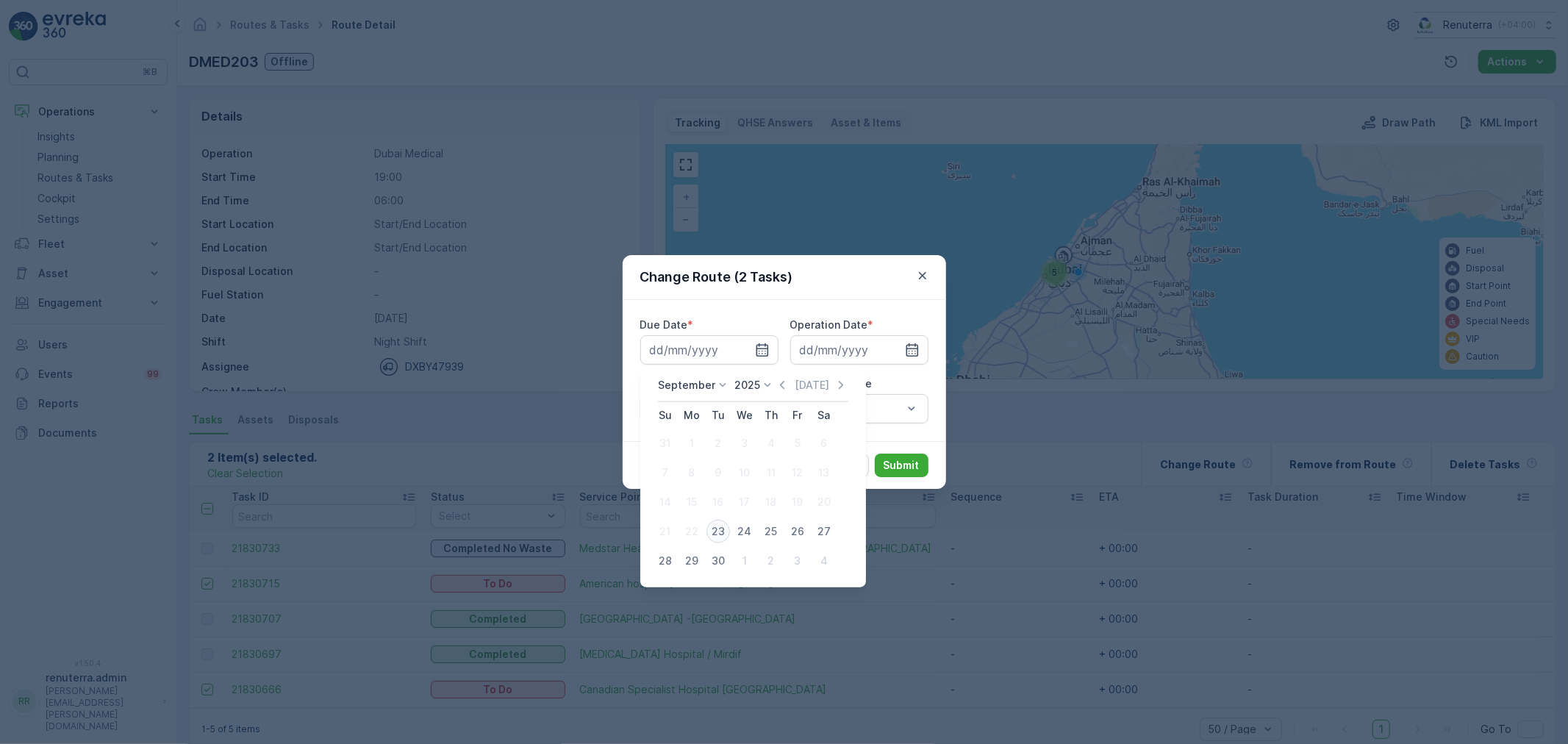
click at [724, 533] on div "23" at bounding box center [718, 531] width 24 height 24
type input "[DATE]"
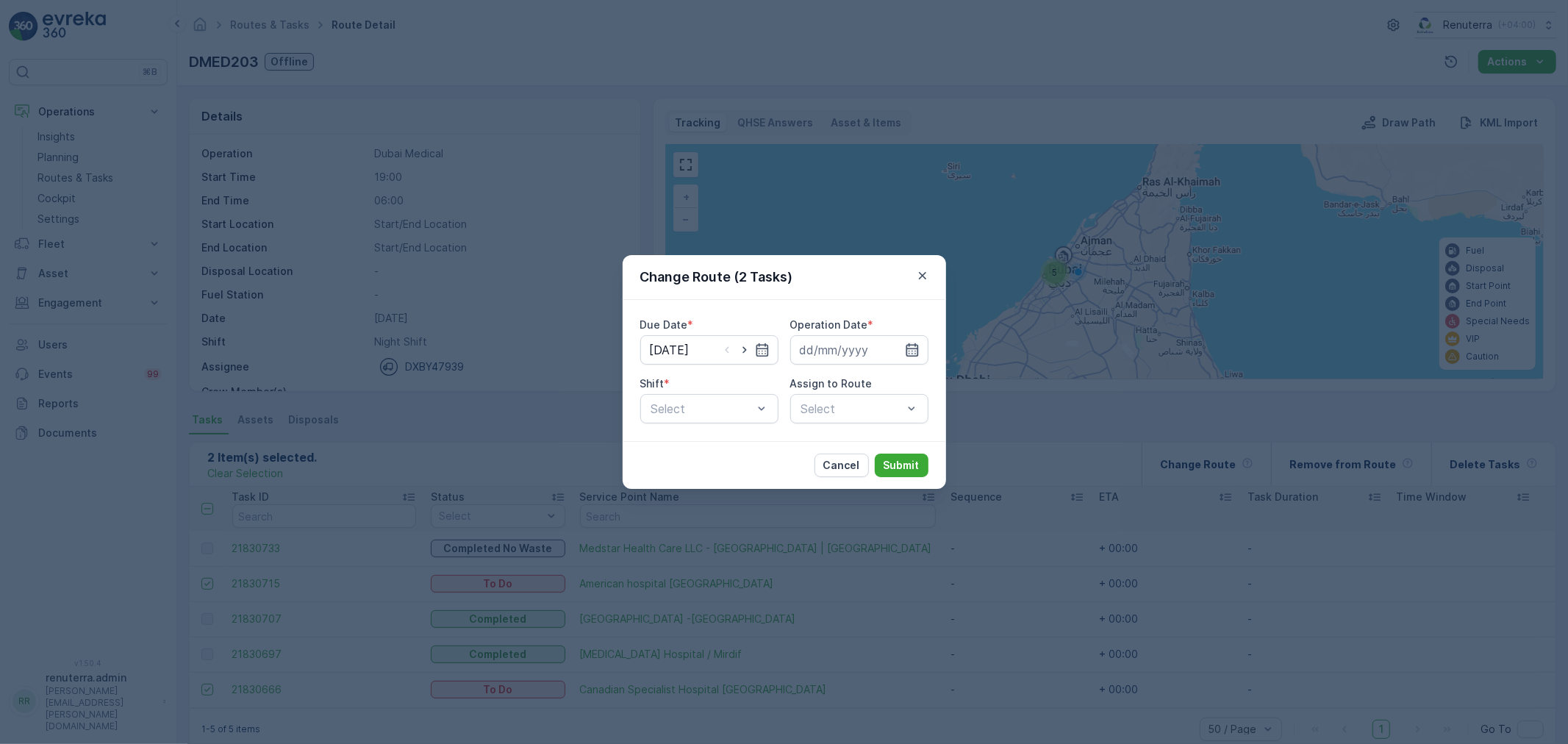
drag, startPoint x: 912, startPoint y: 352, endPoint x: 904, endPoint y: 356, distance: 8.9
click at [912, 350] on icon "button" at bounding box center [912, 350] width 15 height 15
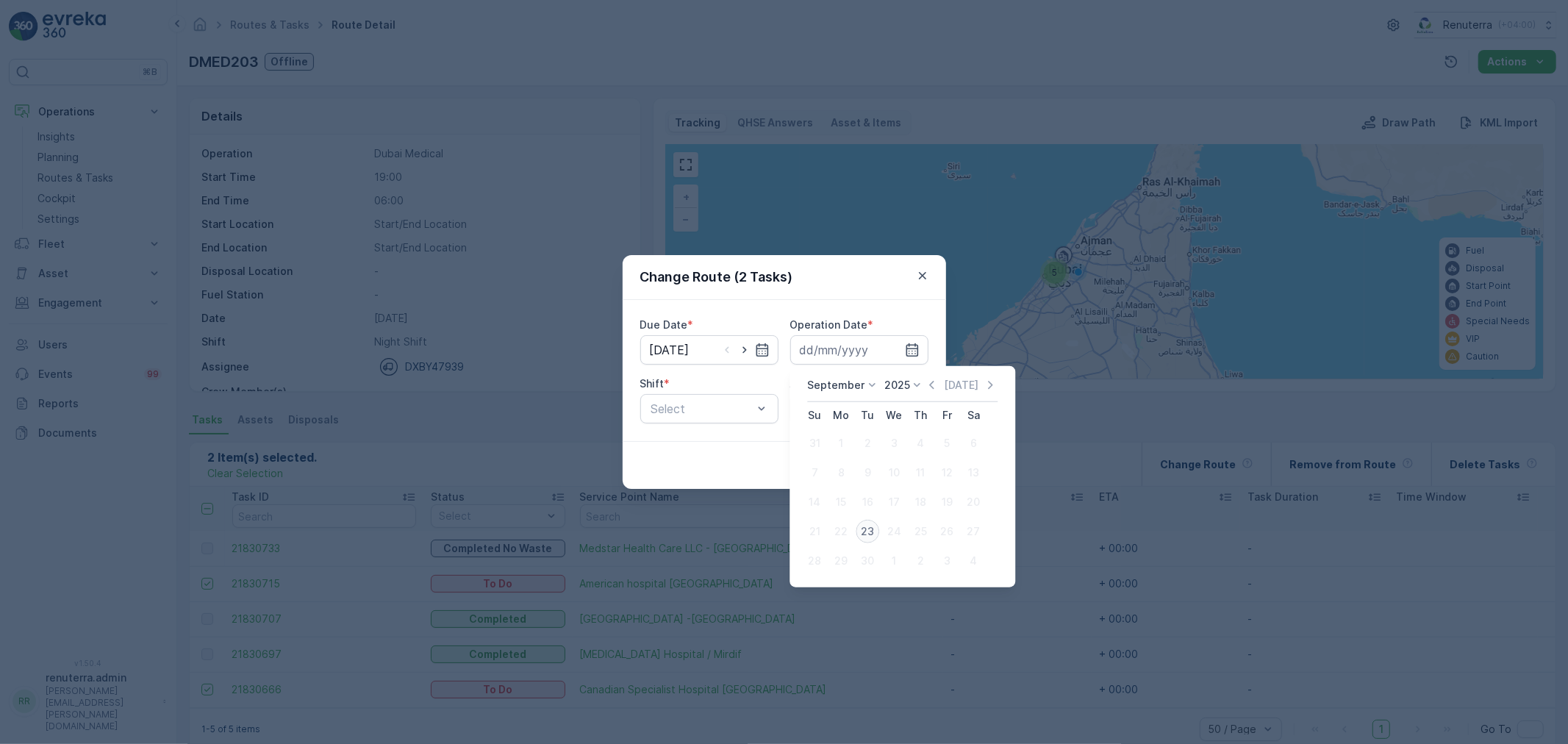
click at [869, 525] on div "23" at bounding box center [867, 531] width 24 height 24
type input "[DATE]"
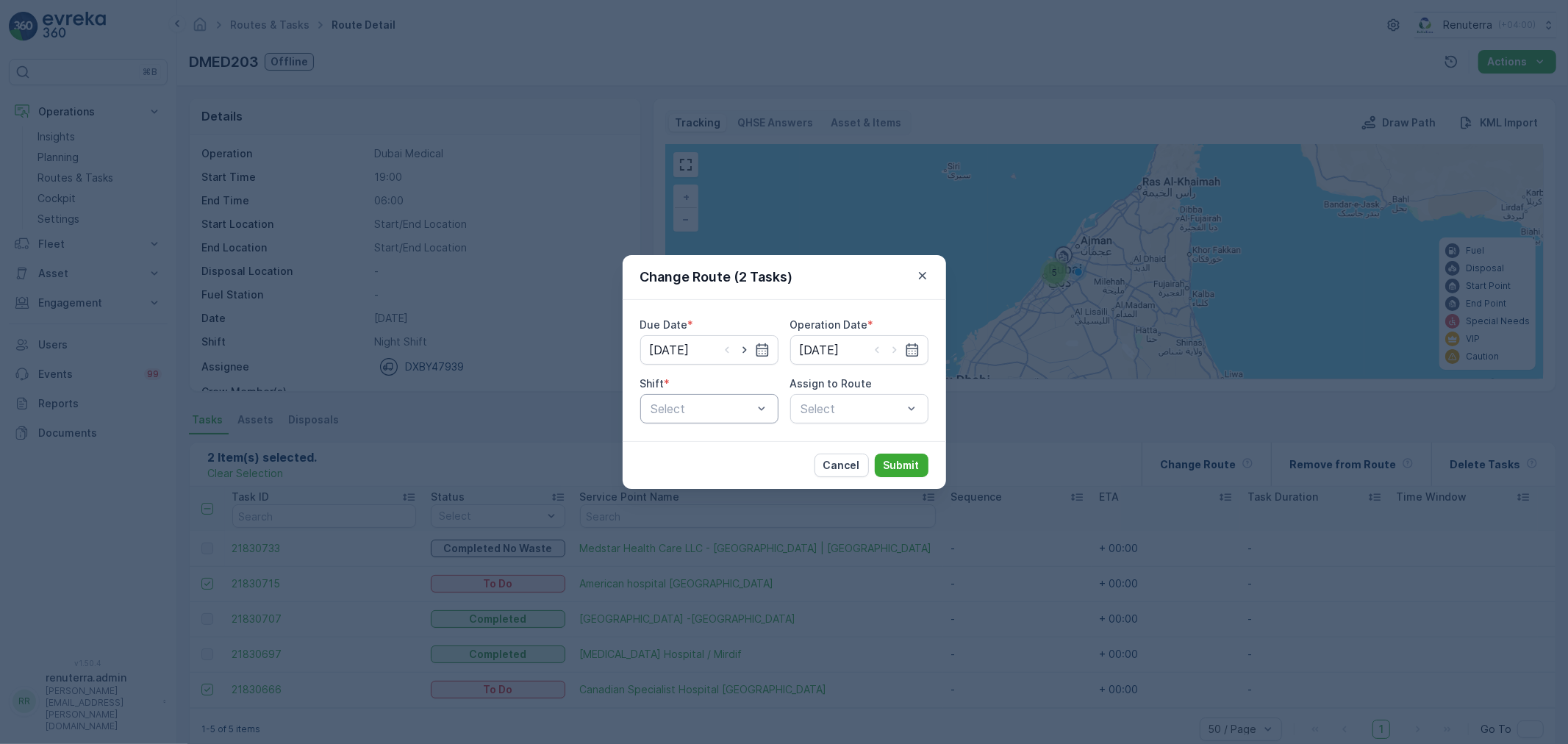
click at [715, 422] on div "Select" at bounding box center [709, 409] width 138 height 29
click at [697, 475] on span "Night Shift" at bounding box center [678, 469] width 59 height 13
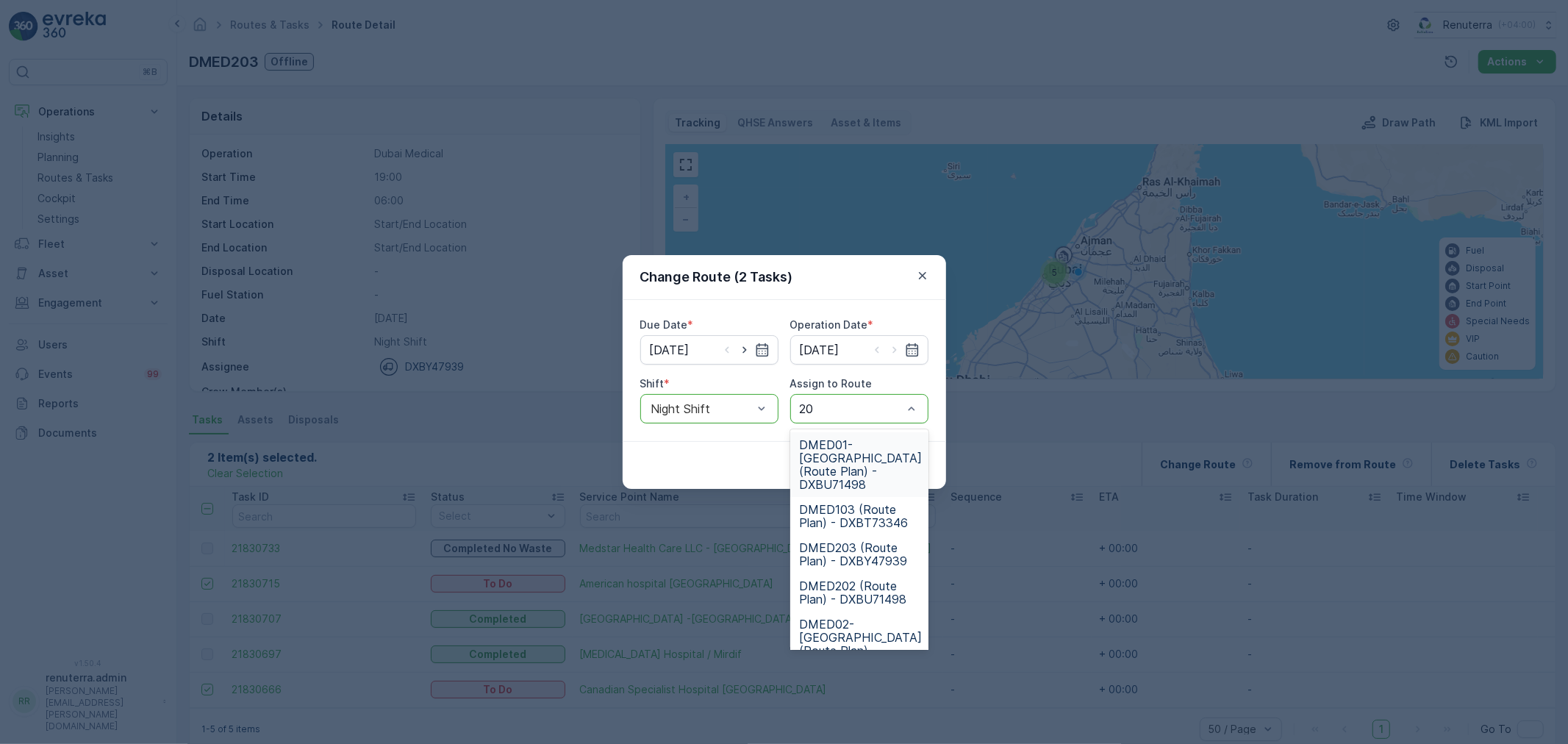
type input "203"
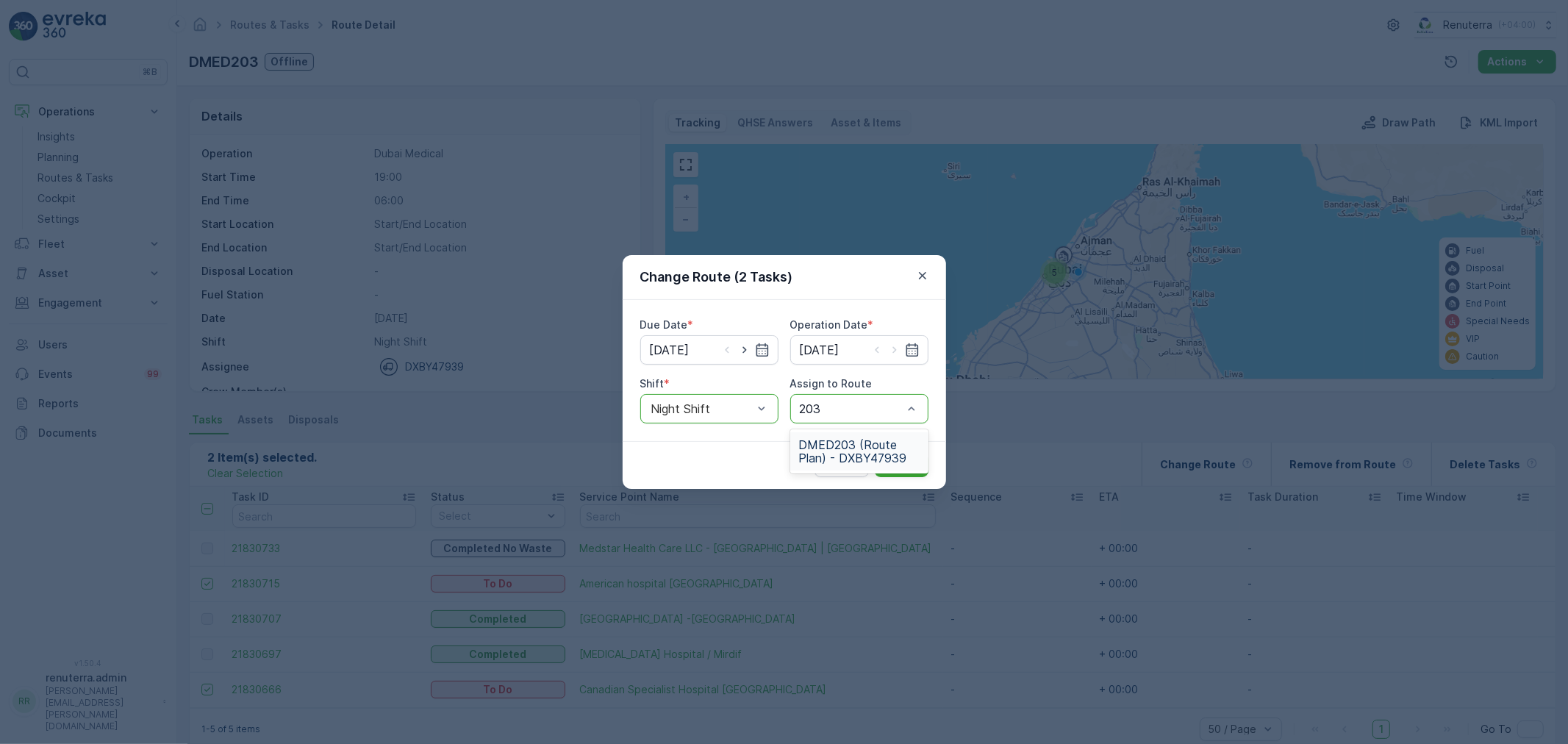
click at [832, 438] on span "DMED203 (Route Plan) - DXBY47939" at bounding box center [860, 451] width 120 height 27
click at [893, 458] on p "Submit" at bounding box center [902, 465] width 36 height 15
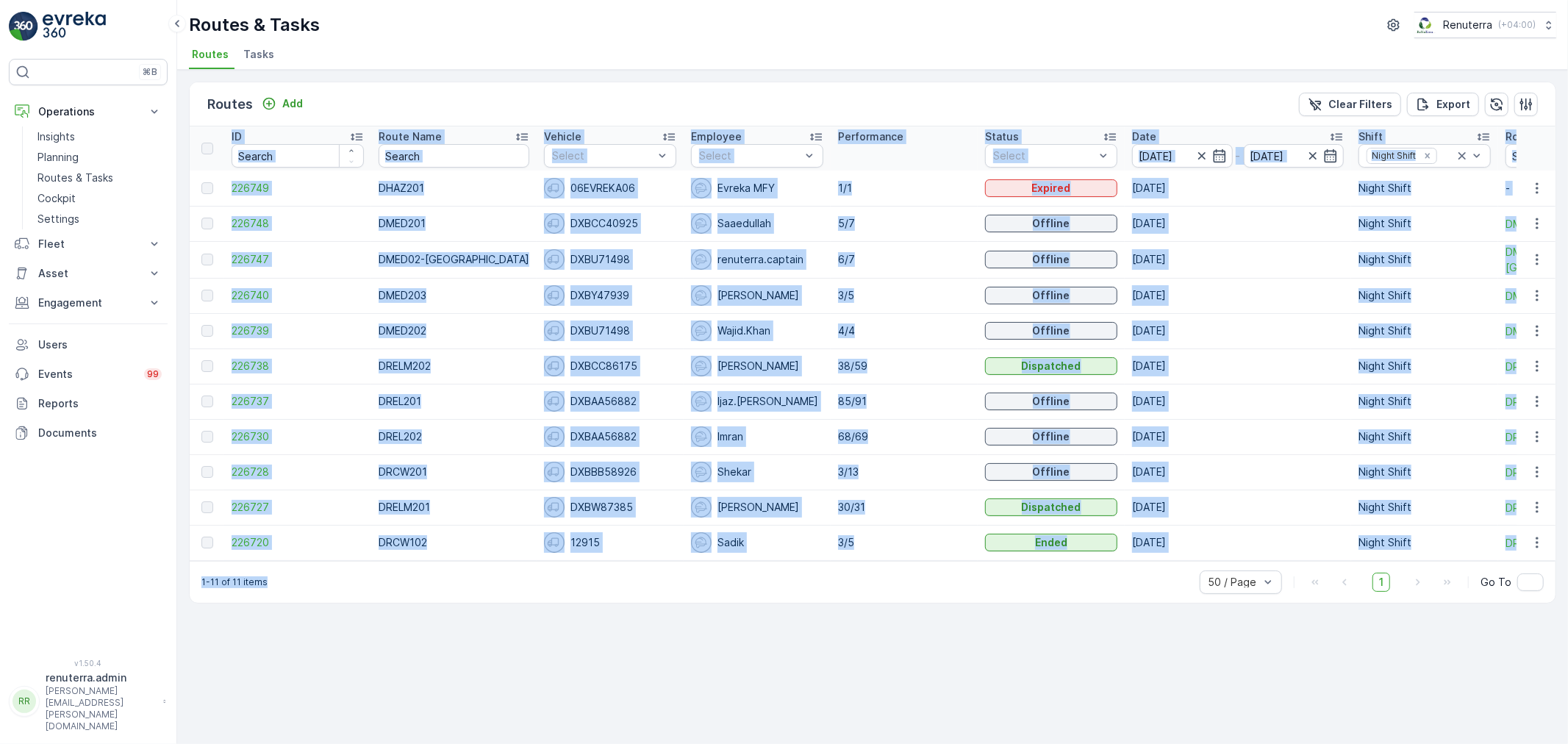
click at [635, 564] on div "Routes Add Clear Filters Export ID Route Name Vehicle Select Employee Select Pe…" at bounding box center [873, 342] width 1367 height 522
click at [638, 596] on div "1-11 of 11 items 50 / Page 1 Go To" at bounding box center [873, 582] width 1367 height 42
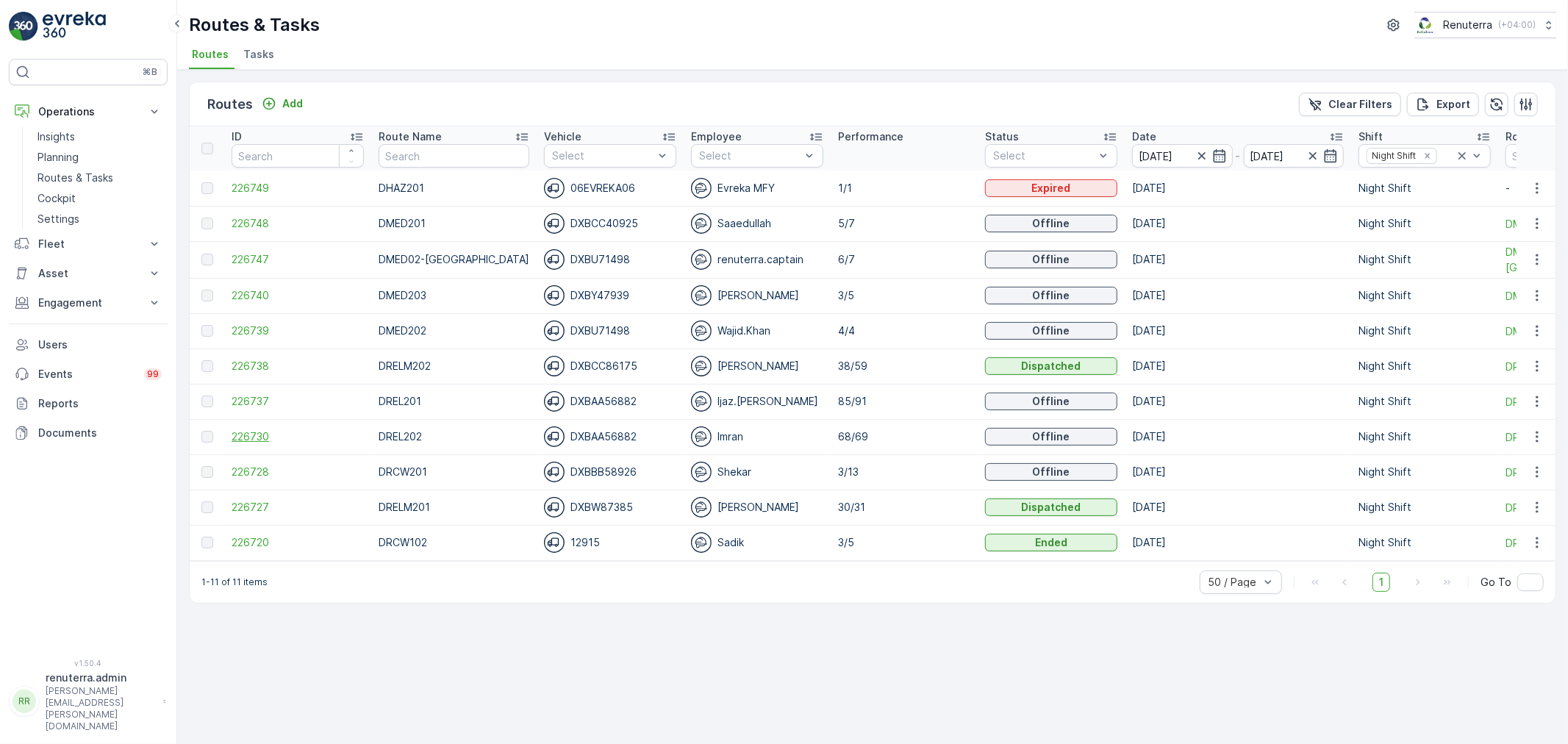
click at [262, 441] on span "226730" at bounding box center [297, 437] width 132 height 15
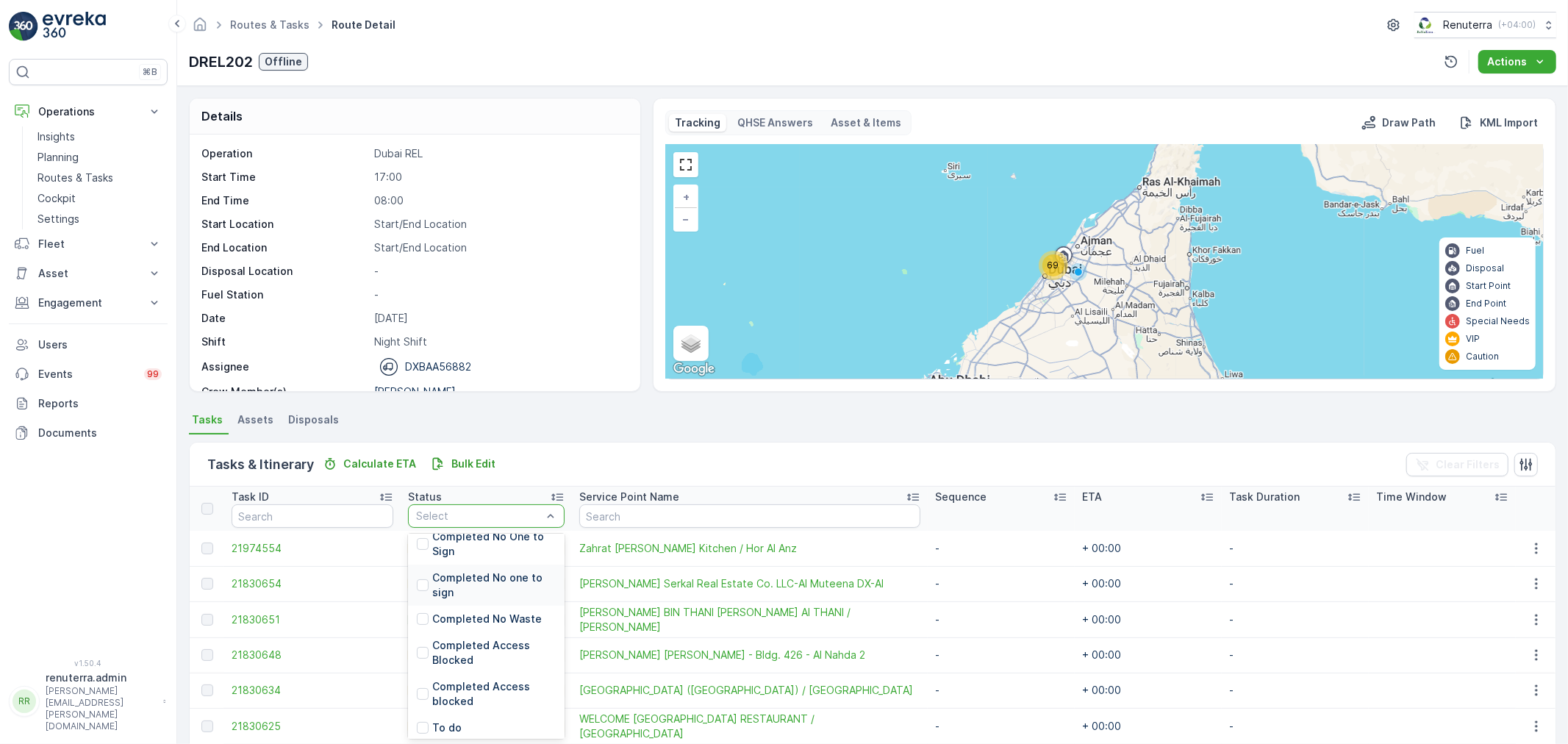
scroll to position [81, 0]
click at [483, 650] on p "Completed Access Blocked" at bounding box center [494, 652] width 123 height 29
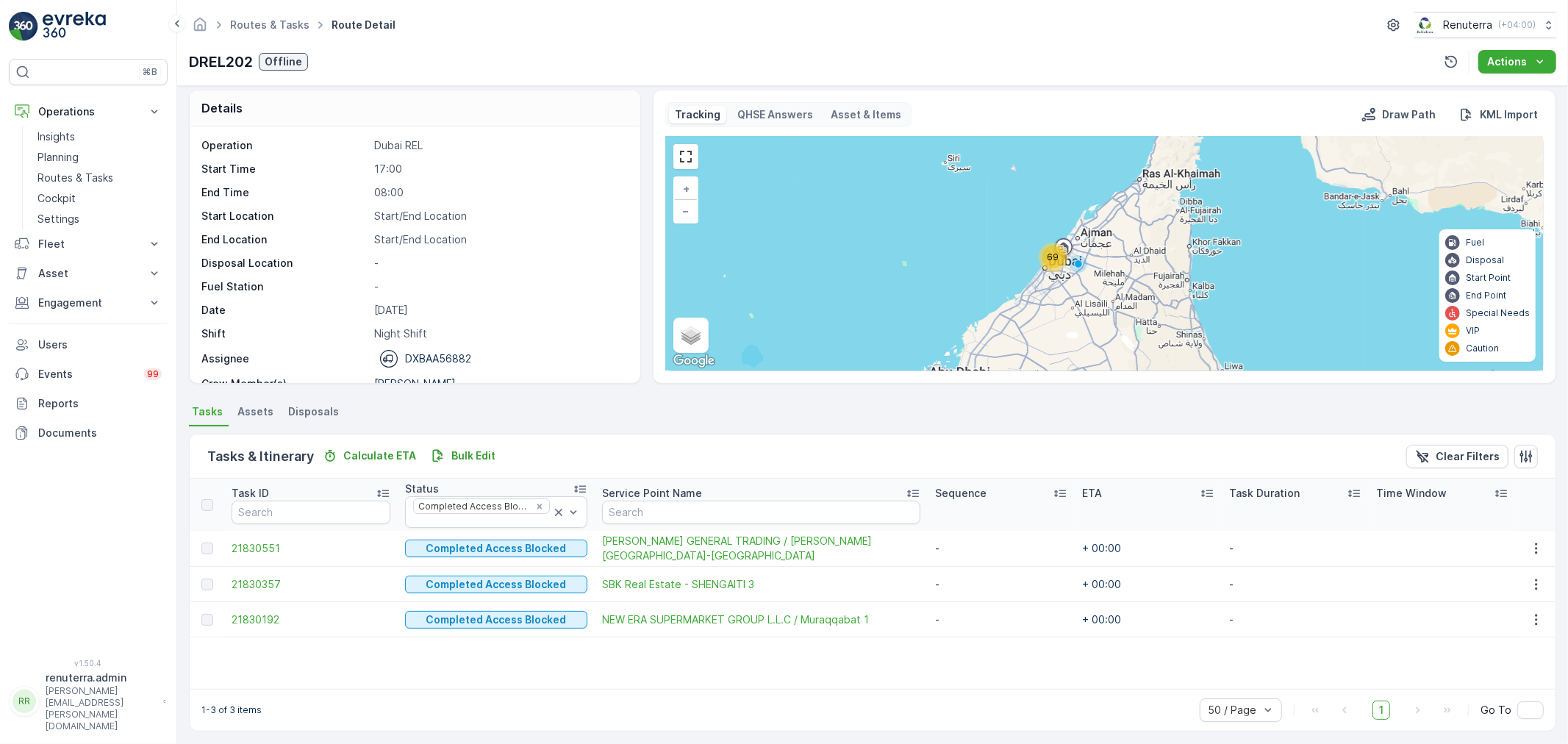
scroll to position [13, 0]
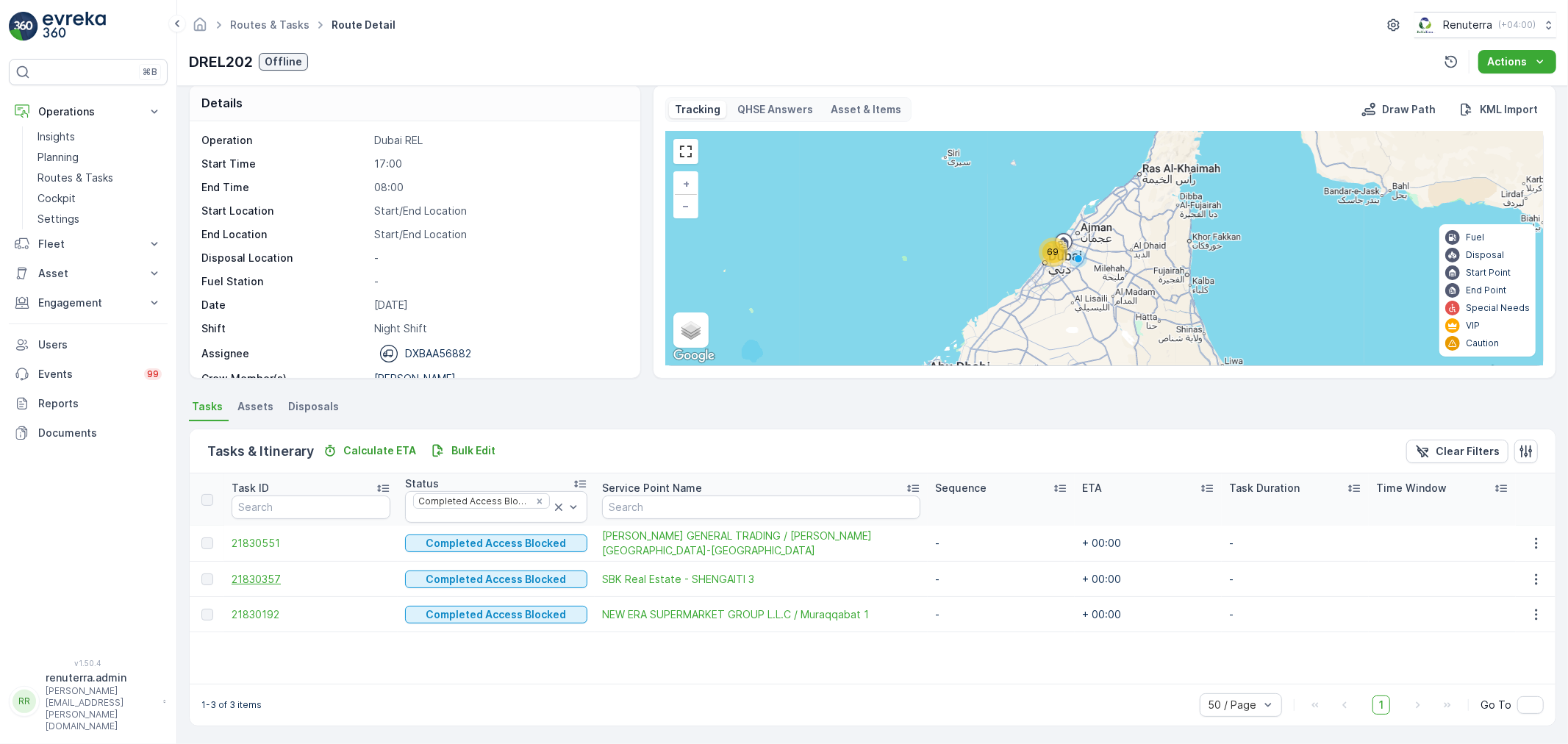
click at [277, 577] on span "21830357" at bounding box center [310, 579] width 158 height 15
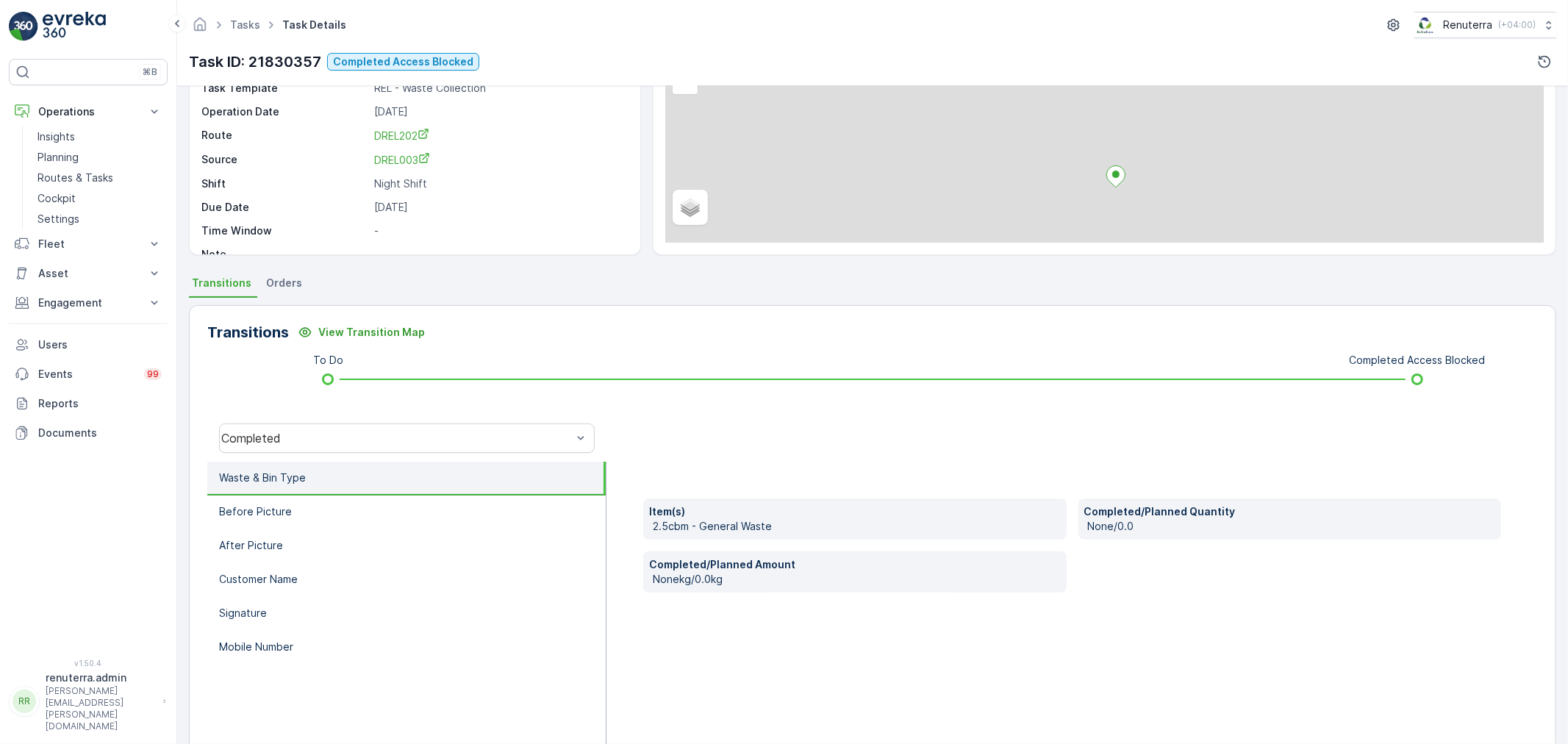
scroll to position [163, 0]
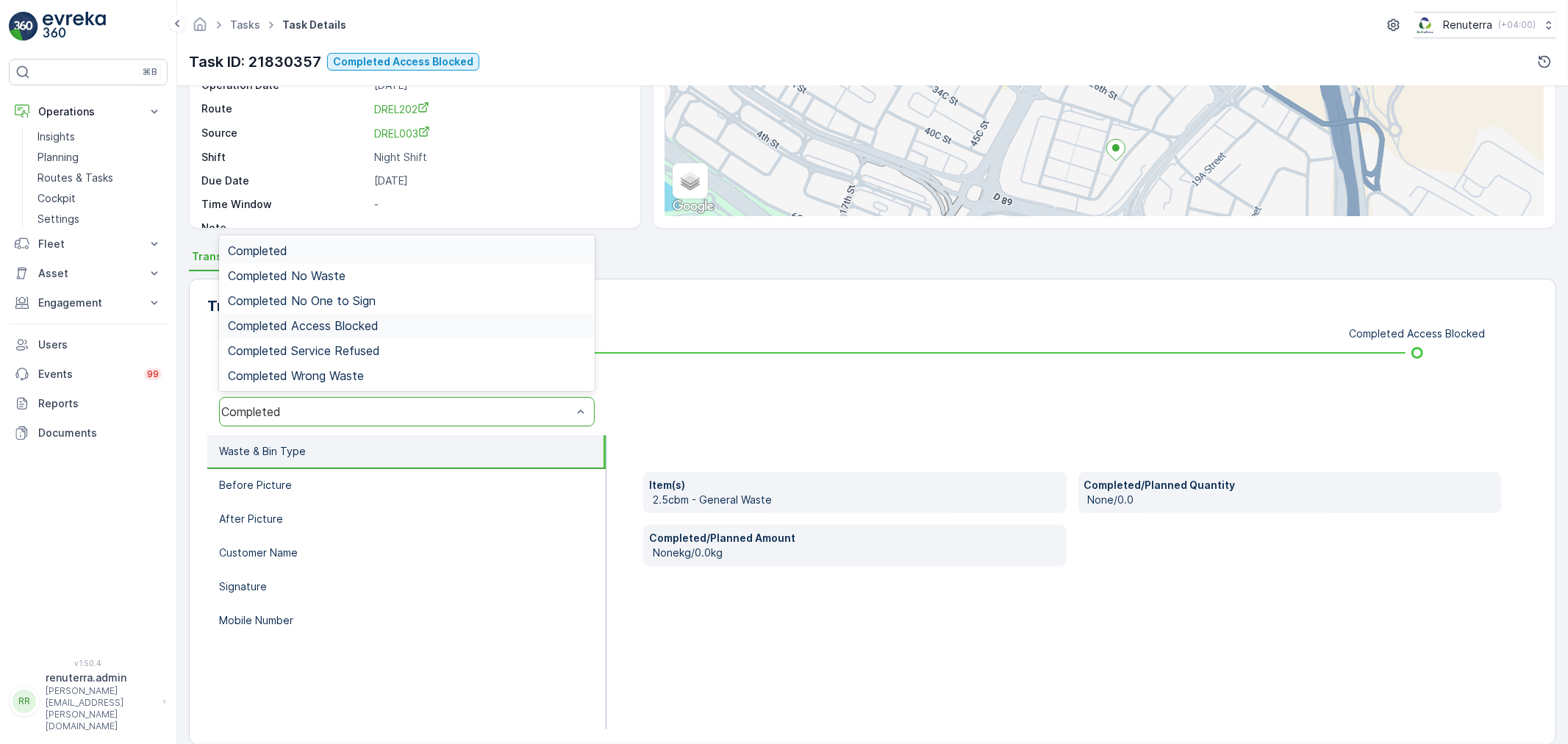
click at [326, 324] on span "Completed Access Blocked" at bounding box center [304, 326] width 151 height 13
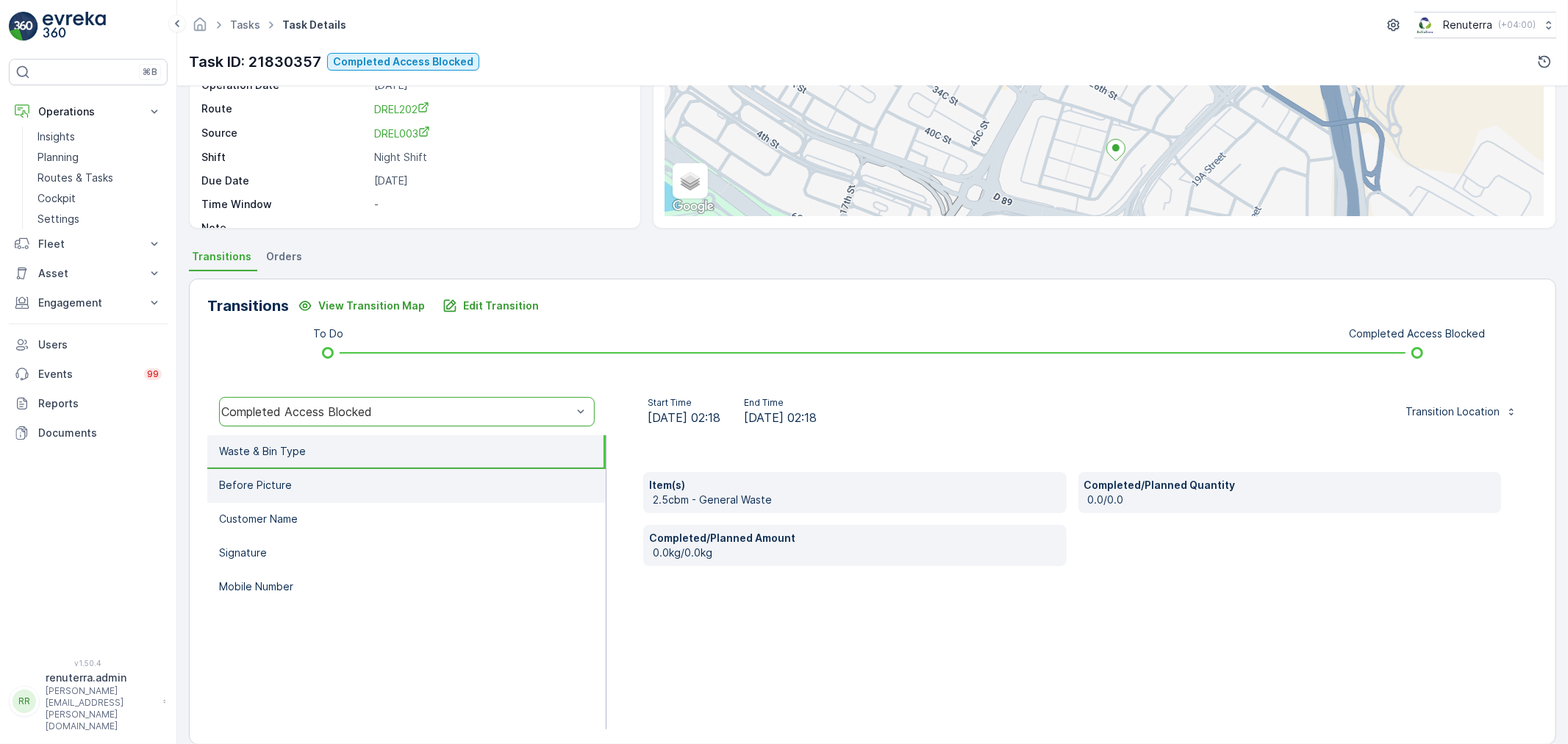
click at [289, 487] on li "Before Picture" at bounding box center [406, 486] width 399 height 34
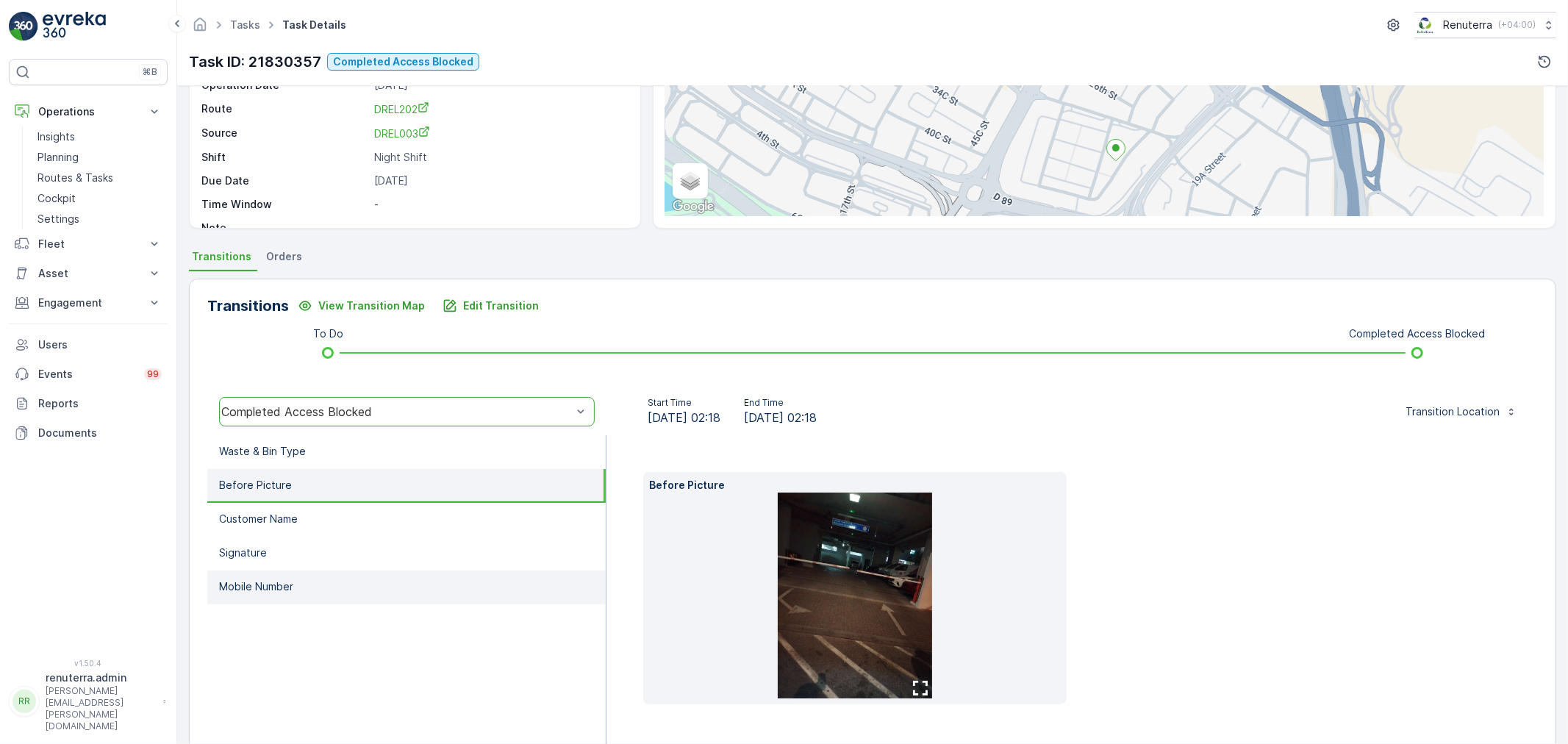
click at [278, 582] on p "Mobile Number" at bounding box center [256, 586] width 74 height 15
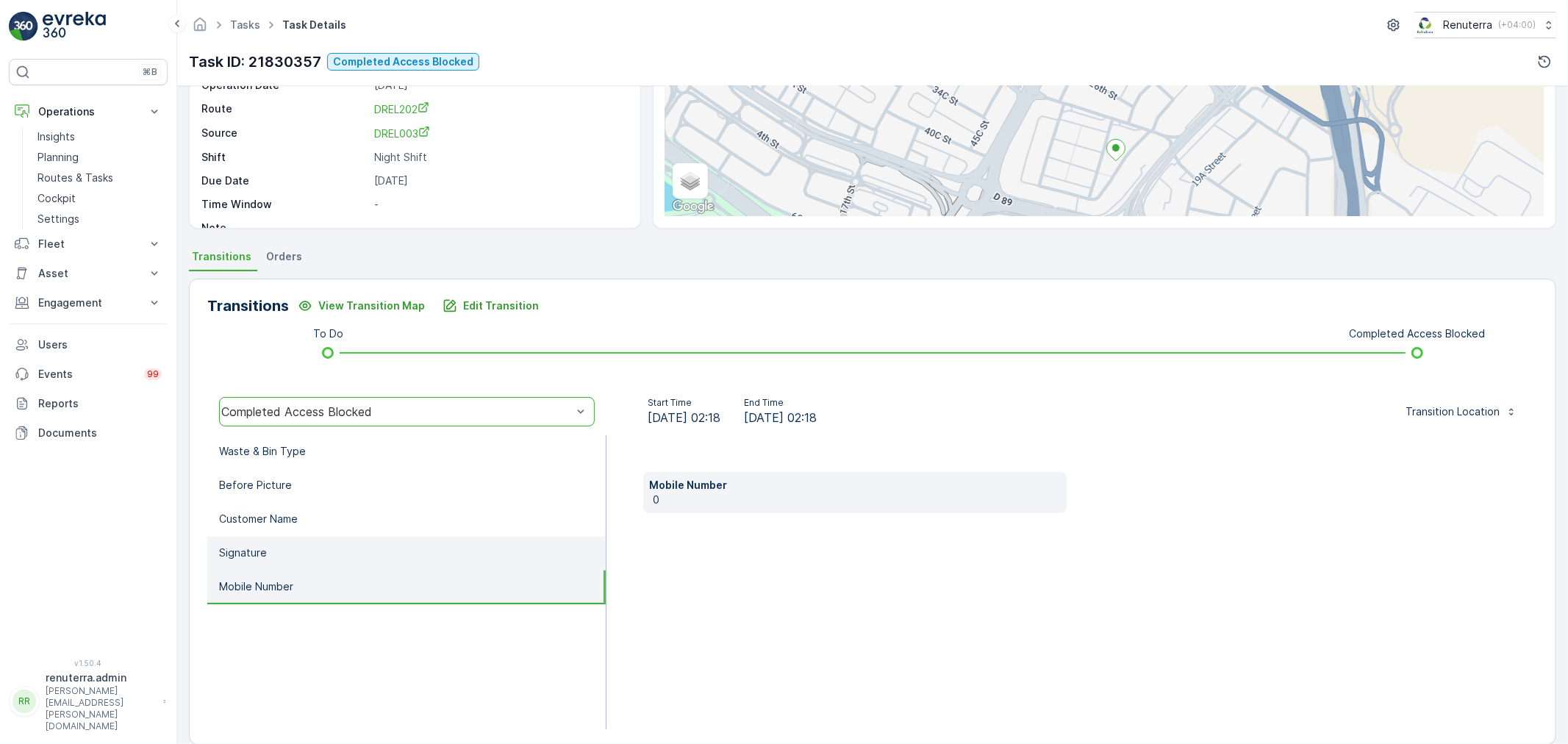
click at [277, 552] on li "Signature" at bounding box center [406, 554] width 399 height 34
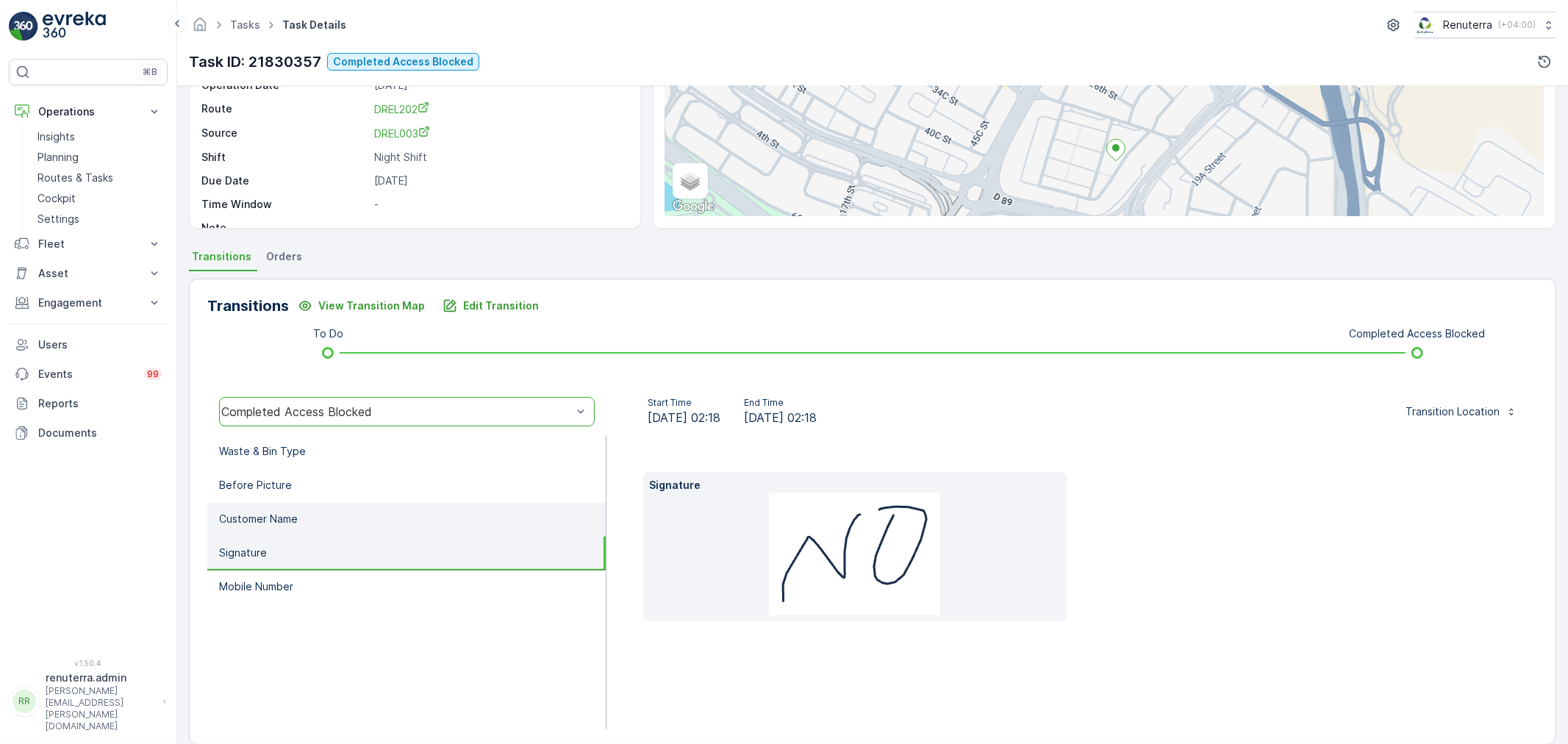
click at [284, 522] on p "Customer Name" at bounding box center [258, 519] width 79 height 15
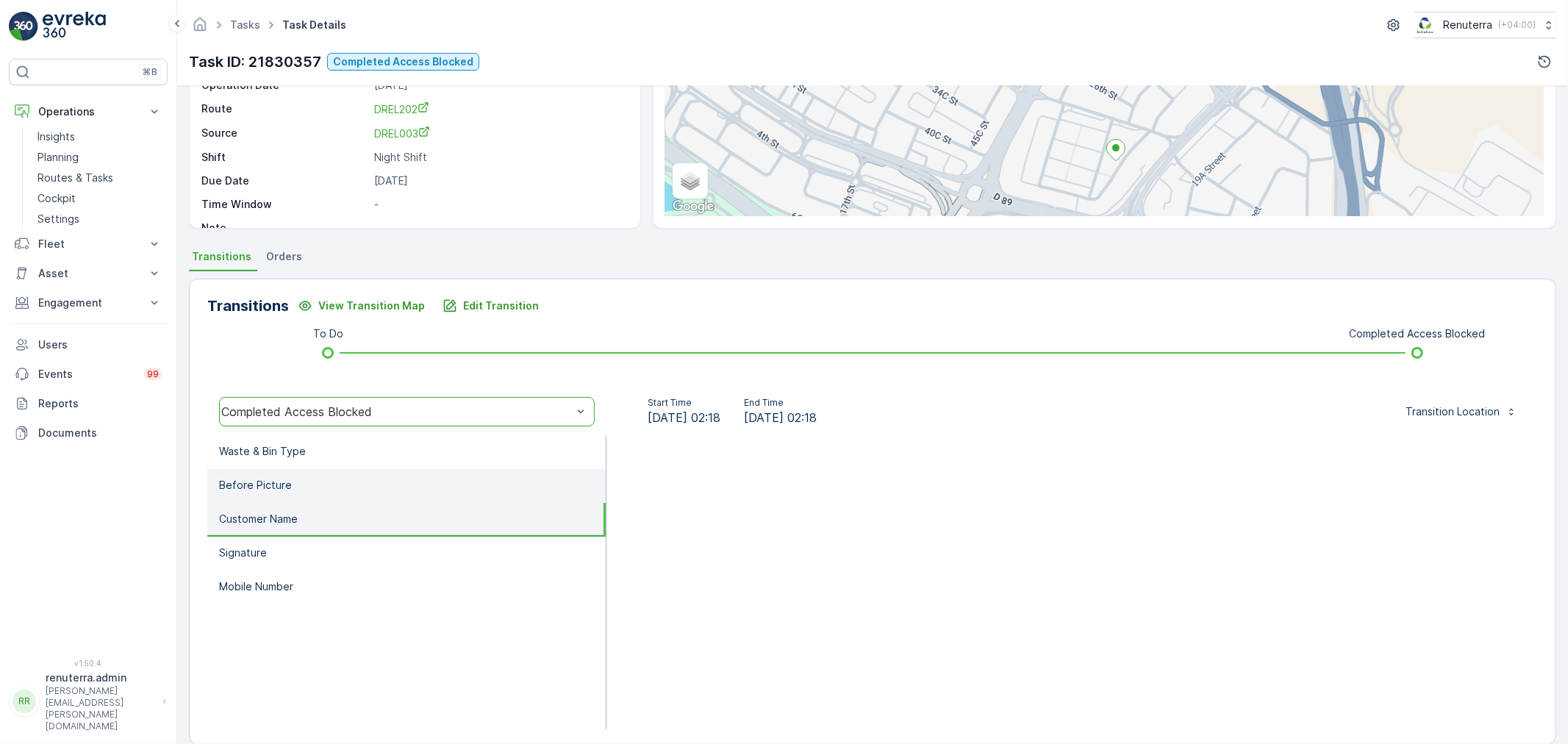
drag, startPoint x: 292, startPoint y: 504, endPoint x: 297, endPoint y: 489, distance: 15.8
click at [295, 500] on ul "Waste & Bin Type Before Picture Customer Name Signature Mobile Number" at bounding box center [406, 582] width 399 height 294
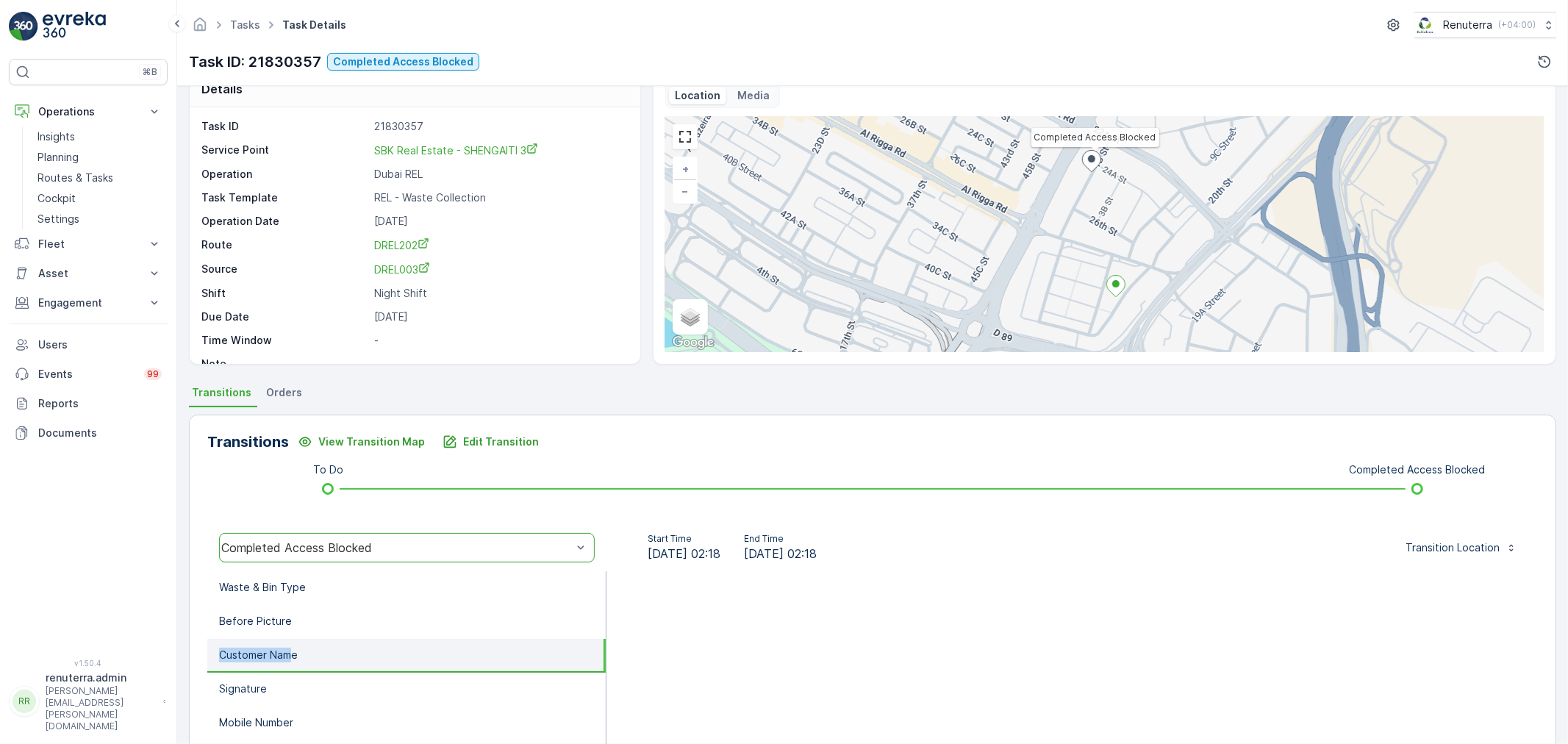
scroll to position [0, 0]
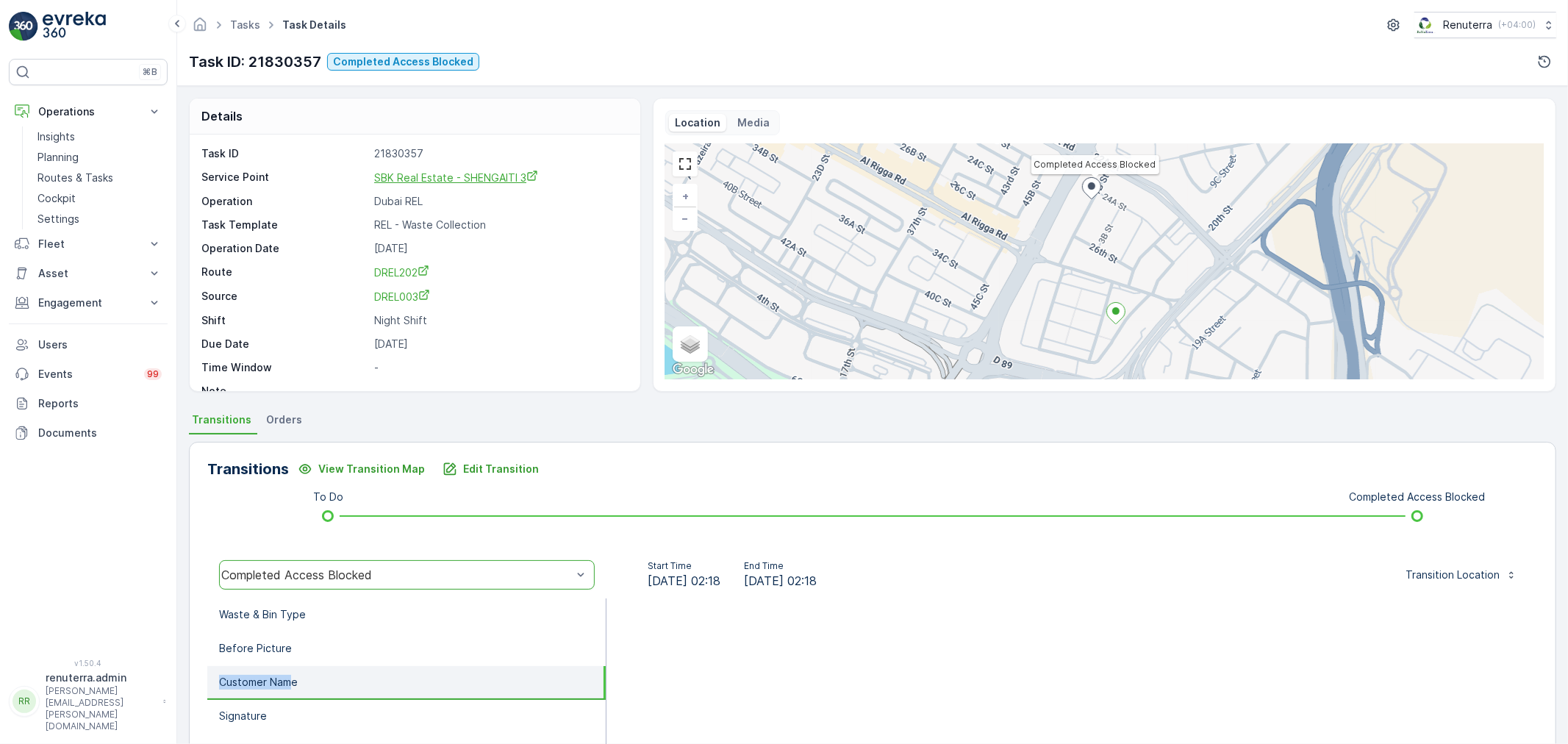
click at [428, 176] on span "SBK Real Estate - SHENGAITI 3" at bounding box center [457, 177] width 164 height 12
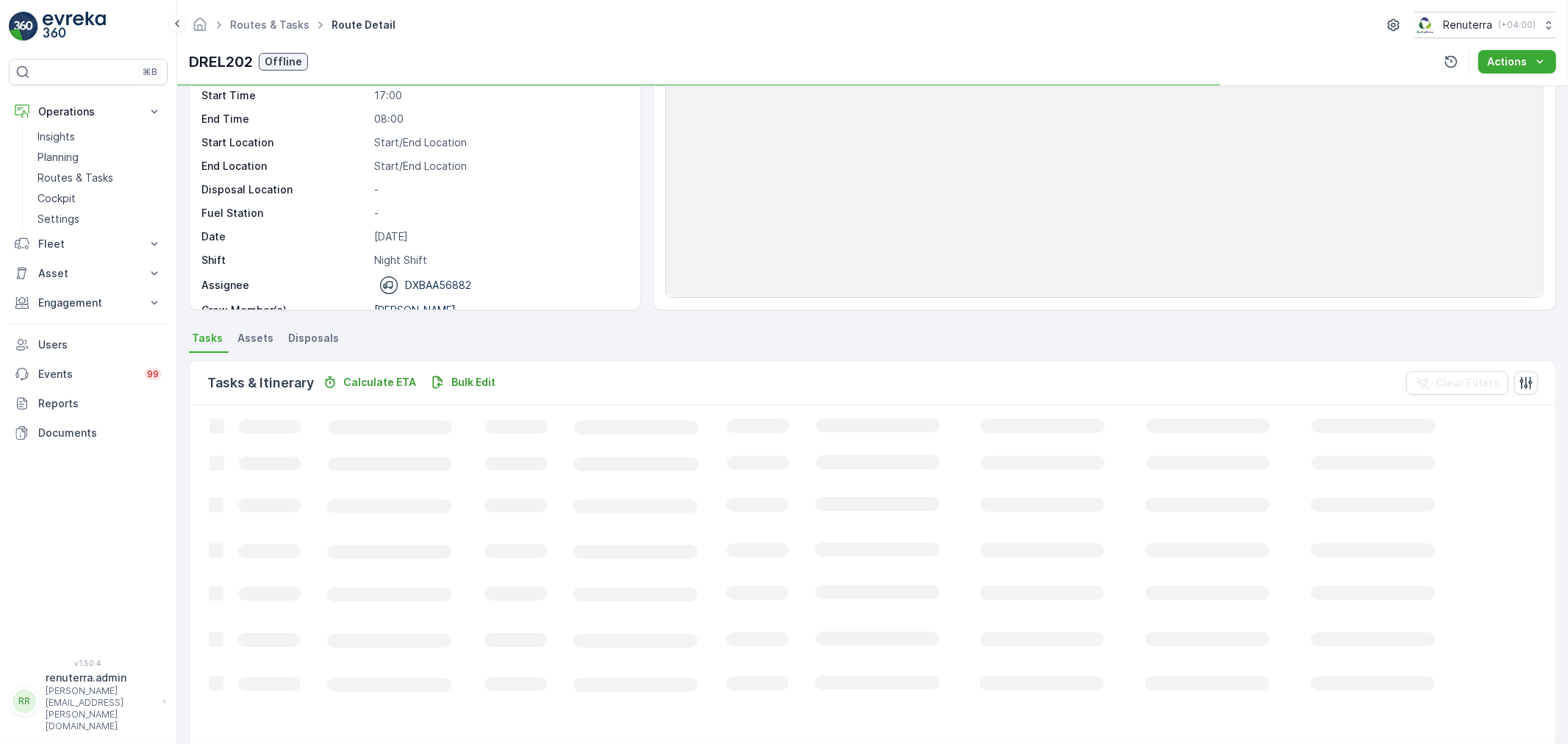
scroll to position [15, 0]
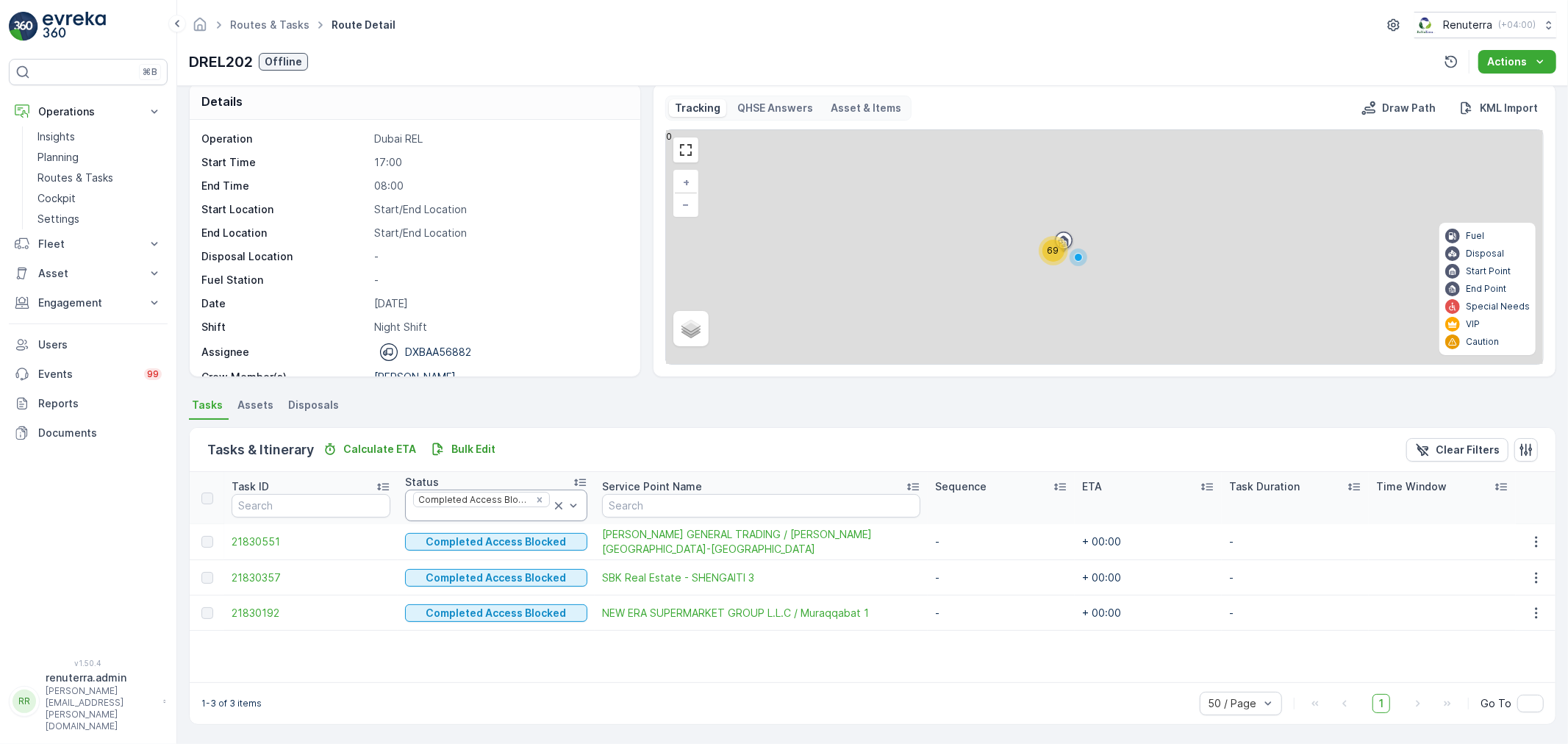
click at [552, 506] on icon at bounding box center [559, 506] width 15 height 15
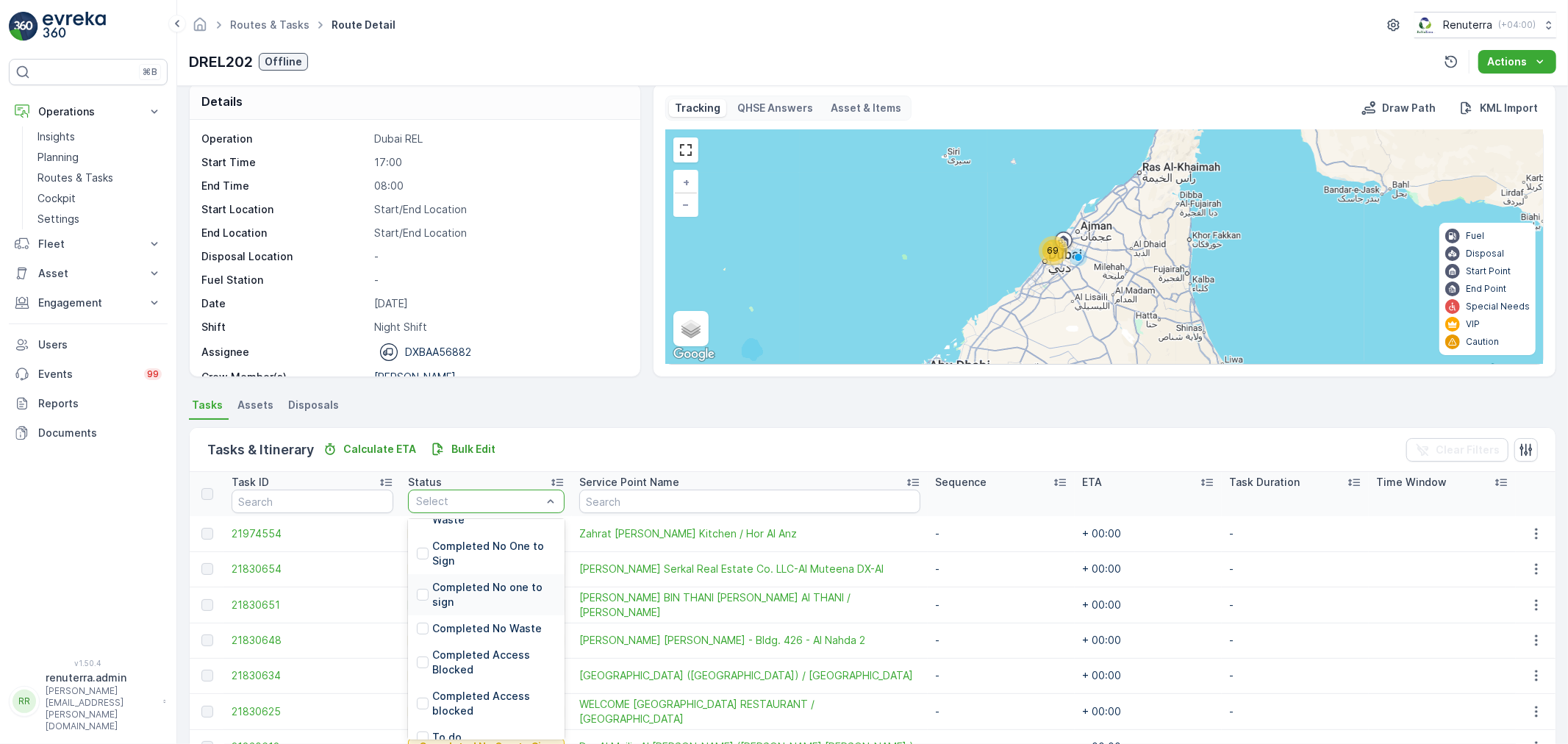
scroll to position [56, 0]
drag, startPoint x: 566, startPoint y: 413, endPoint x: 553, endPoint y: 420, distance: 14.8
click at [567, 413] on ul "Tasks Assets Disposals" at bounding box center [873, 407] width 1367 height 25
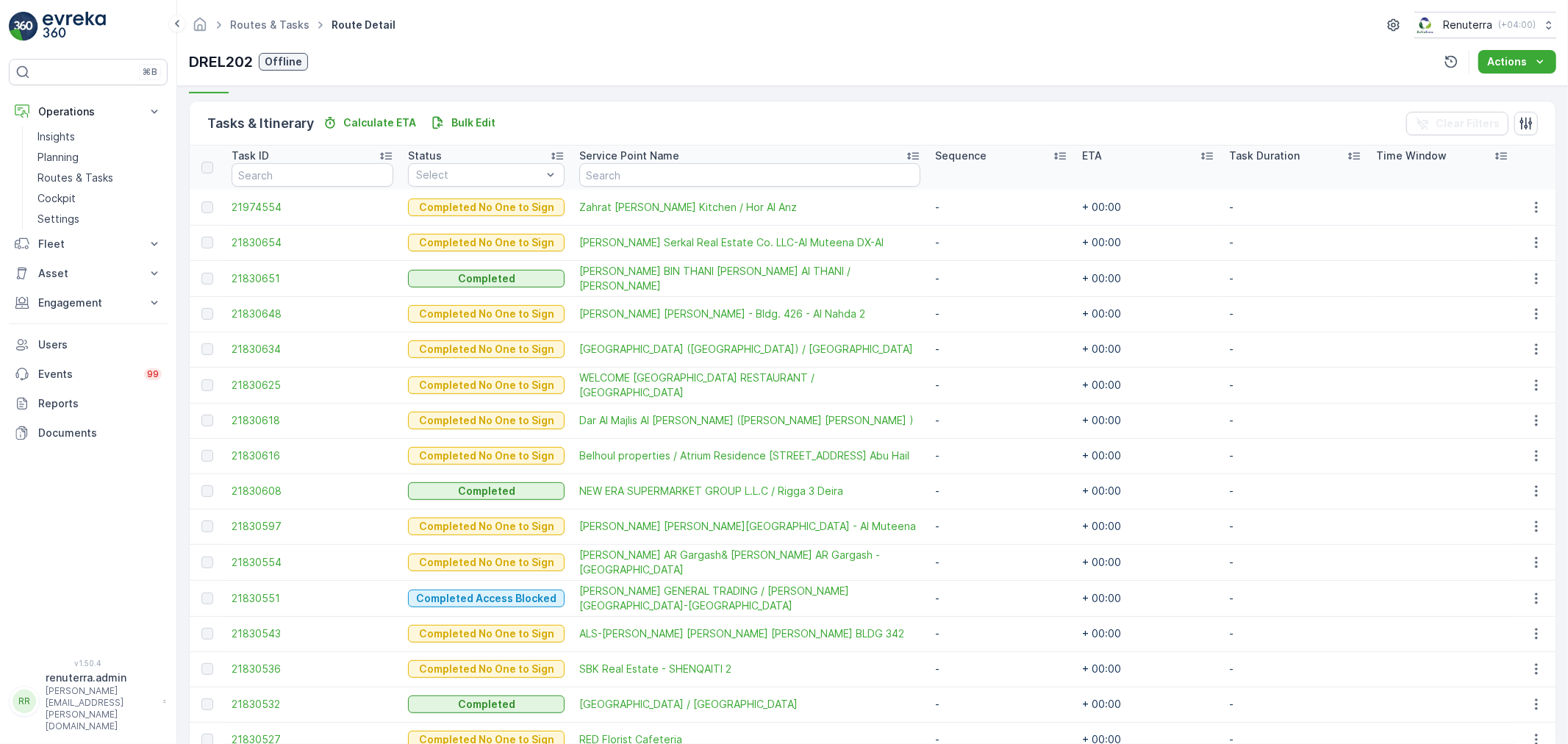
scroll to position [259, 0]
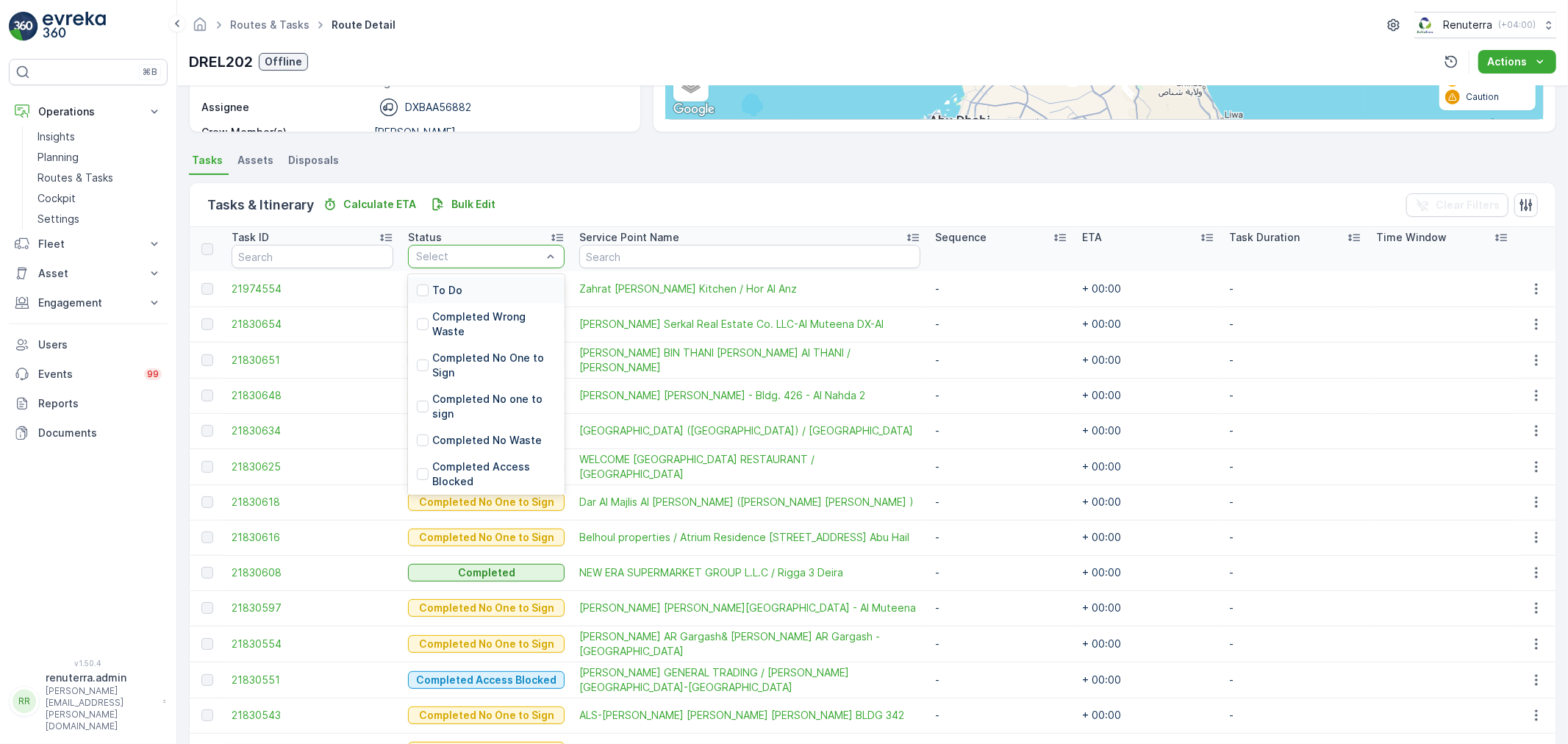
click at [463, 245] on div "Select" at bounding box center [486, 256] width 157 height 24
click at [503, 435] on p "Completed No Waste" at bounding box center [487, 440] width 110 height 15
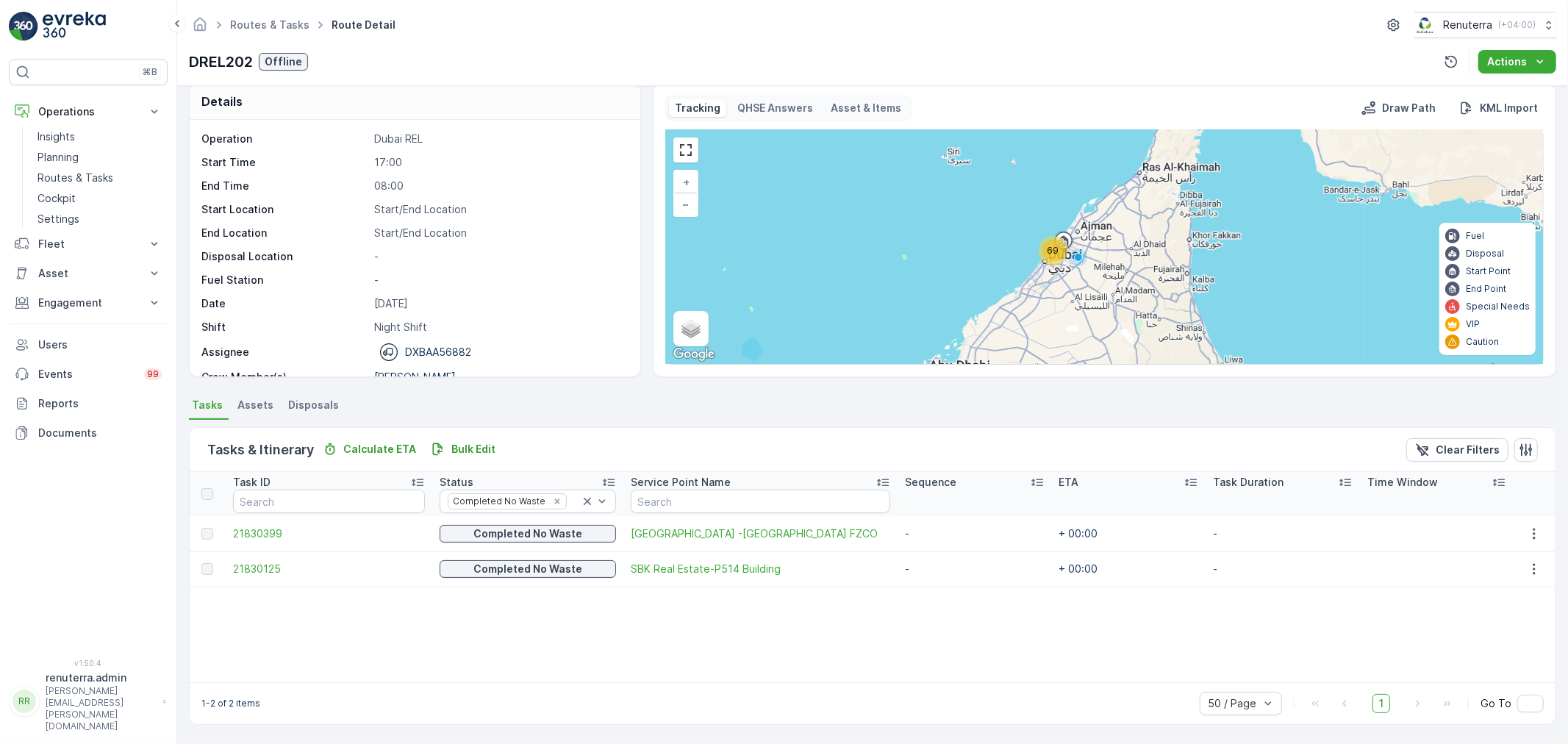
scroll to position [13, 0]
click at [267, 569] on span "21830125" at bounding box center [329, 570] width 192 height 15
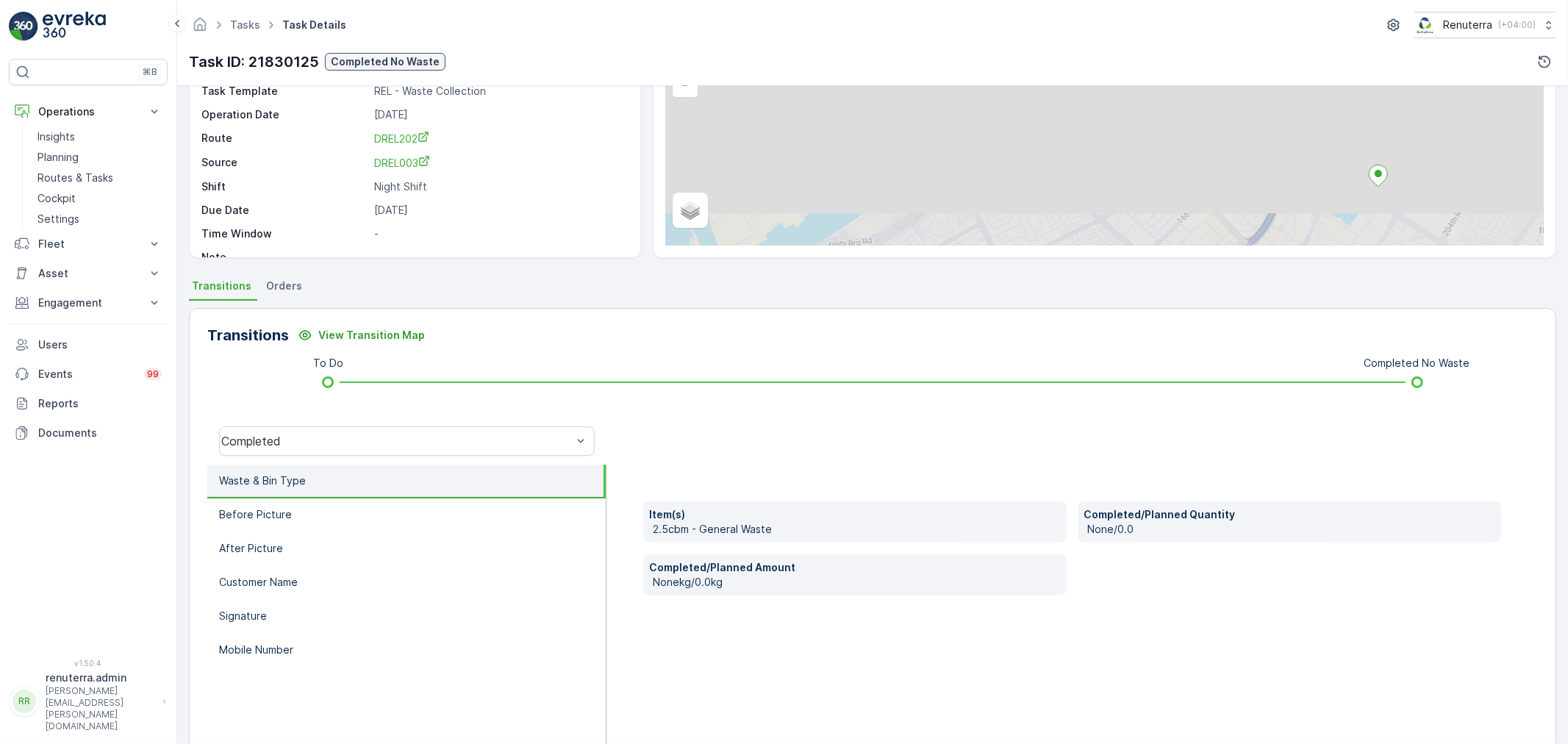
scroll to position [182, 0]
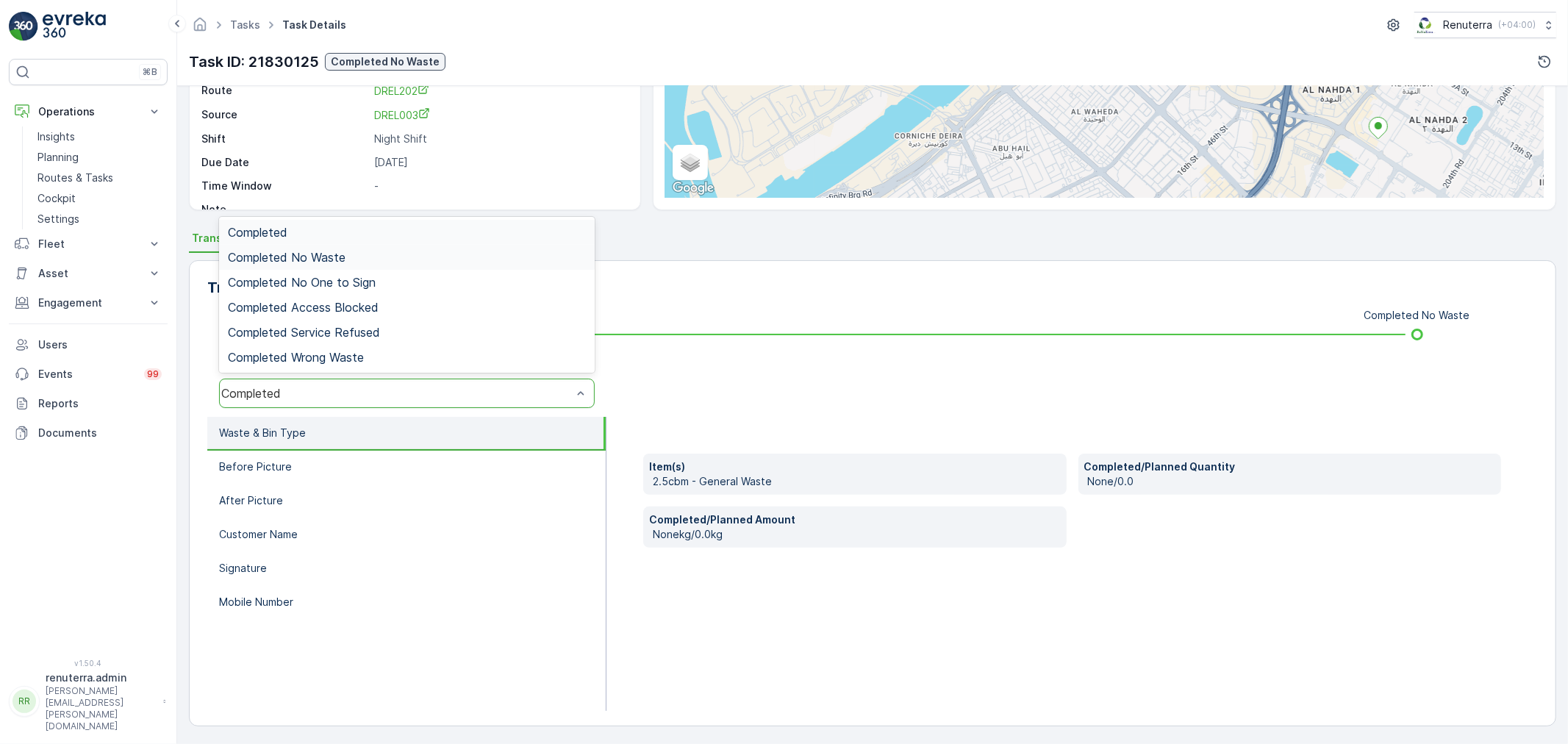
click at [354, 263] on div "Completed No Waste" at bounding box center [407, 257] width 375 height 25
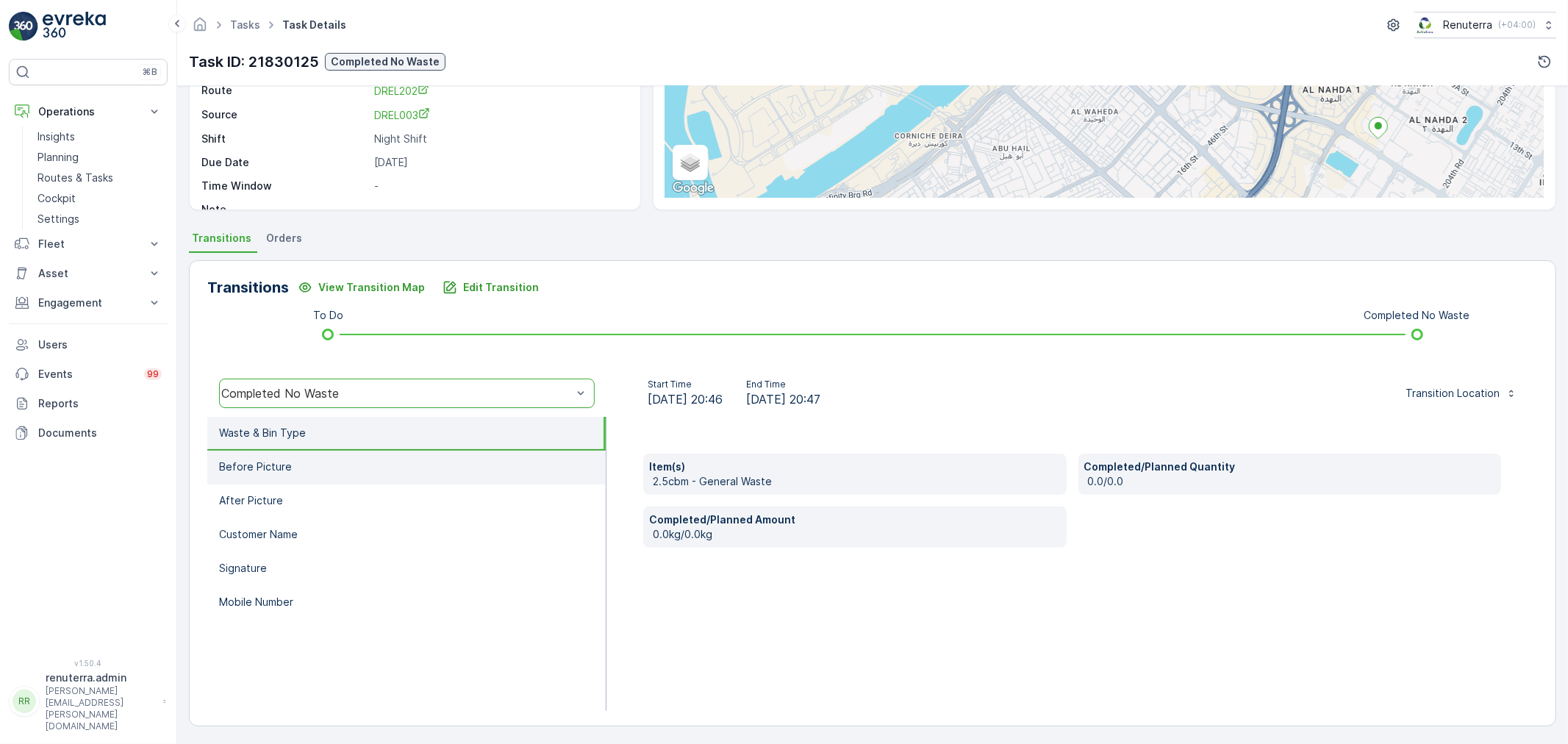
click at [316, 457] on li "Before Picture" at bounding box center [406, 468] width 399 height 34
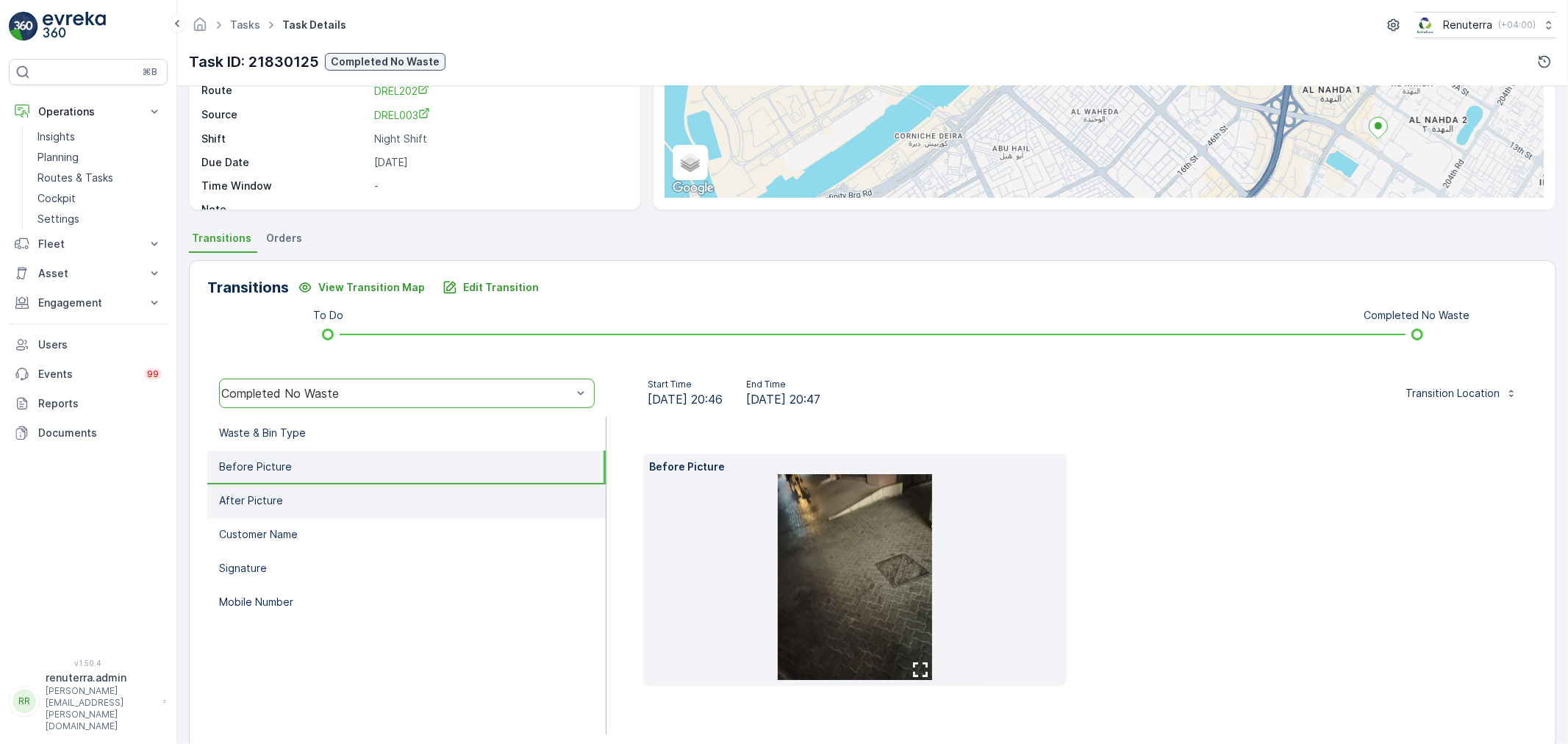
click at [371, 504] on li "After Picture" at bounding box center [406, 501] width 399 height 34
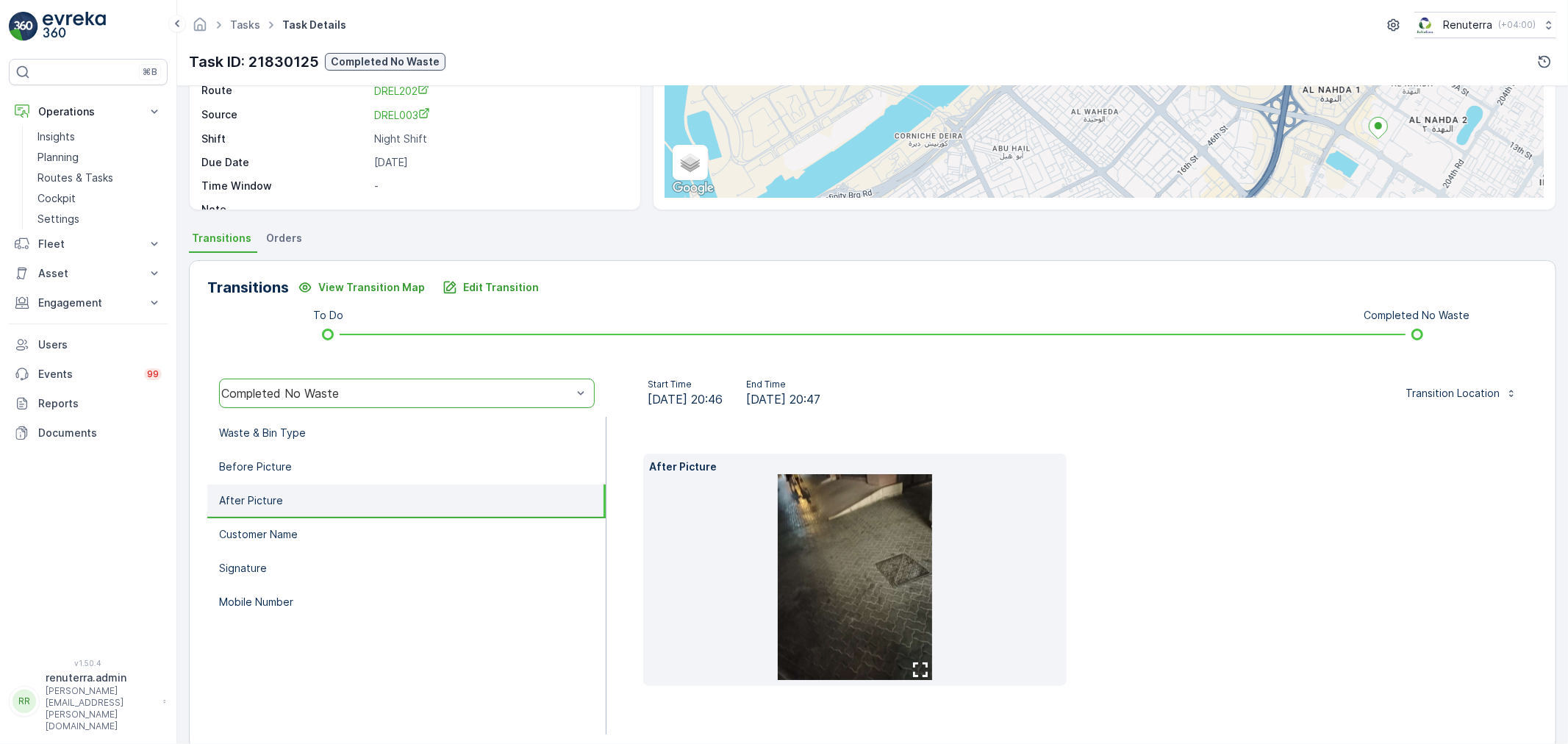
click at [875, 507] on img at bounding box center [855, 577] width 154 height 205
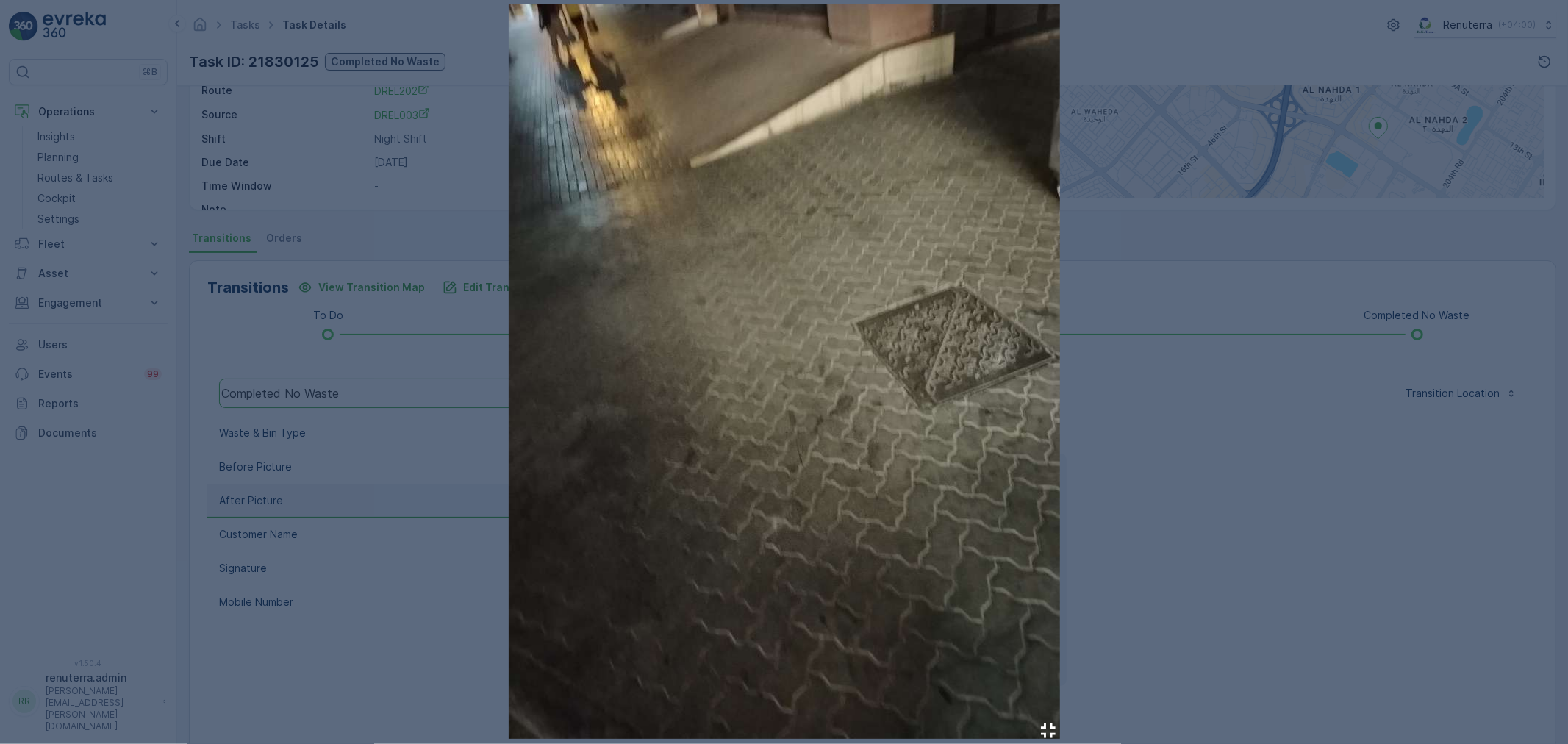
drag, startPoint x: 1229, startPoint y: 539, endPoint x: 1079, endPoint y: 545, distance: 150.1
click at [1214, 543] on div at bounding box center [784, 372] width 1568 height 744
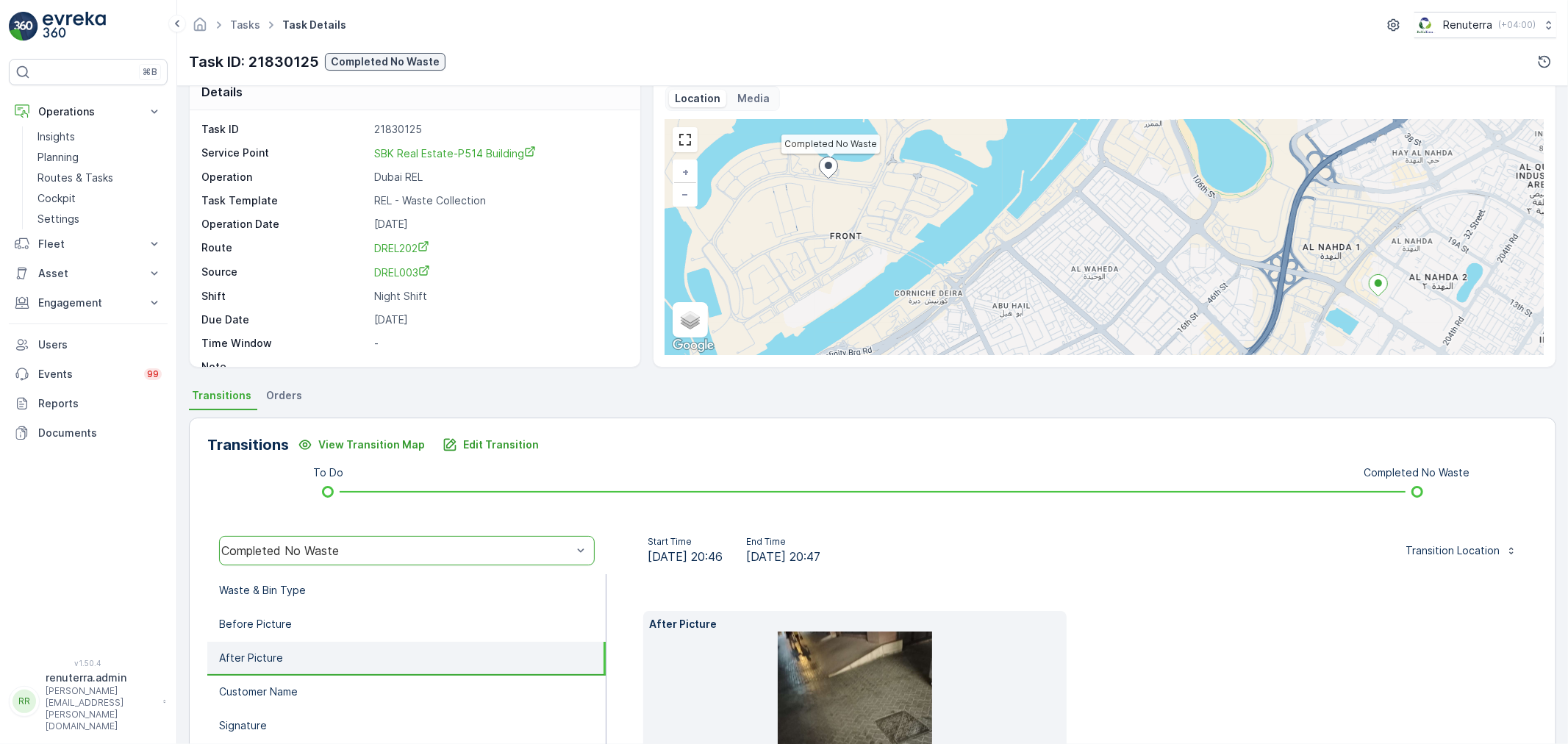
scroll to position [0, 0]
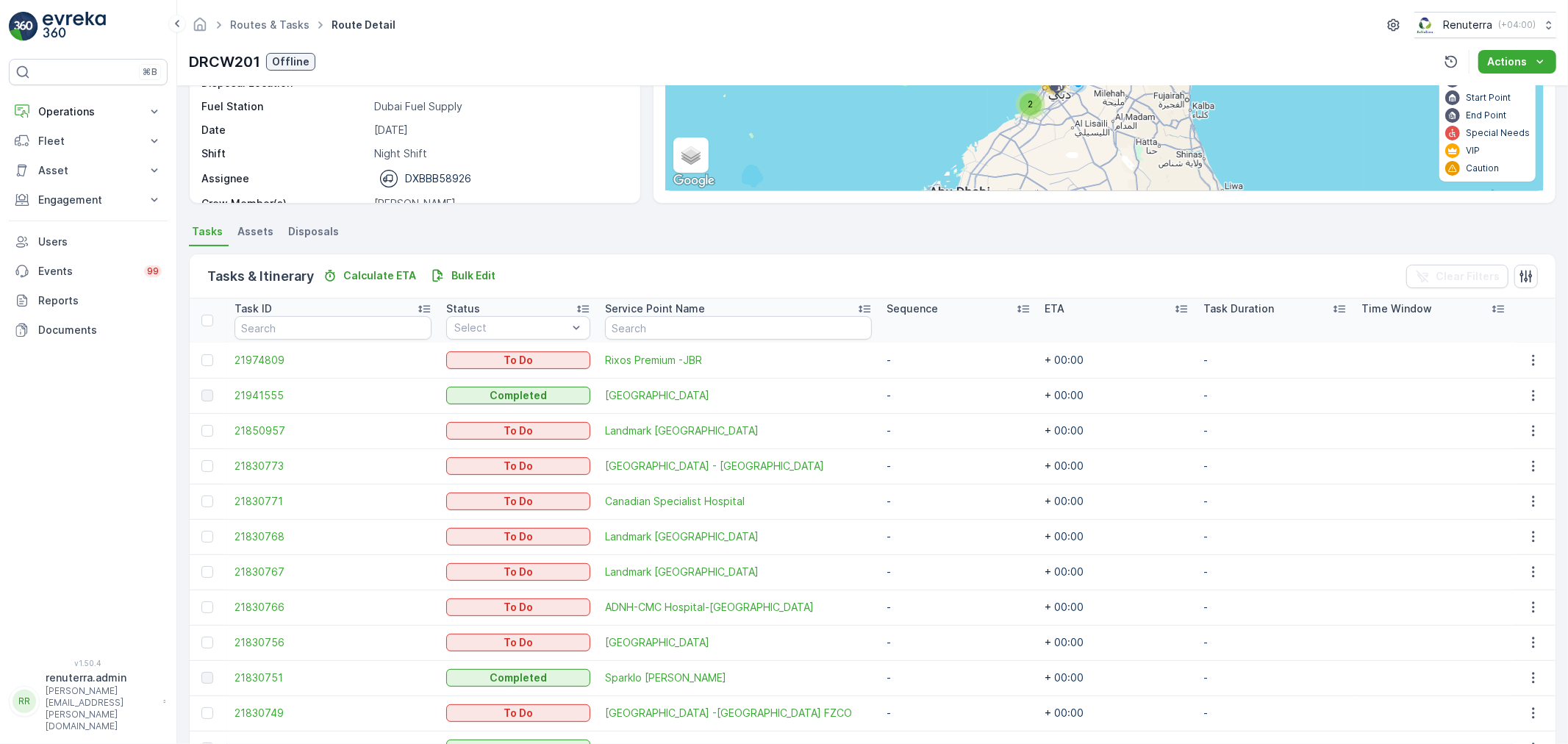
scroll to position [306, 0]
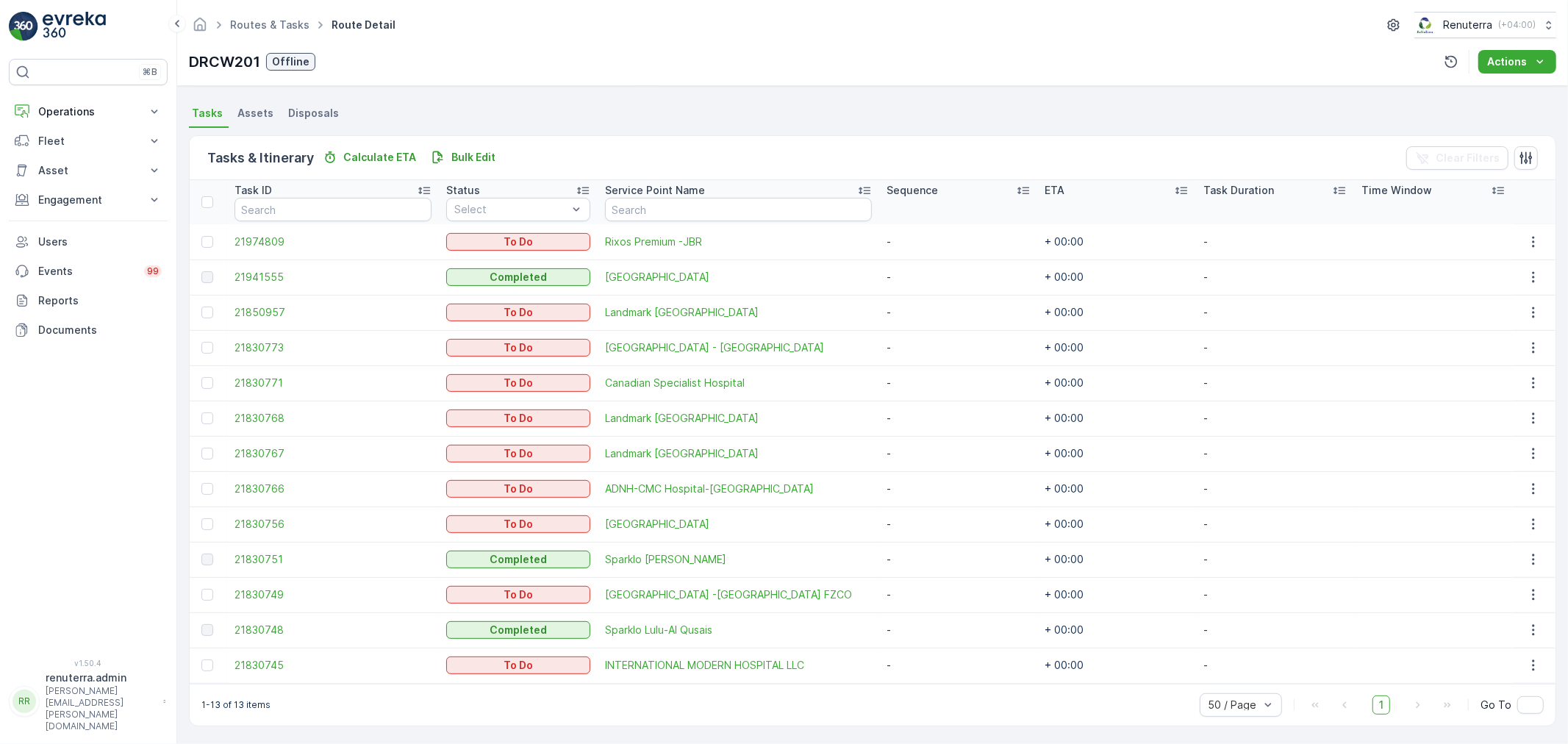
click at [780, 33] on div "Routes & Tasks Route Detail Renuterra ( +04:00 )" at bounding box center [873, 24] width 1367 height 27
click at [59, 112] on p "Operations" at bounding box center [88, 112] width 100 height 15
click at [75, 154] on p "Planning" at bounding box center [58, 158] width 41 height 15
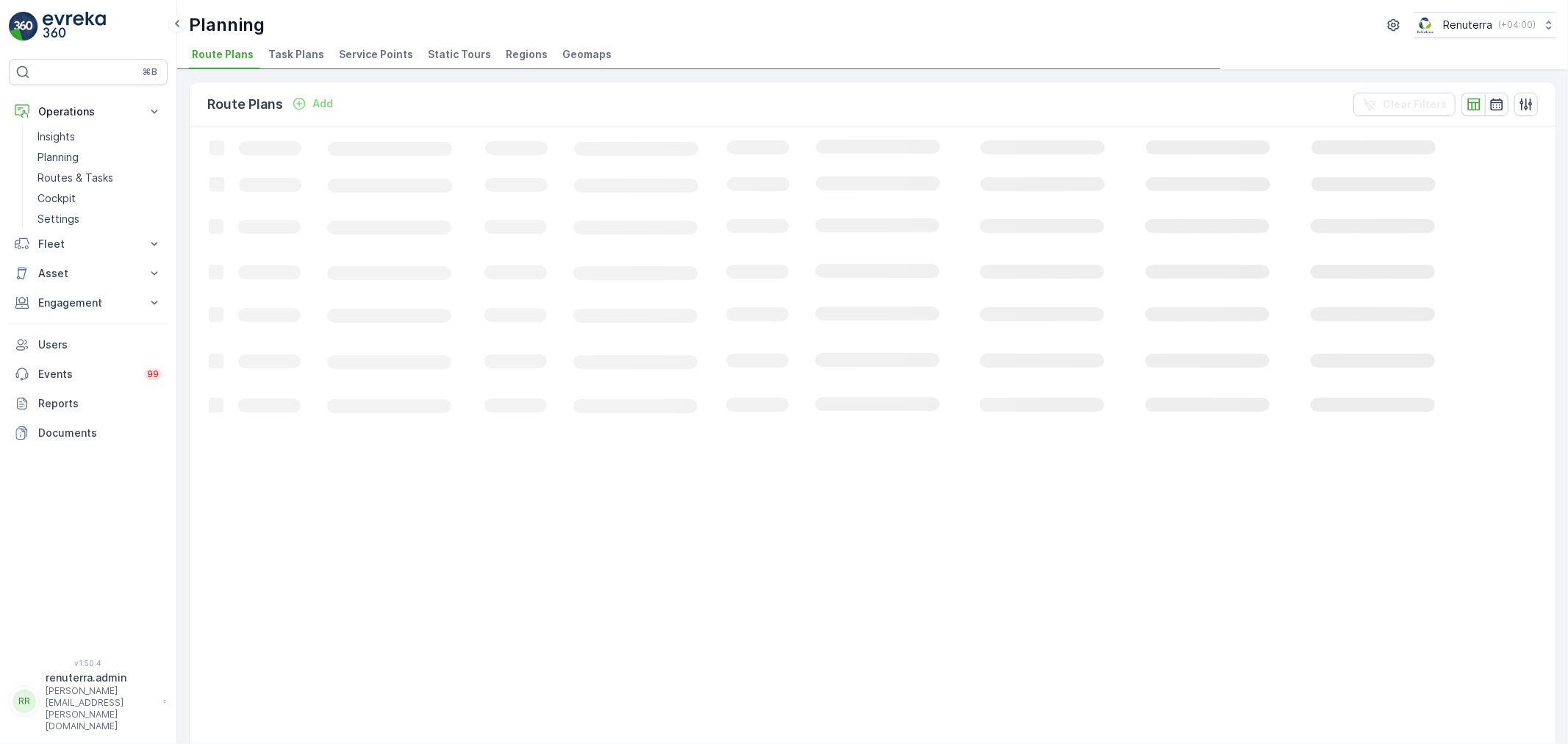
click at [370, 42] on div "Planning Renuterra ( +04:00 ) Route Plans Task Plans Service Points Static Tour…" at bounding box center [873, 35] width 1391 height 70
click at [370, 49] on span "Service Points" at bounding box center [375, 54] width 74 height 15
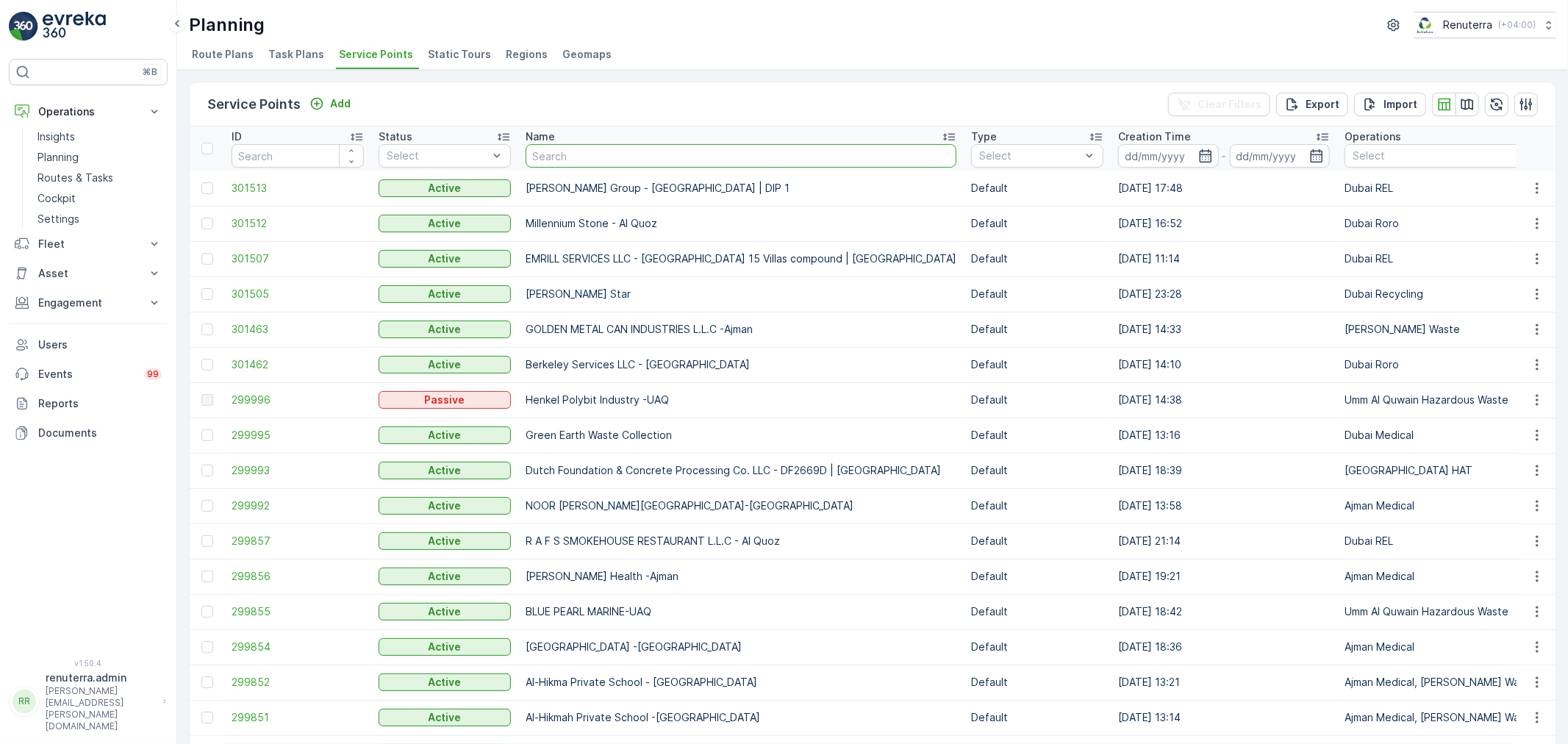
click at [583, 158] on input "text" at bounding box center [741, 155] width 431 height 24
type input "imdaad"
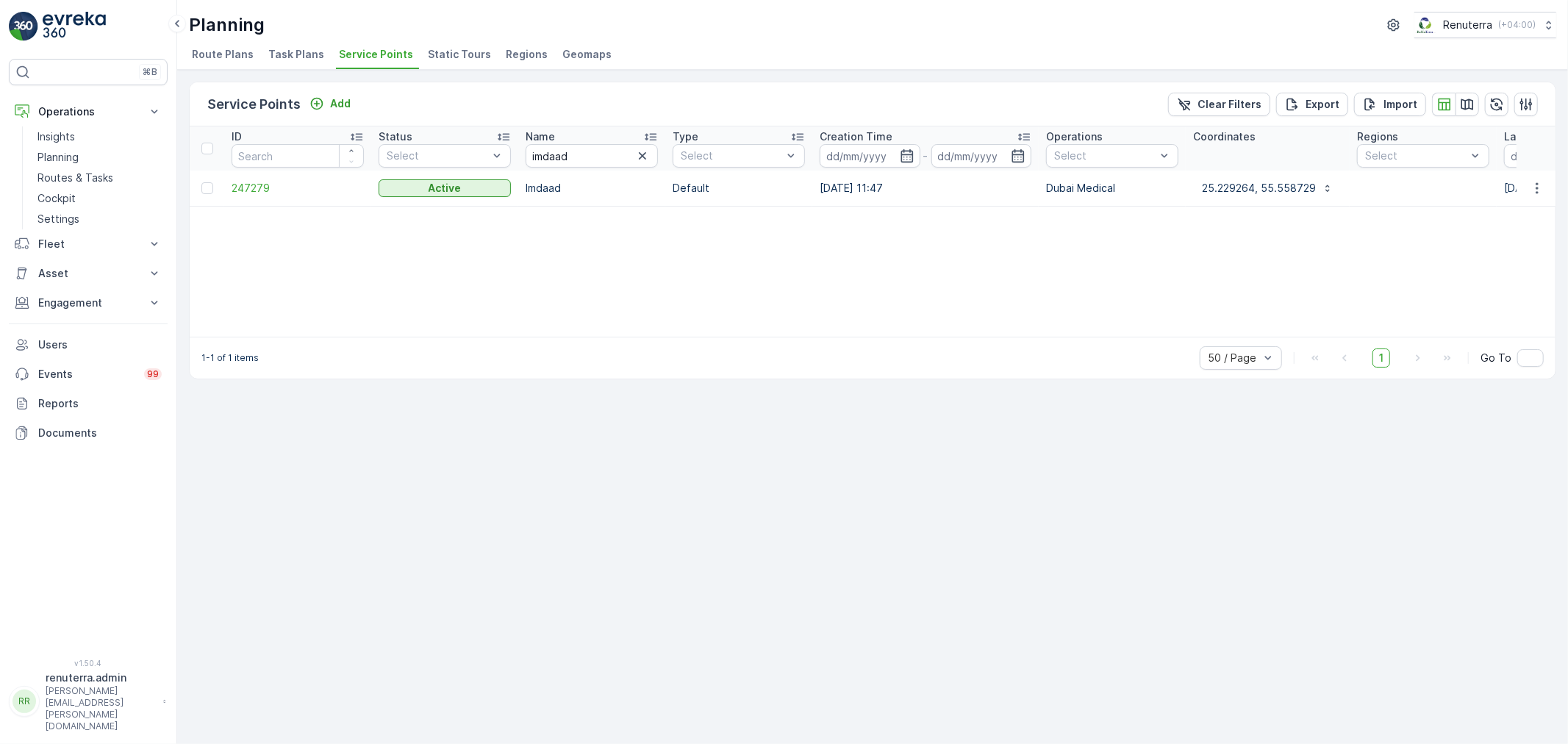
click at [228, 187] on td "247279" at bounding box center [297, 188] width 147 height 35
click at [240, 184] on span "247279" at bounding box center [297, 188] width 132 height 15
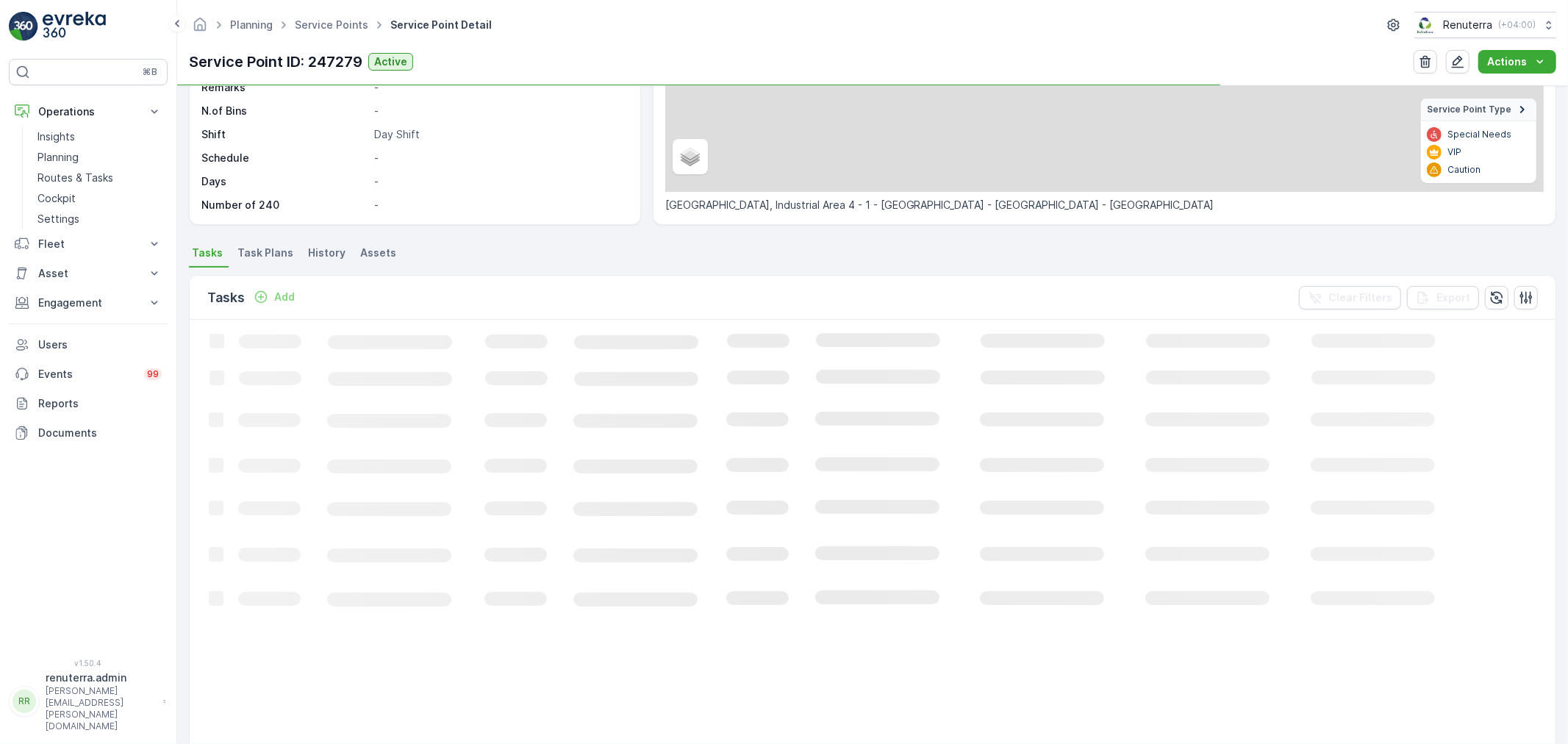
scroll to position [244, 0]
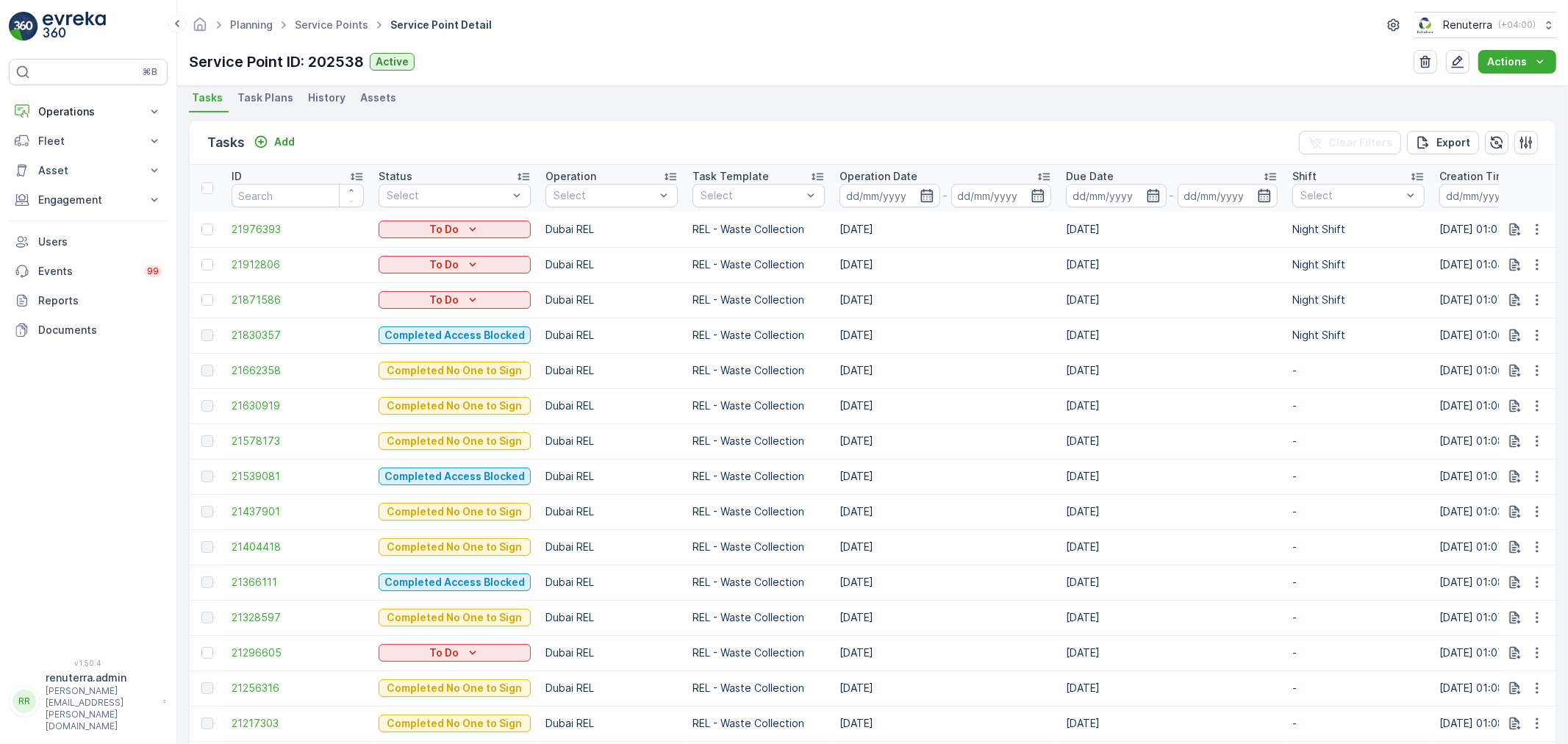
scroll to position [408, 0]
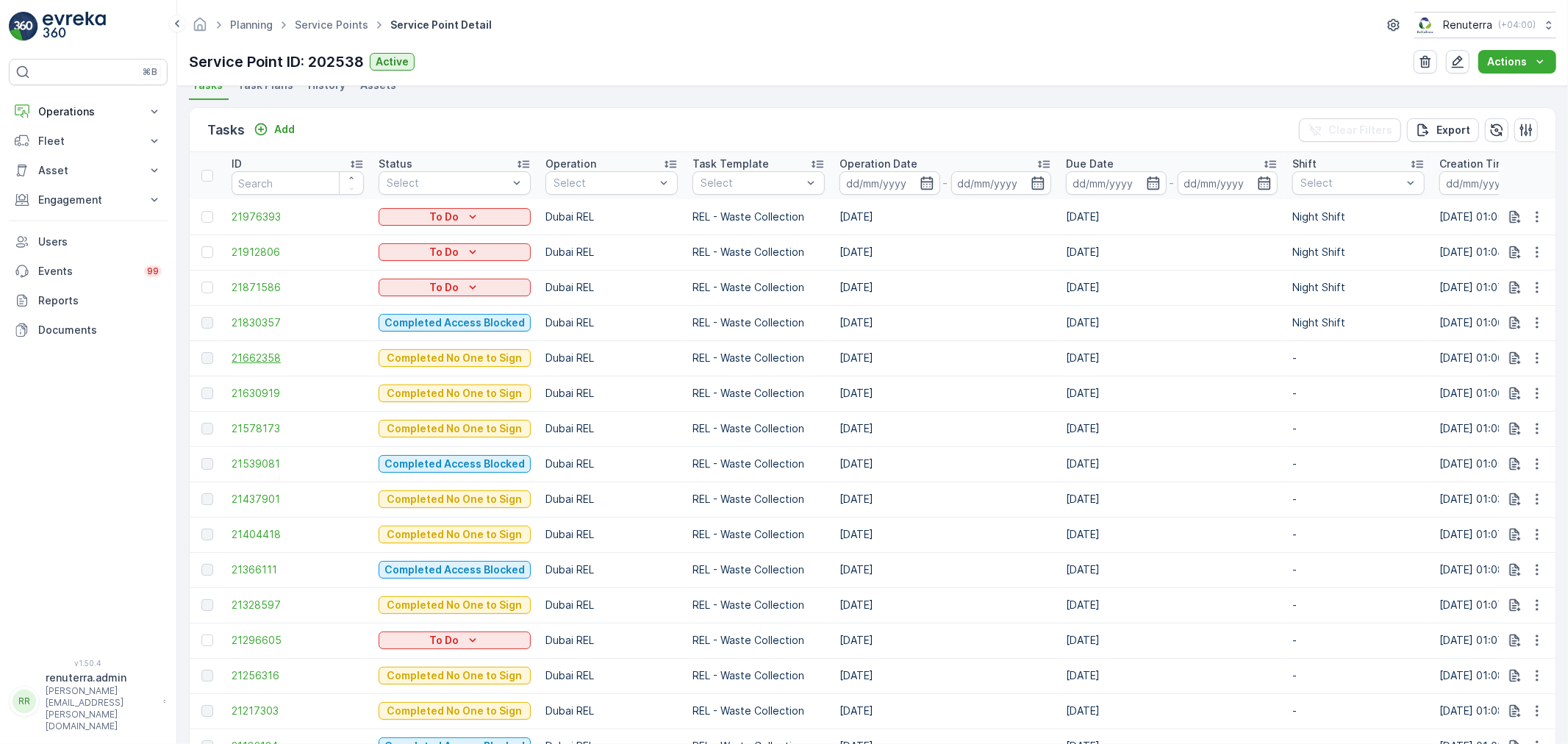
click at [272, 362] on span "21662358" at bounding box center [297, 358] width 132 height 15
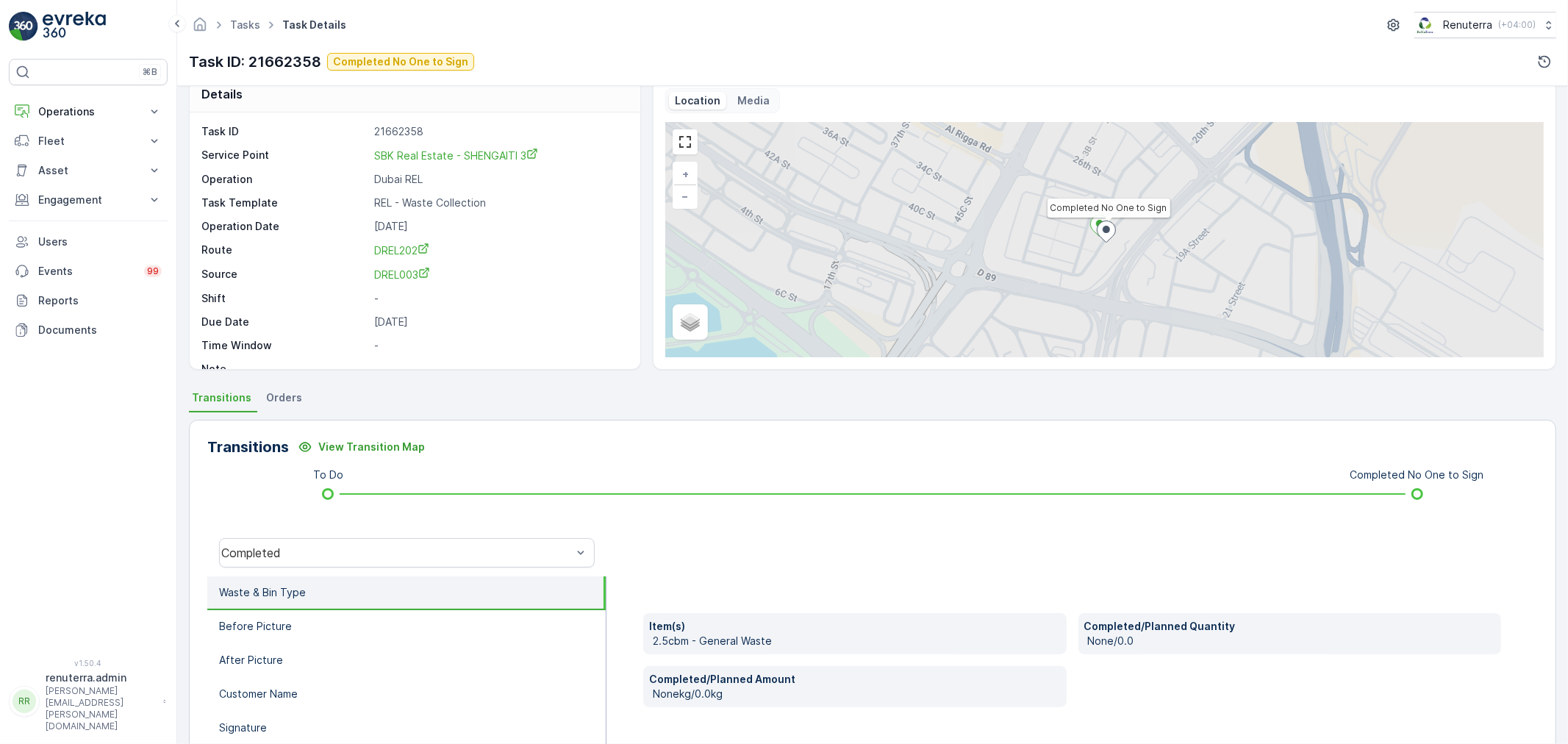
scroll to position [163, 0]
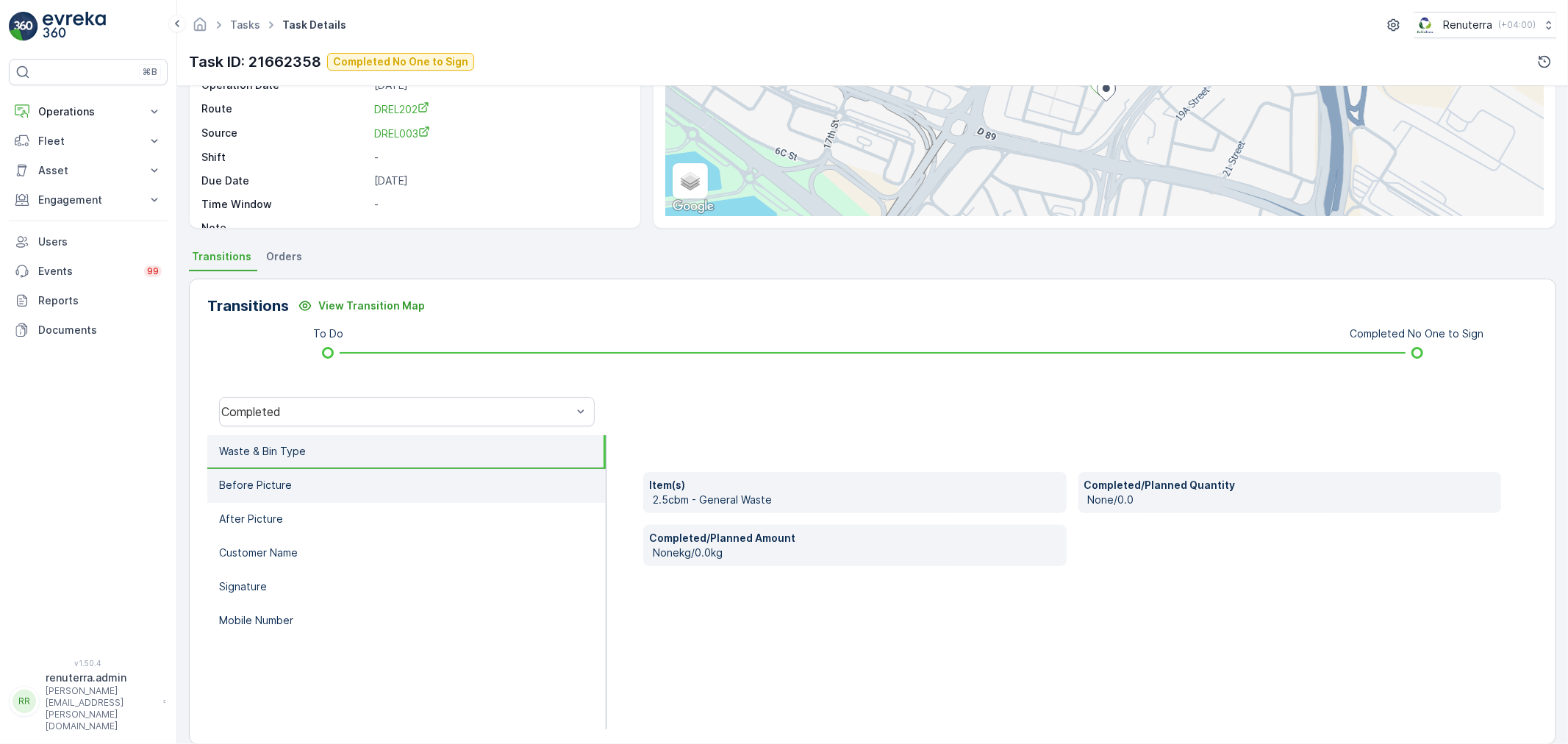
click at [333, 478] on li "Before Picture" at bounding box center [406, 486] width 399 height 34
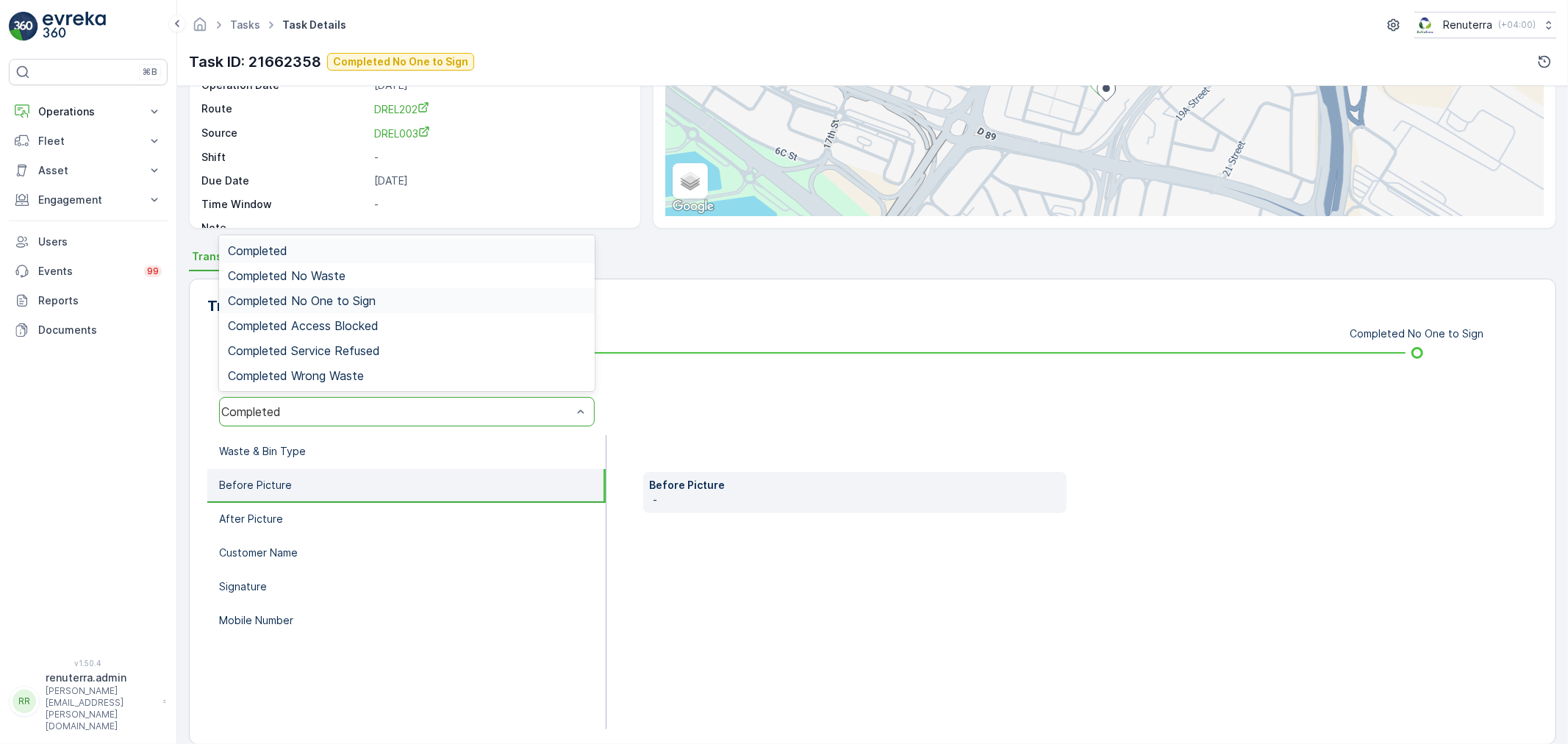
click at [327, 305] on span "Completed No One to Sign" at bounding box center [302, 301] width 148 height 13
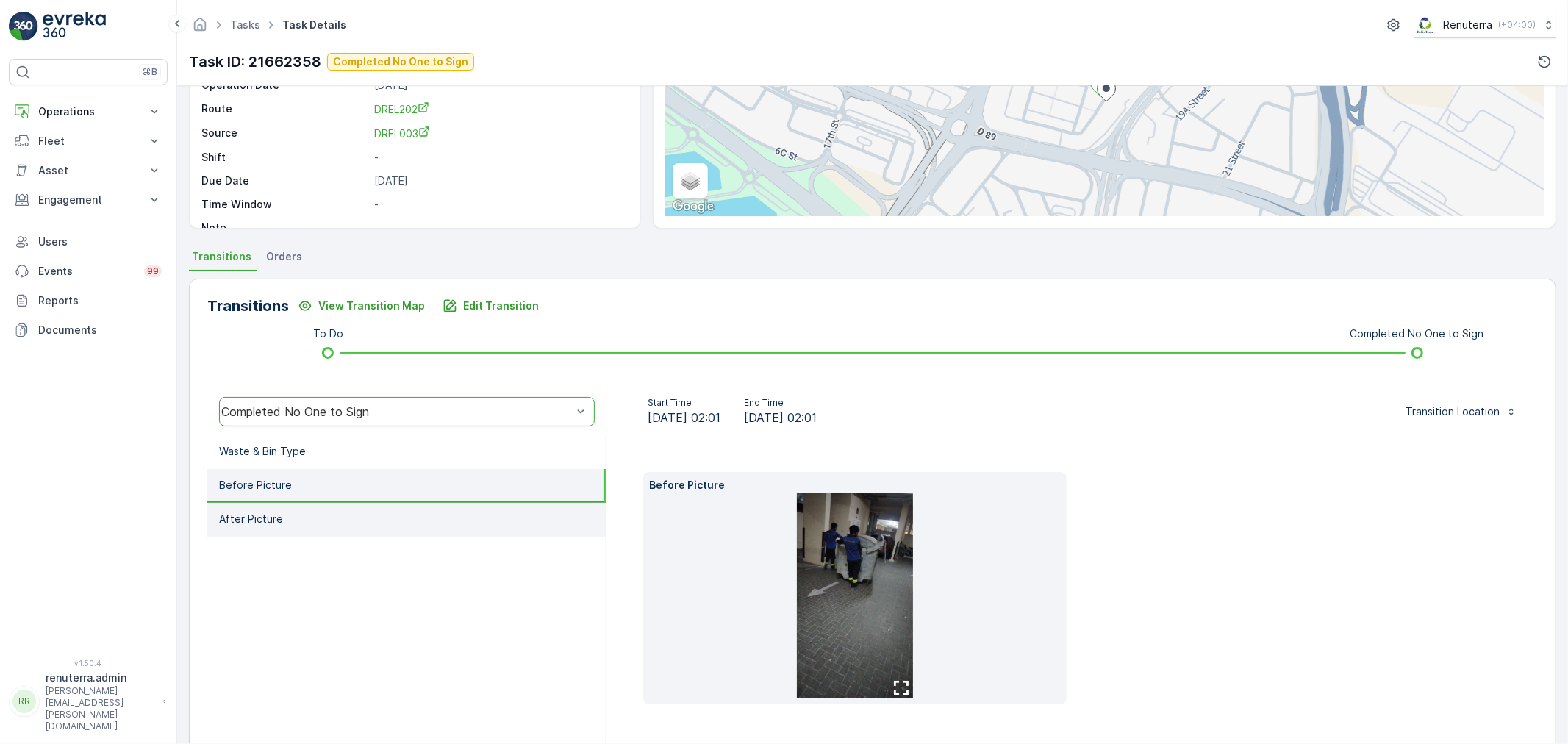
click at [314, 515] on li "After Picture" at bounding box center [406, 520] width 399 height 34
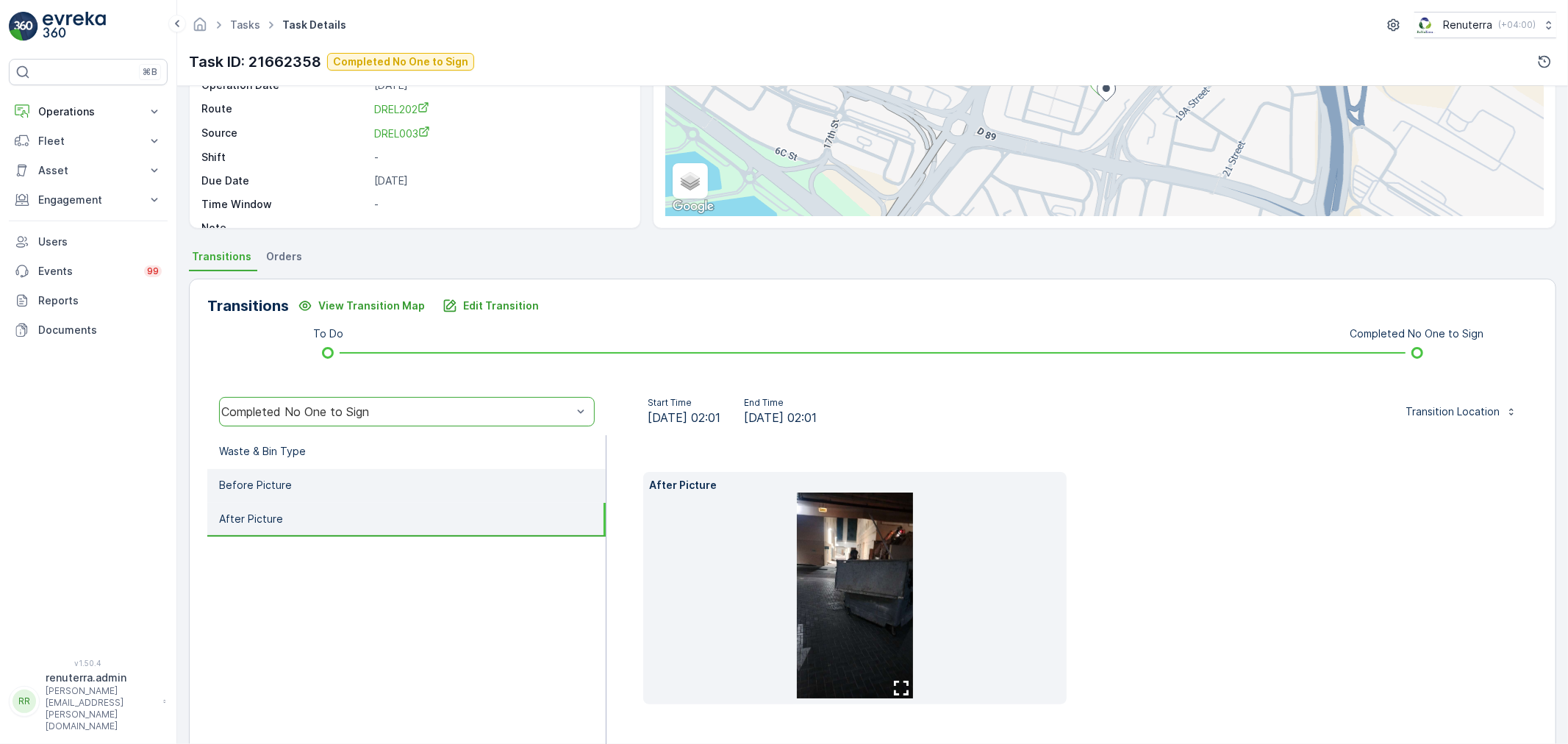
click at [331, 482] on li "Before Picture" at bounding box center [406, 486] width 399 height 34
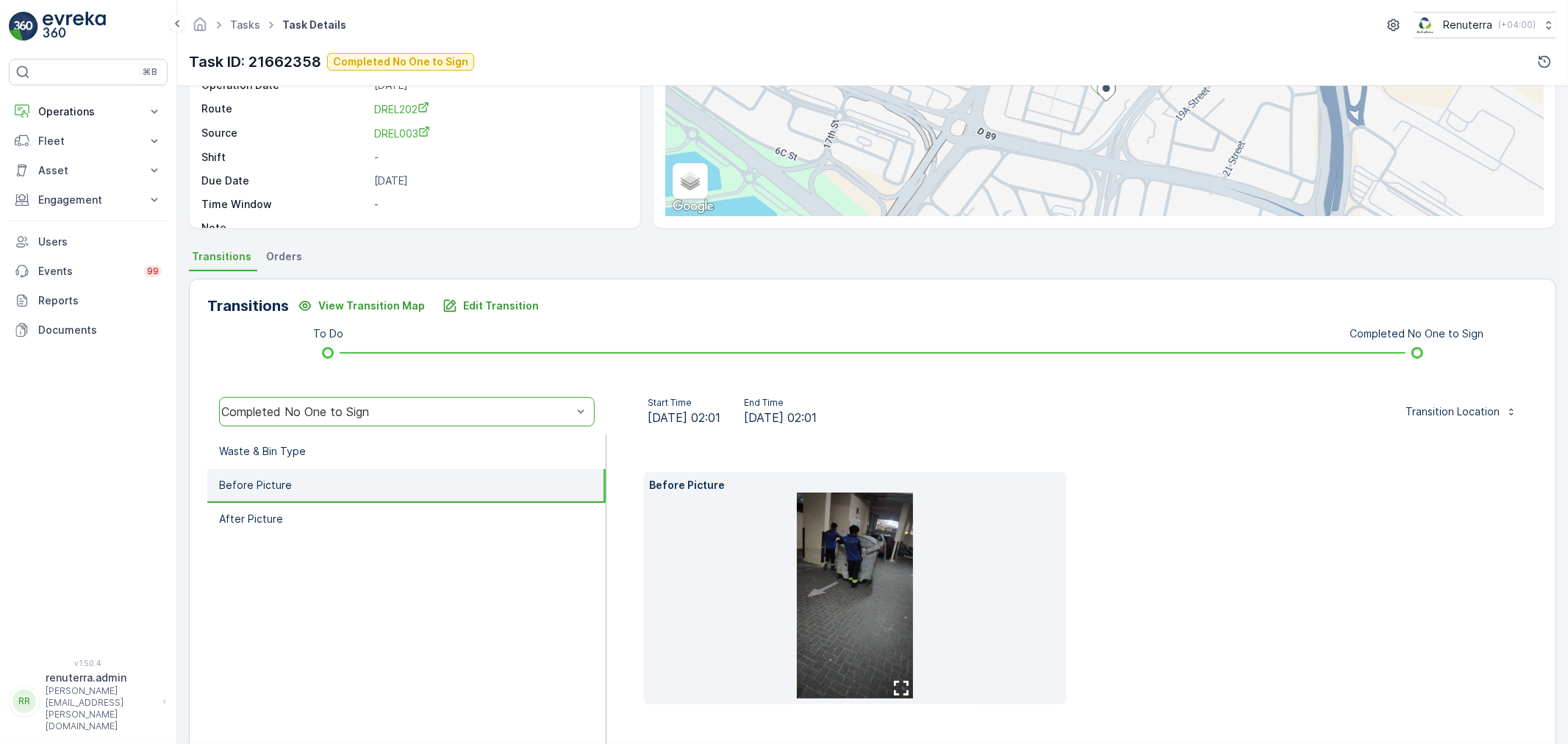
click at [827, 545] on img at bounding box center [855, 595] width 116 height 205
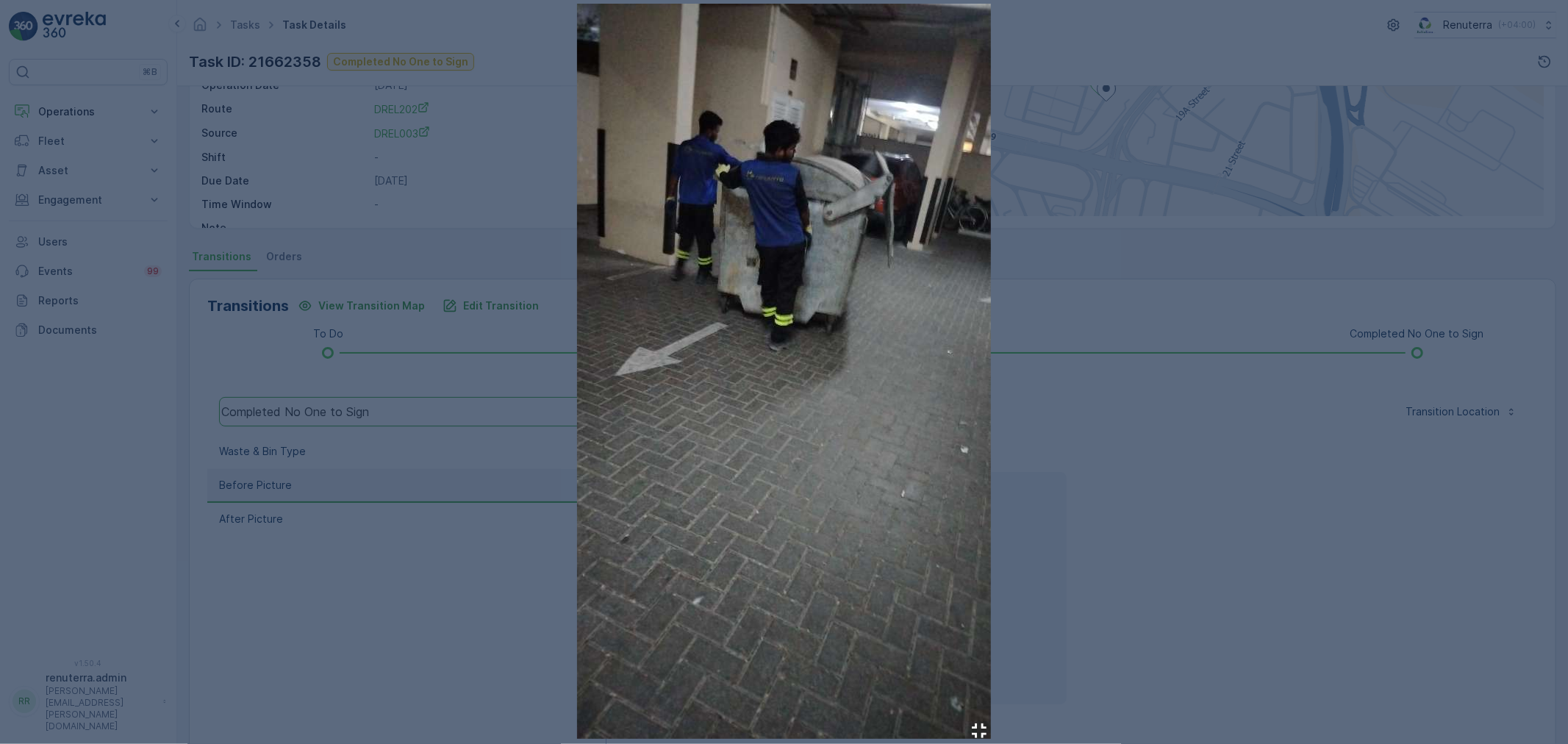
drag, startPoint x: 1107, startPoint y: 55, endPoint x: 1033, endPoint y: 77, distance: 77.2
click at [1104, 55] on div at bounding box center [784, 372] width 1568 height 744
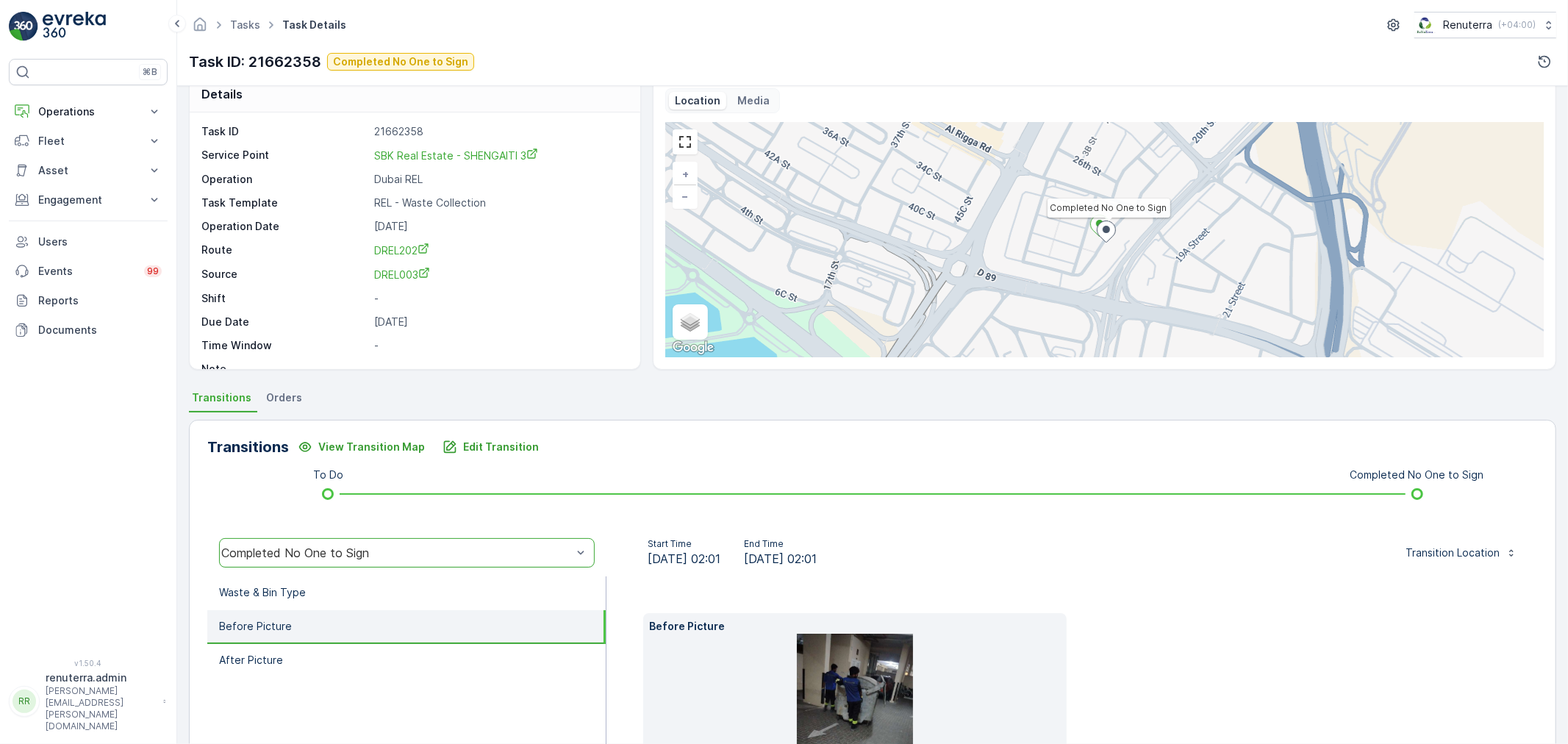
scroll to position [0, 0]
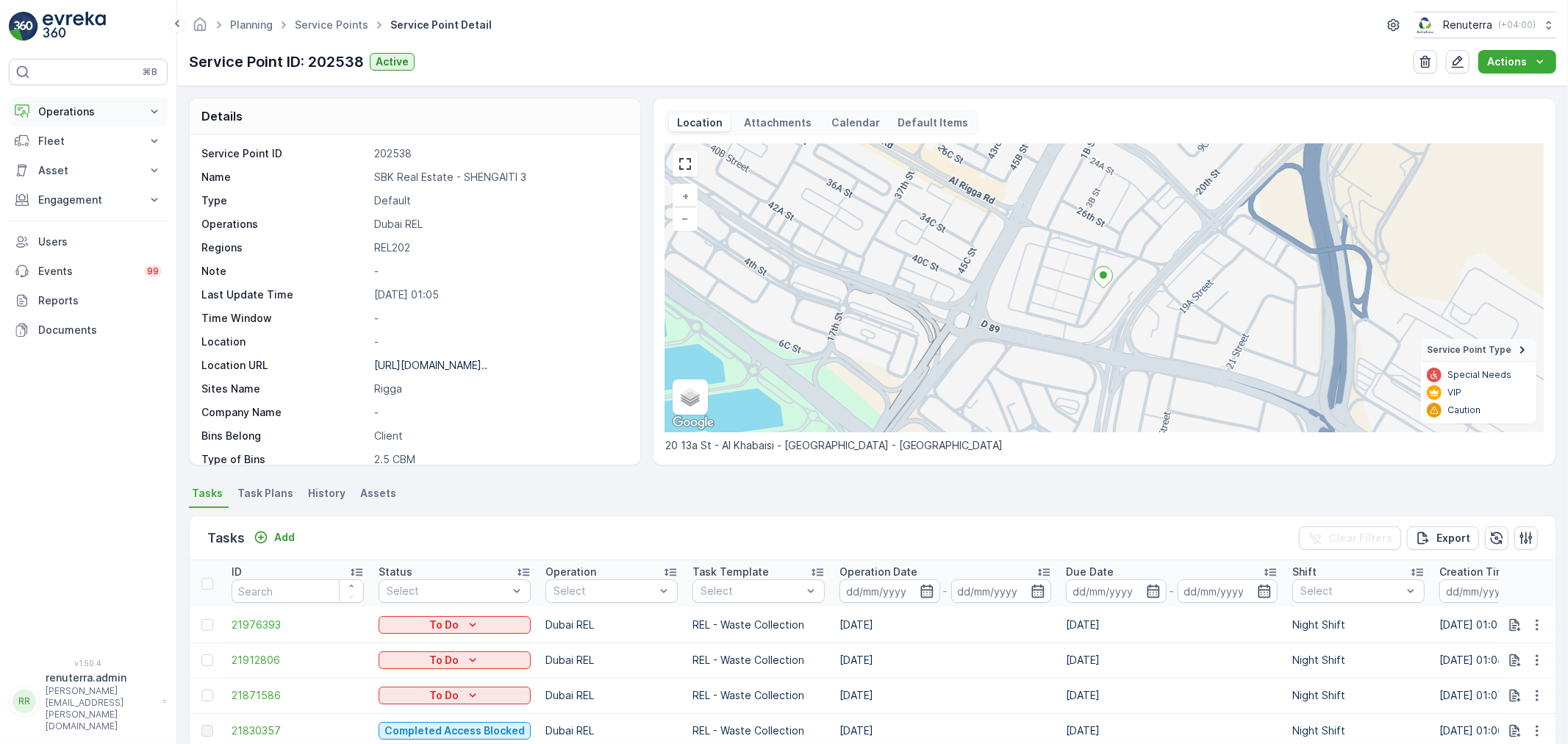
click at [123, 99] on button "Operations" at bounding box center [88, 111] width 158 height 29
click at [94, 172] on p "Routes & Tasks" at bounding box center [75, 178] width 76 height 15
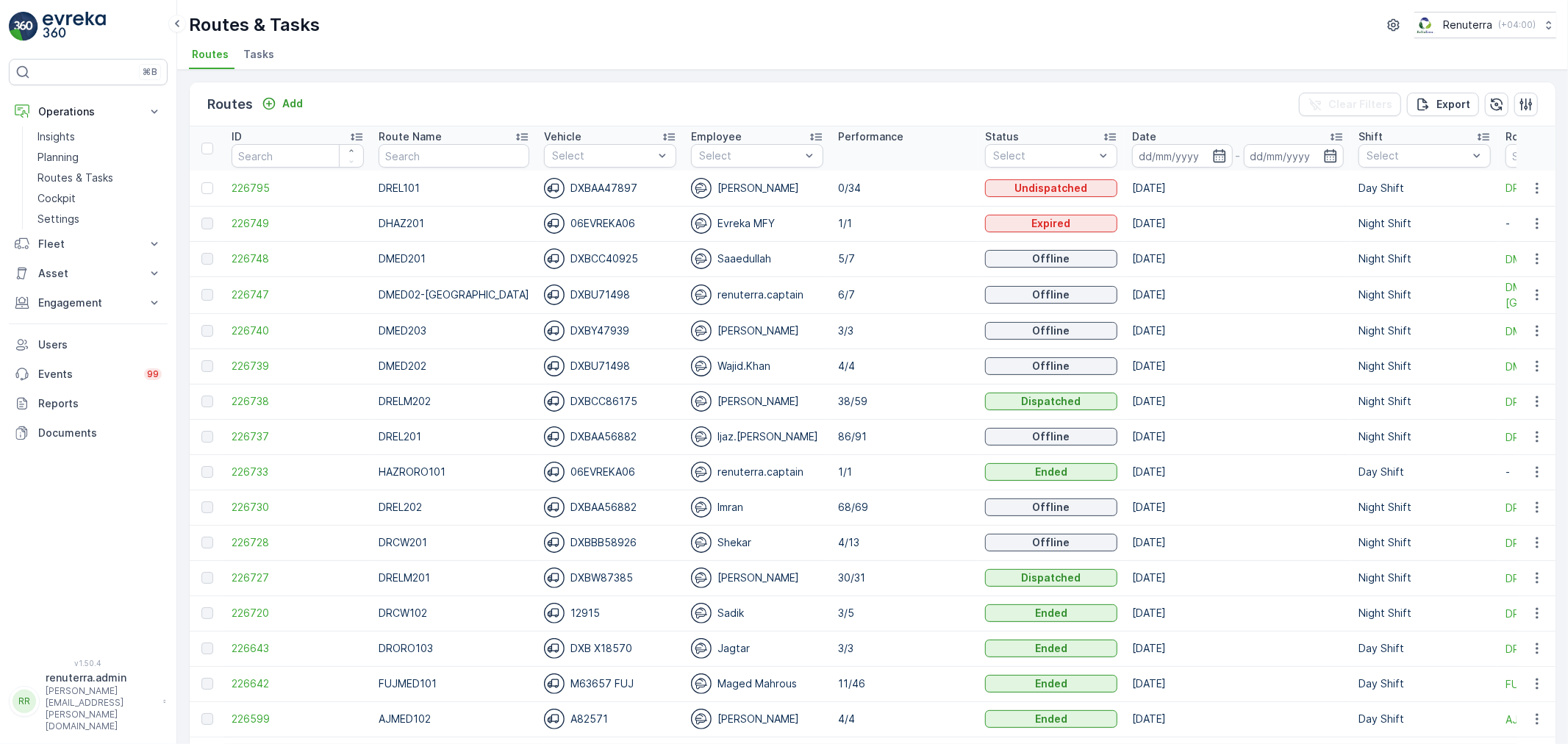
click at [261, 57] on span "Tasks" at bounding box center [259, 54] width 31 height 15
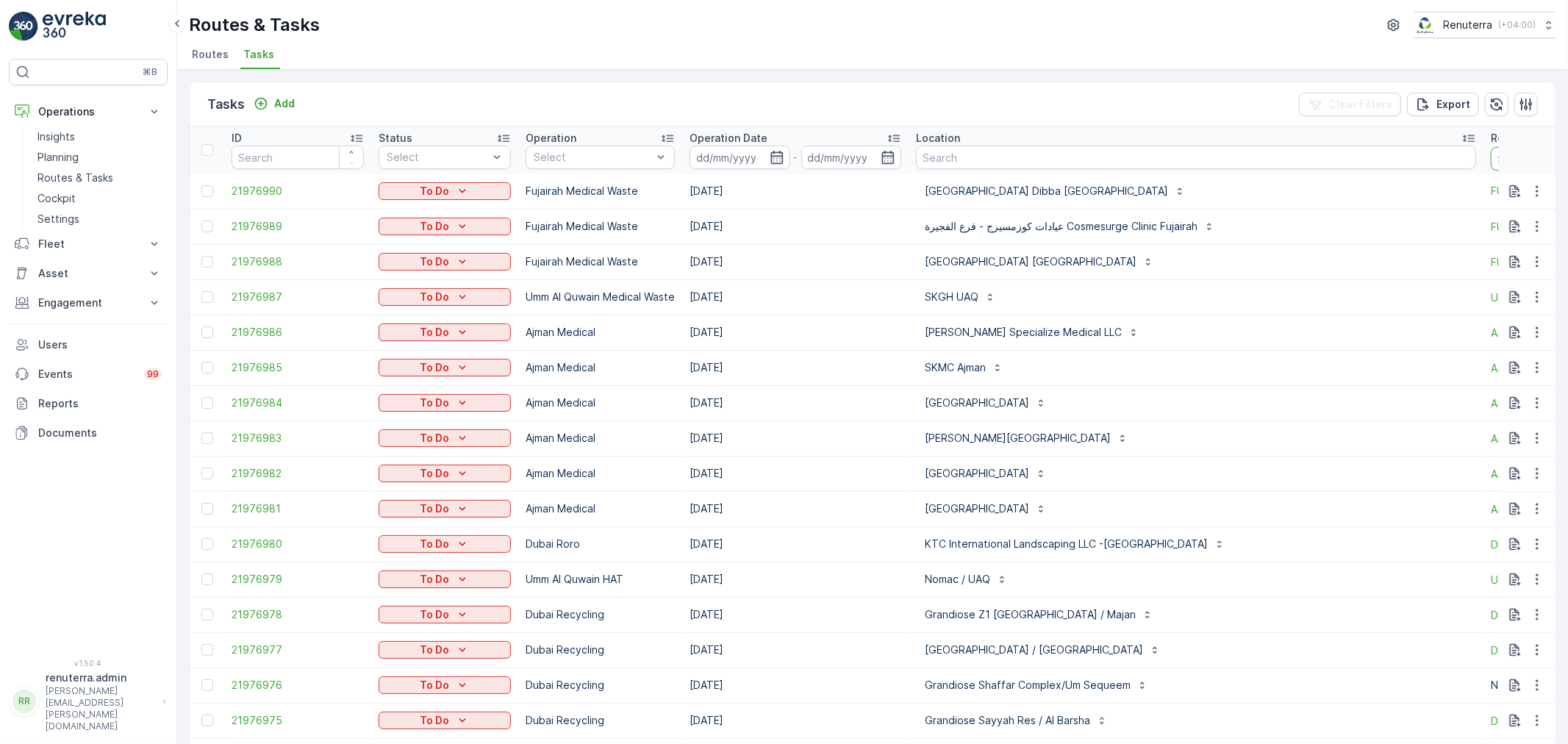
click at [1491, 162] on input "text" at bounding box center [1557, 158] width 132 height 24
drag, startPoint x: 782, startPoint y: 155, endPoint x: 778, endPoint y: 145, distance: 10.8
click at [781, 150] on icon "button" at bounding box center [778, 158] width 15 height 15
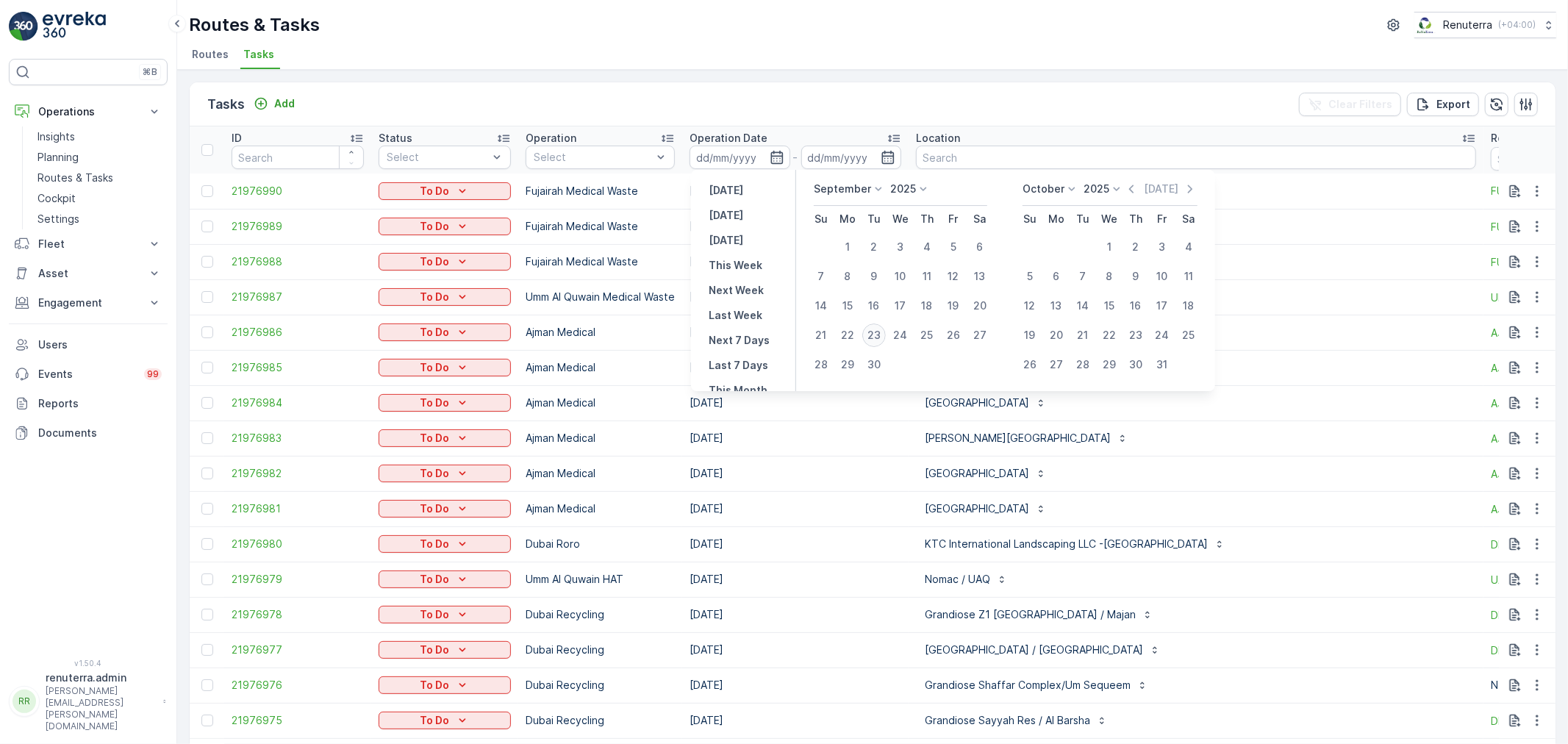
click at [878, 335] on div "23" at bounding box center [874, 335] width 24 height 24
type input "[DATE]"
click at [878, 335] on div "23" at bounding box center [874, 335] width 24 height 24
type input "[DATE]"
click at [878, 335] on div "23" at bounding box center [874, 335] width 24 height 24
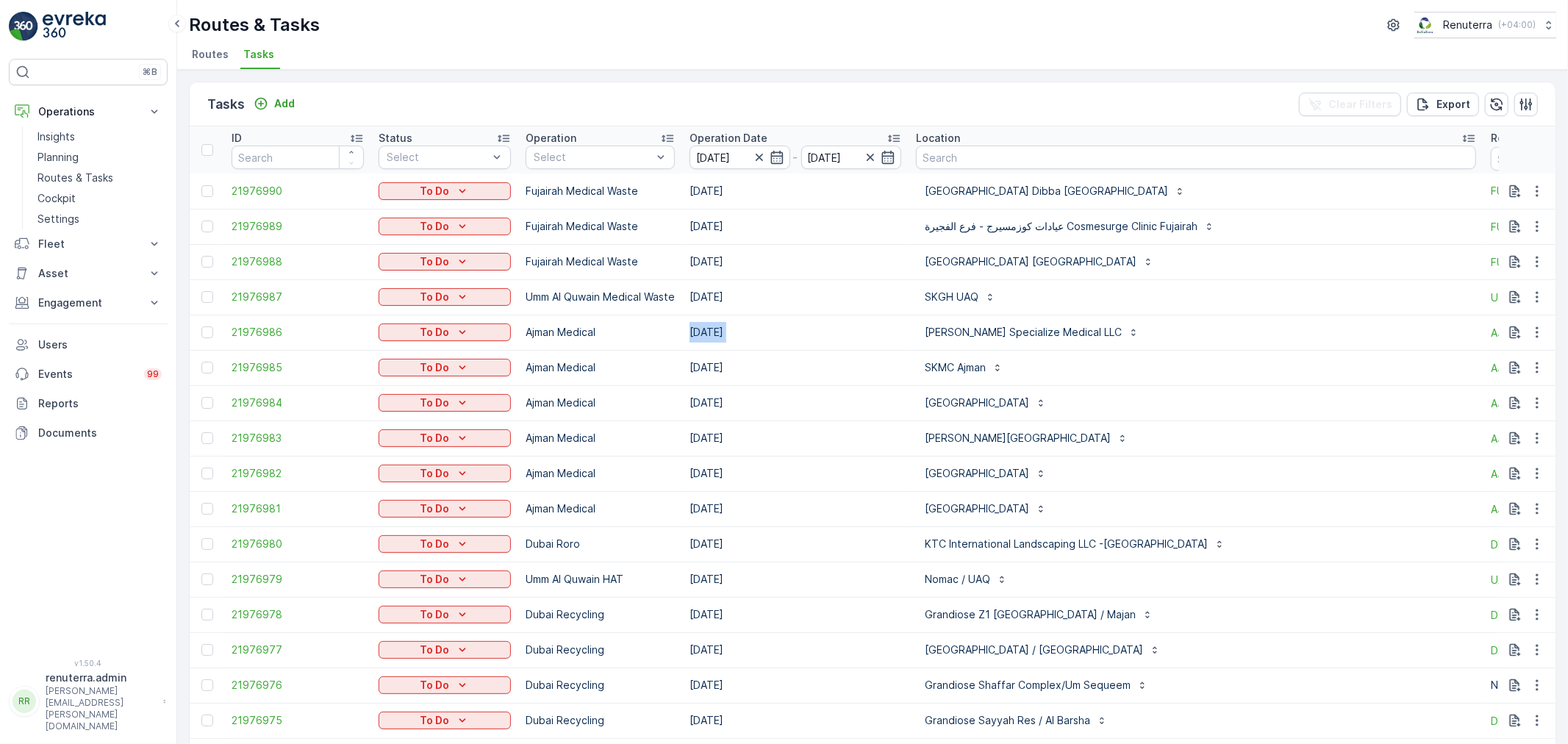
click at [878, 335] on td "[DATE]" at bounding box center [795, 331] width 227 height 35
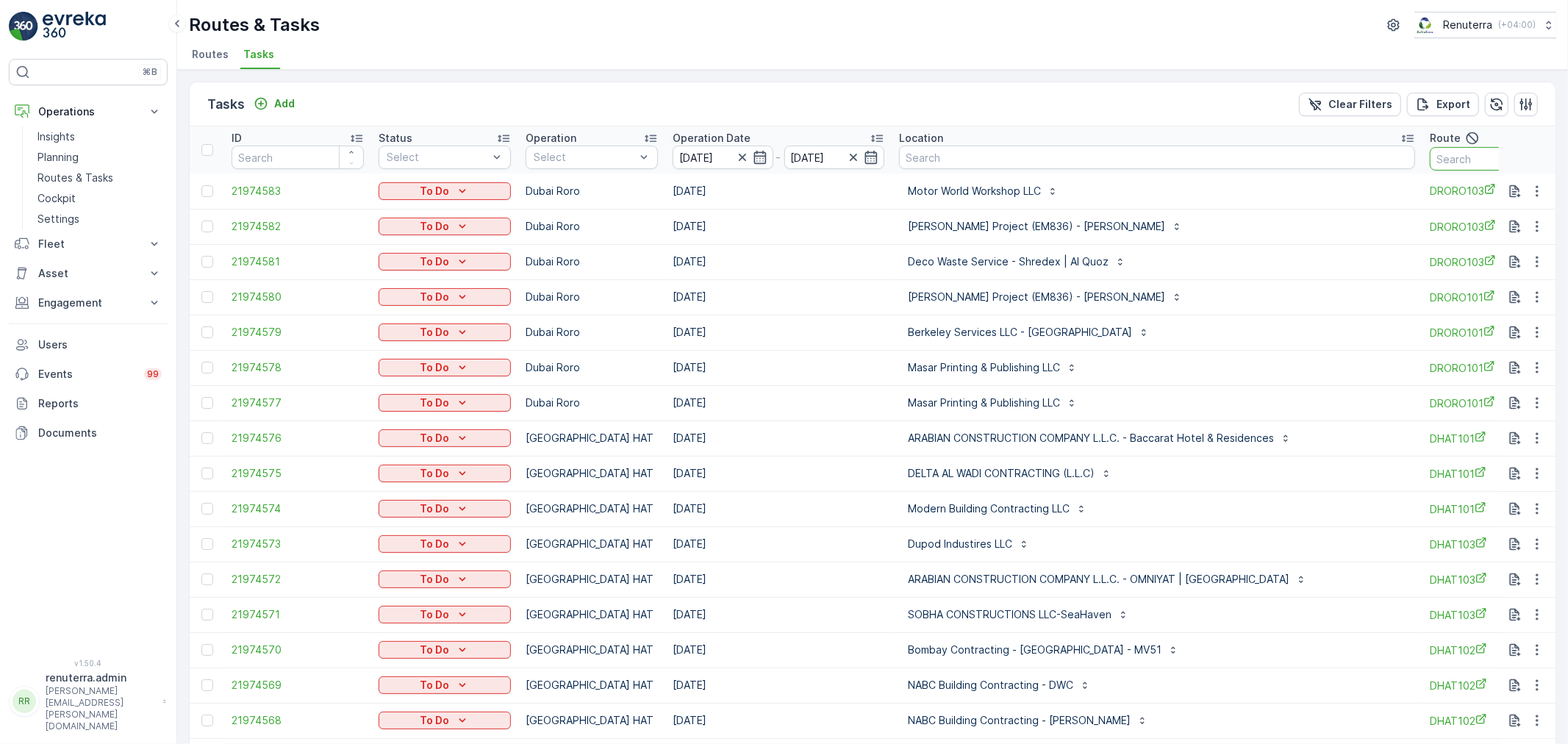
click at [1430, 154] on input "text" at bounding box center [1496, 158] width 132 height 24
type input "drelm102"
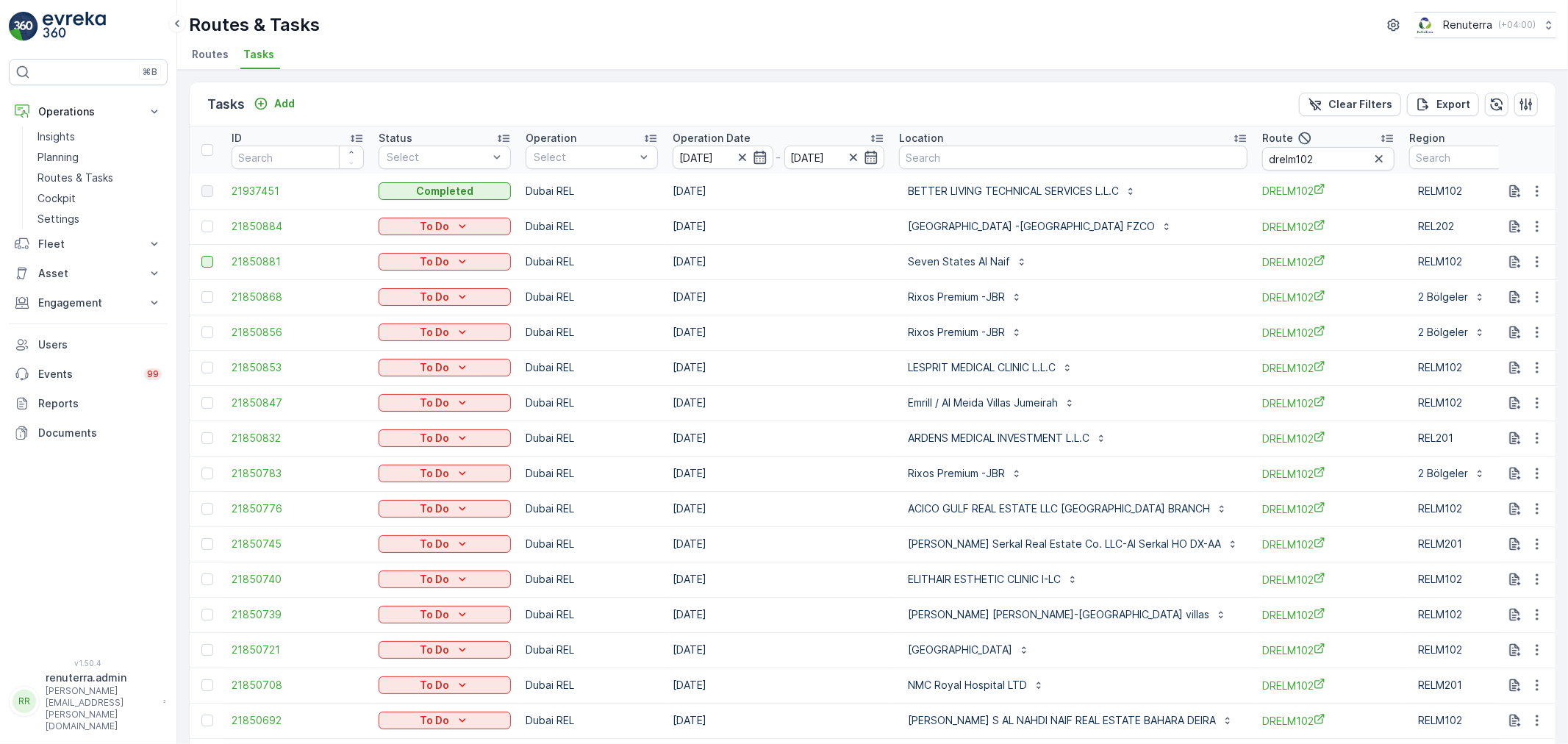
click at [202, 261] on div at bounding box center [207, 262] width 11 height 11
click at [201, 256] on input "checkbox" at bounding box center [201, 256] width 0 height 0
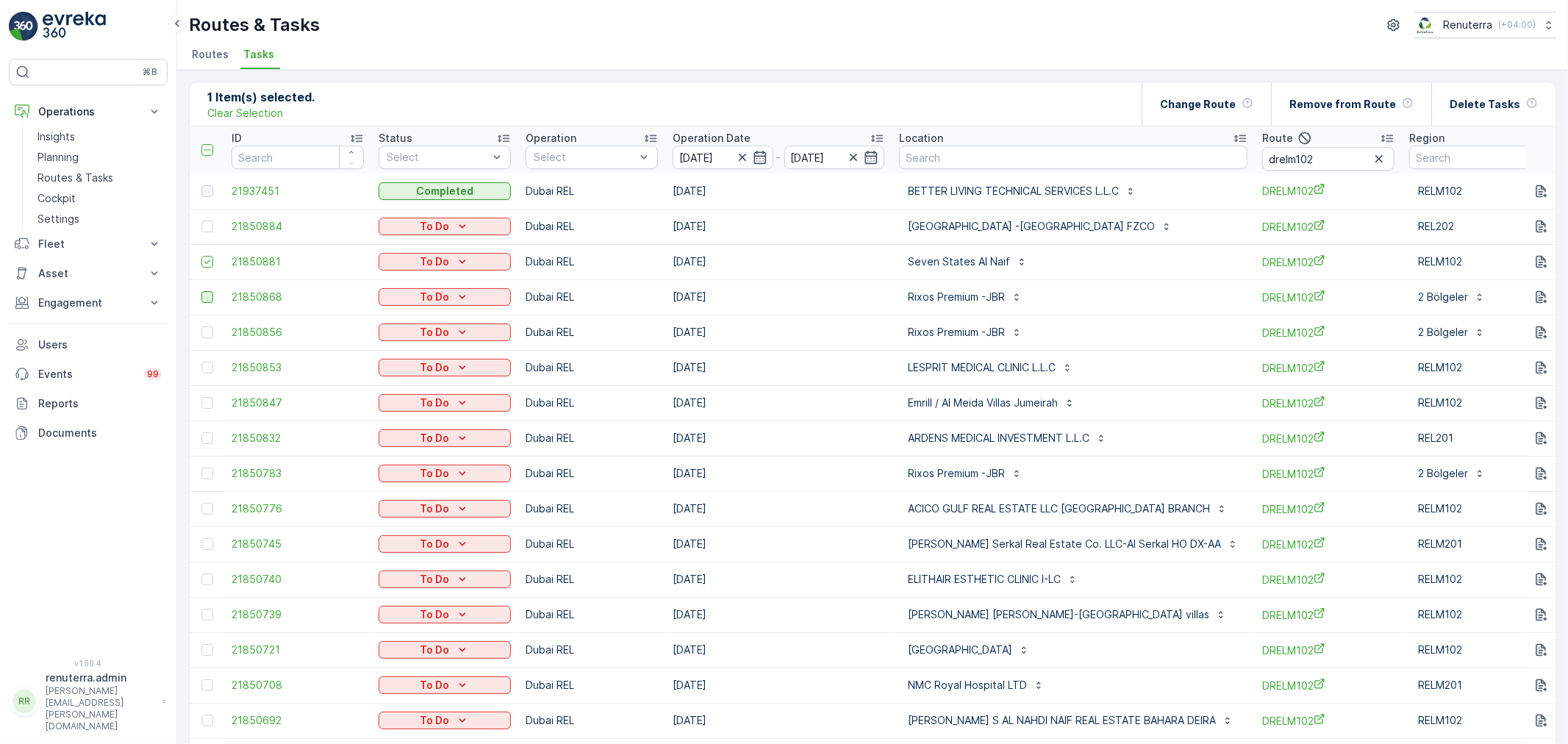
click at [209, 295] on div at bounding box center [207, 296] width 11 height 11
click at [201, 291] on input "checkbox" at bounding box center [201, 291] width 0 height 0
click at [203, 327] on div at bounding box center [207, 332] width 11 height 11
click at [201, 327] on input "checkbox" at bounding box center [201, 327] width 0 height 0
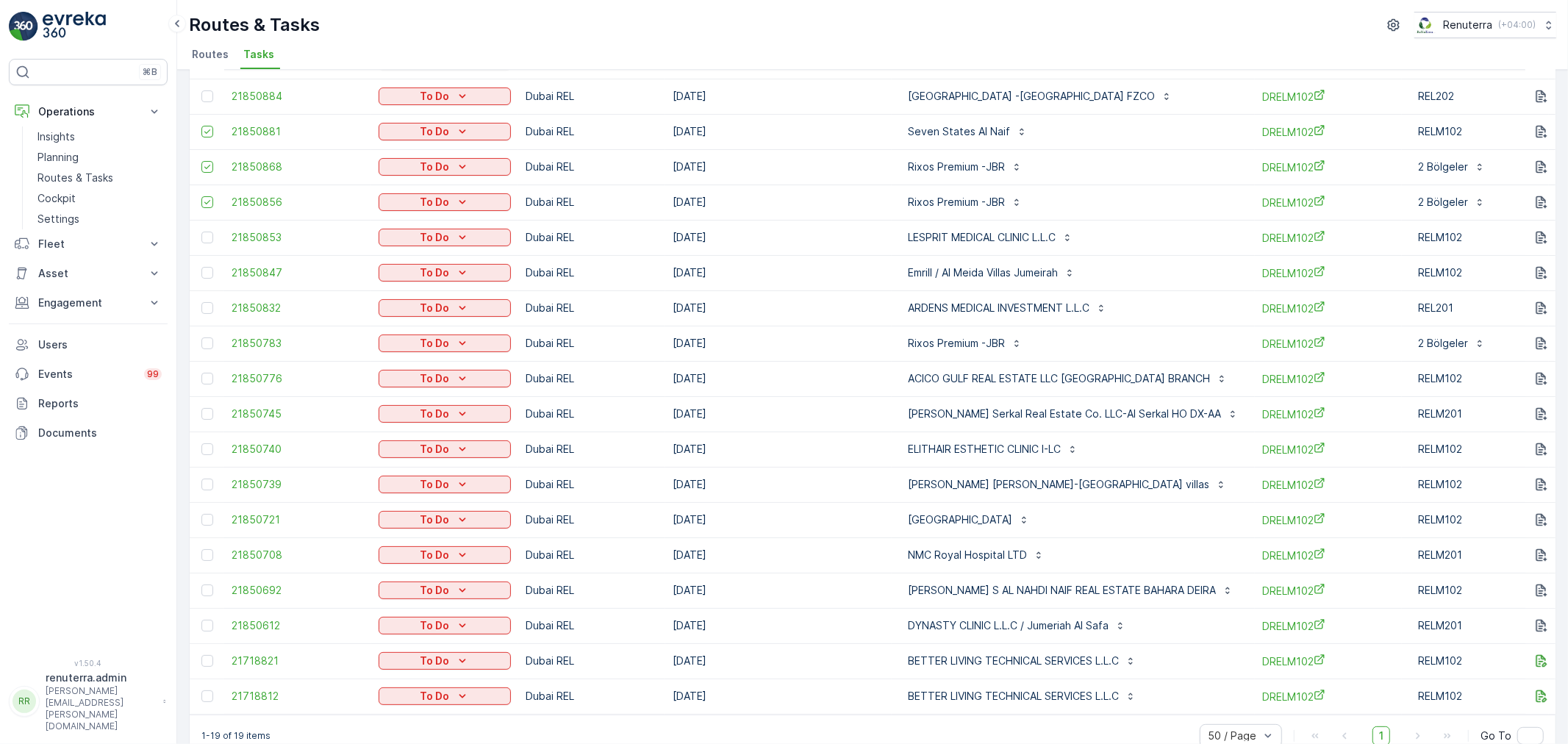
scroll to position [162, 0]
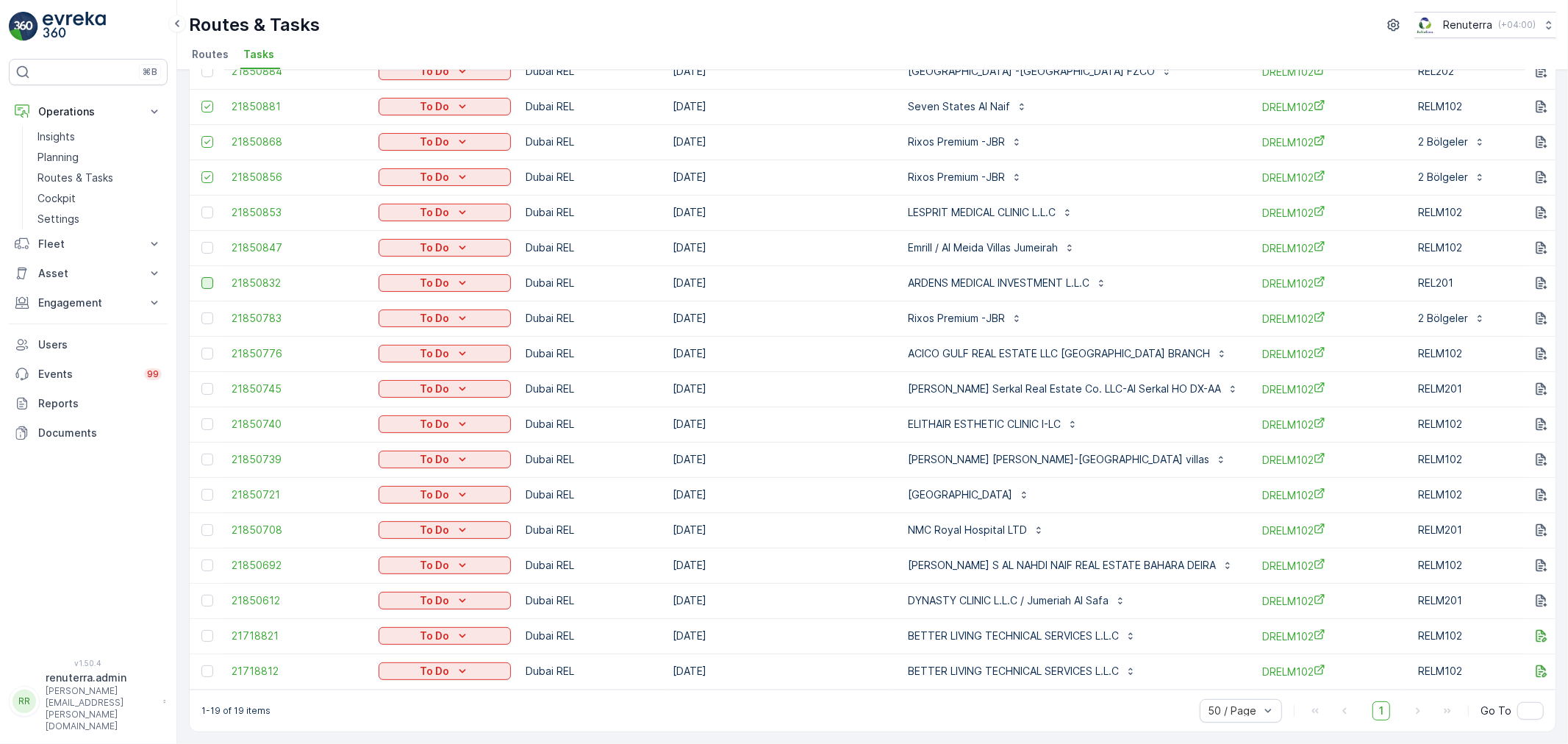
click at [205, 278] on div at bounding box center [207, 283] width 11 height 11
click at [201, 277] on input "checkbox" at bounding box center [201, 277] width 0 height 0
click at [204, 314] on div at bounding box center [207, 318] width 11 height 11
click at [201, 313] on input "checkbox" at bounding box center [201, 313] width 0 height 0
click at [211, 383] on div at bounding box center [207, 389] width 11 height 11
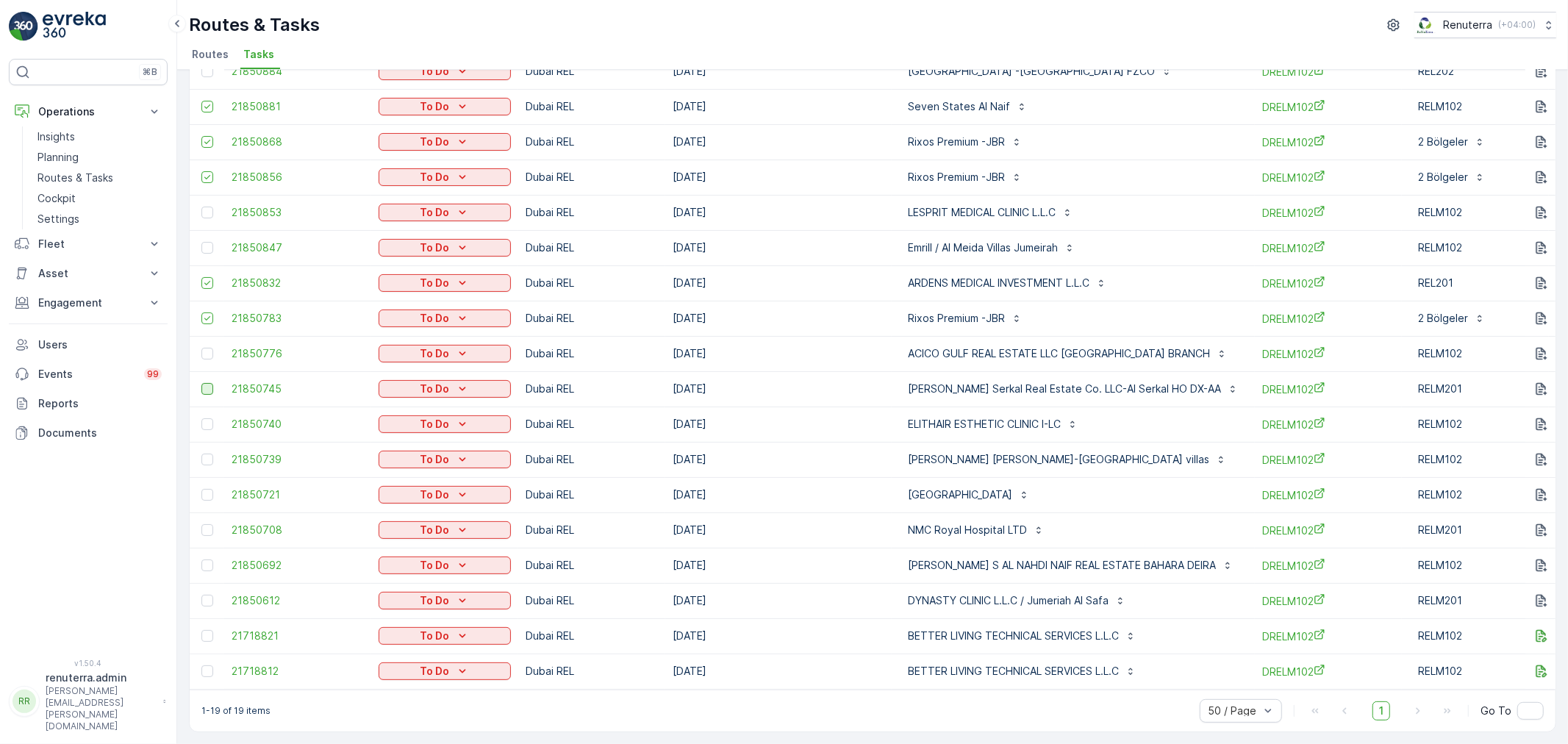
click at [201, 383] on input "checkbox" at bounding box center [201, 383] width 0 height 0
click at [206, 489] on div at bounding box center [207, 495] width 11 height 11
click at [201, 489] on input "checkbox" at bounding box center [201, 489] width 0 height 0
click at [206, 524] on div at bounding box center [207, 530] width 11 height 11
click at [201, 524] on input "checkbox" at bounding box center [201, 524] width 0 height 0
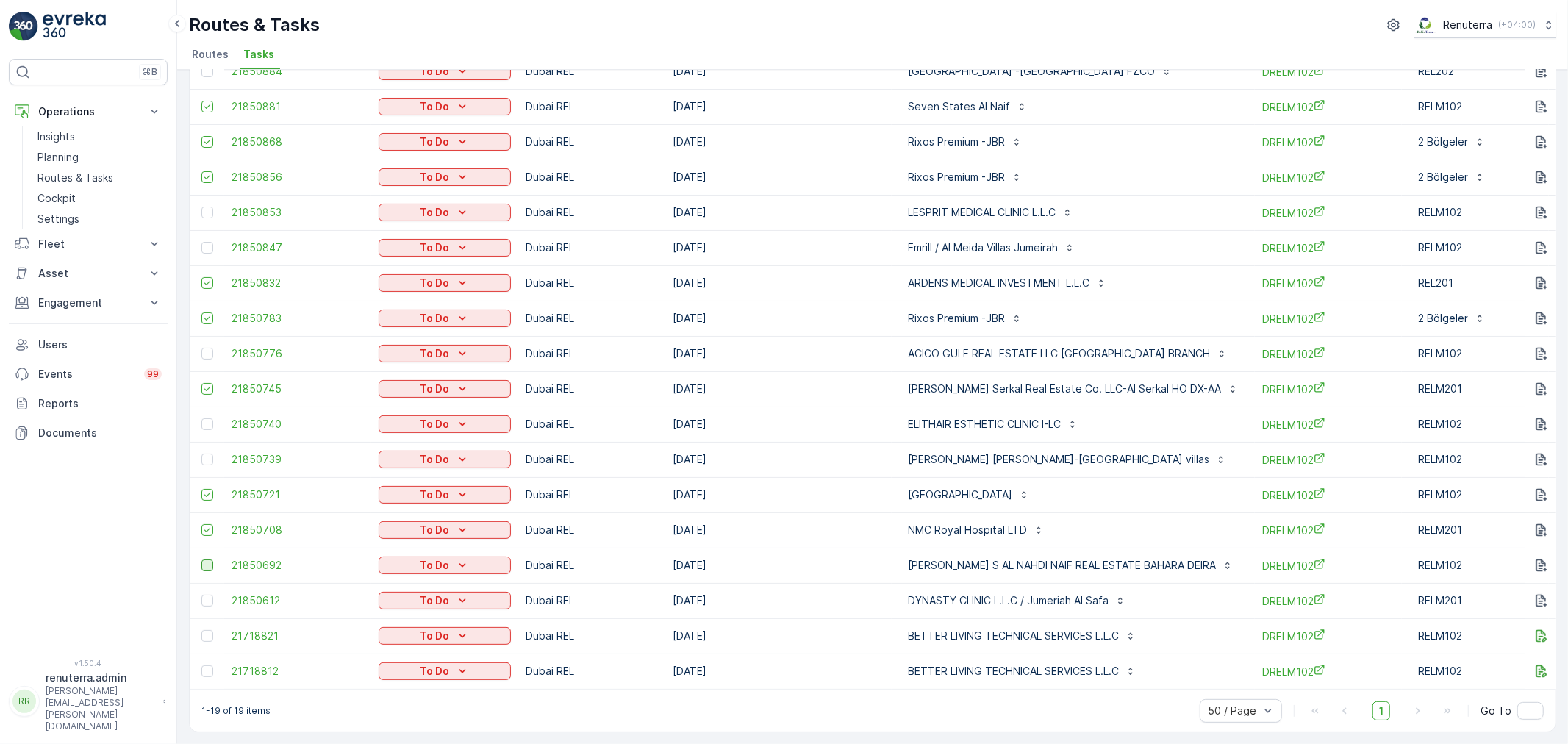
click at [206, 560] on div at bounding box center [207, 565] width 11 height 11
click at [201, 560] on input "checkbox" at bounding box center [201, 560] width 0 height 0
click at [202, 665] on div at bounding box center [207, 671] width 11 height 11
click at [201, 665] on input "checkbox" at bounding box center [201, 665] width 0 height 0
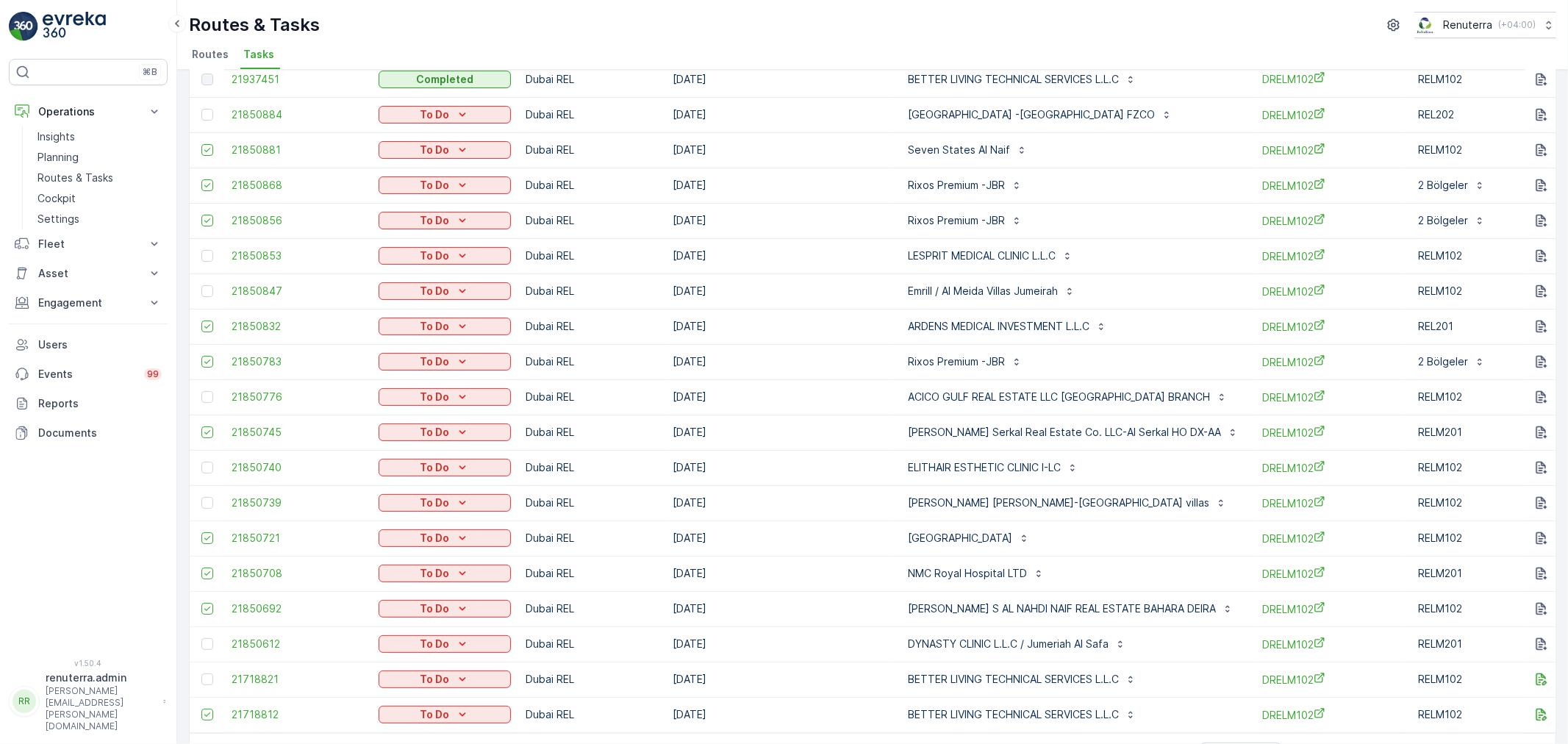
scroll to position [0, 0]
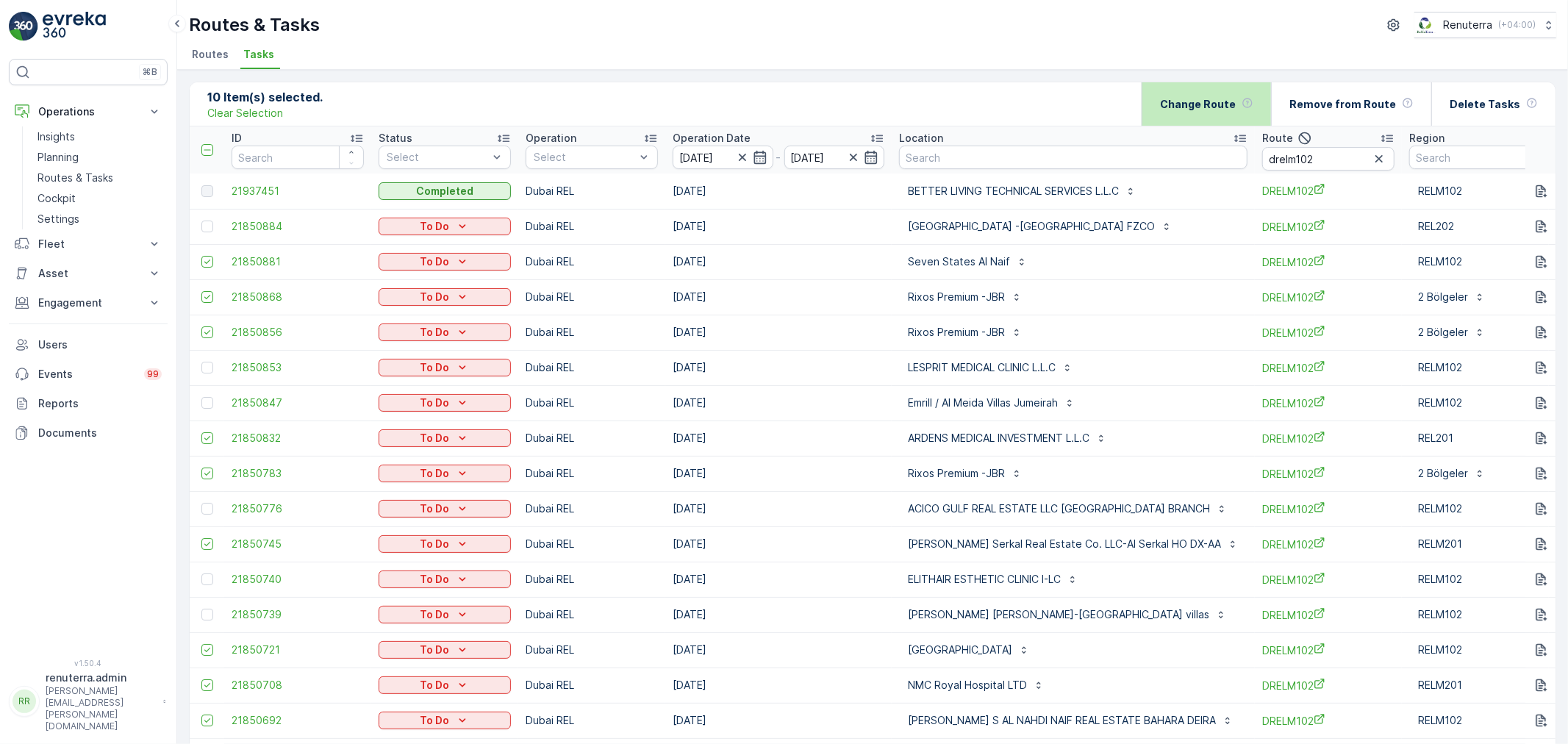
click at [1210, 108] on p "Change Route" at bounding box center [1198, 104] width 76 height 15
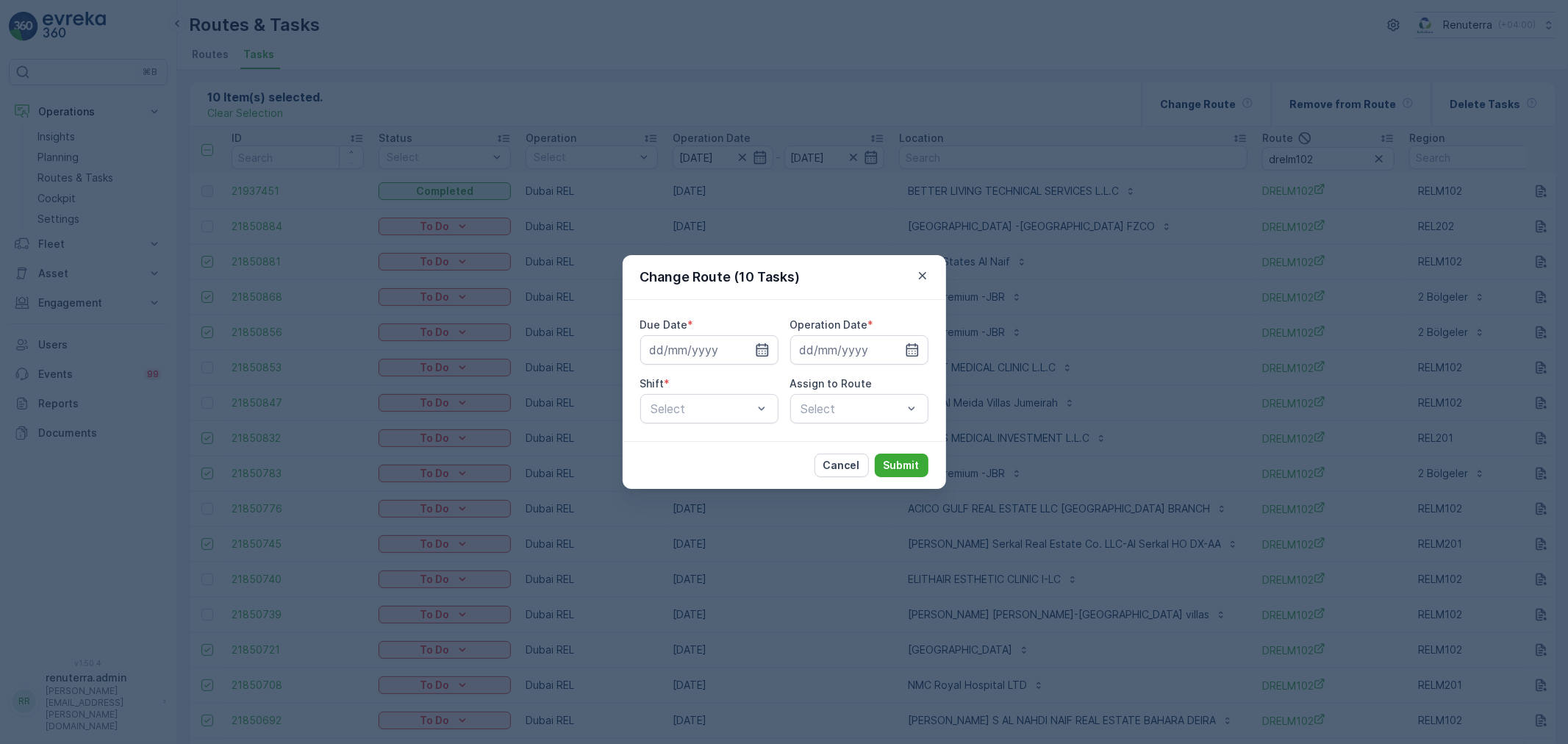
click at [765, 351] on icon "button" at bounding box center [761, 350] width 12 height 13
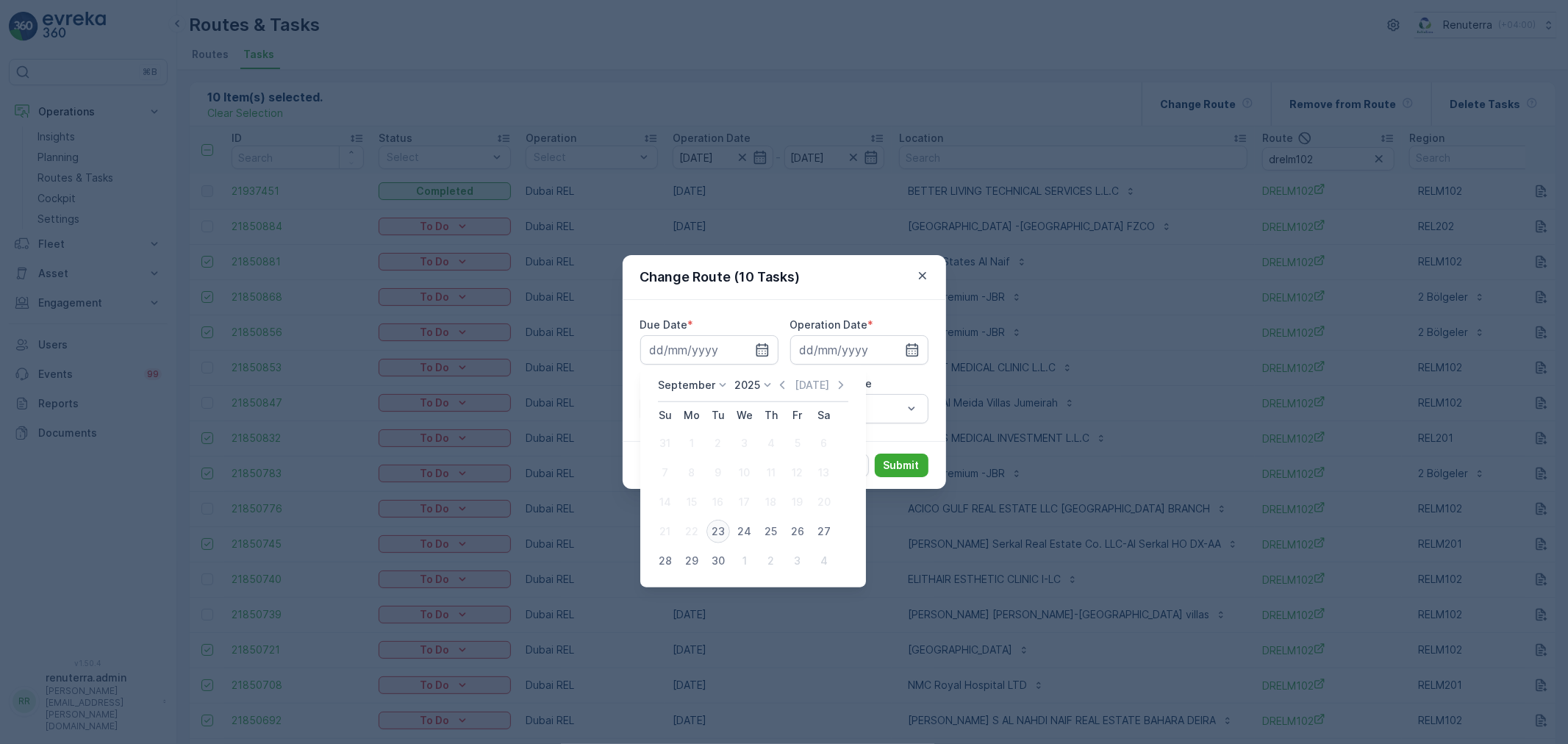
click at [714, 532] on div "23" at bounding box center [718, 531] width 24 height 24
type input "[DATE]"
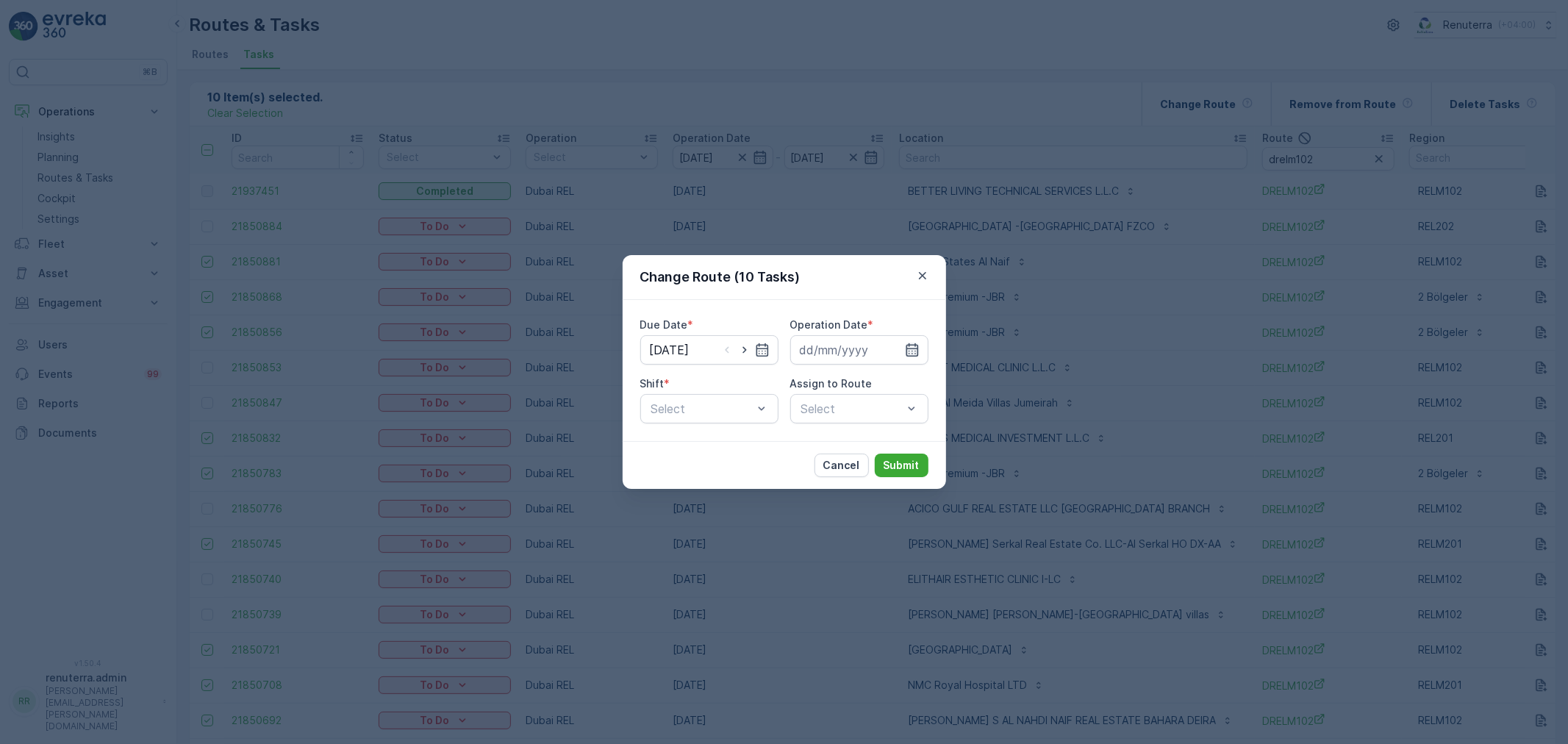
click at [912, 347] on icon "button" at bounding box center [912, 350] width 15 height 15
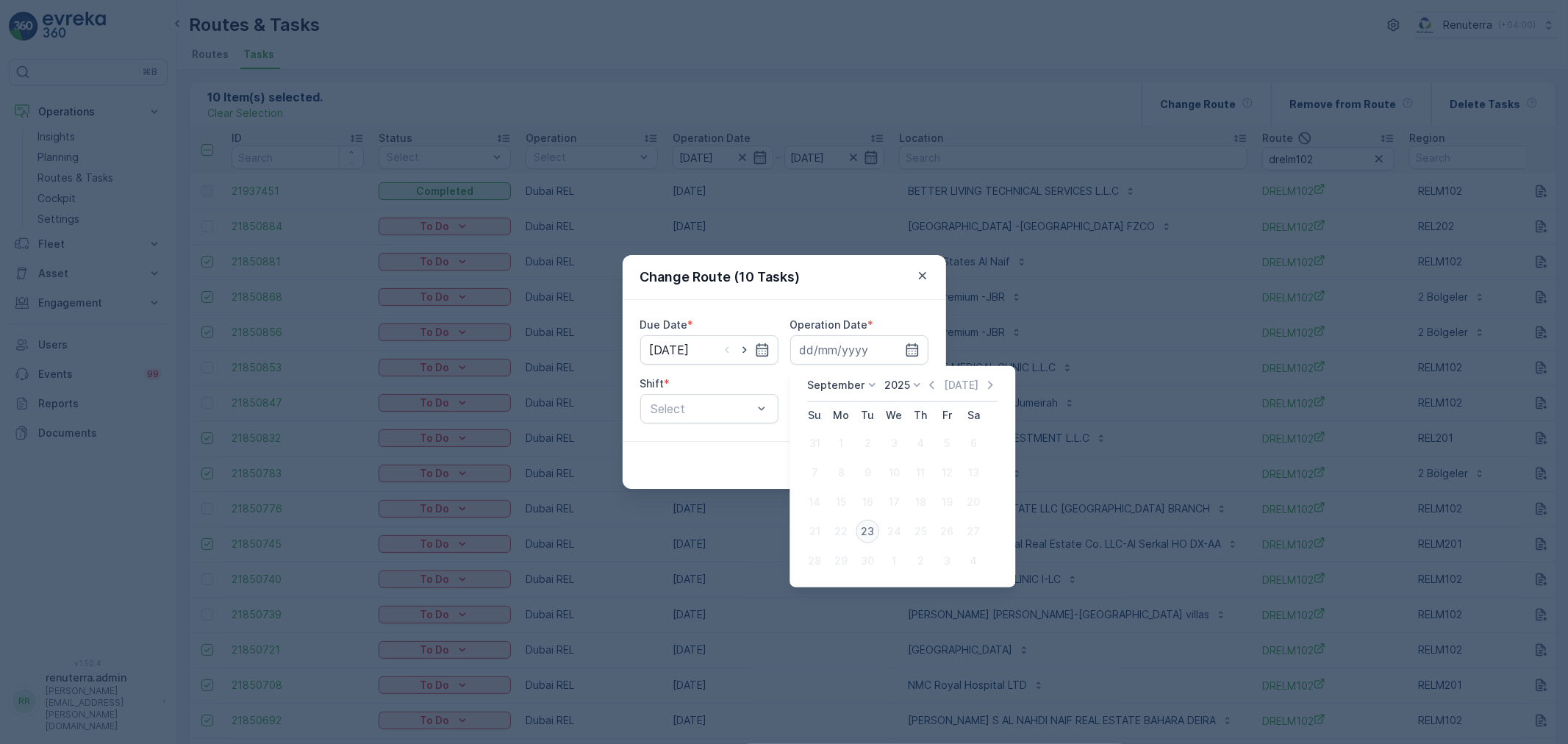
click at [871, 534] on div "23" at bounding box center [867, 531] width 24 height 24
type input "[DATE]"
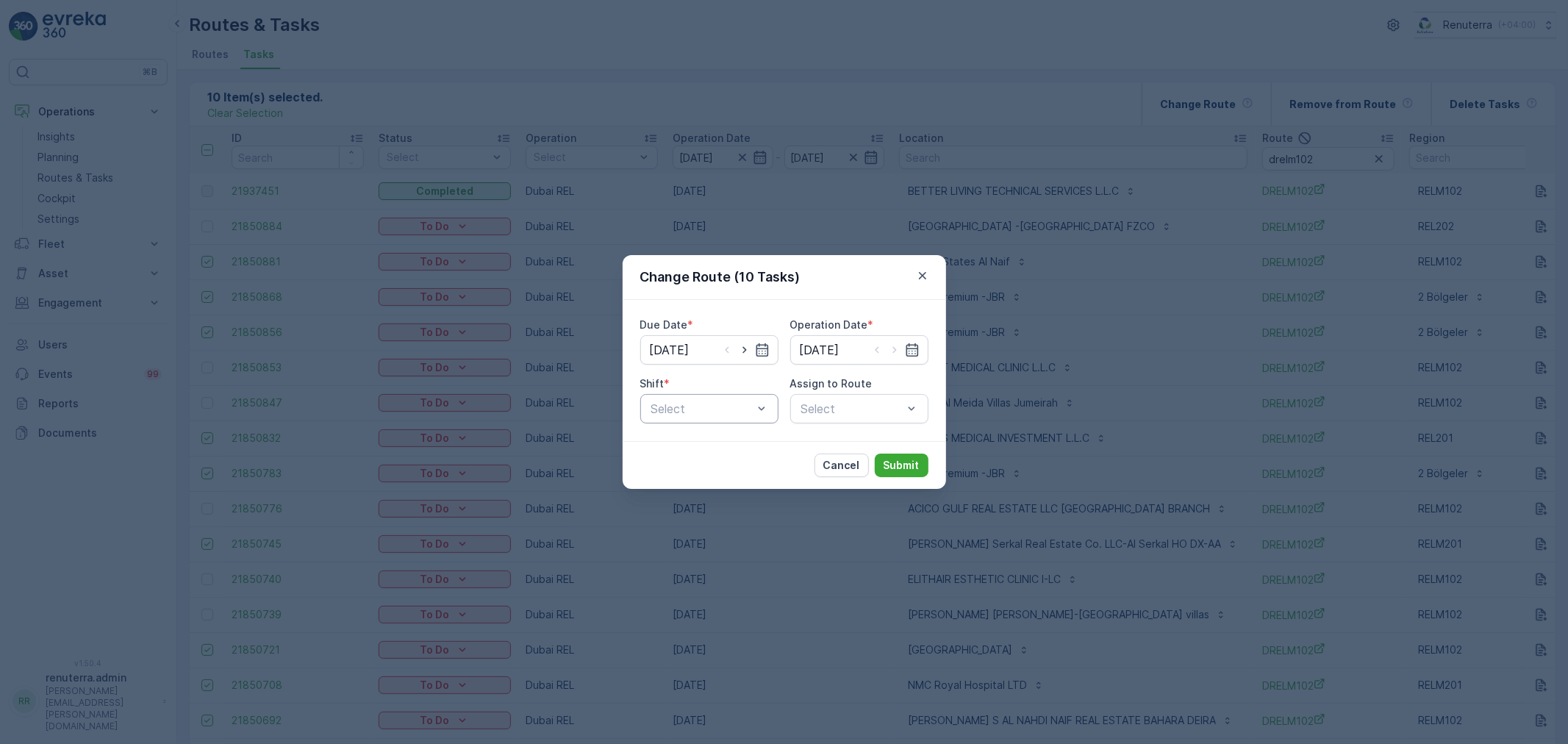
click at [706, 422] on div "Select" at bounding box center [709, 409] width 138 height 29
click at [694, 448] on span "Day Shift" at bounding box center [675, 444] width 52 height 13
click at [922, 275] on icon "button" at bounding box center [923, 275] width 15 height 15
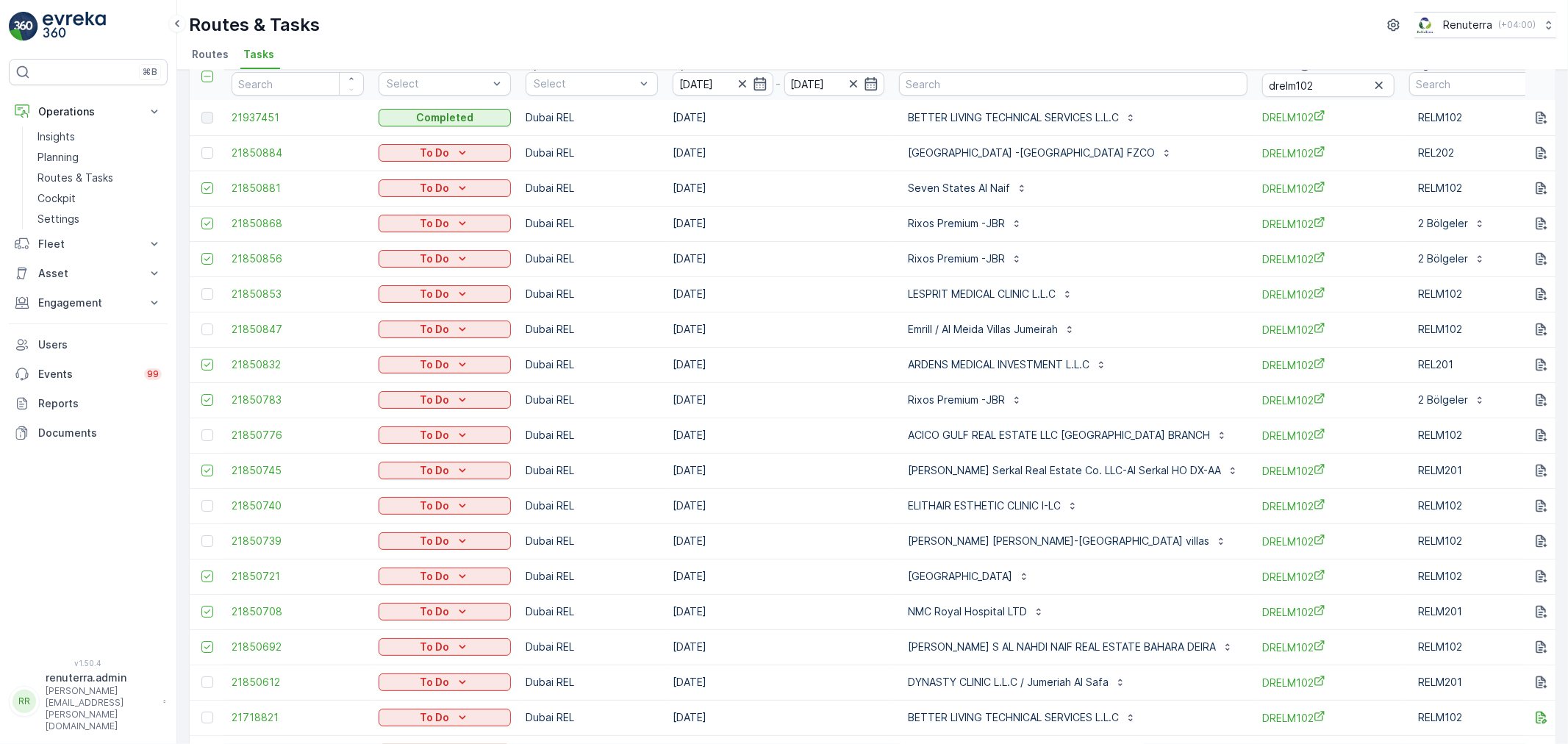
scroll to position [162, 0]
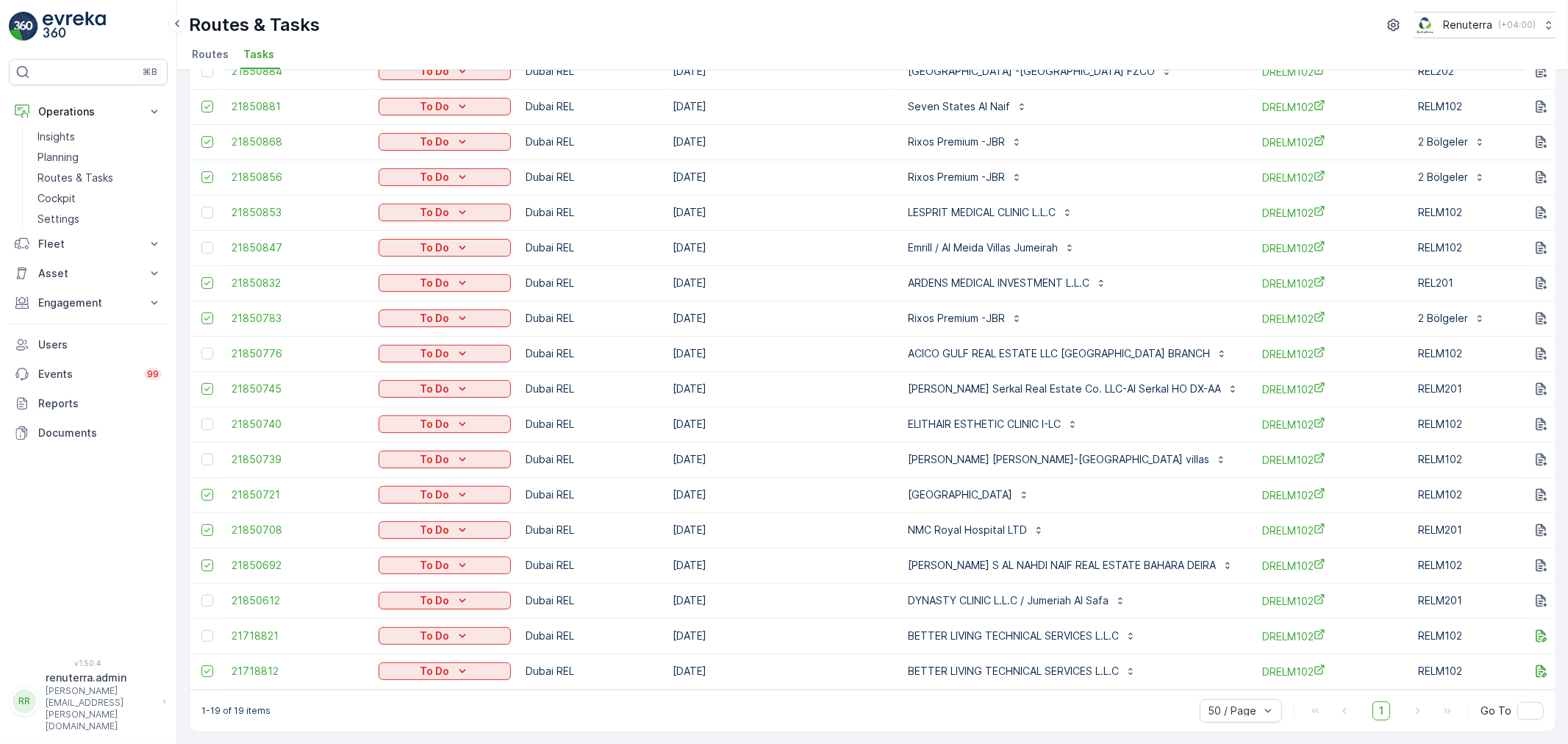
click at [197, 666] on td at bounding box center [206, 671] width 35 height 35
click at [203, 666] on icon at bounding box center [207, 671] width 11 height 11
click at [201, 665] on input "checkbox" at bounding box center [201, 665] width 0 height 0
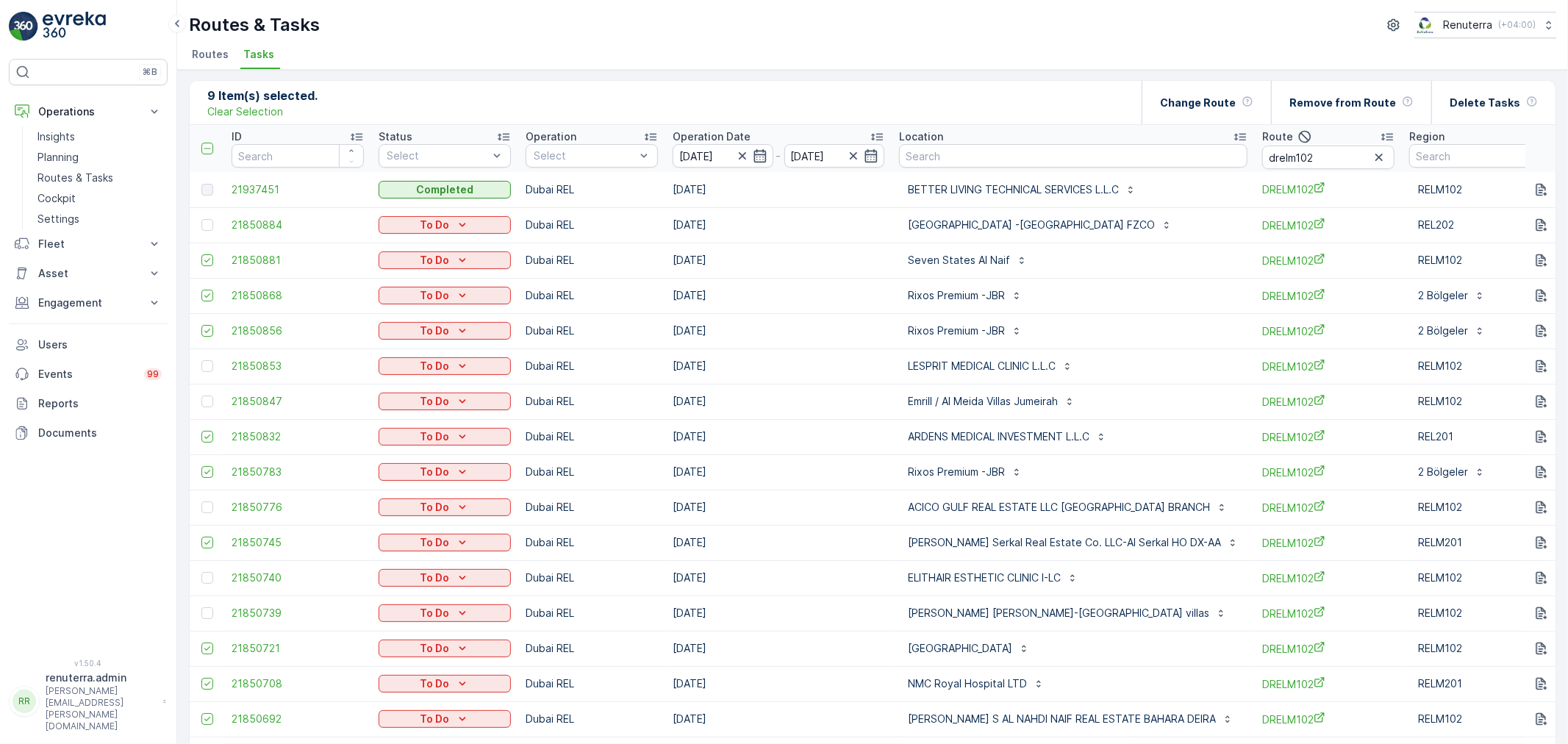
scroll to position [0, 0]
click at [1209, 97] on p "Change Route" at bounding box center [1198, 104] width 76 height 15
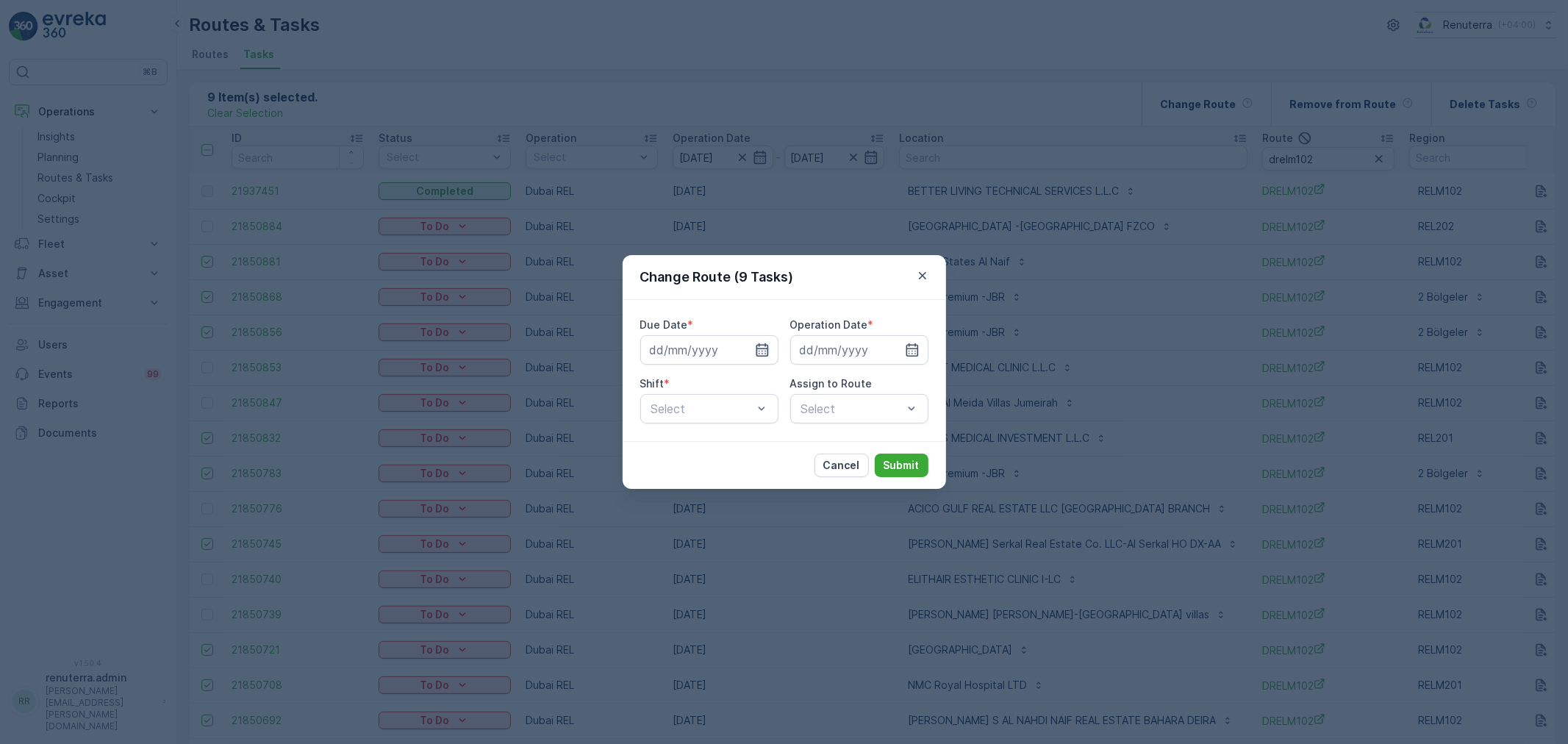
click at [760, 347] on icon "button" at bounding box center [762, 350] width 15 height 15
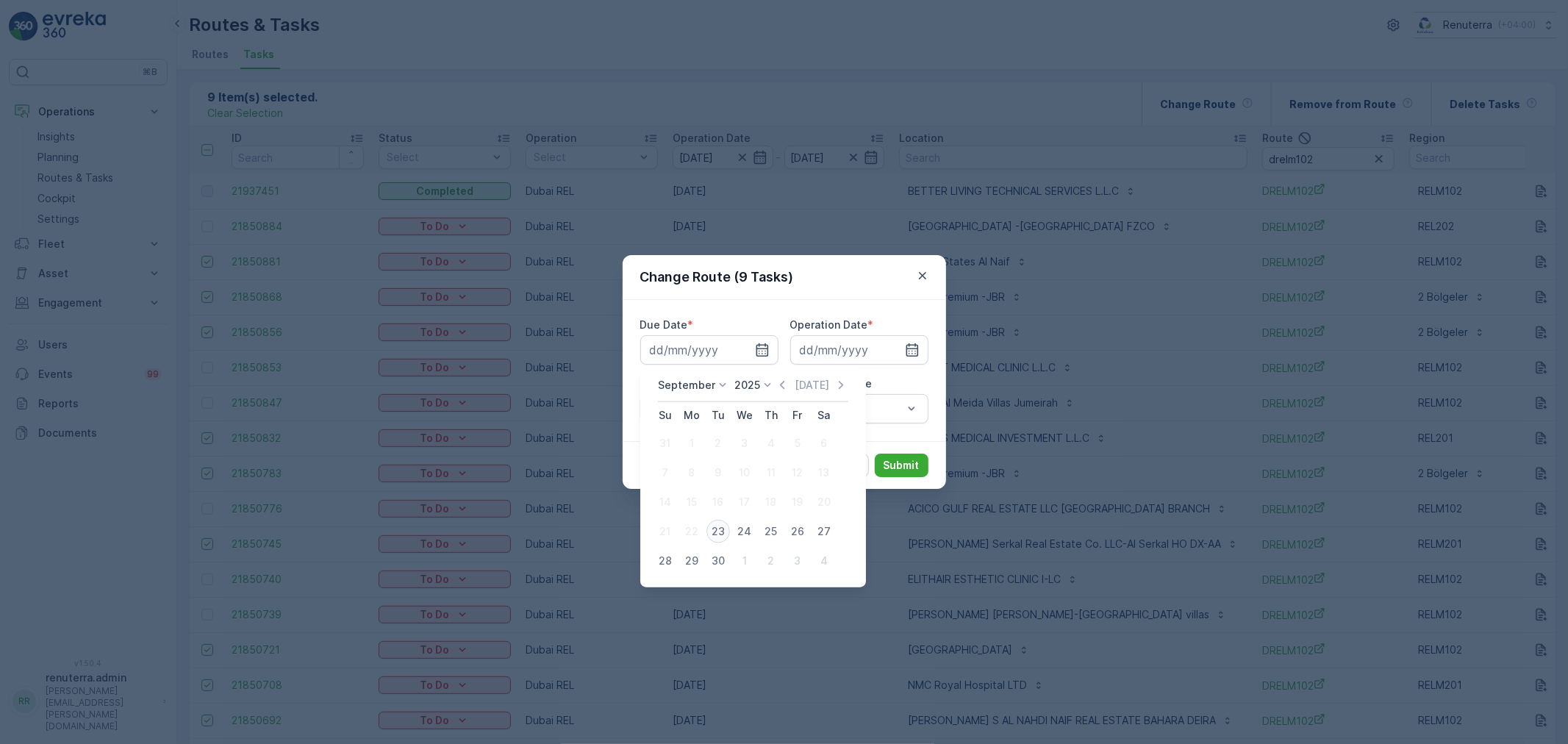
click at [721, 526] on div "23" at bounding box center [718, 531] width 24 height 24
type input "[DATE]"
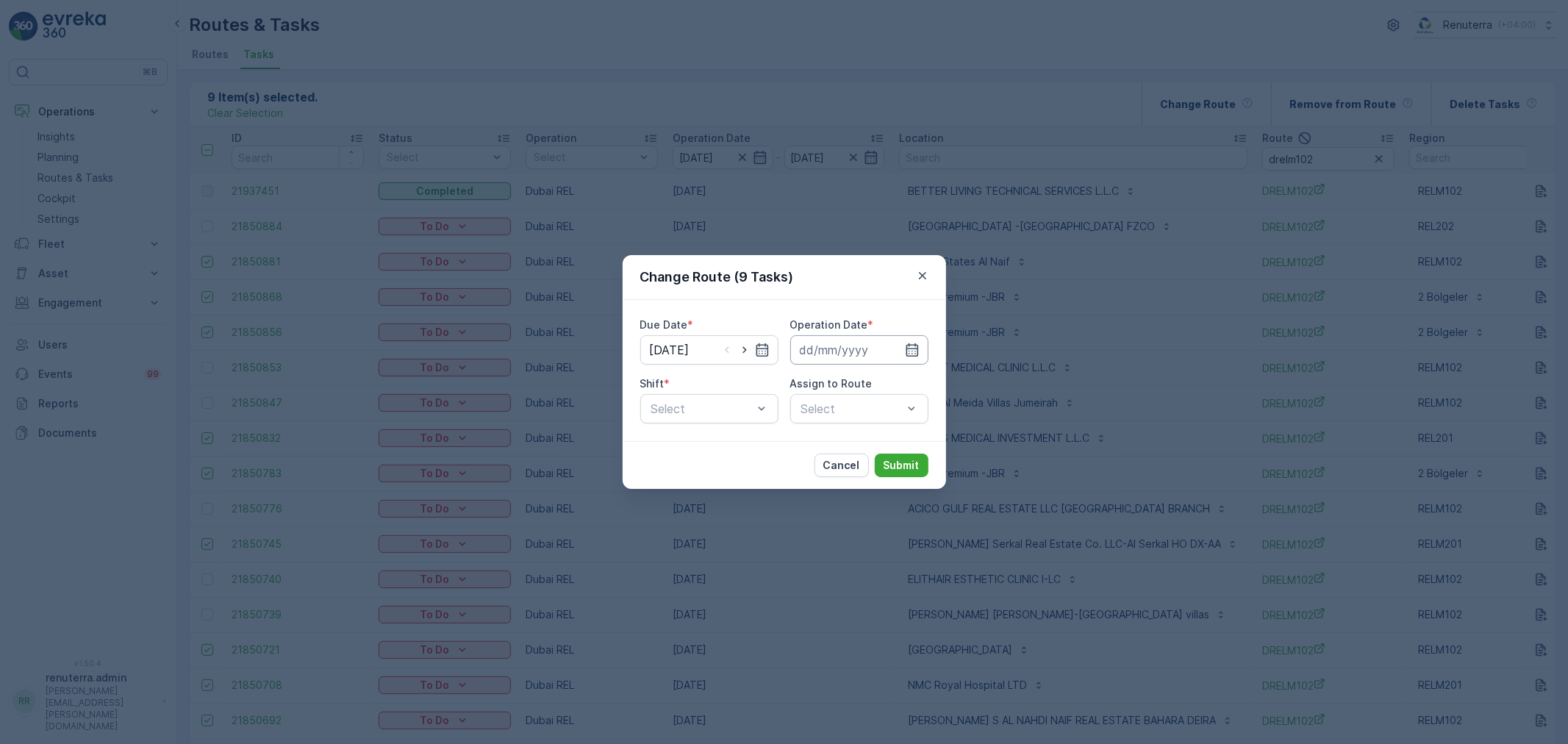
drag, startPoint x: 908, startPoint y: 342, endPoint x: 904, endPoint y: 361, distance: 19.4
click at [909, 343] on icon "button" at bounding box center [912, 350] width 15 height 15
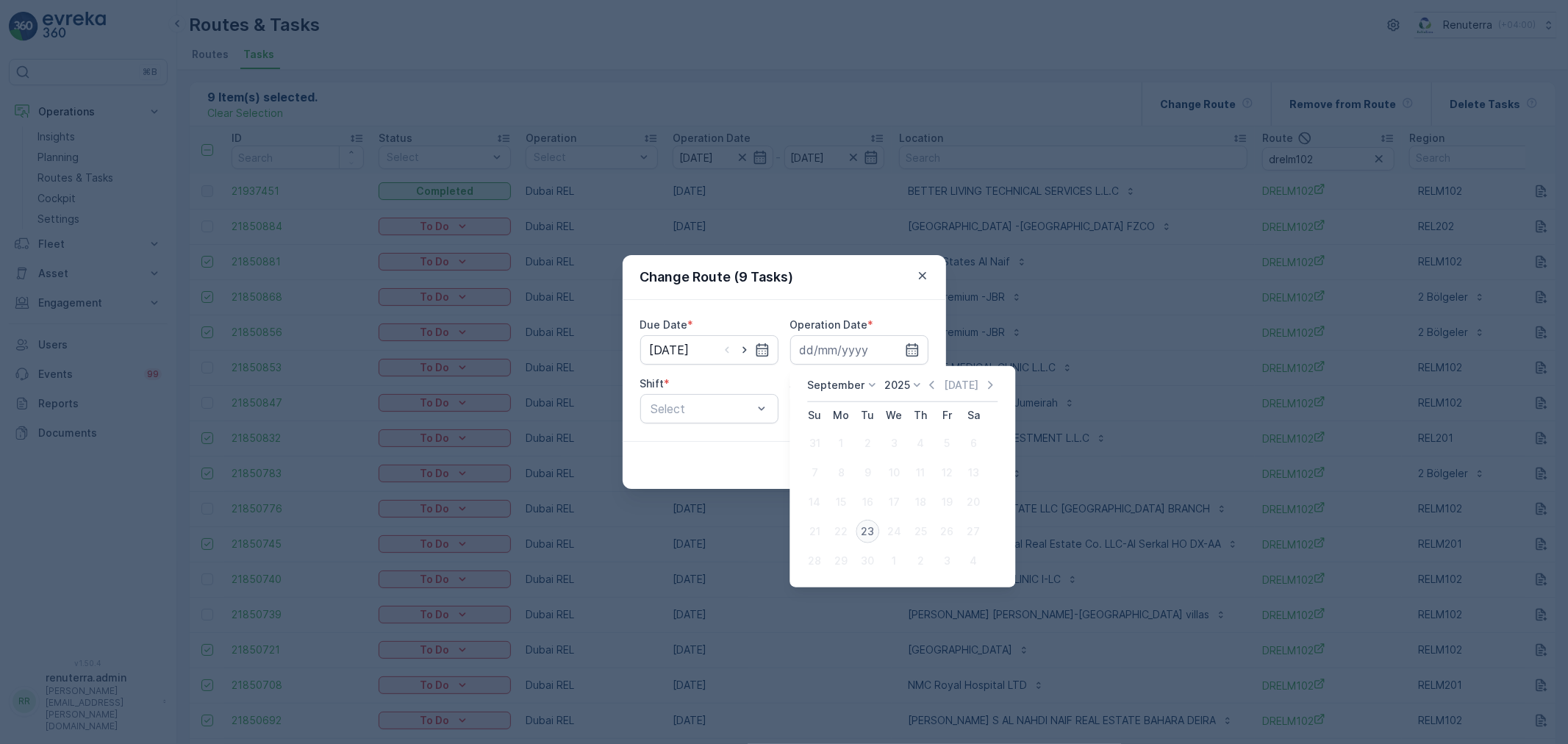
click at [863, 526] on div "23" at bounding box center [867, 531] width 24 height 24
type input "[DATE]"
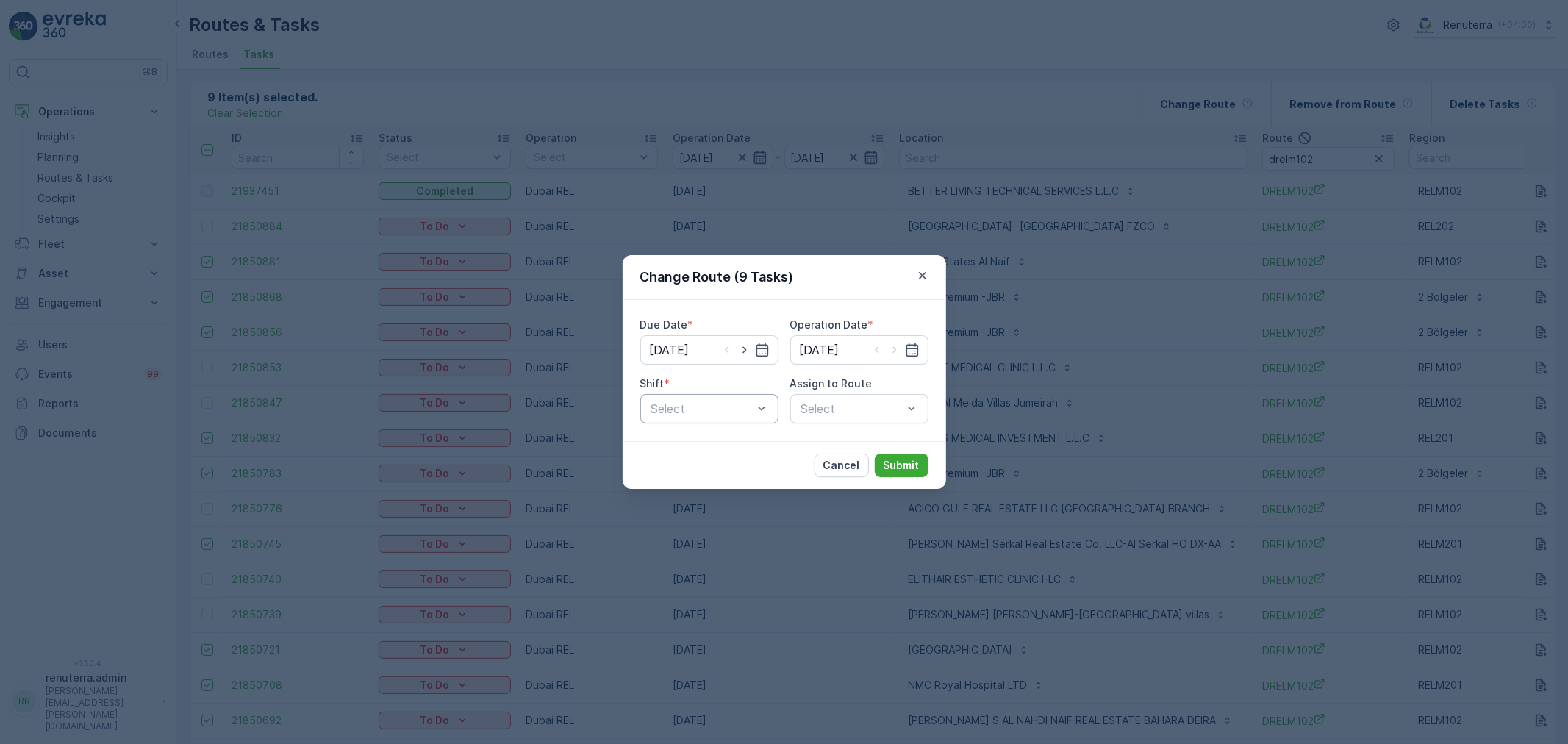
drag, startPoint x: 700, startPoint y: 429, endPoint x: 703, endPoint y: 417, distance: 12.4
click at [700, 427] on div "Due Date * 23.09.2025 Operation Date * 23.09.2025 Shift * Select Assign to Rout…" at bounding box center [785, 370] width 323 height 141
click at [700, 445] on div "Day Shift" at bounding box center [709, 444] width 120 height 13
click at [843, 407] on div "Select" at bounding box center [860, 409] width 138 height 29
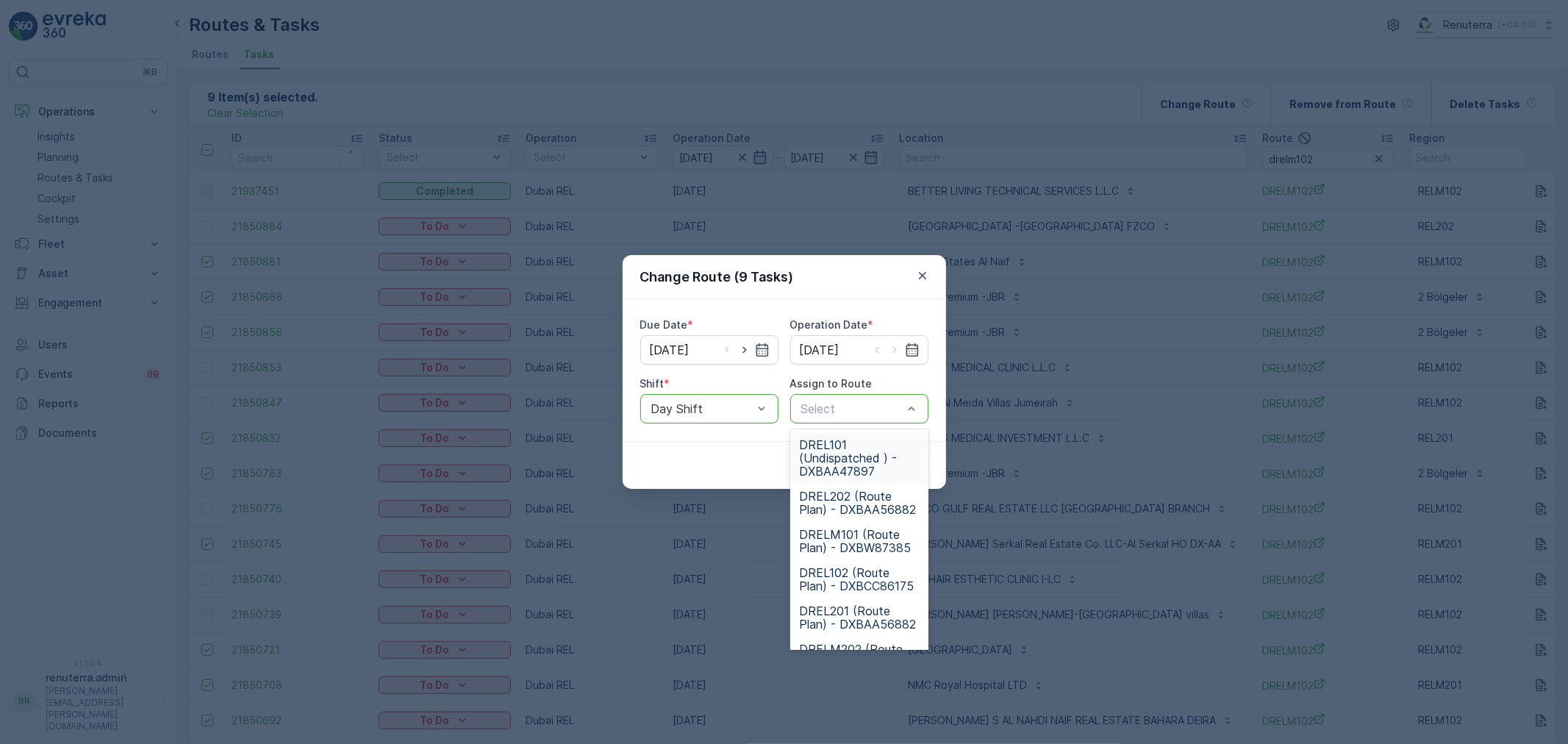
drag, startPoint x: 873, startPoint y: 408, endPoint x: 870, endPoint y: 414, distance: 6.7
type input "101"
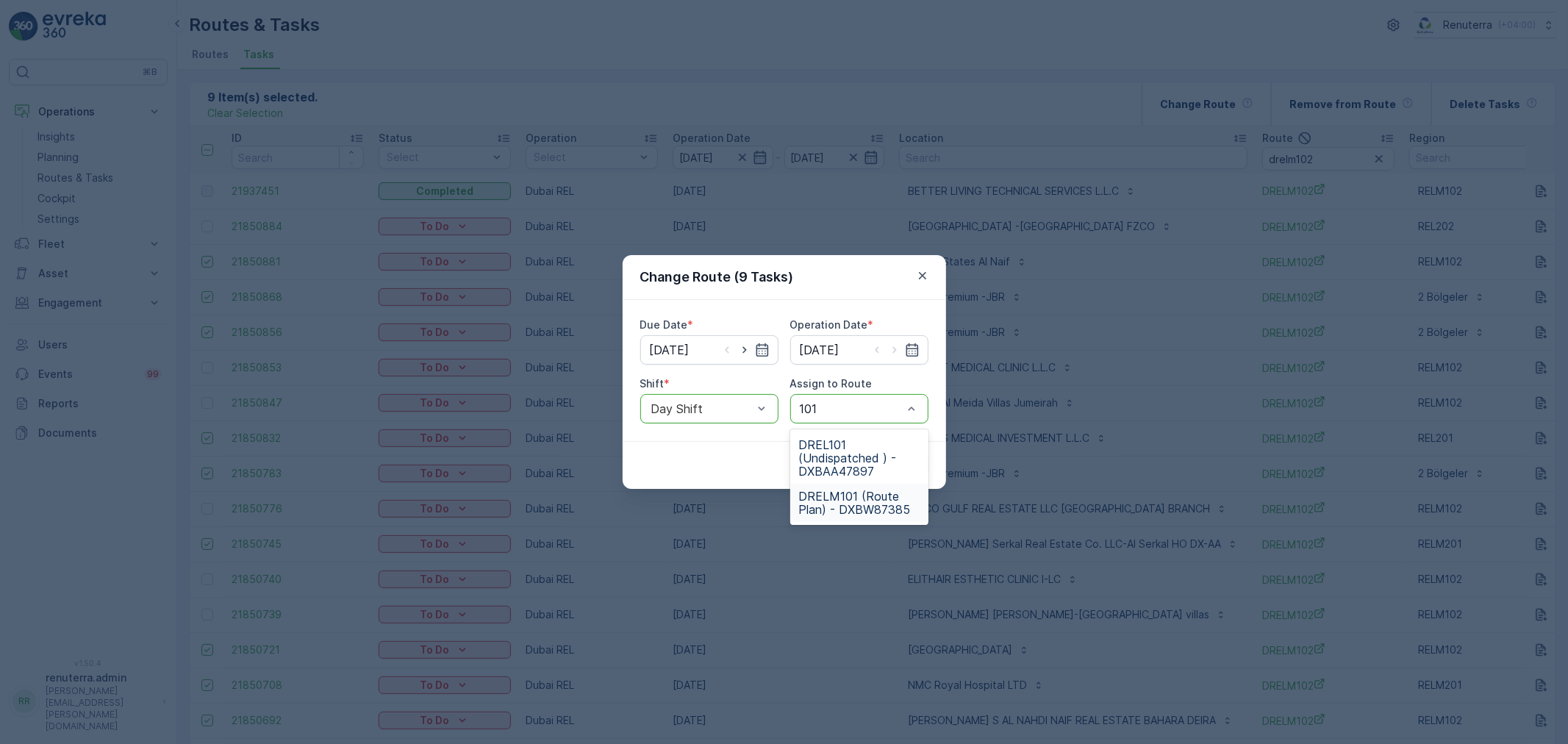
click at [879, 496] on span "DRELM101 (Route Plan) - DXBW87385" at bounding box center [860, 503] width 120 height 27
click at [912, 460] on p "Submit" at bounding box center [902, 465] width 36 height 15
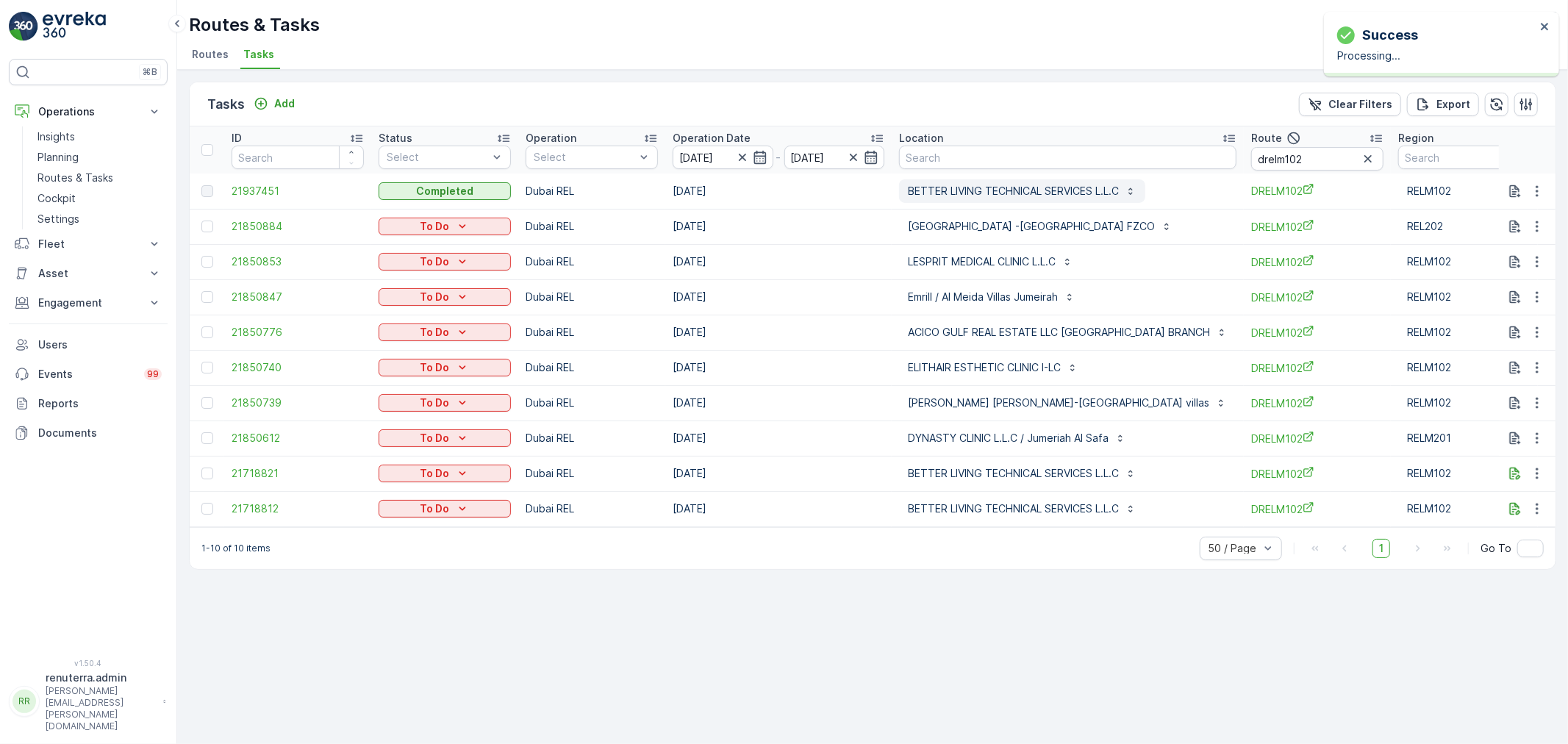
click at [957, 184] on p "BETTER LIVING TECHNICAL SERVICES L.L.C" at bounding box center [1014, 191] width 211 height 15
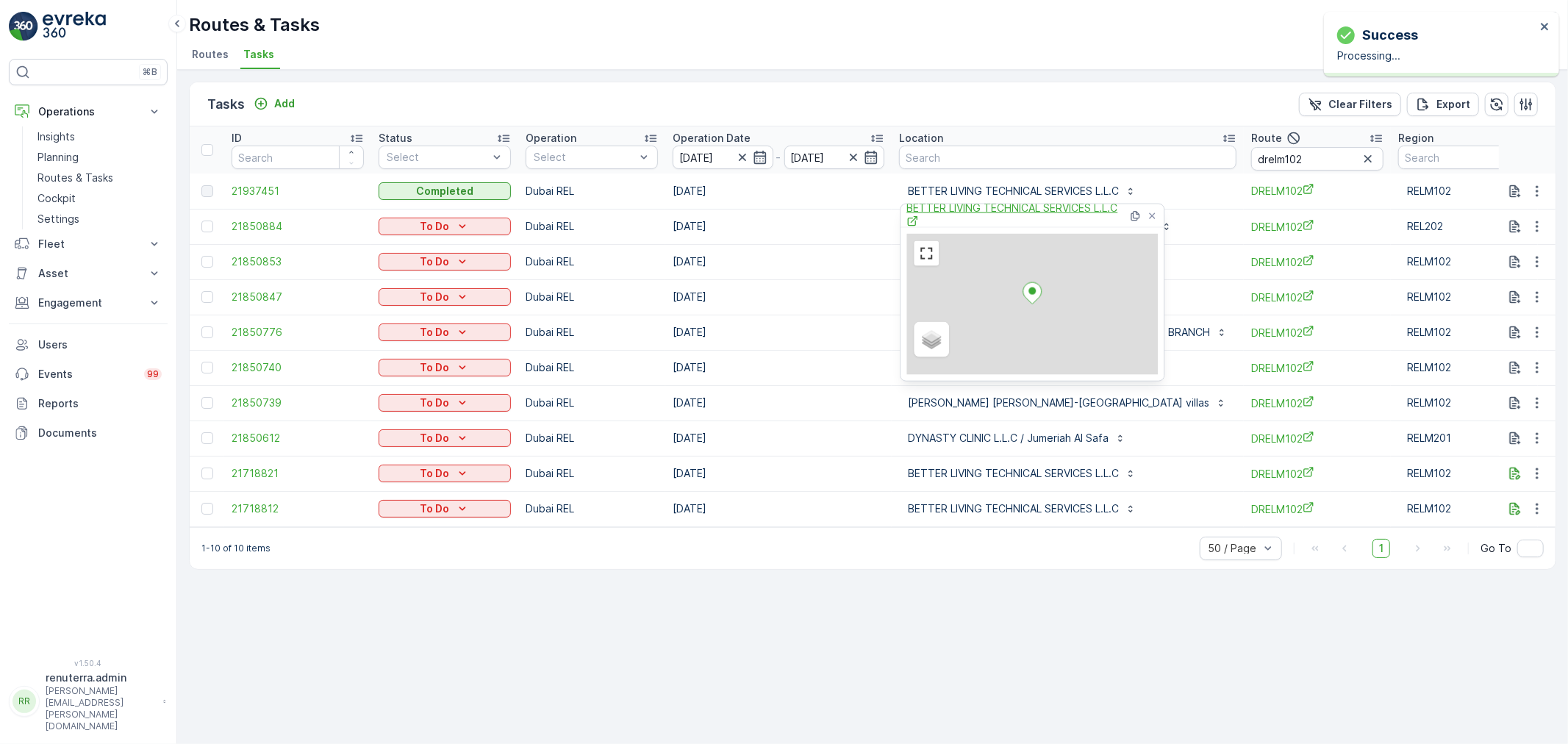
click at [972, 210] on span "BETTER LIVING TECHNICAL SERVICES L.L.C" at bounding box center [1017, 215] width 221 height 30
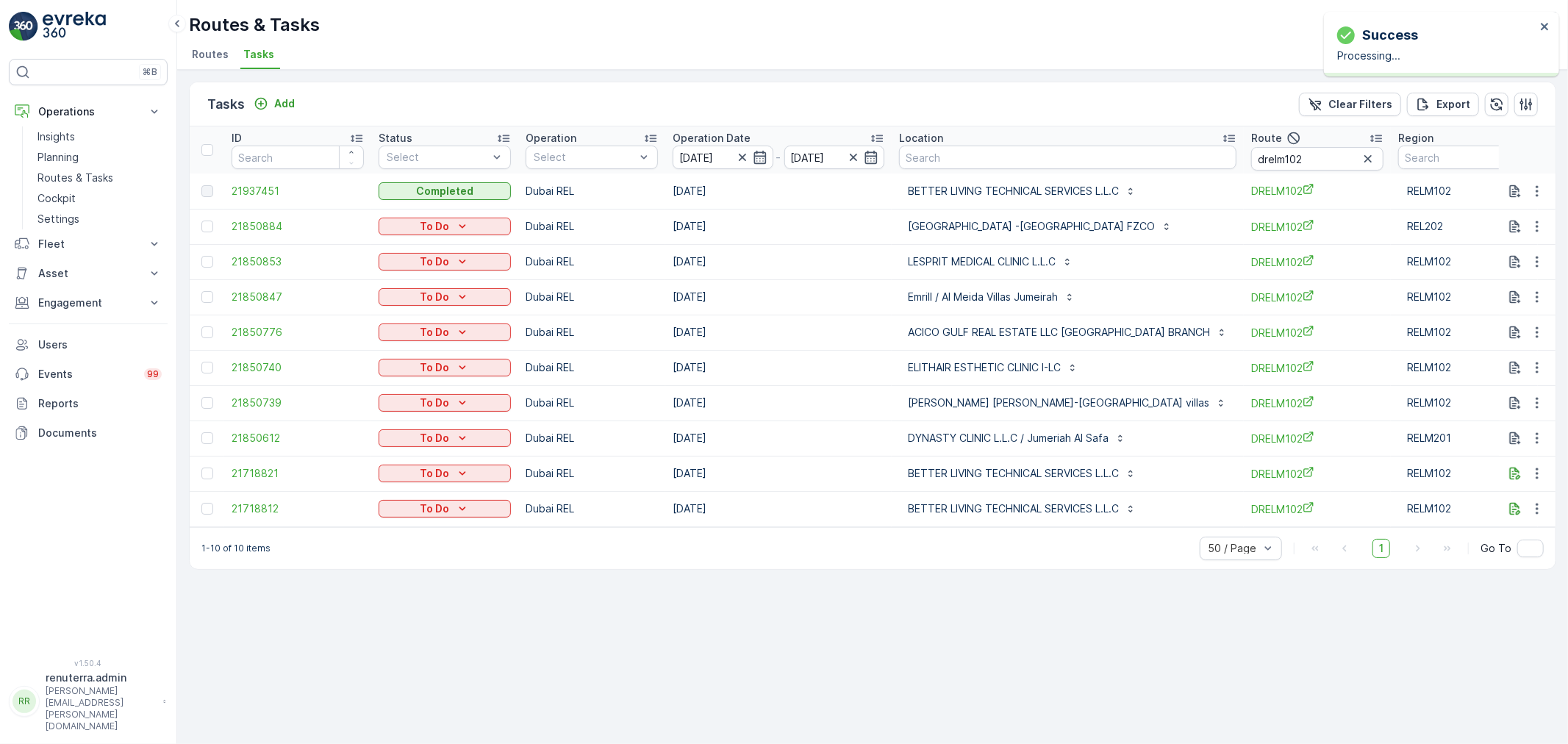
click at [782, 383] on tbody "21937451 Completed Dubai REL 23.09.2025 BETTER LIVING TECHNICAL SERVICES L.L.C …" at bounding box center [892, 350] width 1406 height 353
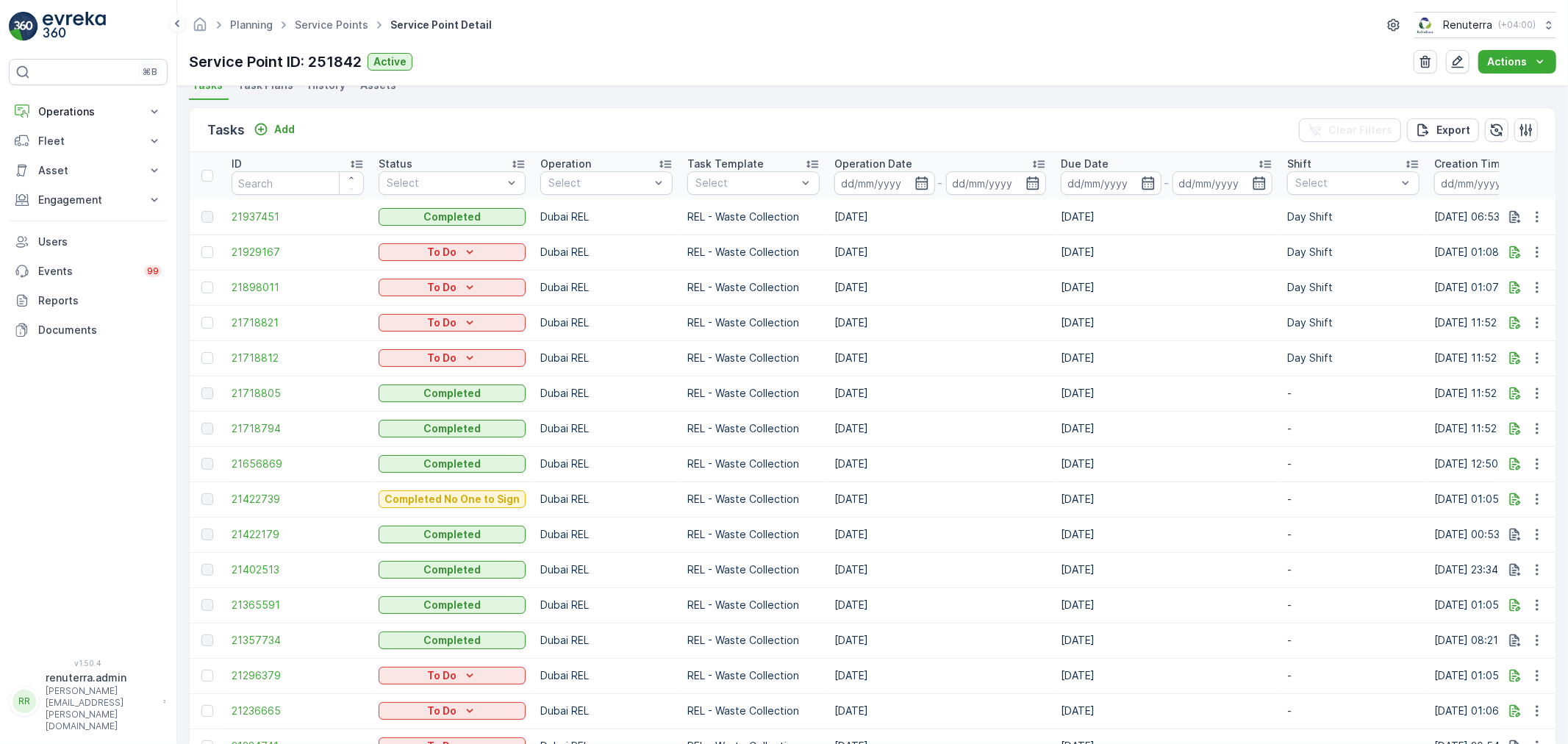
scroll to position [490, 0]
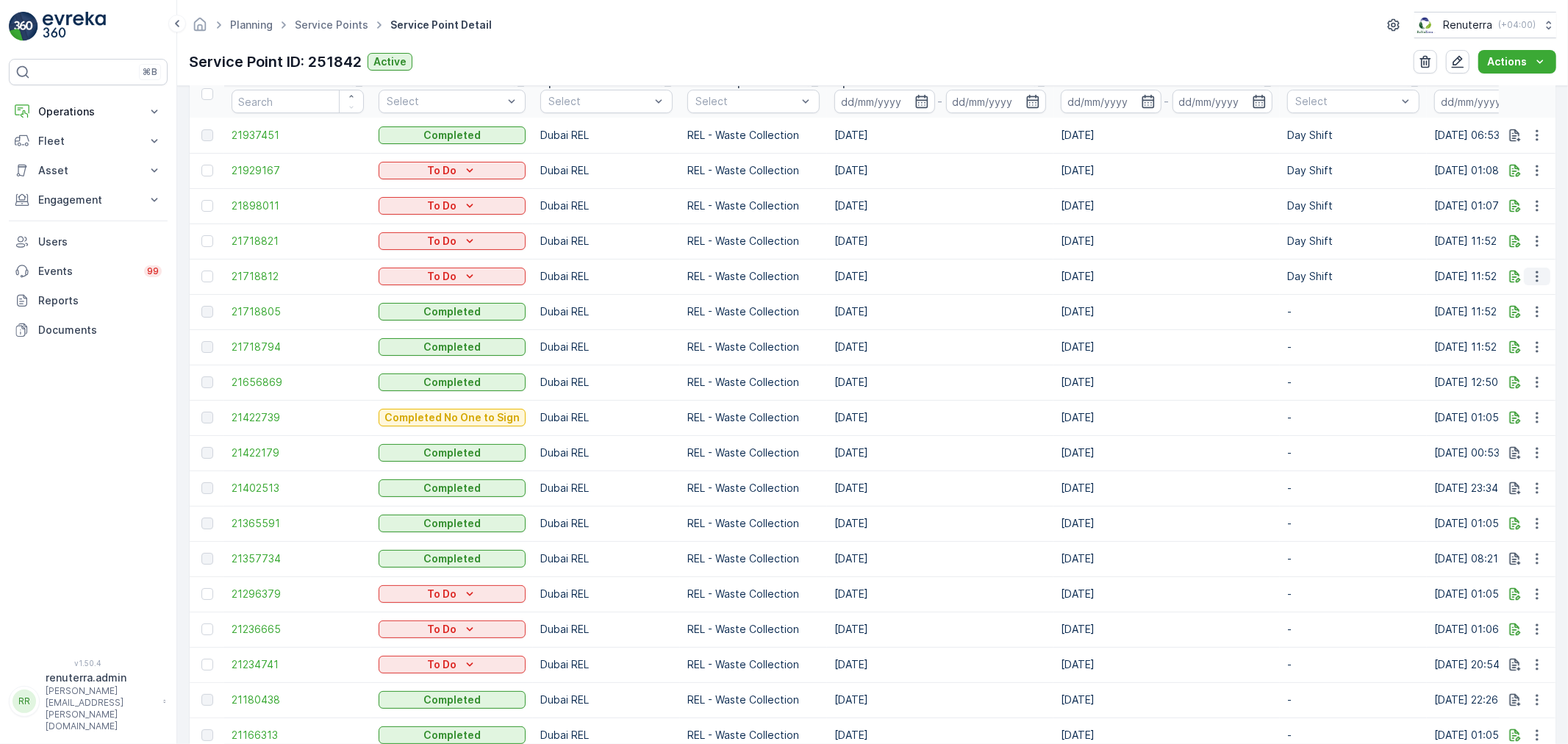
click at [1531, 270] on icon "button" at bounding box center [1537, 276] width 15 height 15
drag, startPoint x: 905, startPoint y: 283, endPoint x: 842, endPoint y: 282, distance: 63.0
click at [902, 283] on td "[DATE]" at bounding box center [940, 276] width 227 height 35
click at [1544, 275] on button "button" at bounding box center [1537, 276] width 27 height 18
click at [1494, 341] on span "Change Route" at bounding box center [1500, 338] width 71 height 15
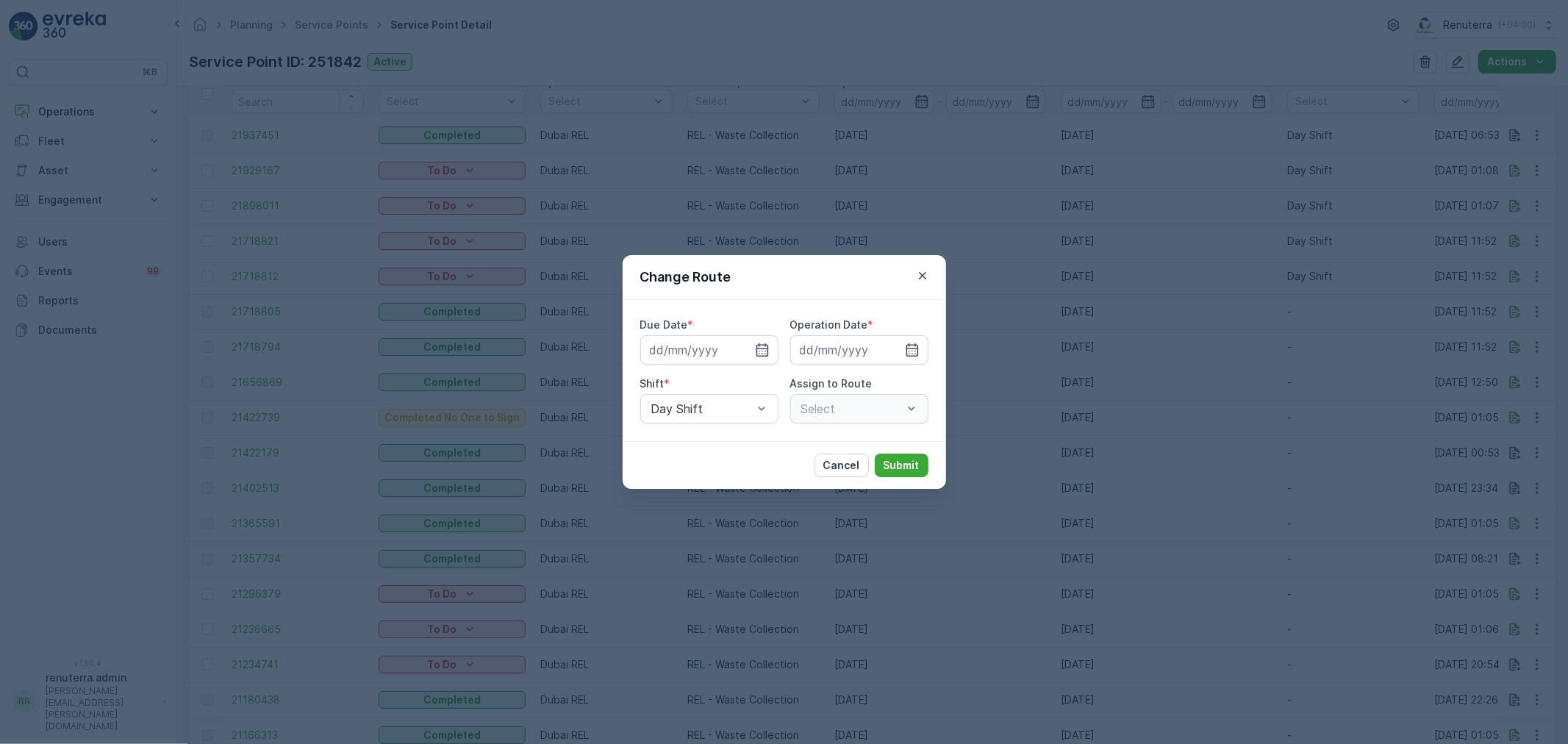
type input "[DATE]"
drag, startPoint x: 925, startPoint y: 275, endPoint x: 916, endPoint y: 278, distance: 9.5
click at [922, 277] on icon "button" at bounding box center [923, 275] width 15 height 15
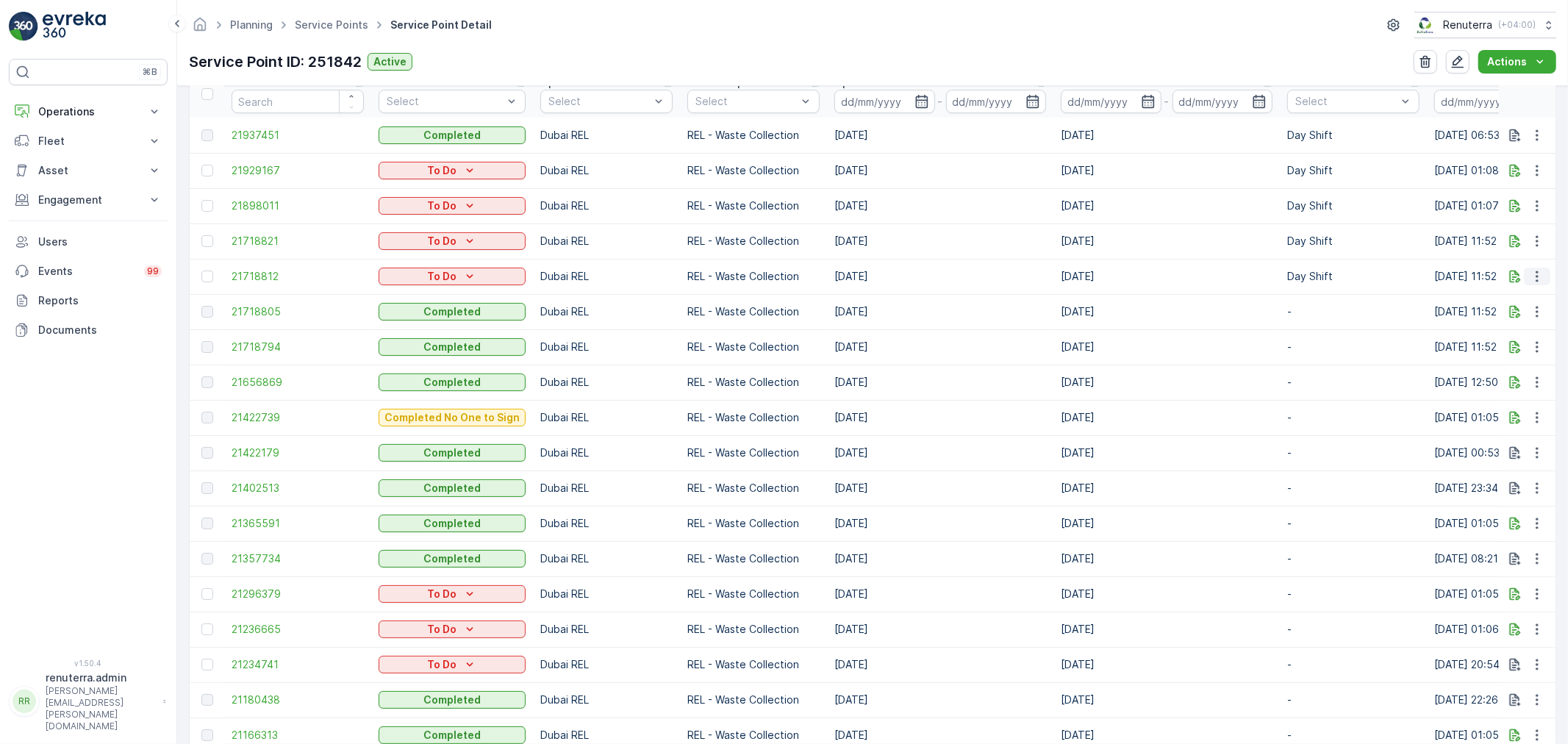
click at [1537, 275] on icon "button" at bounding box center [1537, 276] width 15 height 15
click at [1508, 335] on span "Change Route" at bounding box center [1500, 338] width 71 height 15
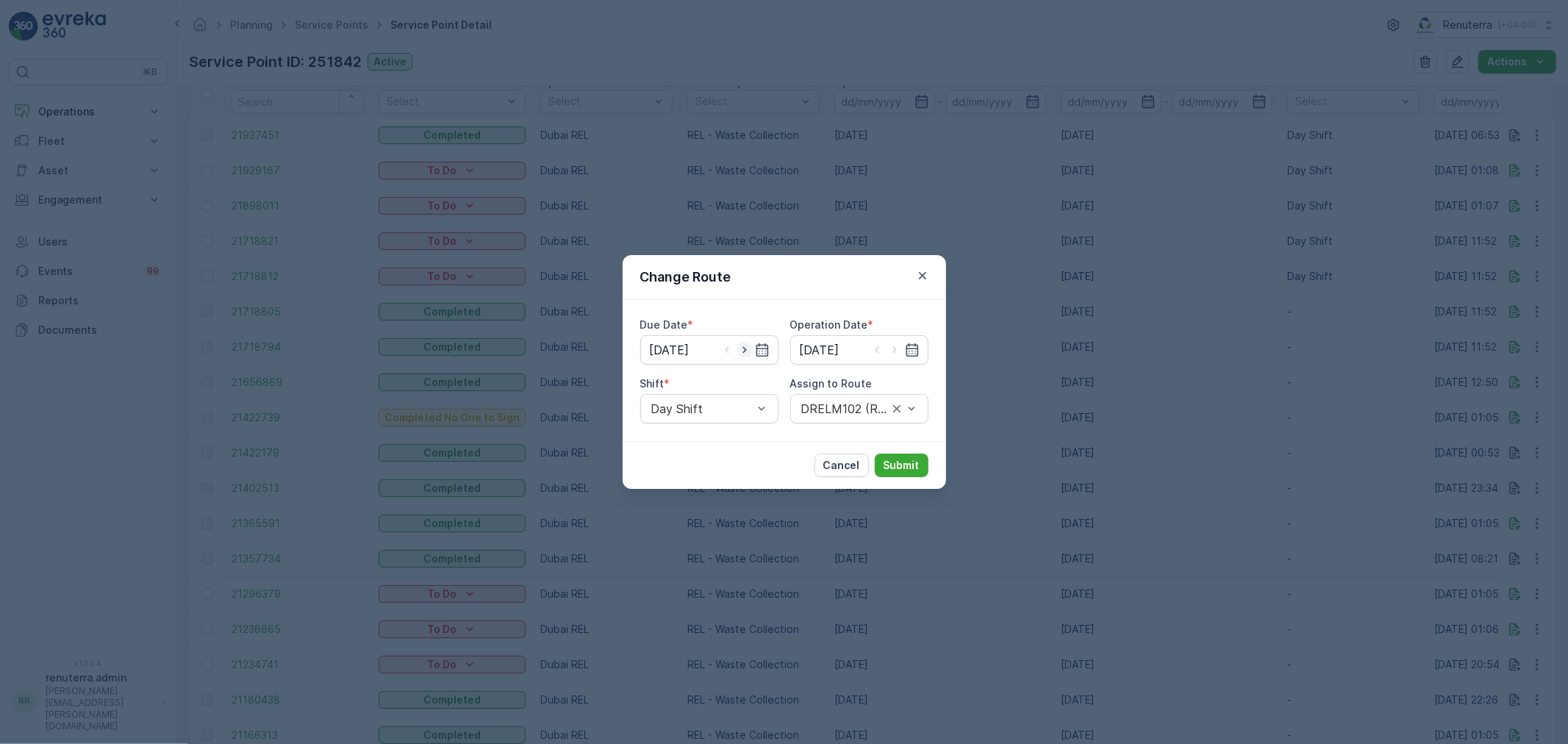
click at [743, 348] on icon "button" at bounding box center [745, 350] width 15 height 15
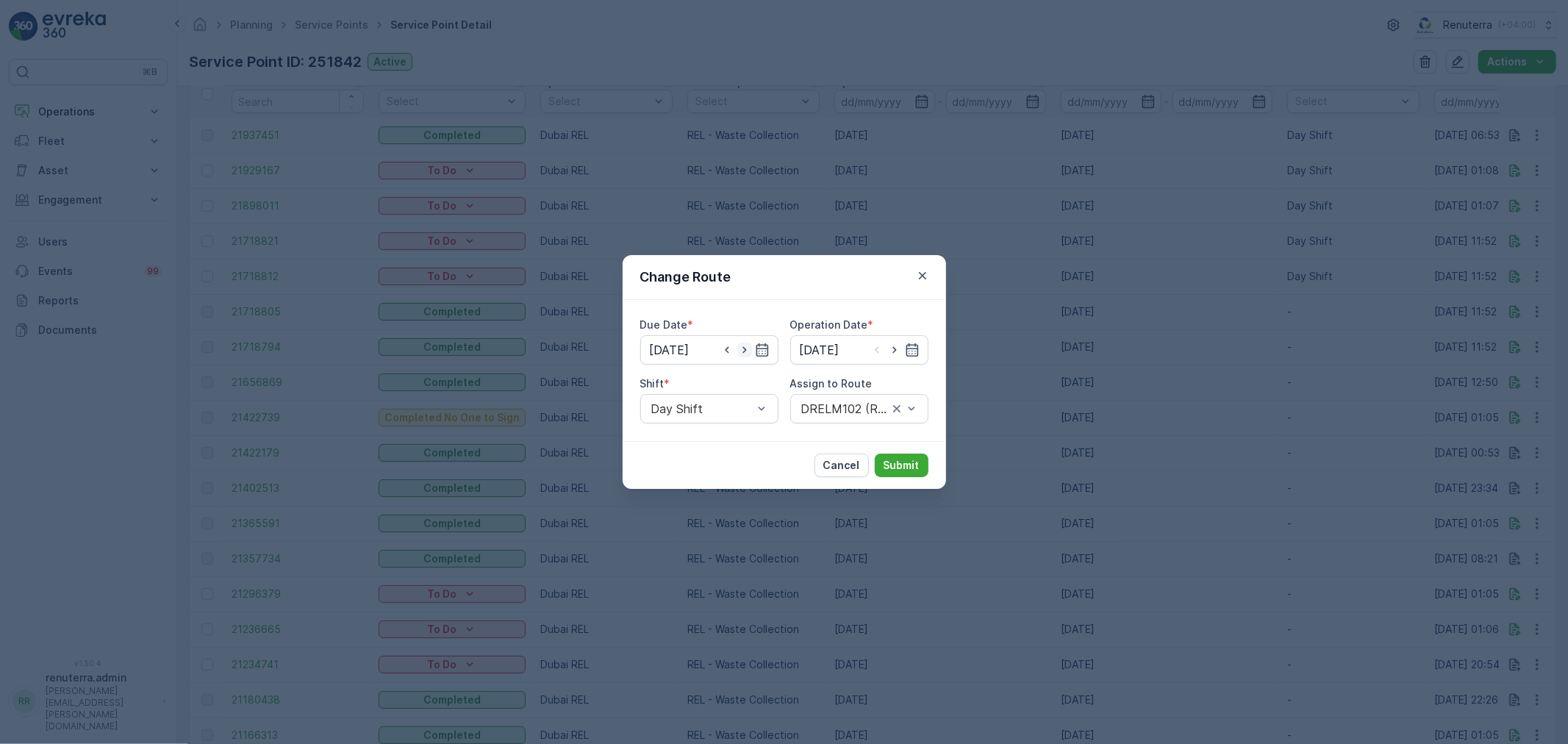
click at [743, 348] on icon "button" at bounding box center [745, 350] width 15 height 15
type input "29.09.2025"
click at [919, 350] on div "[DATE]" at bounding box center [860, 350] width 138 height 29
click at [915, 348] on icon "button" at bounding box center [912, 350] width 15 height 15
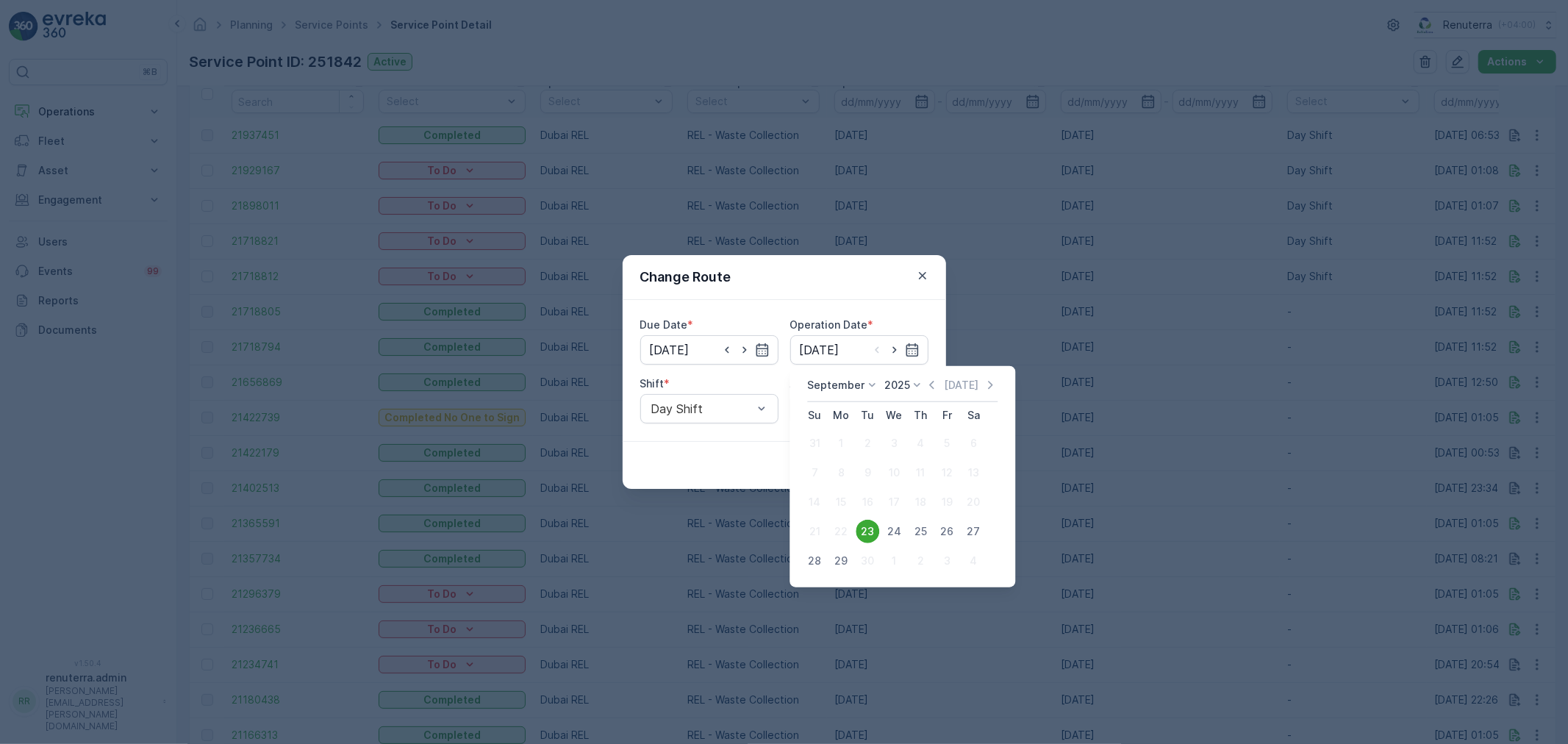
click at [838, 560] on div "29" at bounding box center [841, 560] width 24 height 24
type input "29.09.2025"
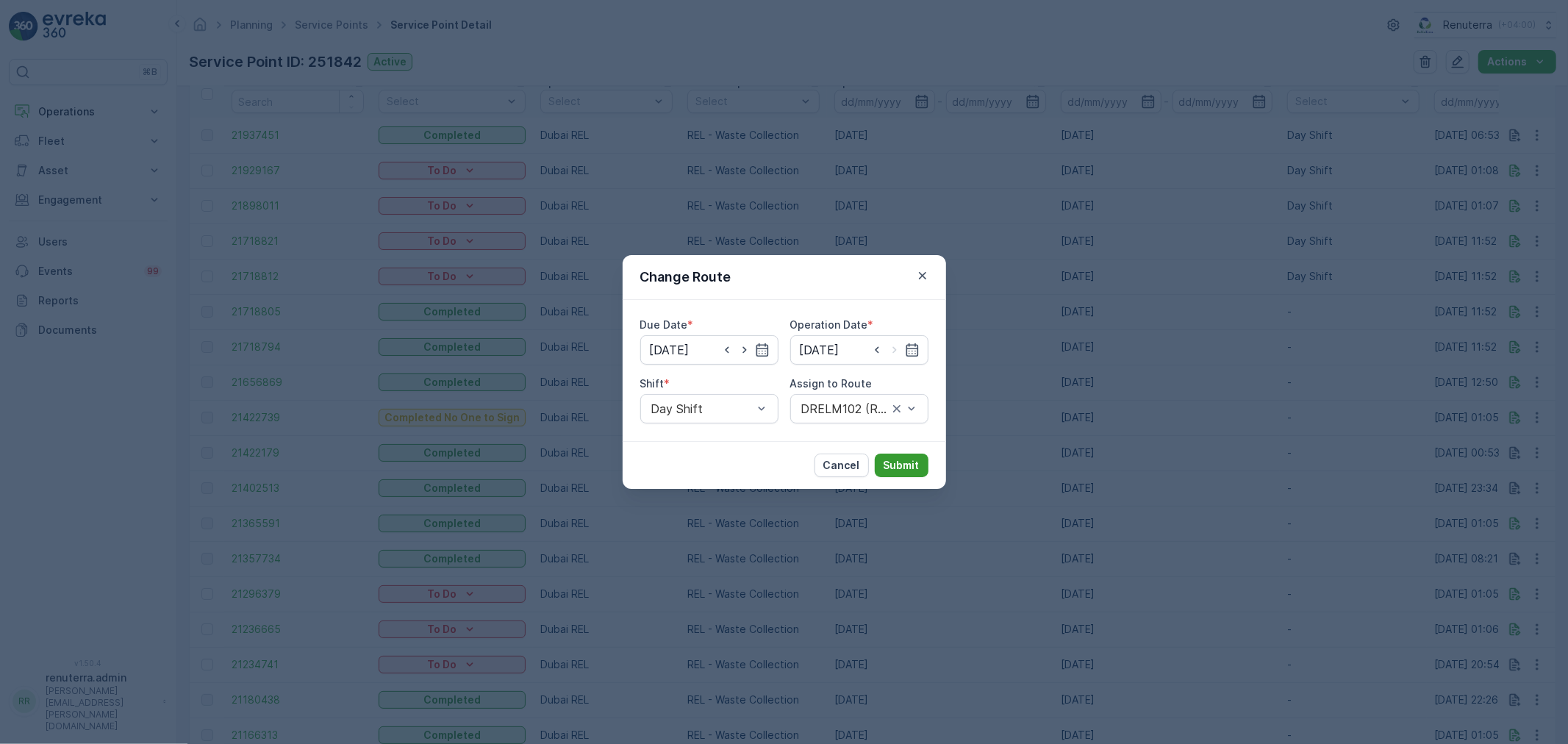
click at [900, 459] on p "Submit" at bounding box center [902, 465] width 36 height 15
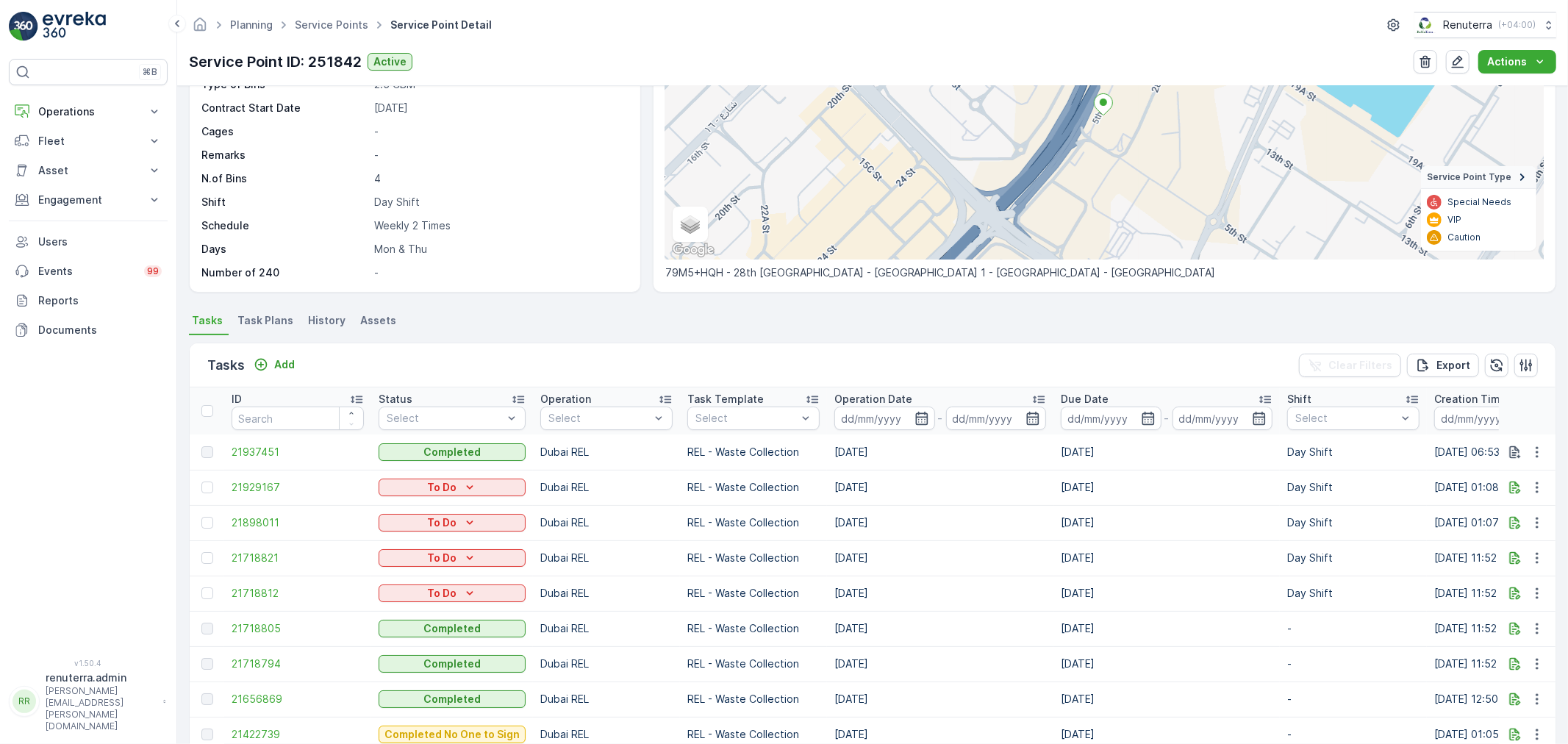
scroll to position [163, 0]
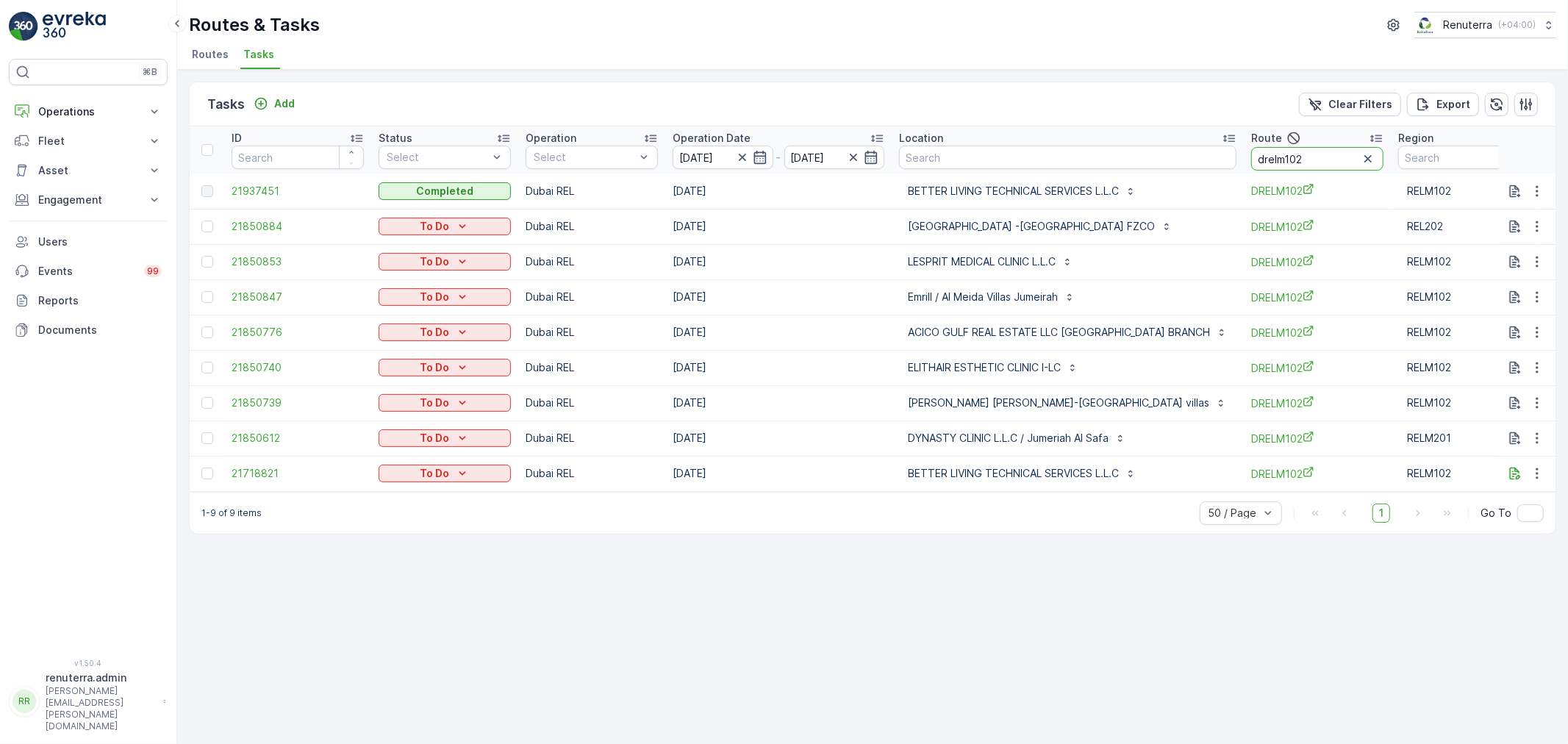
click at [1289, 158] on input "drelm102" at bounding box center [1317, 158] width 132 height 24
type input "drelm10"
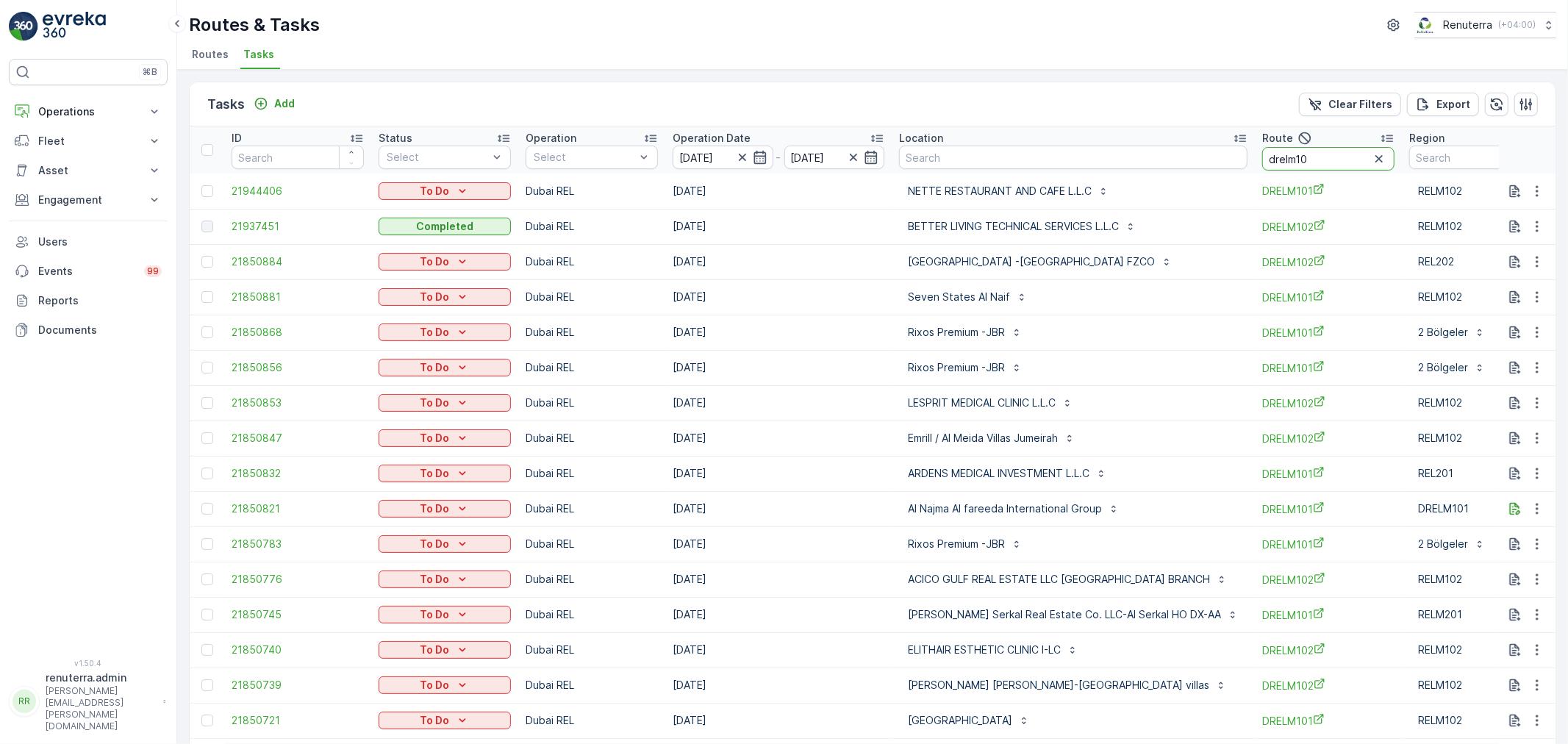
click at [1391, 162] on input "drelm10" at bounding box center [1328, 158] width 132 height 24
type input "drelm101"
